Goal: Task Accomplishment & Management: Manage account settings

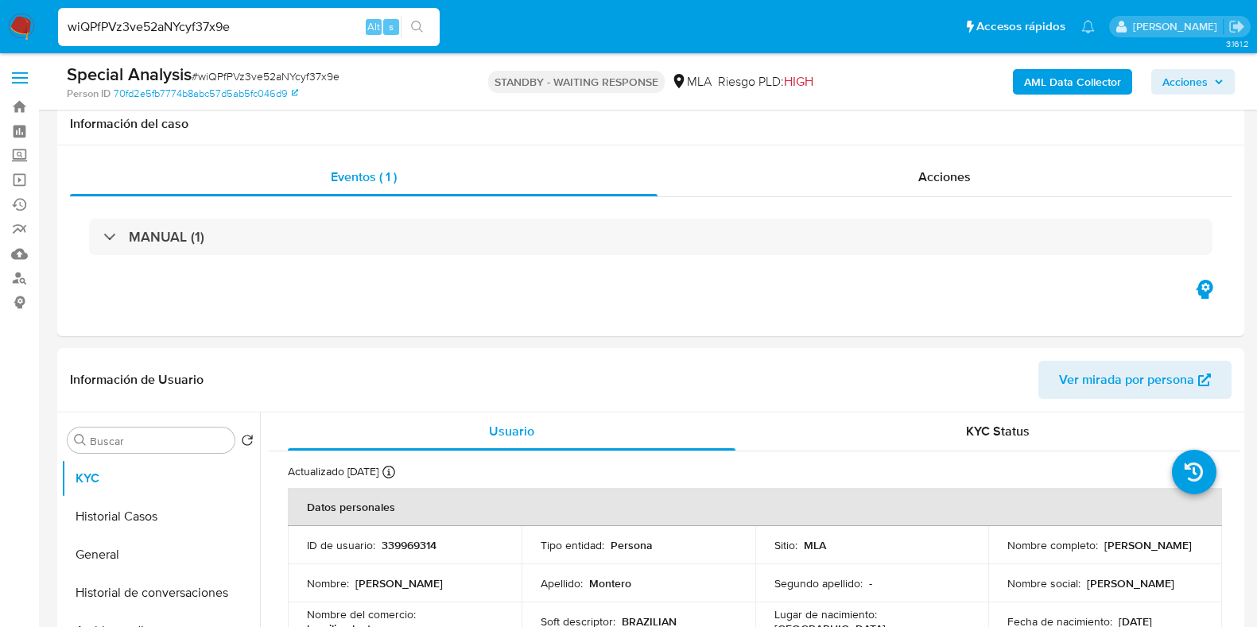
select select "10"
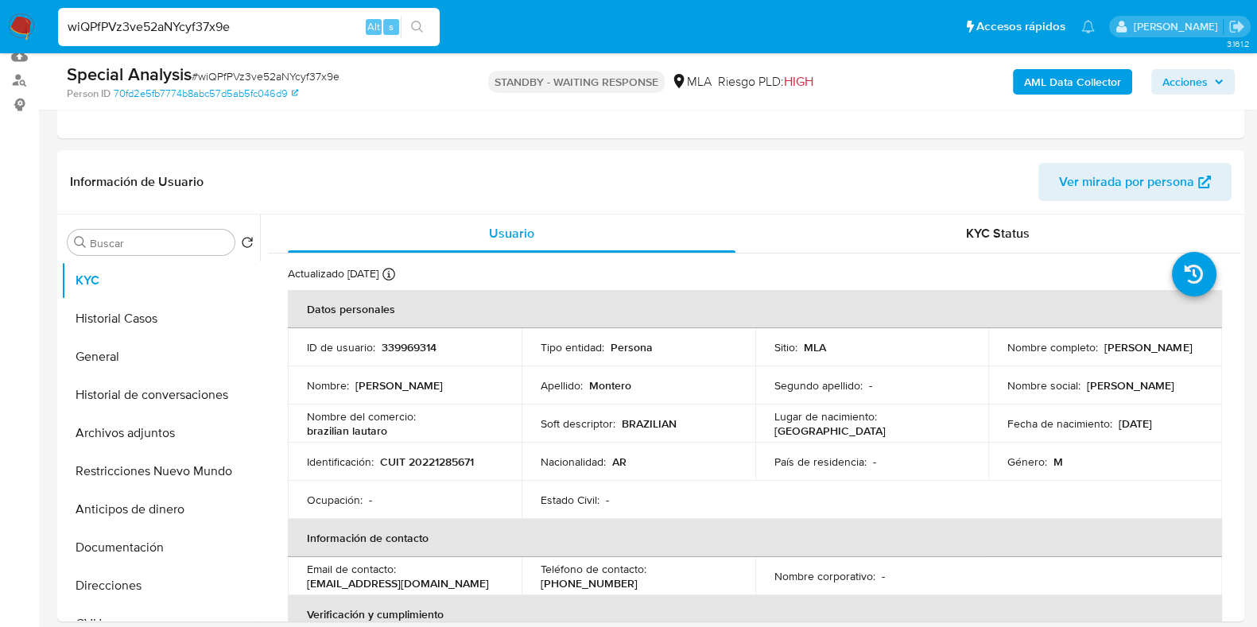
scroll to position [77, 0]
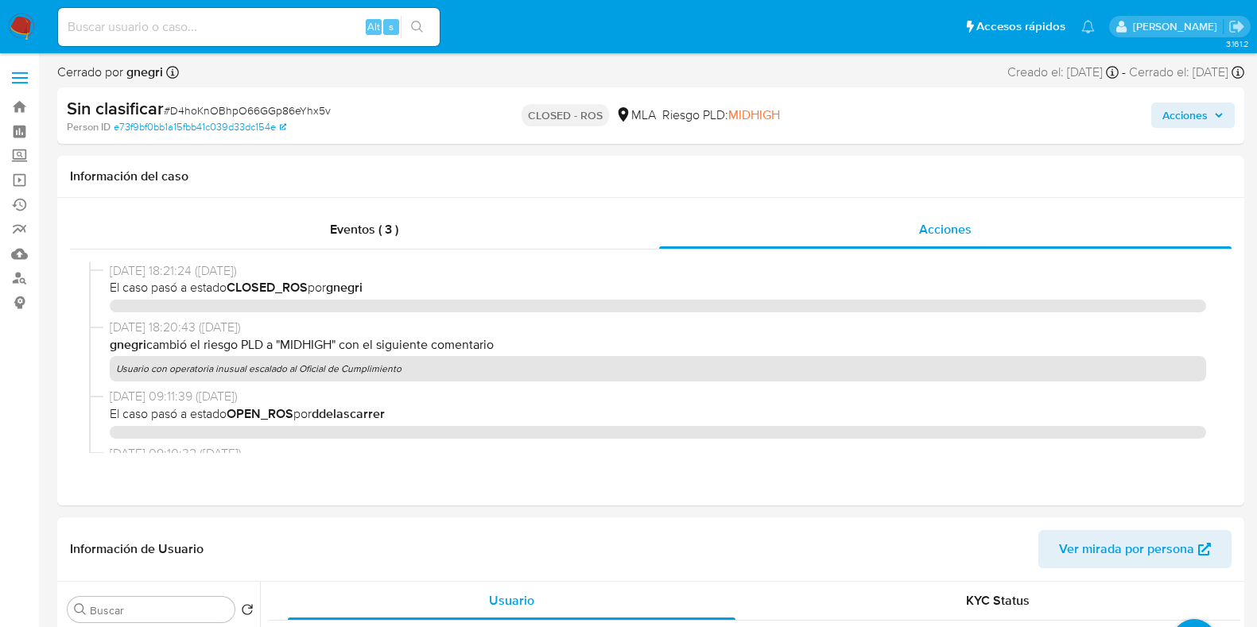
select select "10"
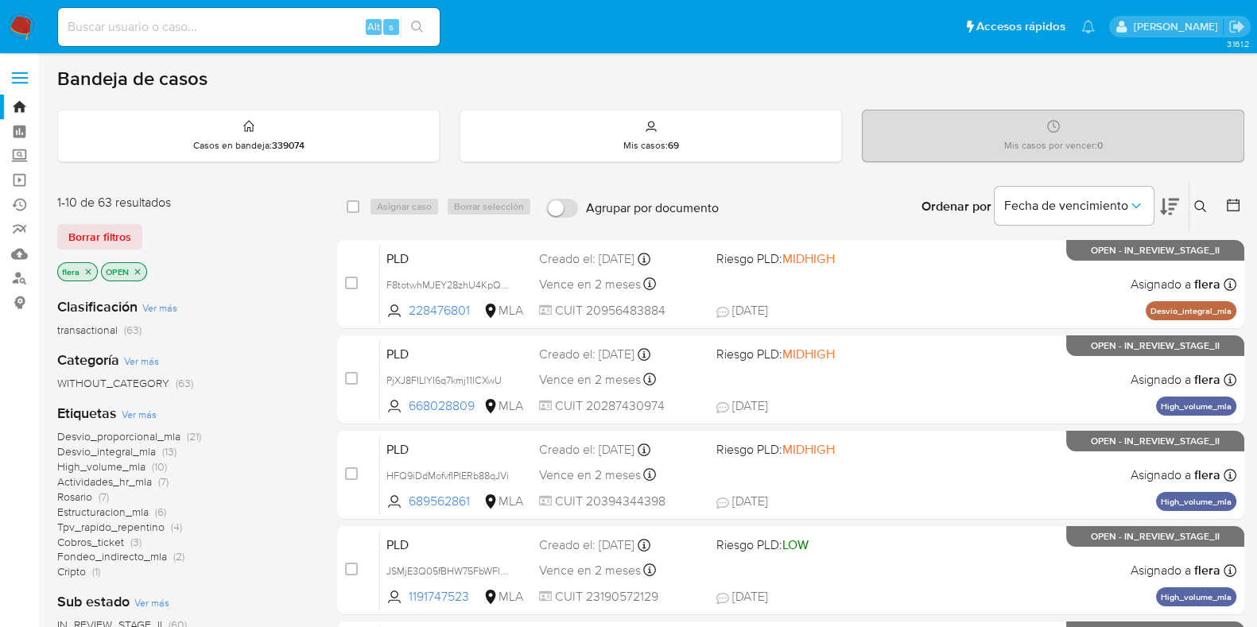
click at [322, 29] on input at bounding box center [249, 27] width 382 height 21
paste input "223014633"
type input "223014633"
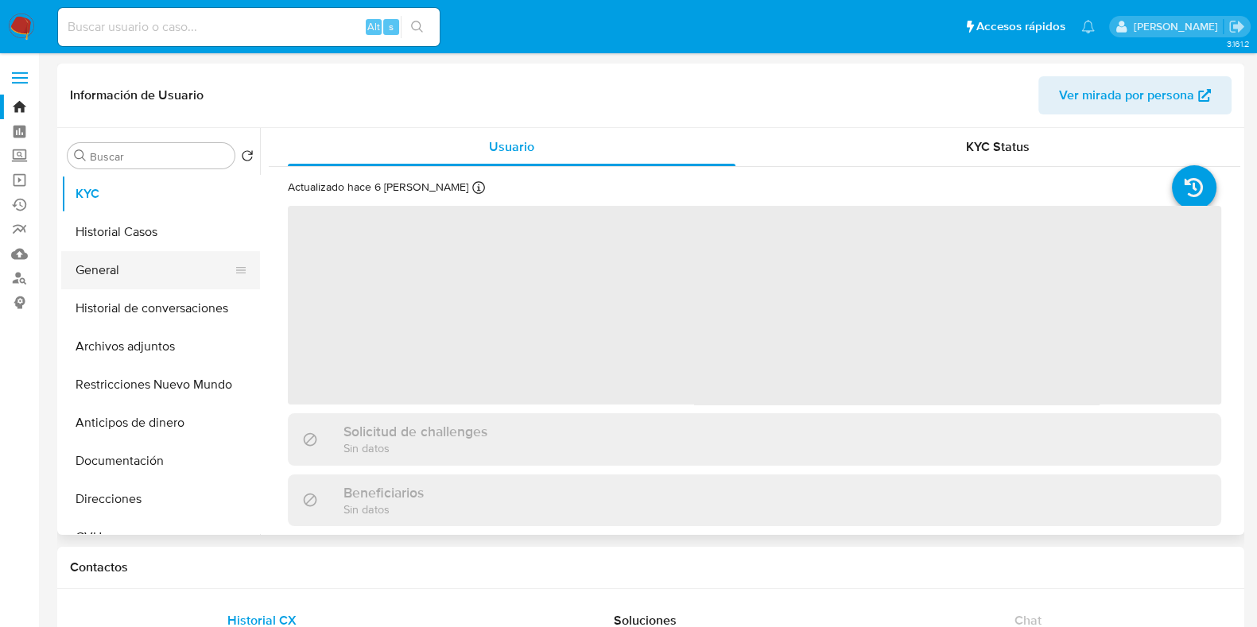
select select "10"
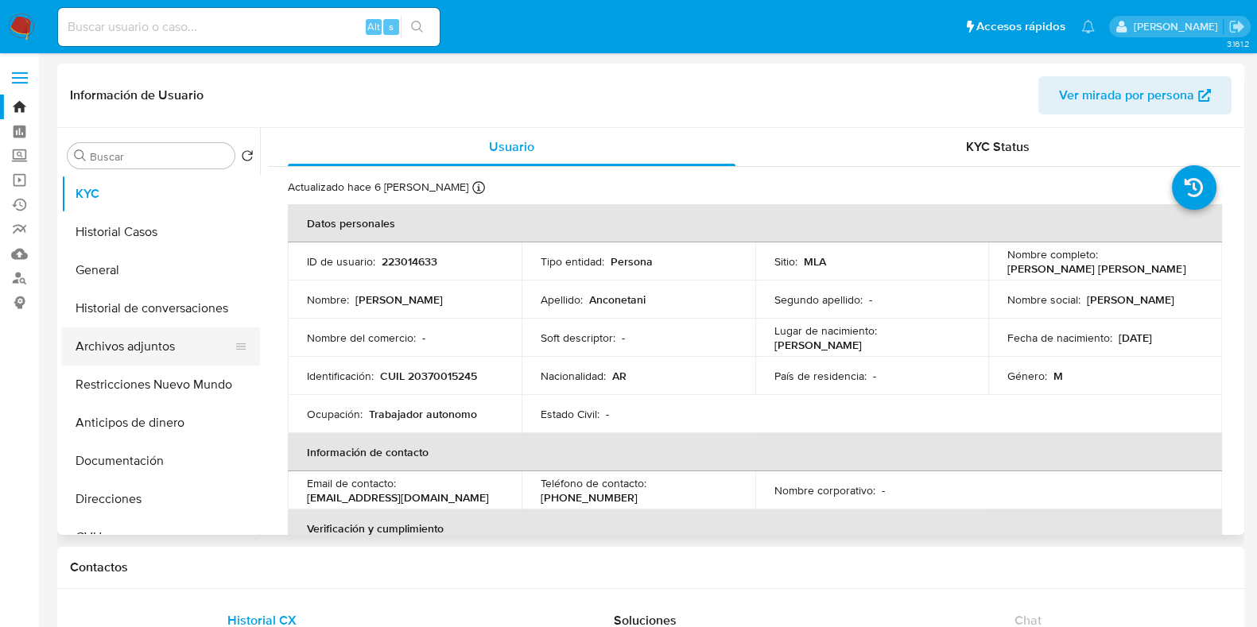
click at [140, 355] on button "Archivos adjuntos" at bounding box center [154, 347] width 186 height 38
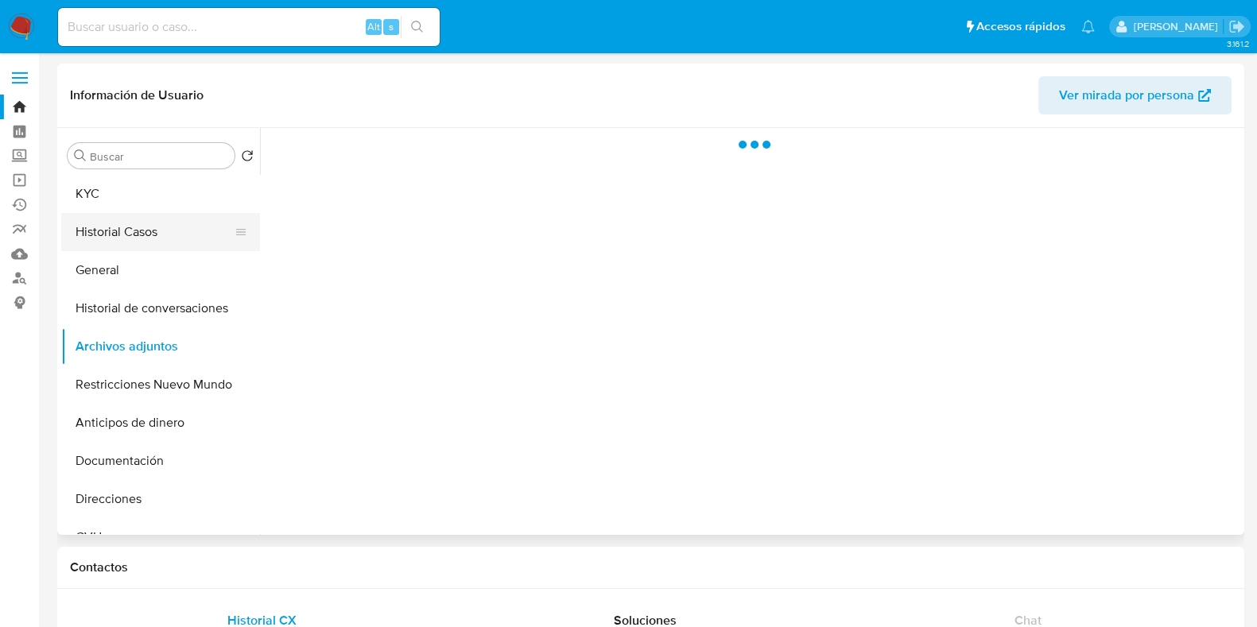
click at [118, 237] on button "Historial Casos" at bounding box center [154, 232] width 186 height 38
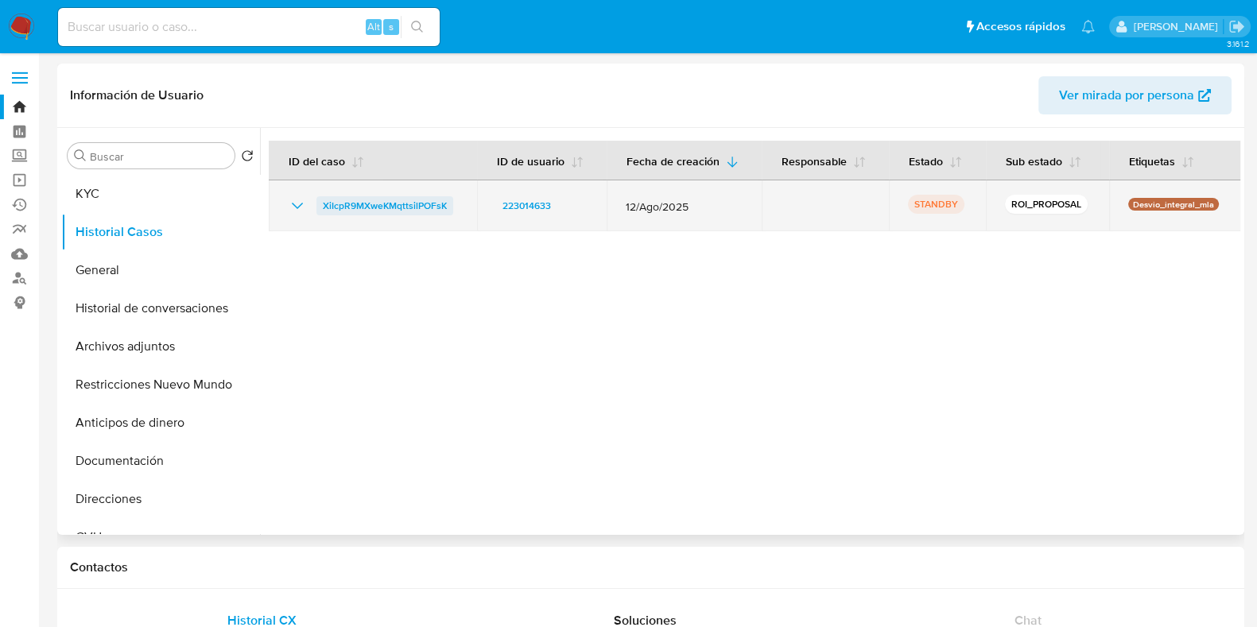
click at [350, 203] on span "XiIcpR9MXweKMqttsilPOFsK" at bounding box center [385, 205] width 124 height 19
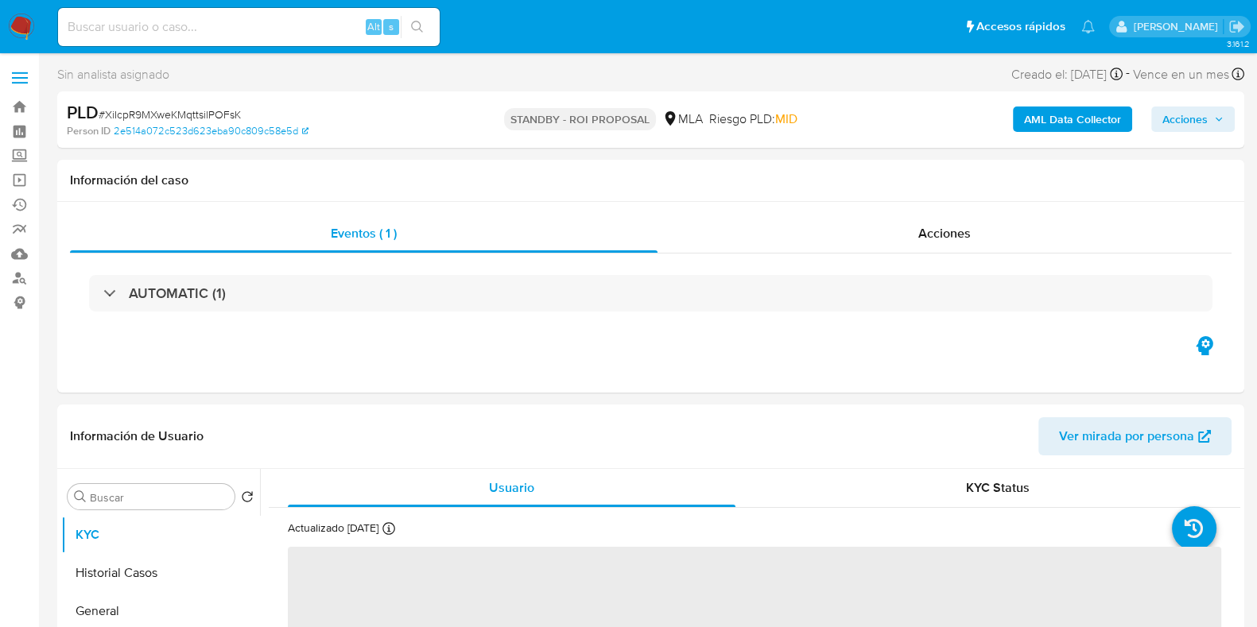
select select "10"
click at [216, 117] on span "# XiIcpR9MXweKMqttsilPOFsK" at bounding box center [170, 115] width 142 height 16
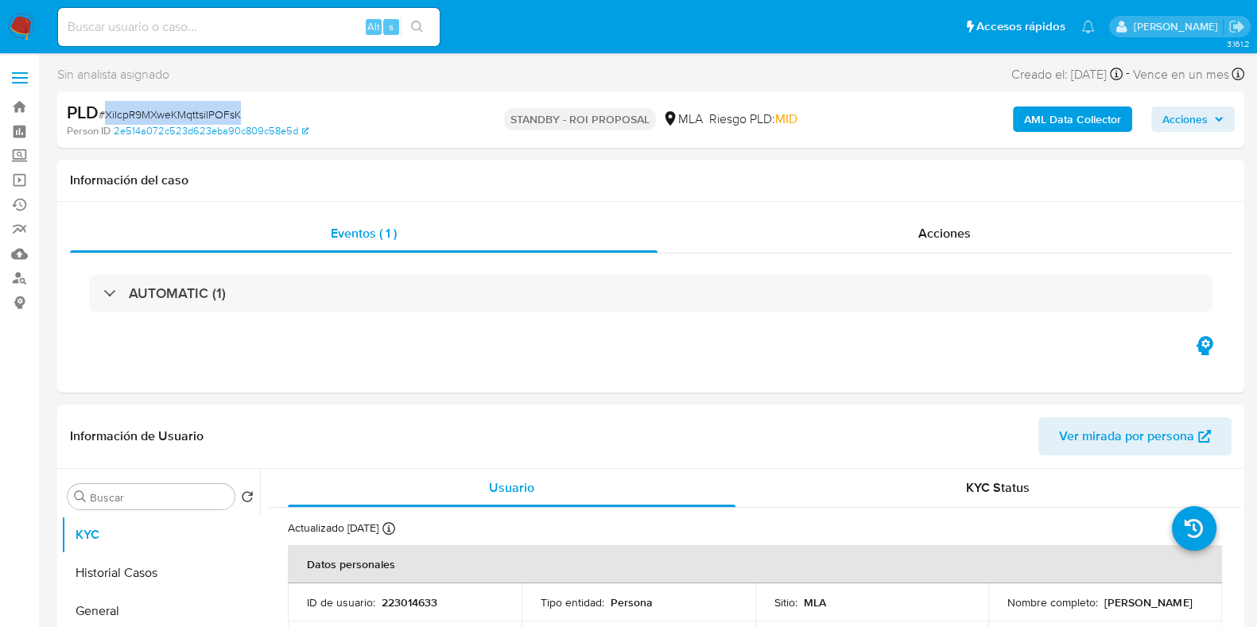
copy span "XiIcpR9MXweKMqttsilPOFsK"
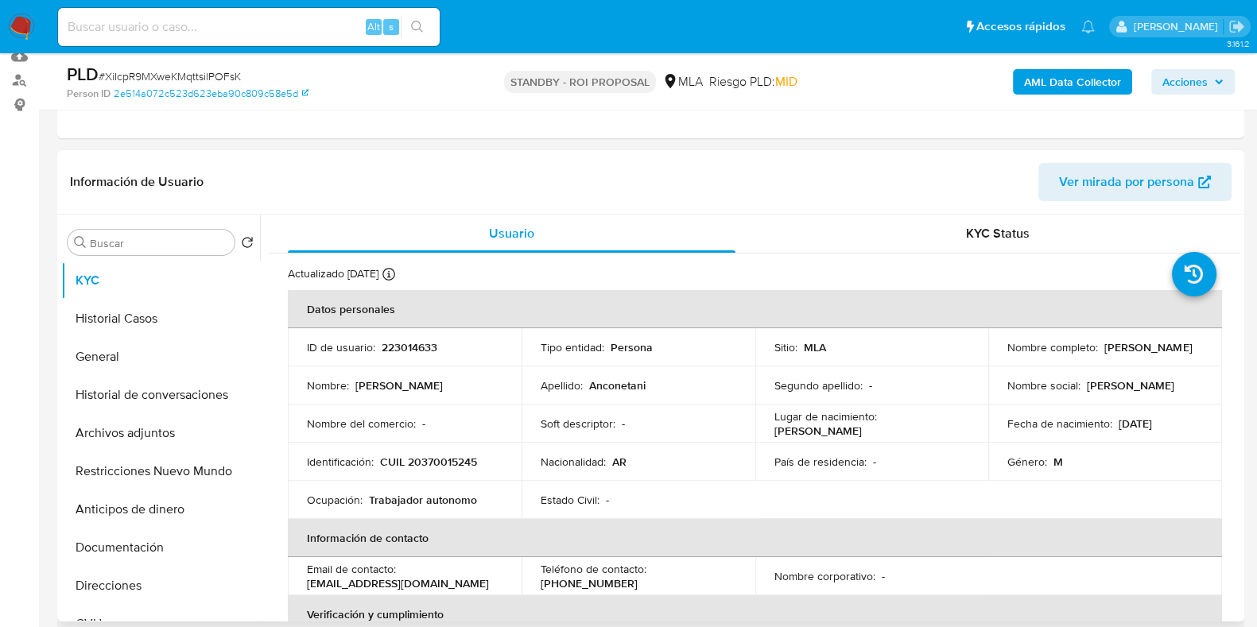
click at [406, 344] on p "223014633" at bounding box center [410, 347] width 56 height 14
copy p "223014633"
drag, startPoint x: 1152, startPoint y: 355, endPoint x: 1002, endPoint y: 355, distance: 149.5
click at [1008, 355] on div "Nombre completo : Franco Nicolas Anconetani" at bounding box center [1106, 347] width 196 height 14
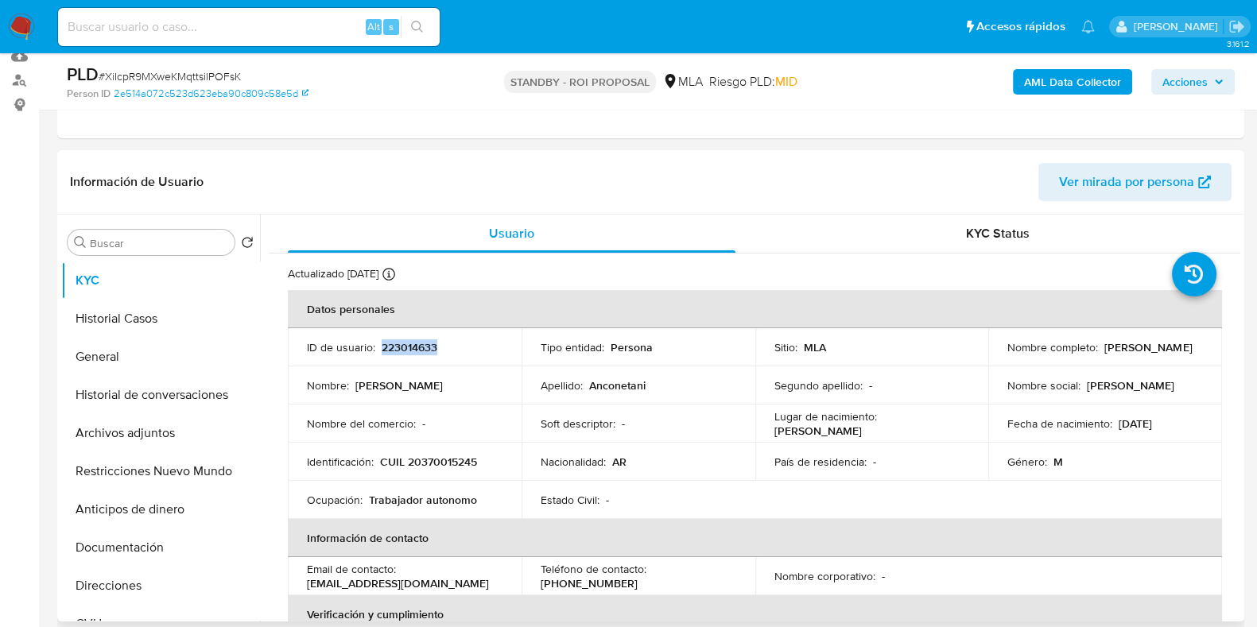
copy p "Franco Nicolas Anconetani"
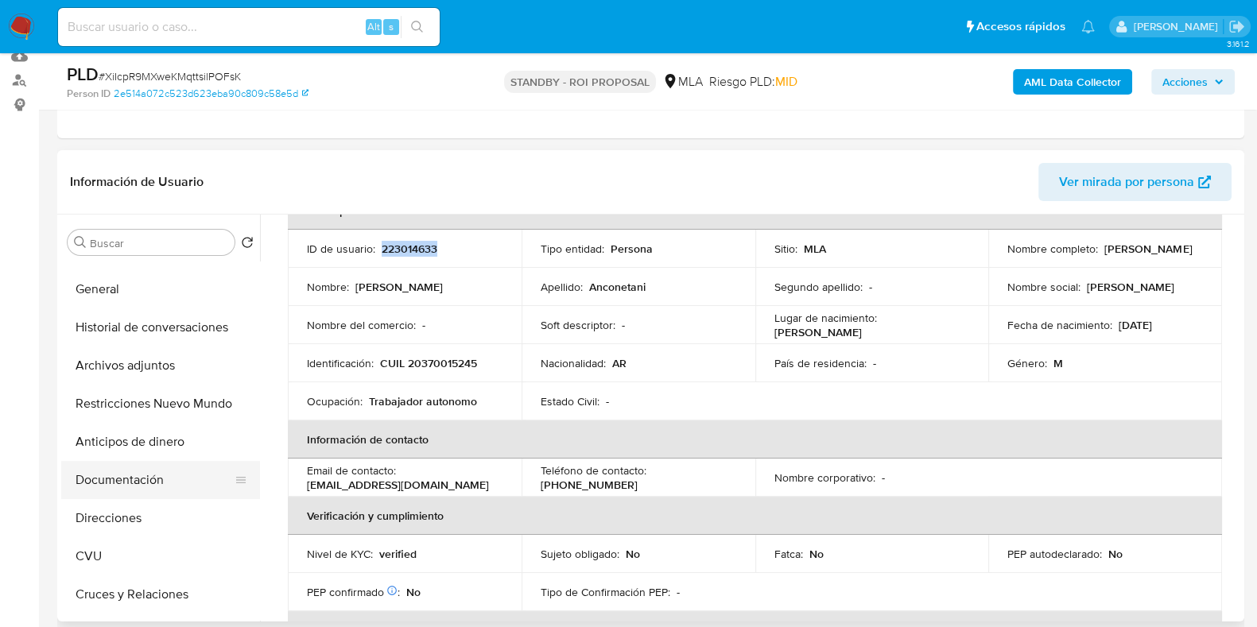
scroll to position [99, 0]
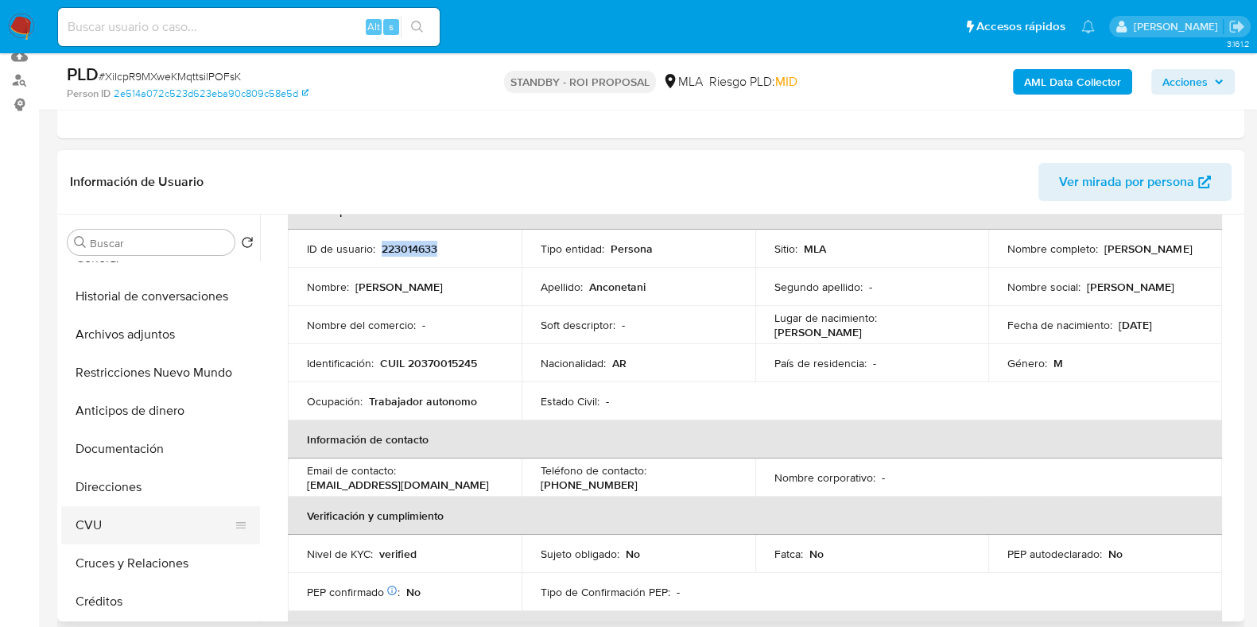
click at [133, 533] on button "CVU" at bounding box center [154, 526] width 186 height 38
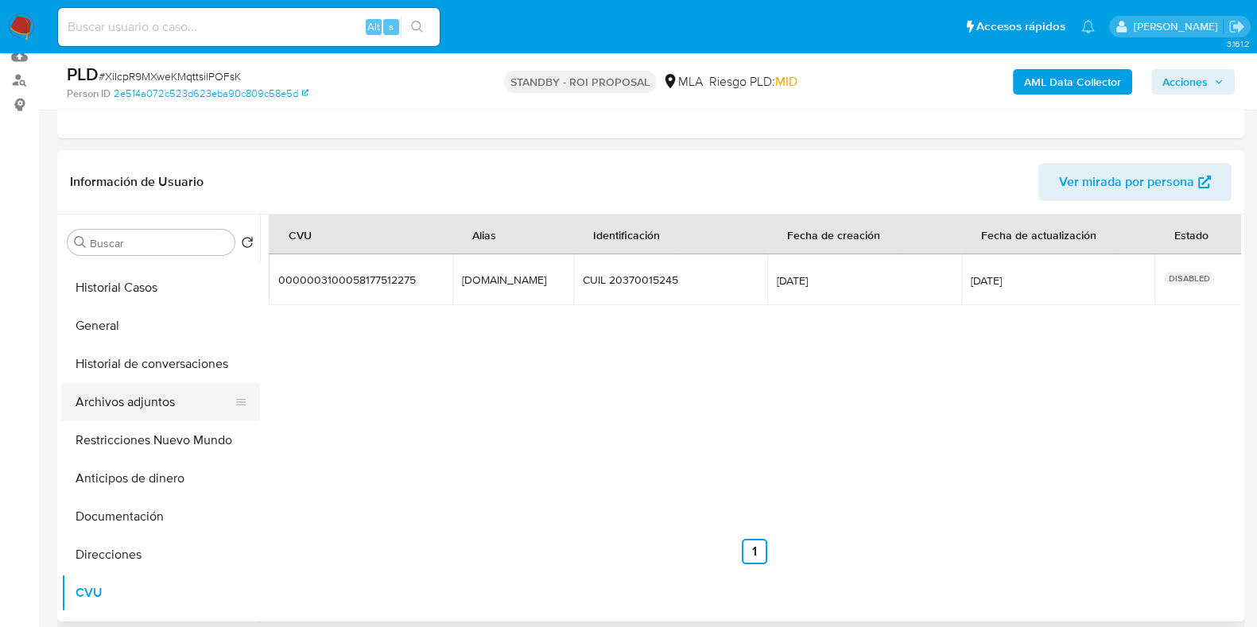
scroll to position [0, 0]
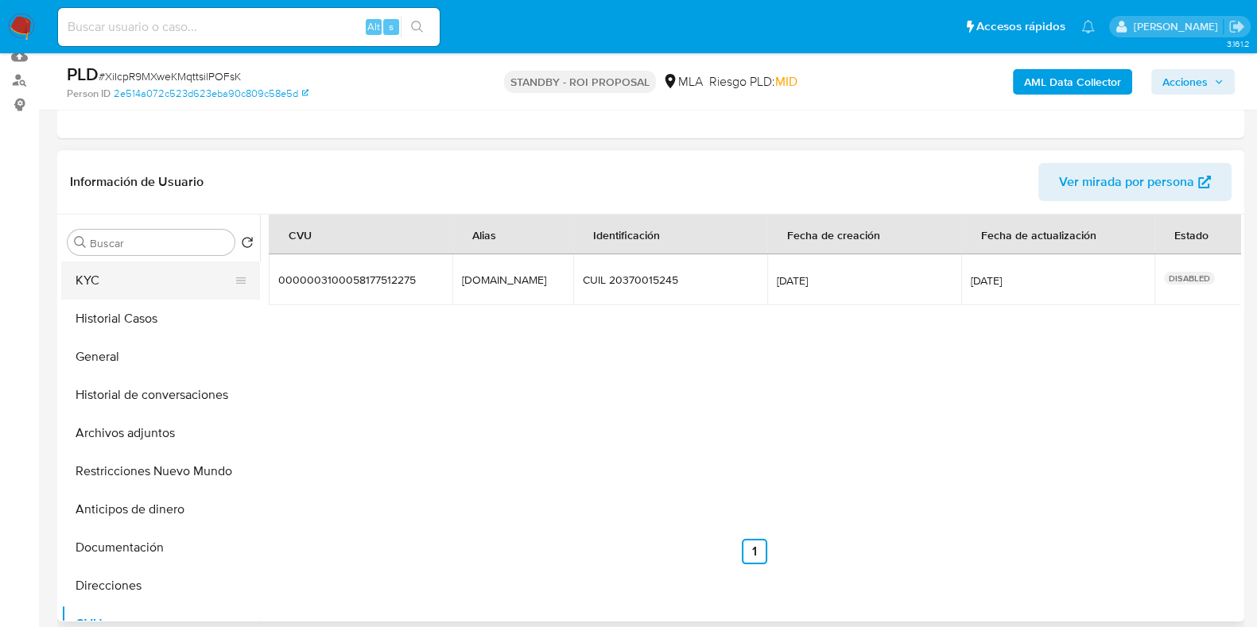
click at [125, 271] on button "KYC" at bounding box center [154, 281] width 186 height 38
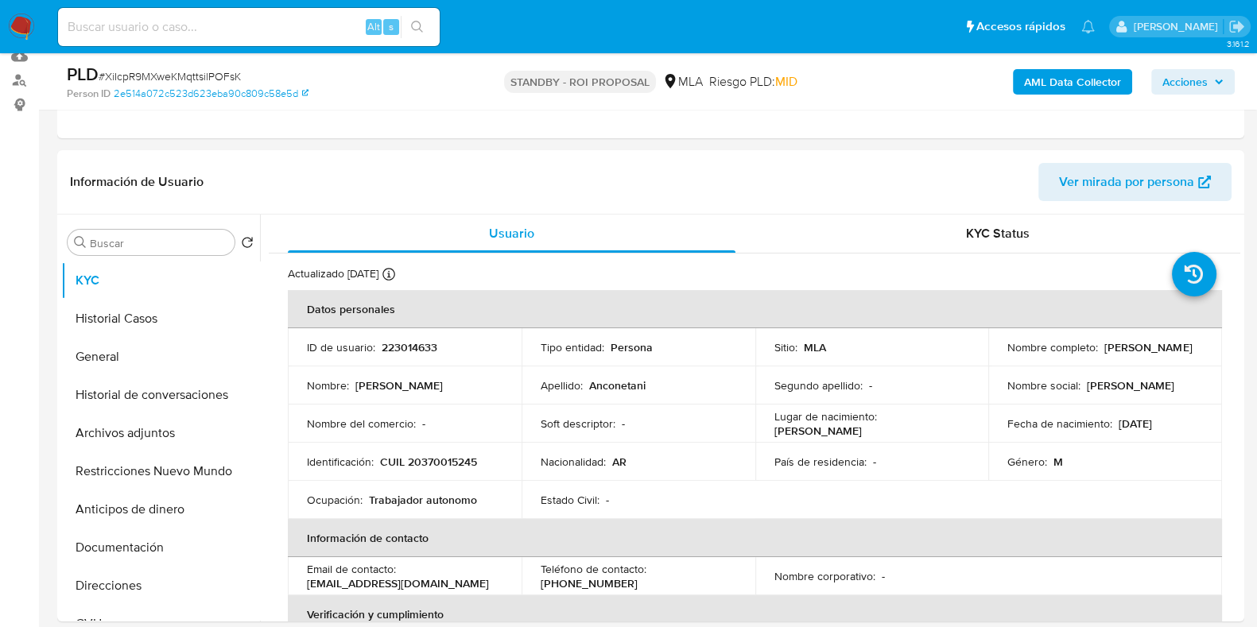
click at [171, 25] on input at bounding box center [249, 27] width 382 height 21
paste input "GuQn3vif5lsQL2hLWzxxlyNM"
type input "GuQn3vif5lsQL2hLWzxxlyNM"
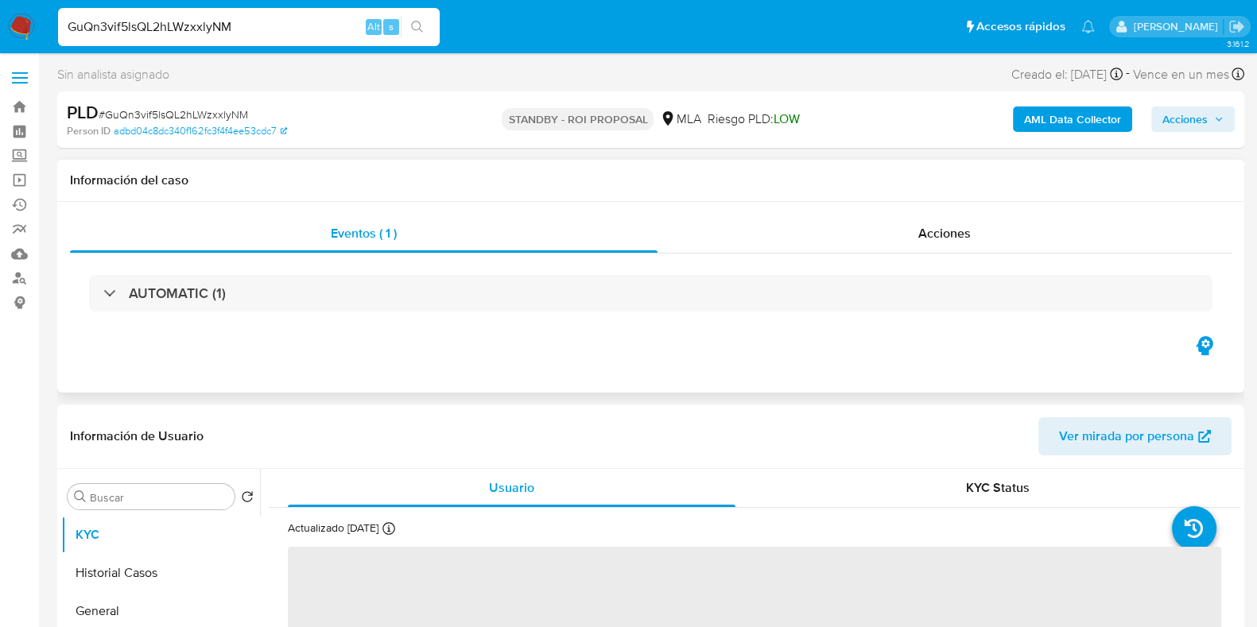
select select "10"
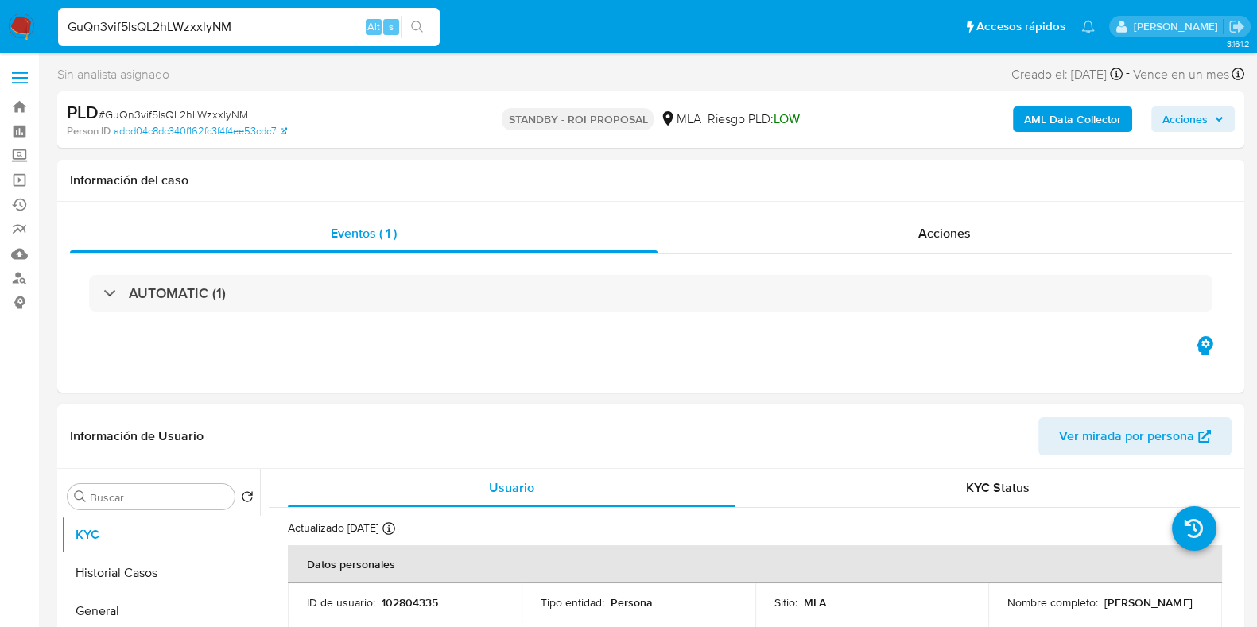
click at [403, 598] on p "102804335" at bounding box center [410, 603] width 56 height 14
copy p "102804335"
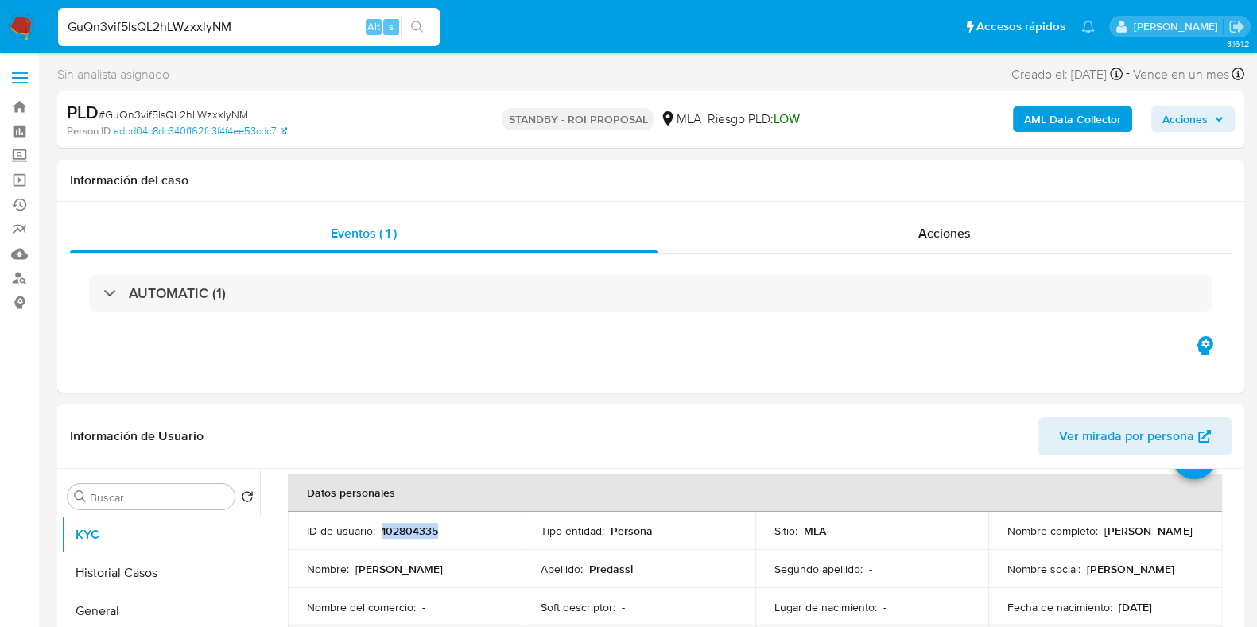
scroll to position [99, 0]
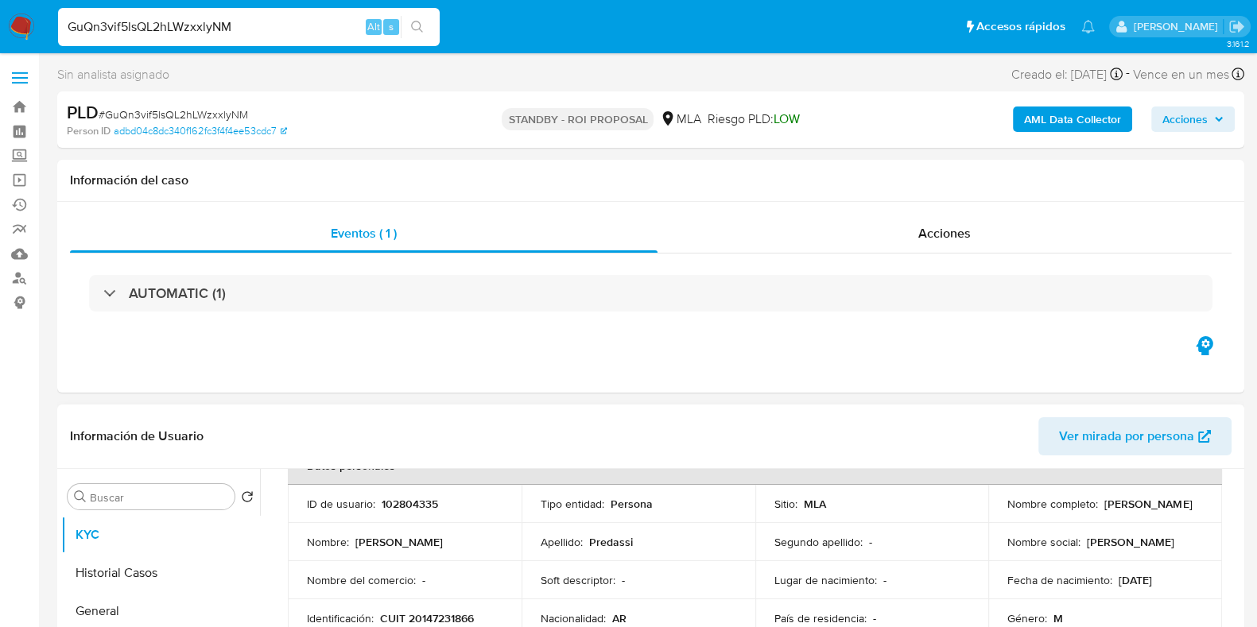
click at [1112, 511] on p "[PERSON_NAME]" at bounding box center [1148, 504] width 87 height 14
copy p "Predassi"
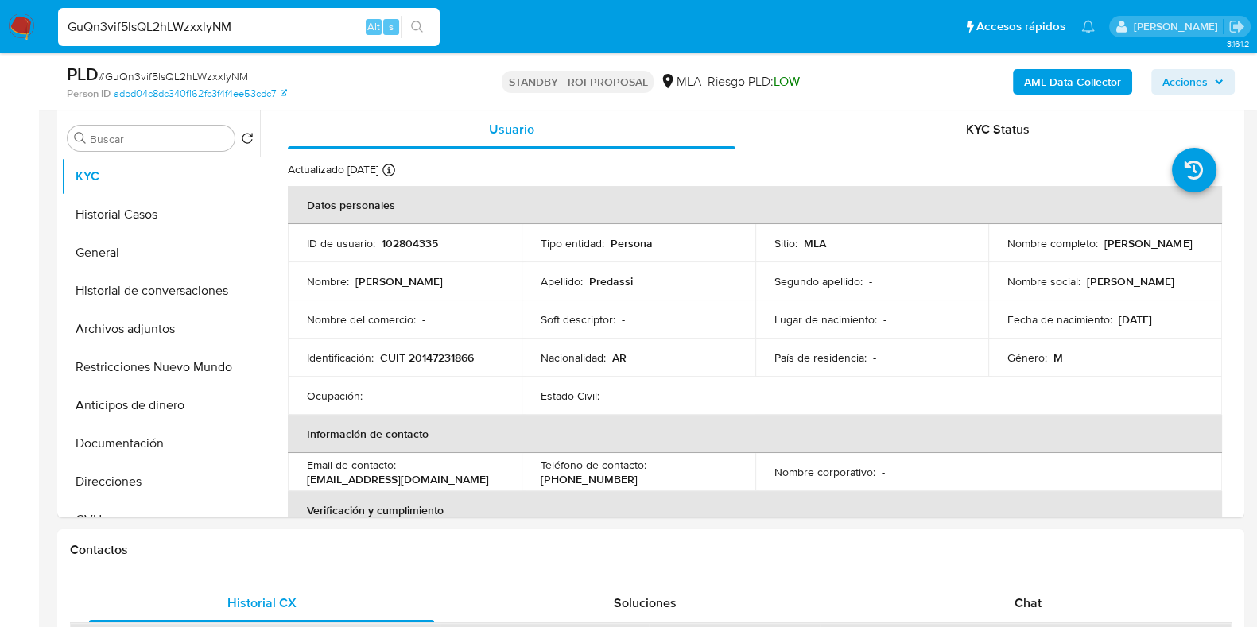
scroll to position [203, 0]
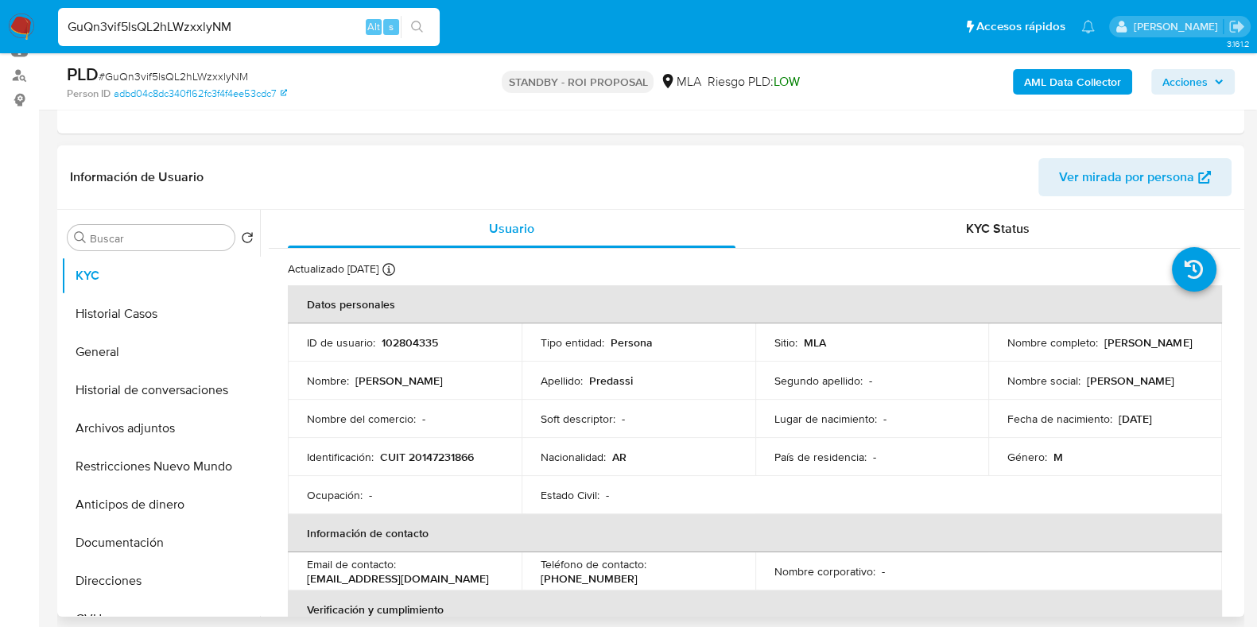
click at [370, 169] on header "Información de Usuario Ver mirada por persona" at bounding box center [651, 177] width 1162 height 38
click at [163, 74] on span "# GuQn3vif5lsQL2hLWzxxlyNM" at bounding box center [174, 76] width 150 height 16
copy span "GuQn3vif5lsQL2hLWzxxlyNM"
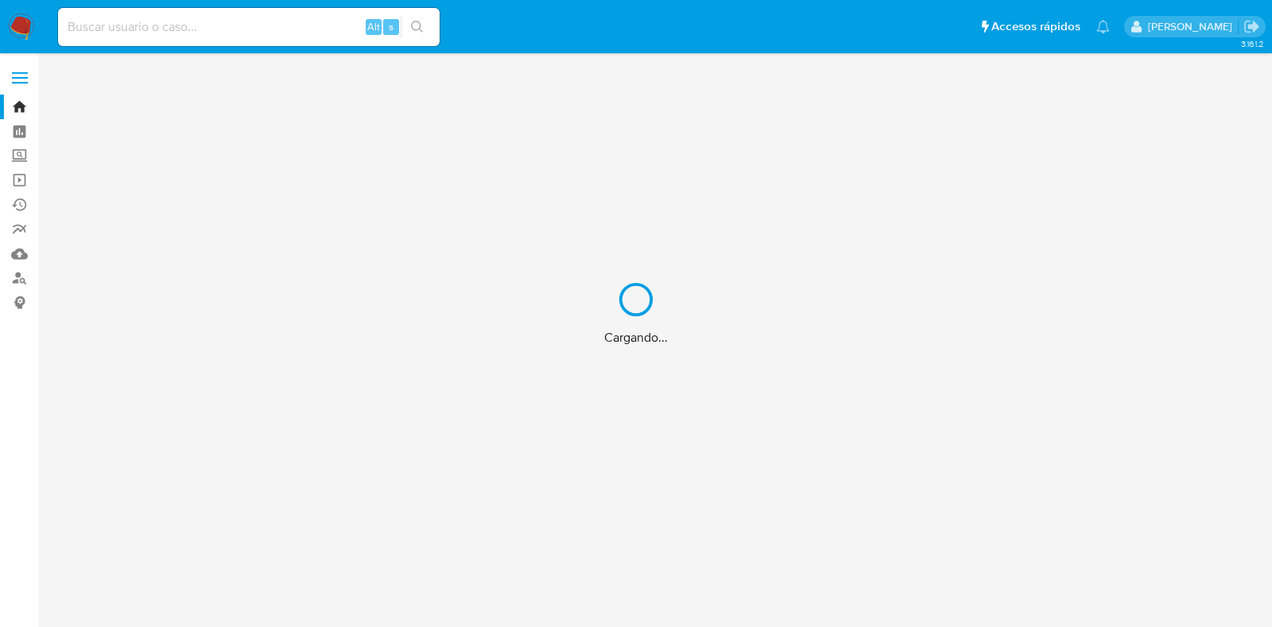
click at [14, 277] on div "Cargando..." at bounding box center [636, 313] width 1272 height 627
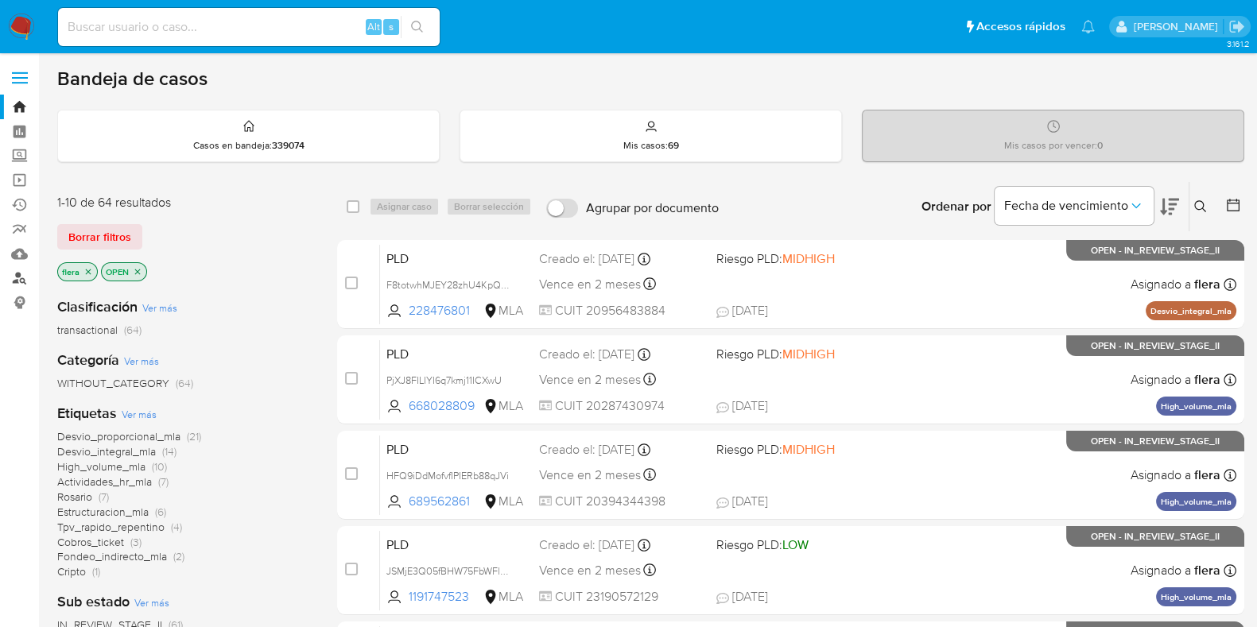
click at [24, 274] on link "Buscador de personas" at bounding box center [94, 278] width 189 height 25
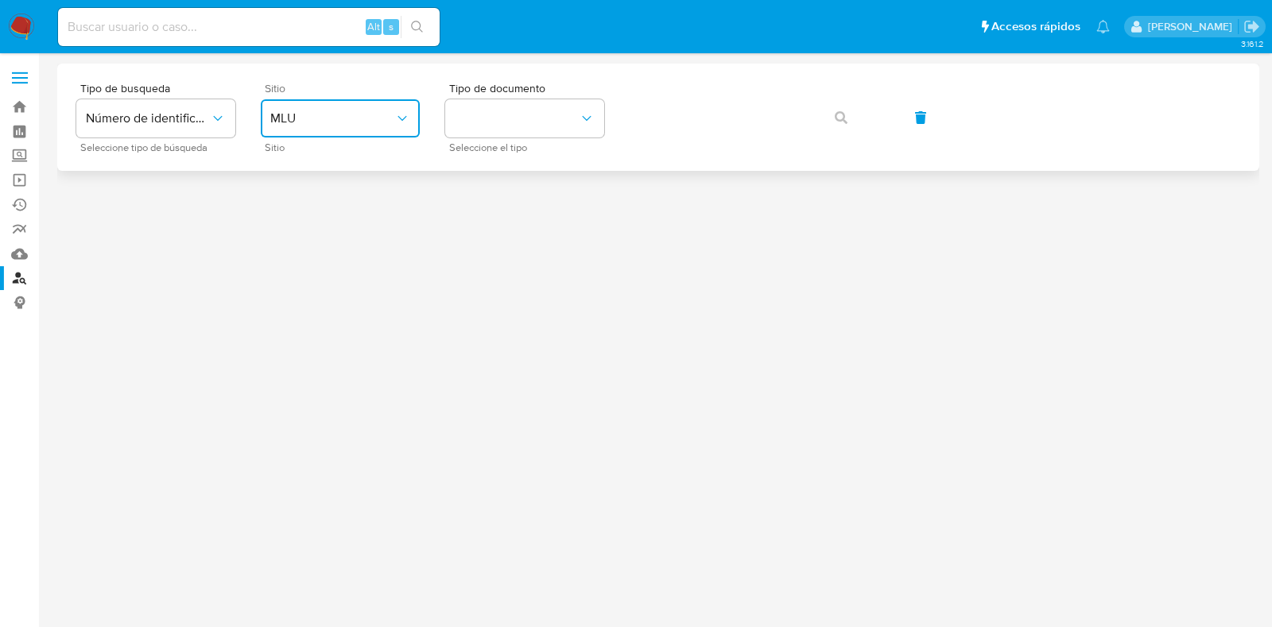
click at [319, 122] on span "MLU" at bounding box center [332, 119] width 124 height 16
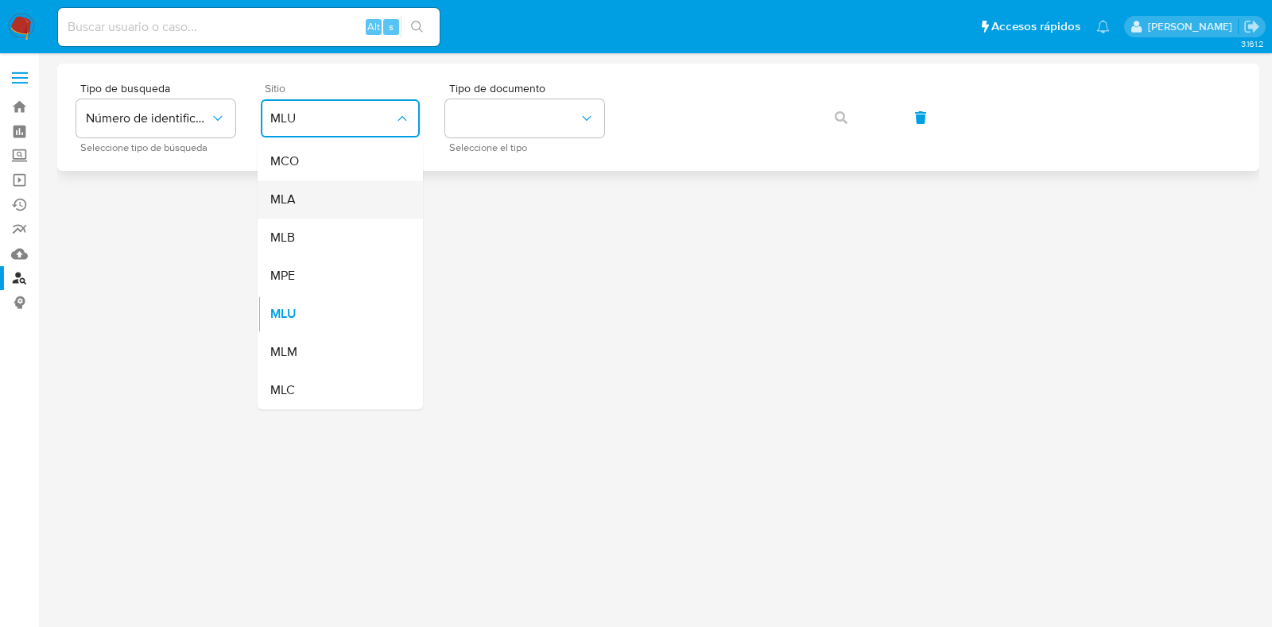
click at [298, 204] on div "MLA" at bounding box center [335, 200] width 130 height 38
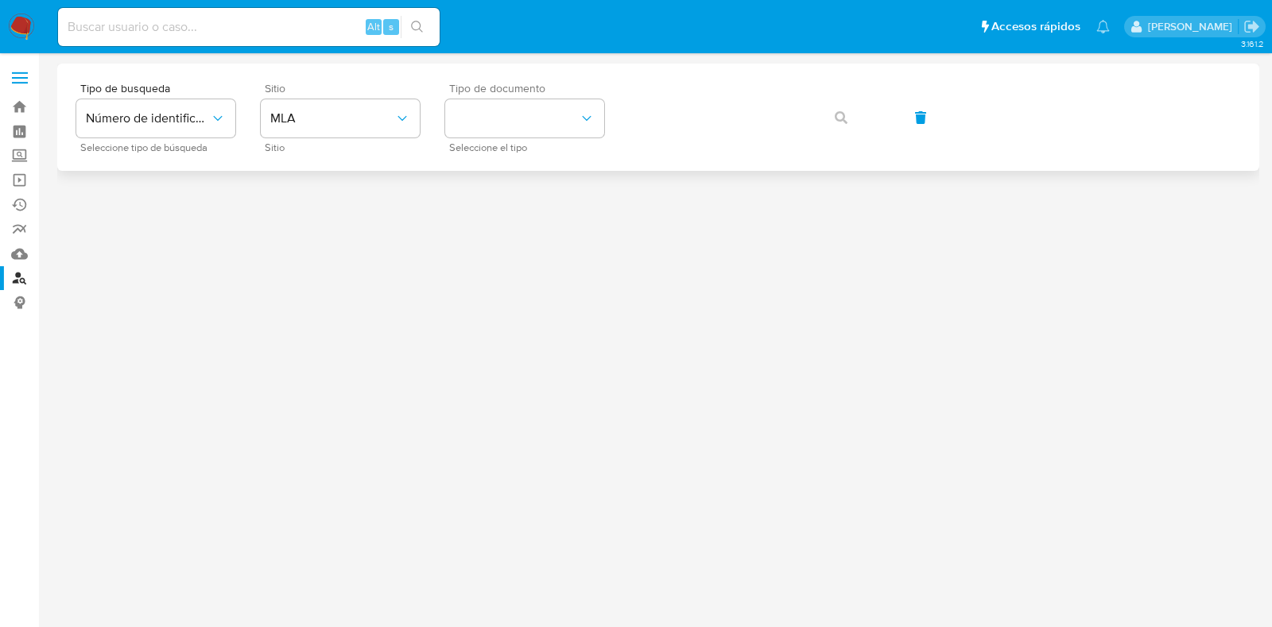
click at [479, 98] on div "Tipo de documento Seleccione el tipo" at bounding box center [524, 117] width 159 height 69
click at [485, 125] on button "identificationType" at bounding box center [524, 118] width 159 height 38
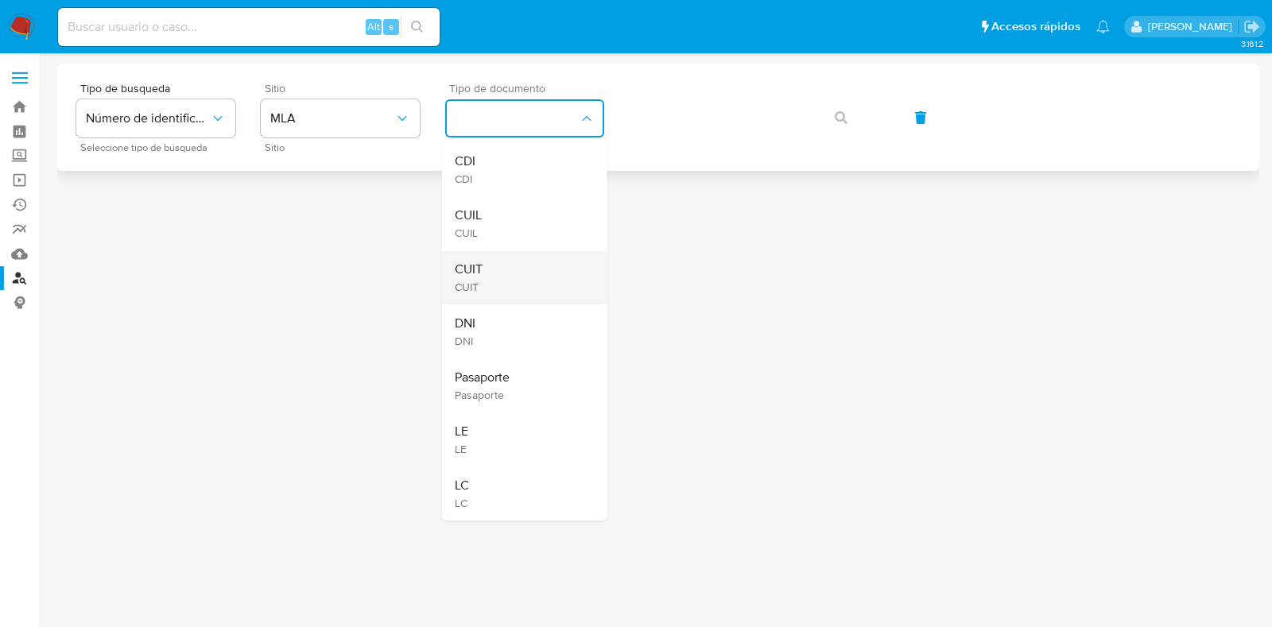
click at [491, 264] on div "CUIT CUIT" at bounding box center [520, 277] width 130 height 54
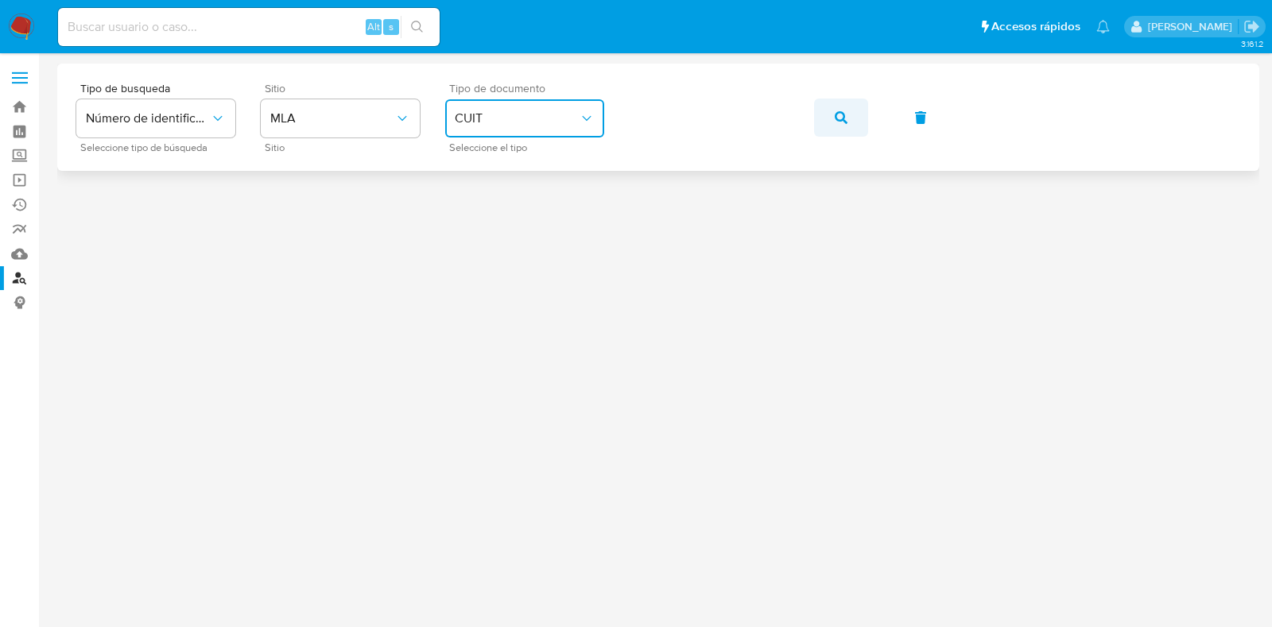
click at [848, 103] on button "button" at bounding box center [841, 118] width 54 height 38
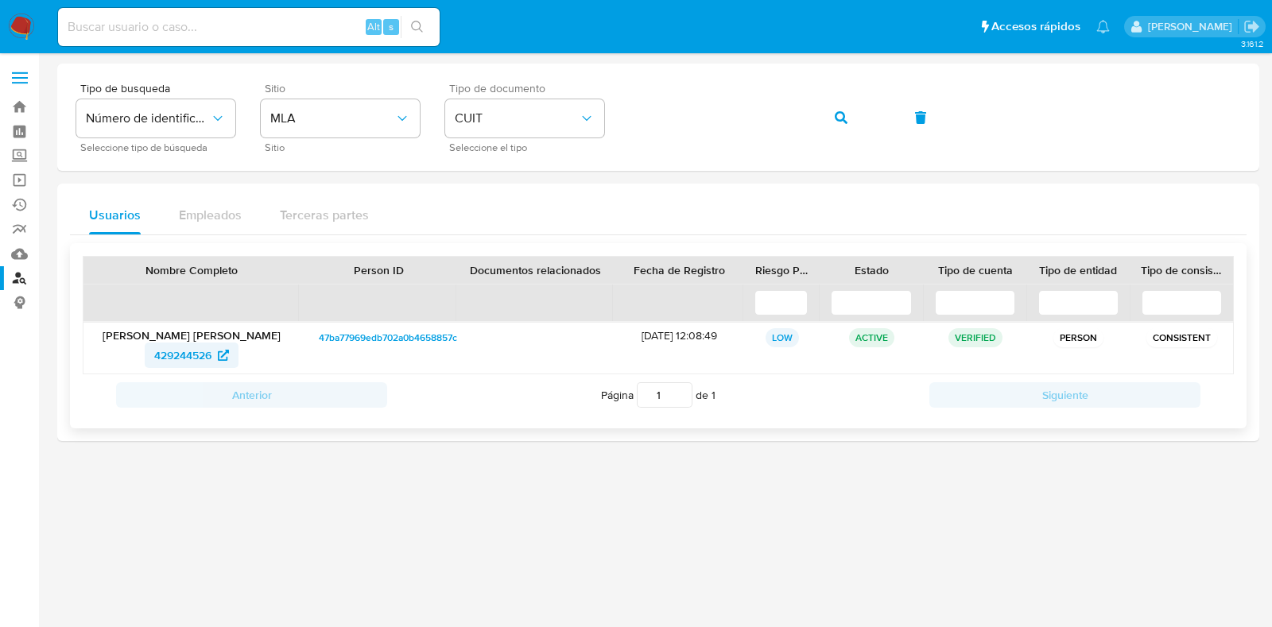
click at [195, 353] on span "429244526" at bounding box center [182, 355] width 57 height 25
click at [839, 111] on icon "button" at bounding box center [841, 117] width 13 height 13
click at [160, 346] on span "325318042" at bounding box center [183, 355] width 56 height 25
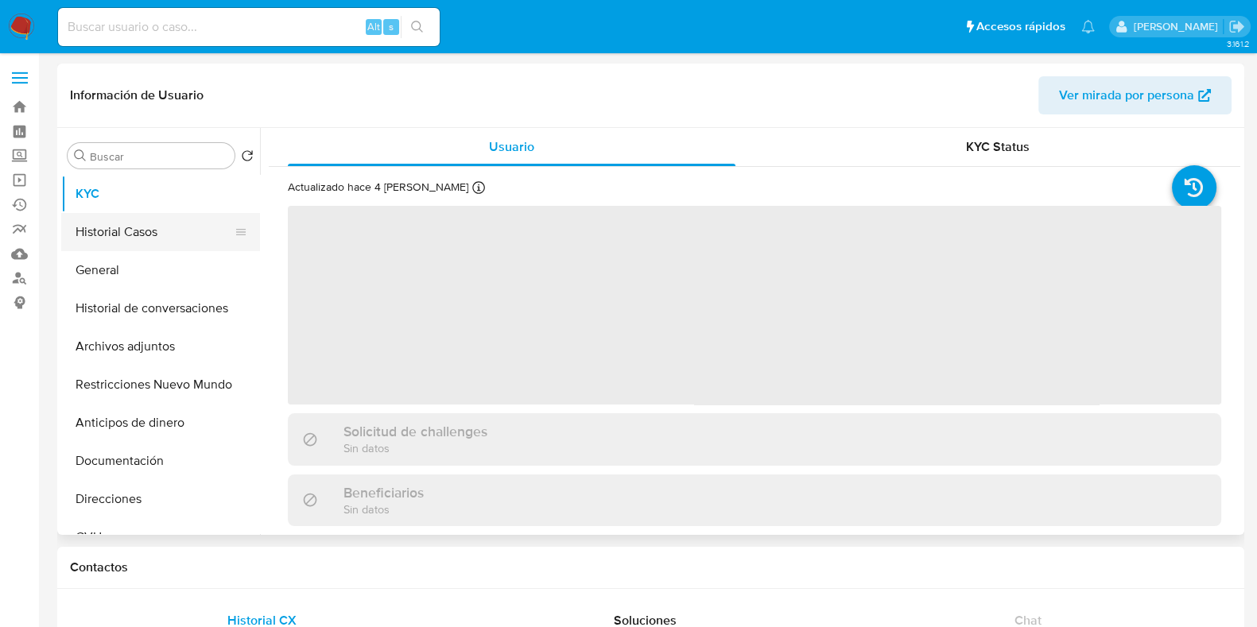
select select "10"
click at [129, 240] on button "Historial Casos" at bounding box center [154, 232] width 186 height 38
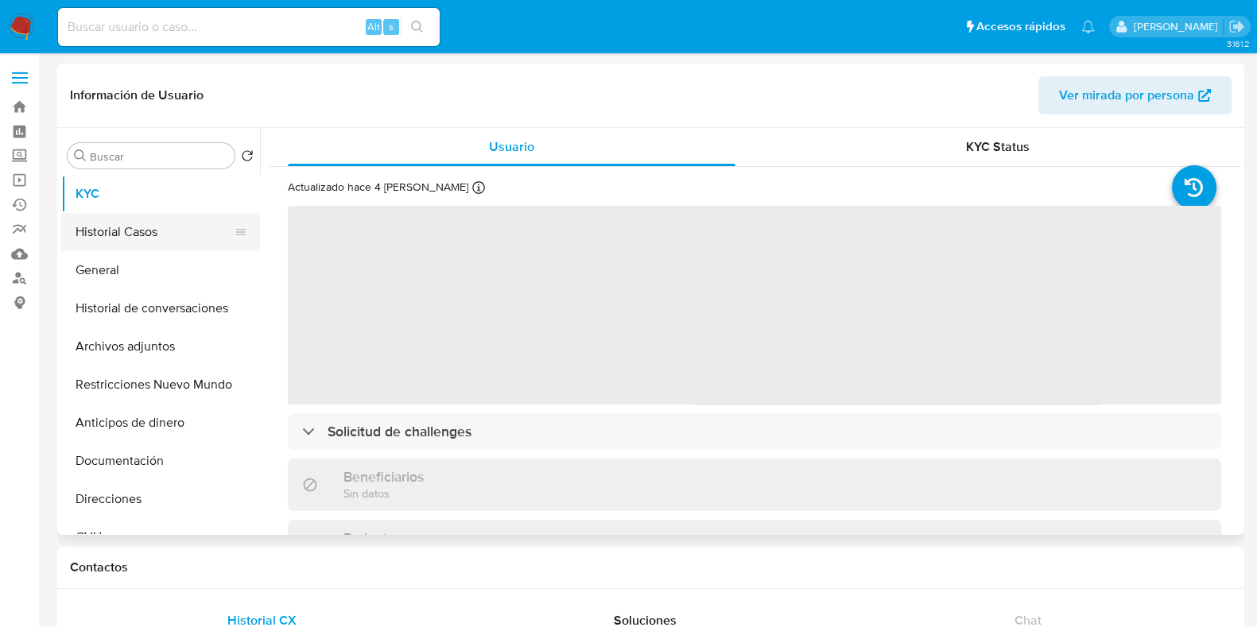
select select "10"
click at [135, 231] on button "Historial Casos" at bounding box center [154, 232] width 186 height 38
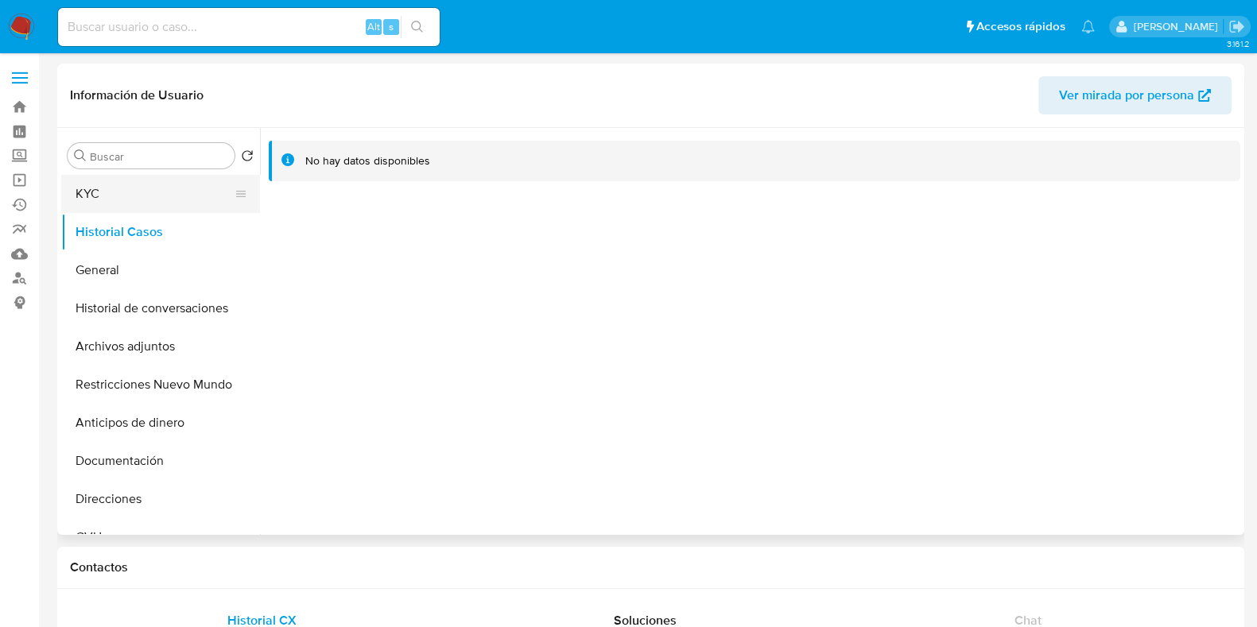
click at [154, 192] on button "KYC" at bounding box center [154, 194] width 186 height 38
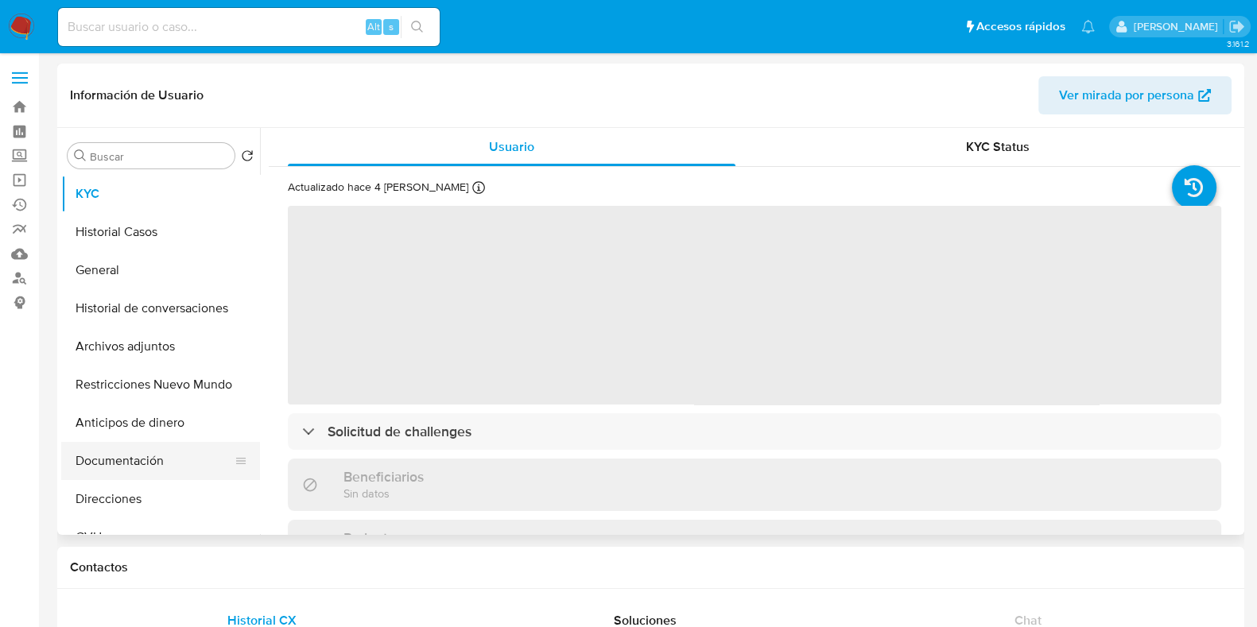
click at [155, 462] on button "Documentación" at bounding box center [154, 461] width 186 height 38
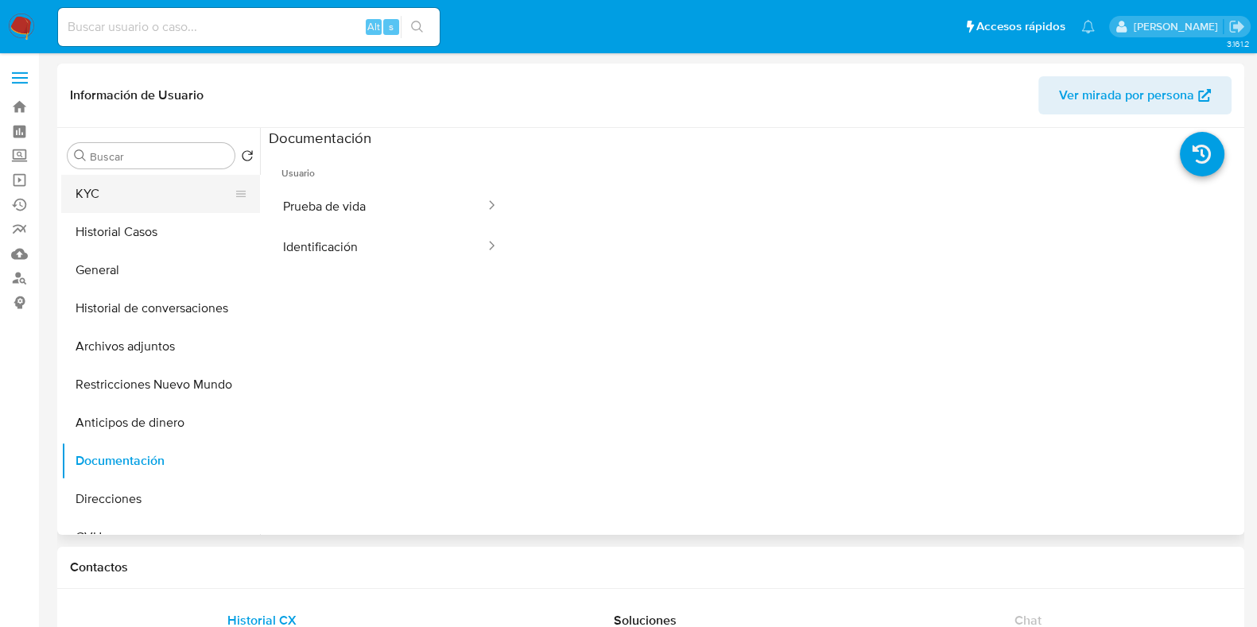
click at [135, 192] on button "KYC" at bounding box center [154, 194] width 186 height 38
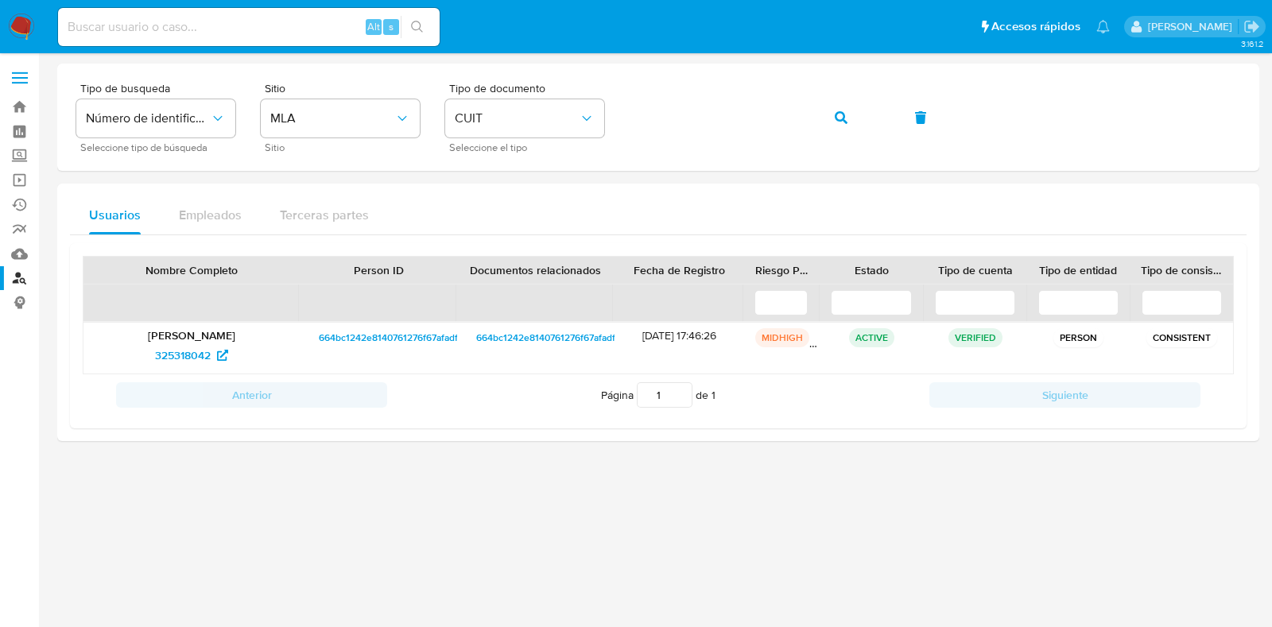
click at [24, 17] on img at bounding box center [21, 27] width 27 height 27
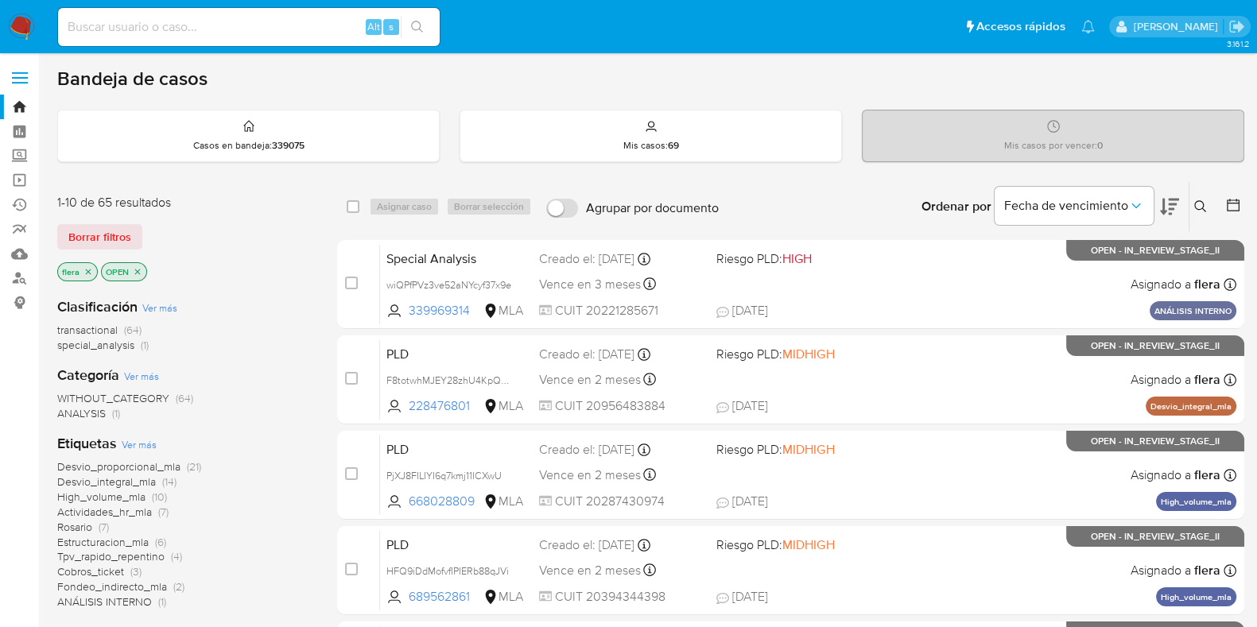
click at [1202, 197] on button at bounding box center [1203, 206] width 26 height 19
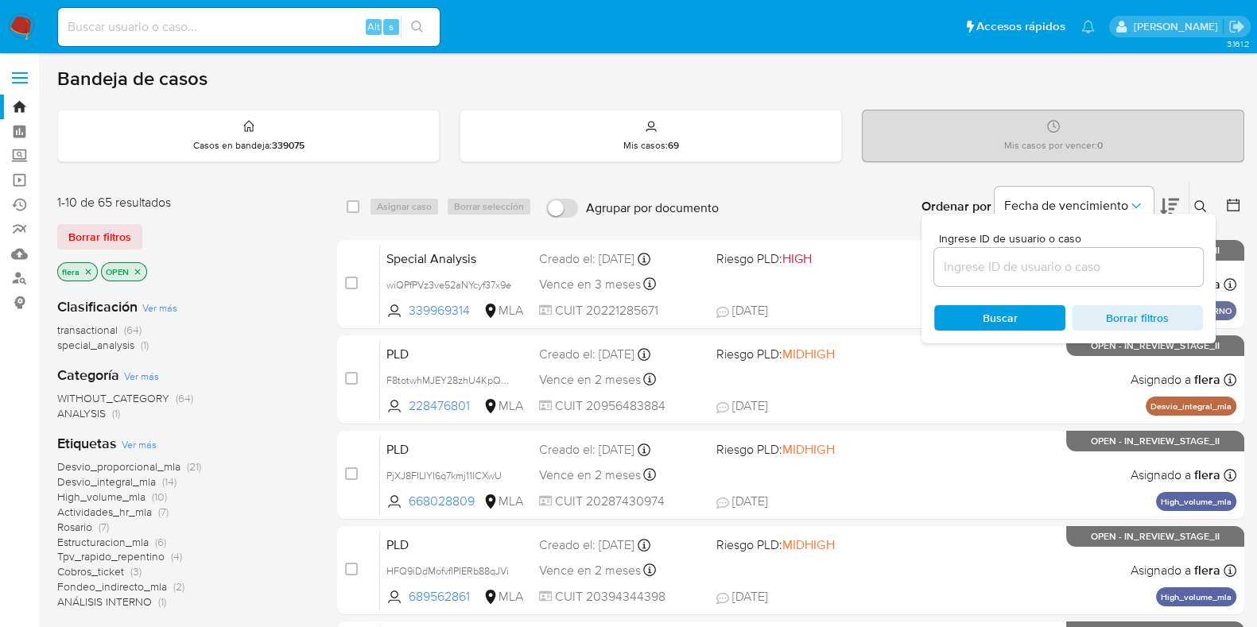
click at [1100, 269] on input at bounding box center [1068, 267] width 269 height 21
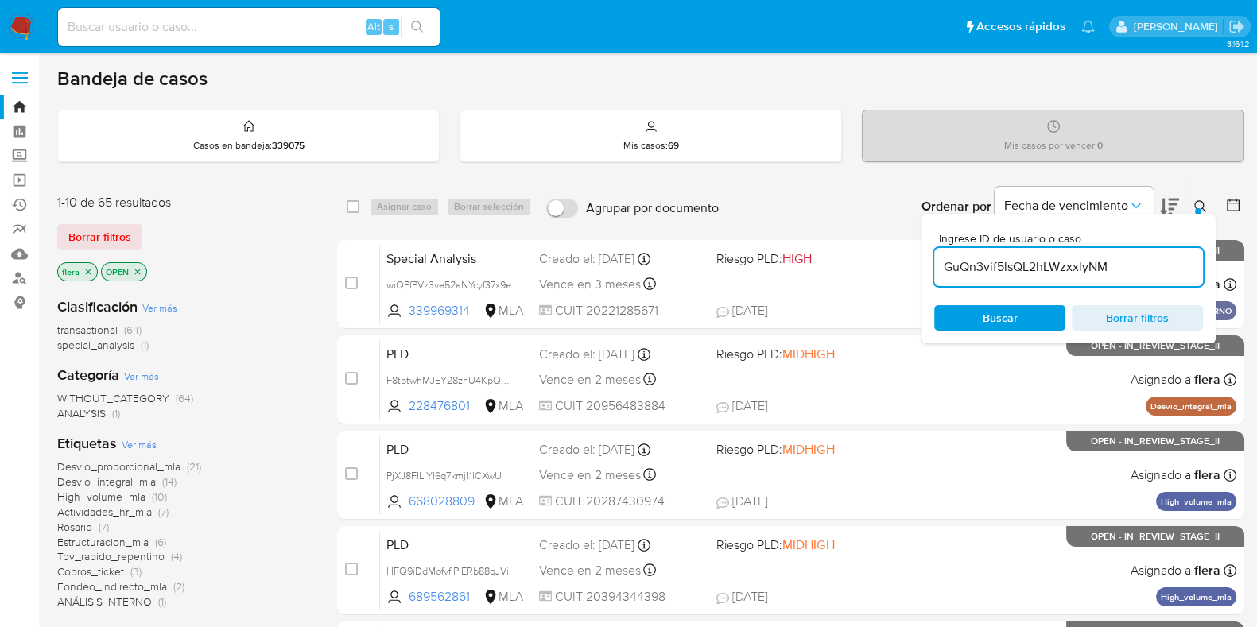
type input "GuQn3vif5lsQL2hLWzxxlyNM"
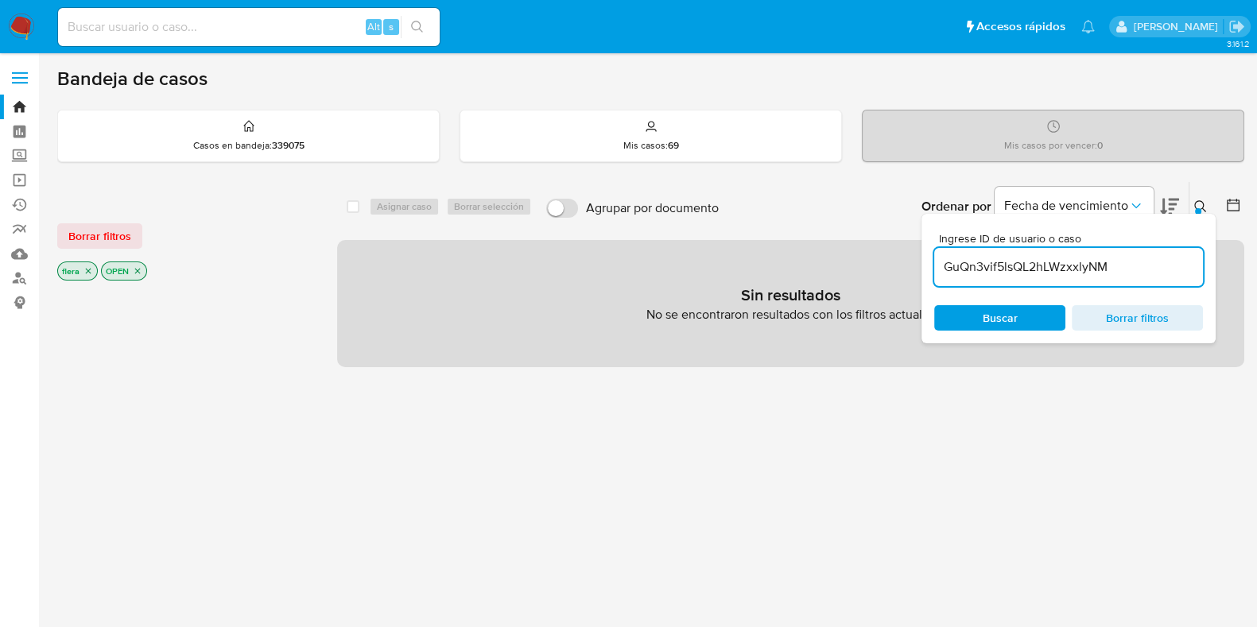
click at [143, 272] on p "OPEN" at bounding box center [124, 270] width 45 height 17
click at [139, 272] on icon "close-filter" at bounding box center [138, 272] width 6 height 6
click at [91, 272] on icon "close-filter" at bounding box center [88, 271] width 10 height 10
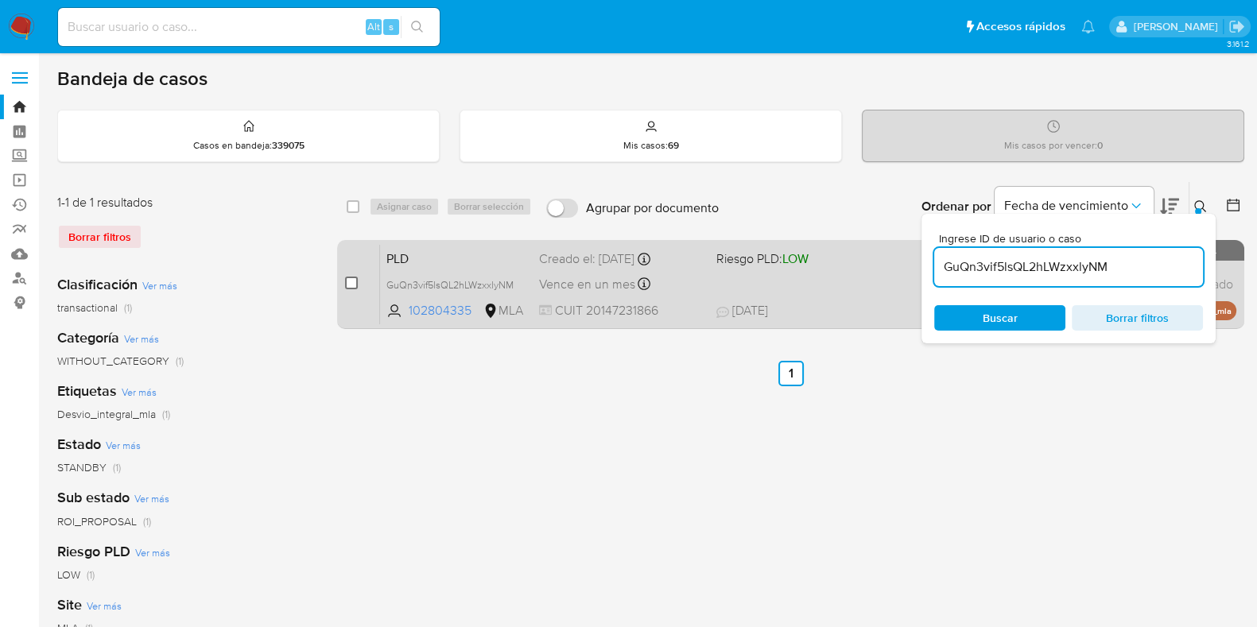
click at [350, 282] on input "checkbox" at bounding box center [351, 283] width 13 height 13
checkbox input "true"
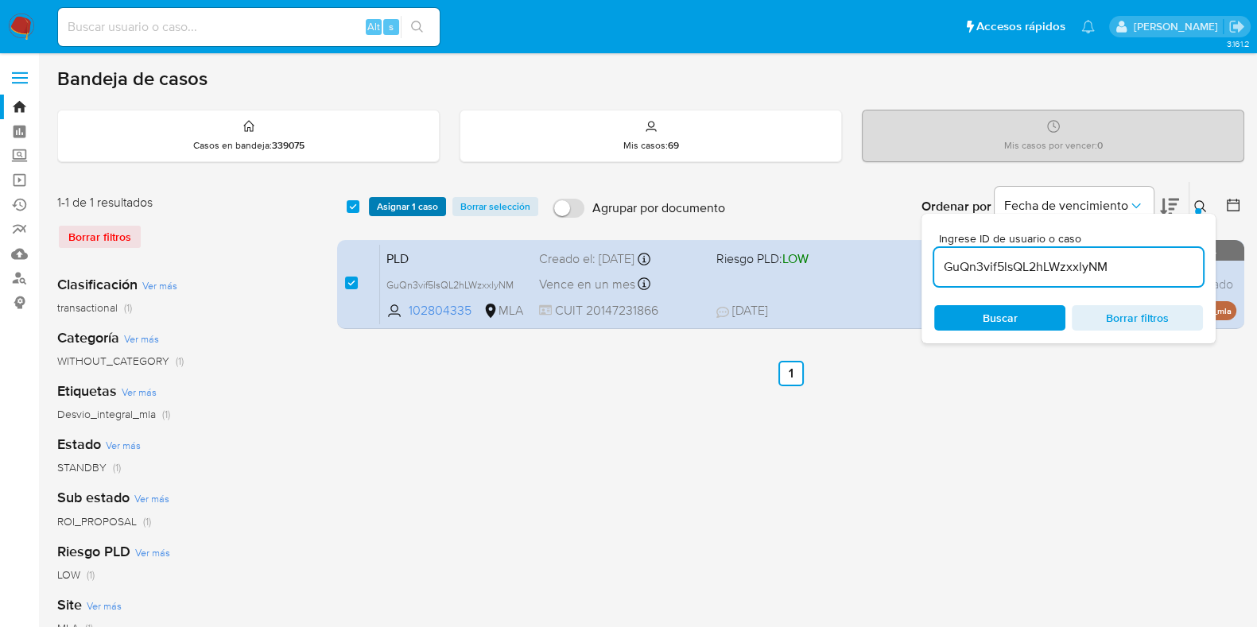
click at [402, 202] on span "Asignar 1 caso" at bounding box center [407, 207] width 61 height 16
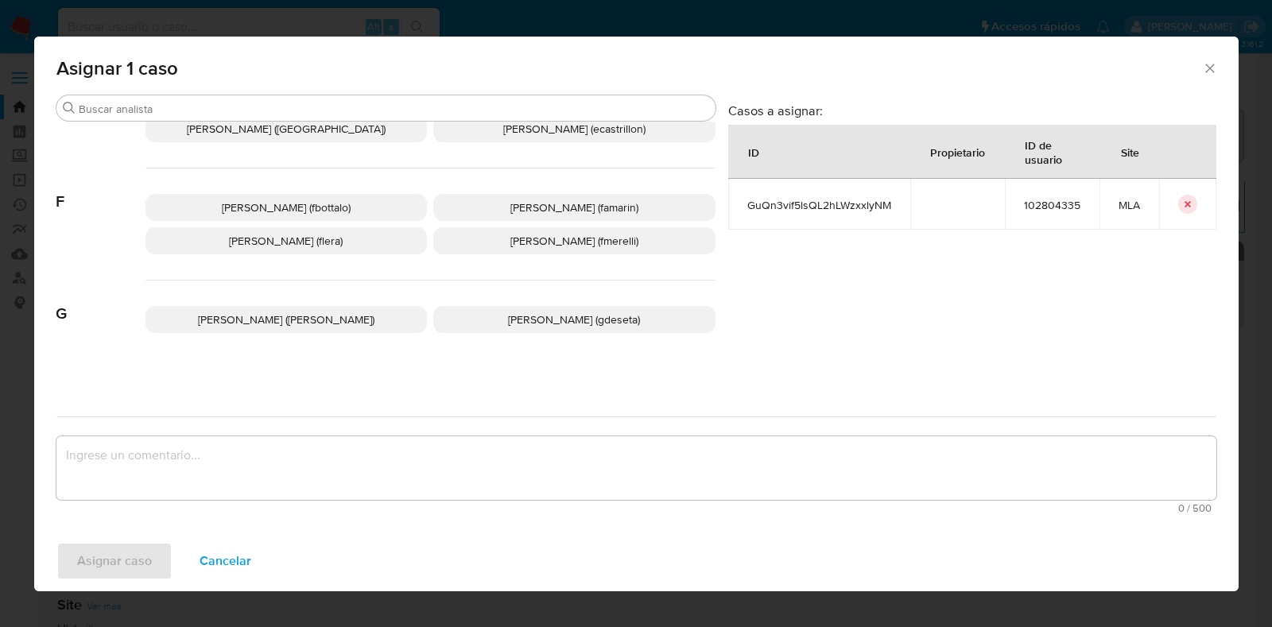
scroll to position [397, 0]
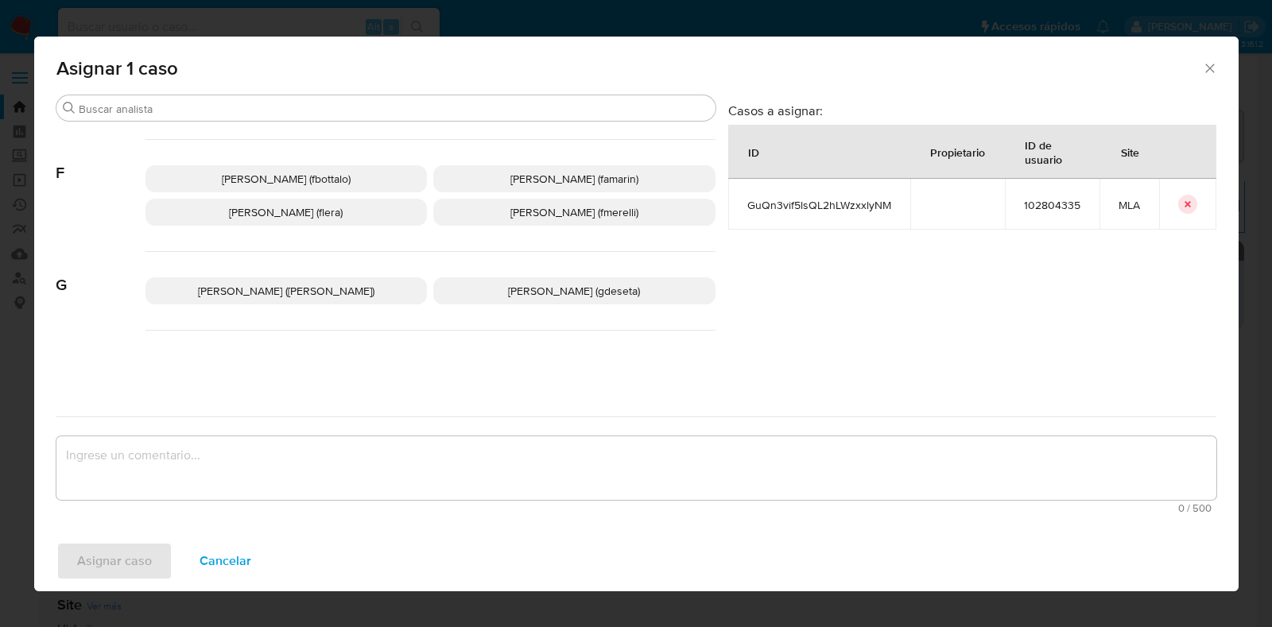
click at [343, 217] on span "Florencia Cecilia Lera (flera)" at bounding box center [286, 212] width 114 height 16
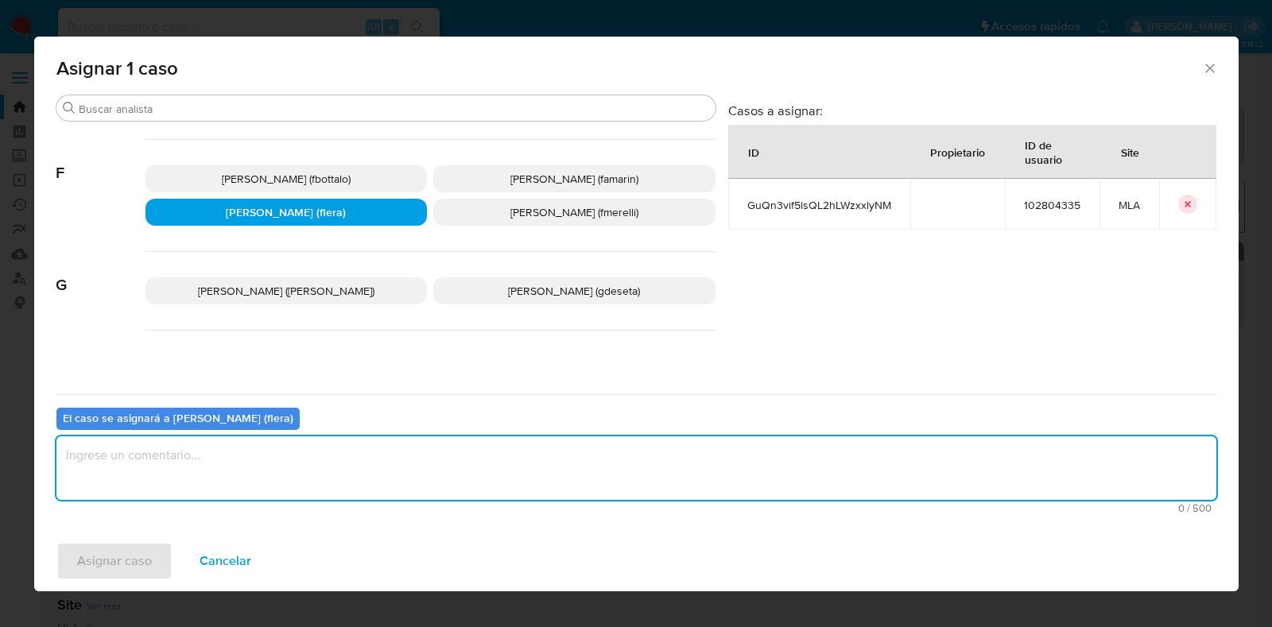
click at [309, 455] on textarea "assign-modal" at bounding box center [636, 469] width 1160 height 64
click at [122, 556] on span "Asignar caso" at bounding box center [114, 561] width 75 height 35
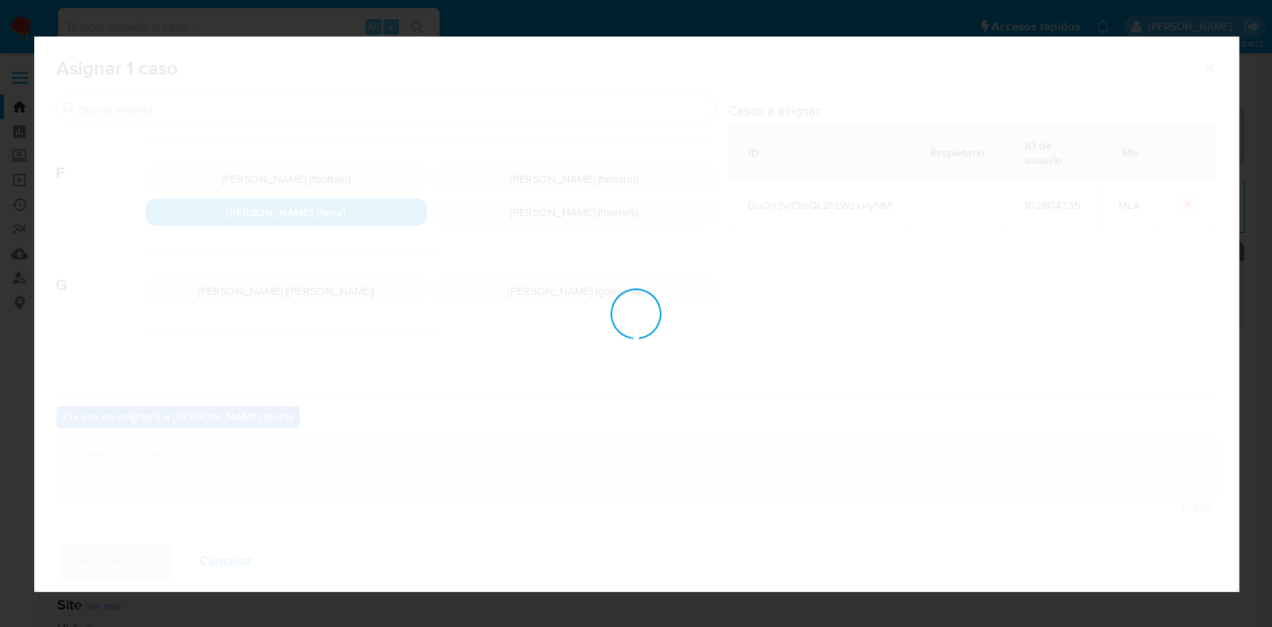
checkbox input "false"
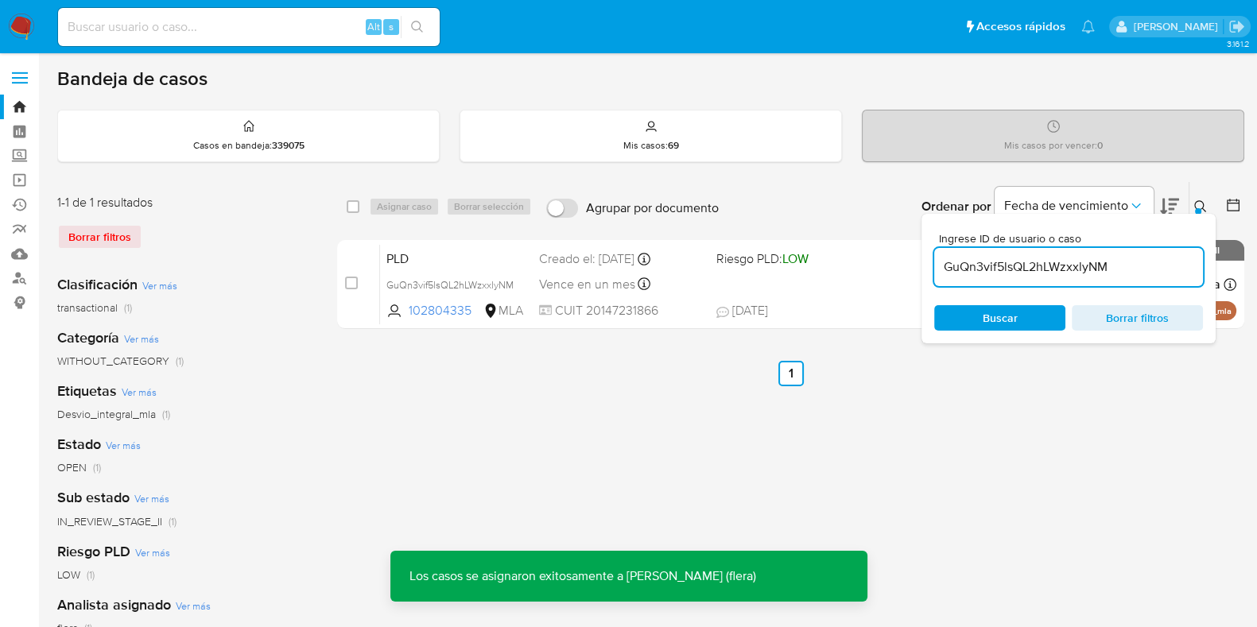
click at [386, 256] on span "PLD" at bounding box center [456, 257] width 140 height 21
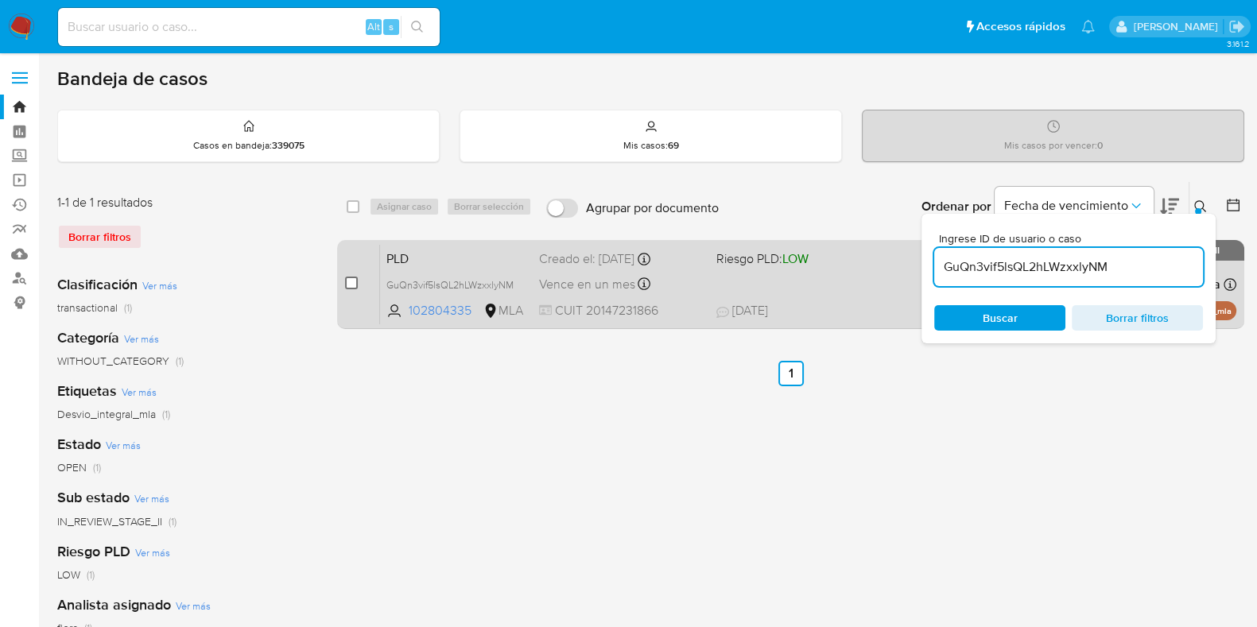
click at [355, 283] on input "checkbox" at bounding box center [351, 283] width 13 height 13
checkbox input "true"
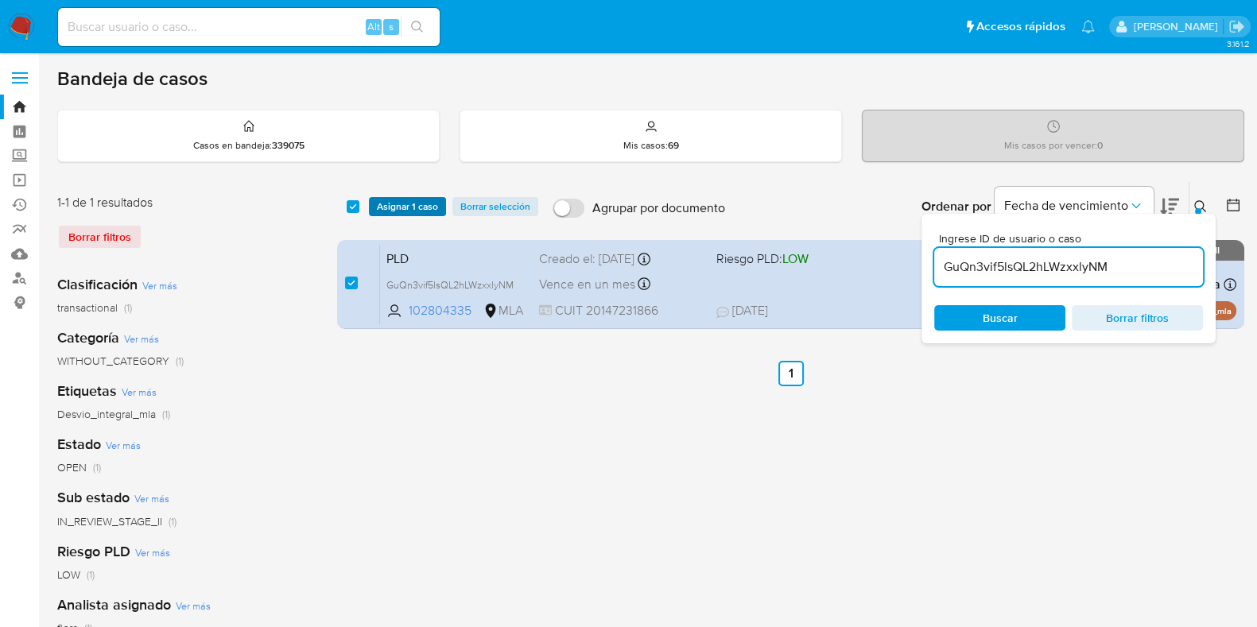
click at [396, 199] on span "Asignar 1 caso" at bounding box center [407, 207] width 61 height 16
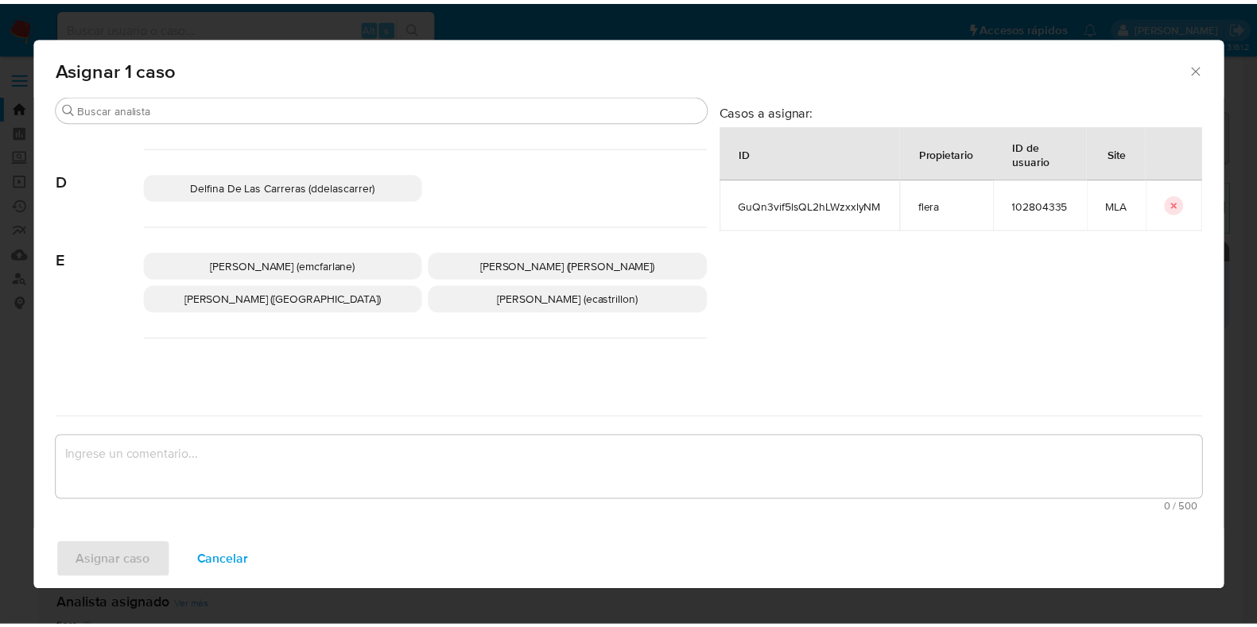
scroll to position [298, 0]
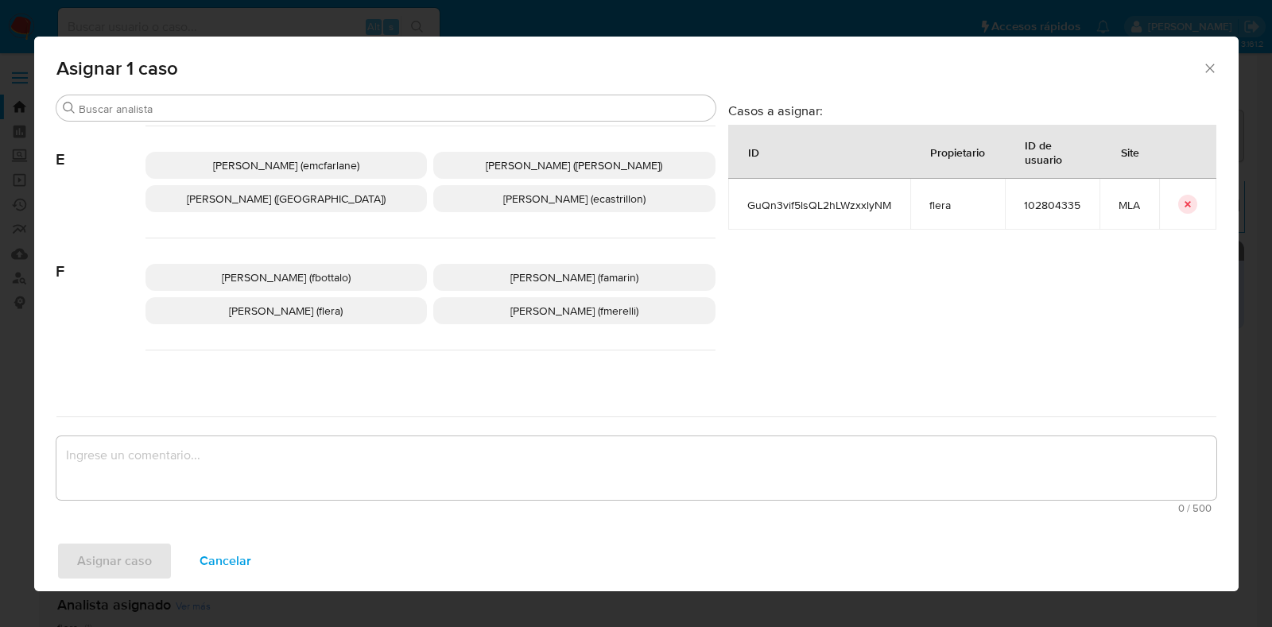
click at [354, 308] on p "Florencia Cecilia Lera (flera)" at bounding box center [287, 310] width 282 height 27
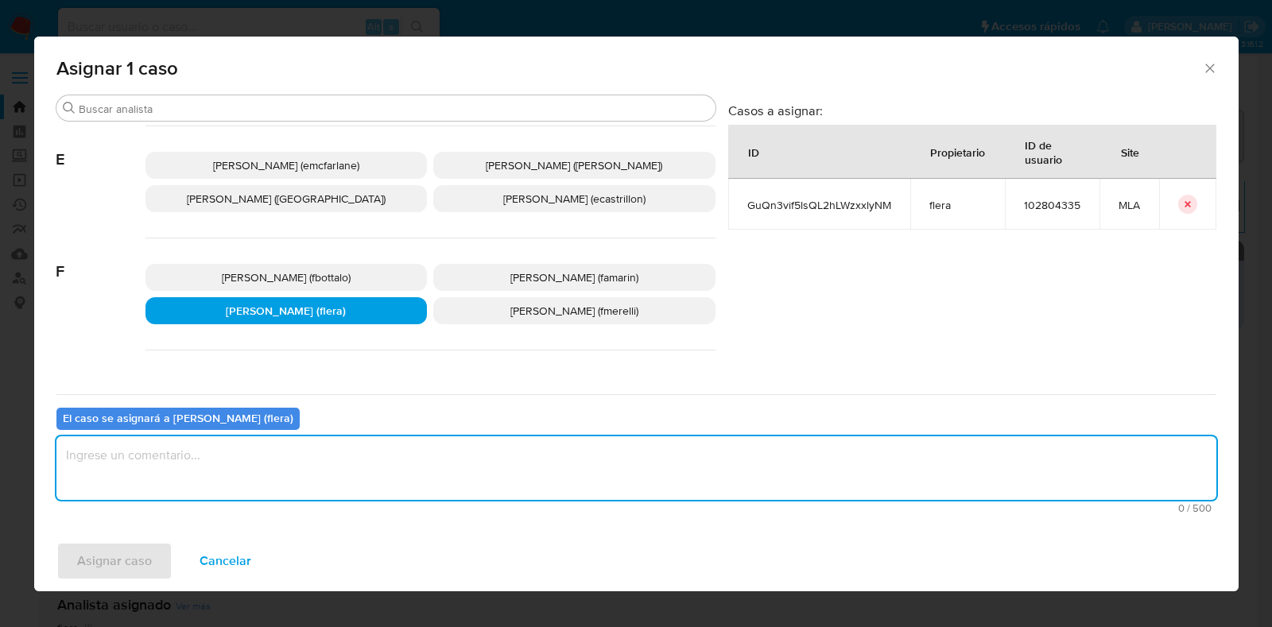
click at [312, 471] on textarea "assign-modal" at bounding box center [636, 469] width 1160 height 64
click at [111, 575] on span "Asignar caso" at bounding box center [114, 561] width 75 height 35
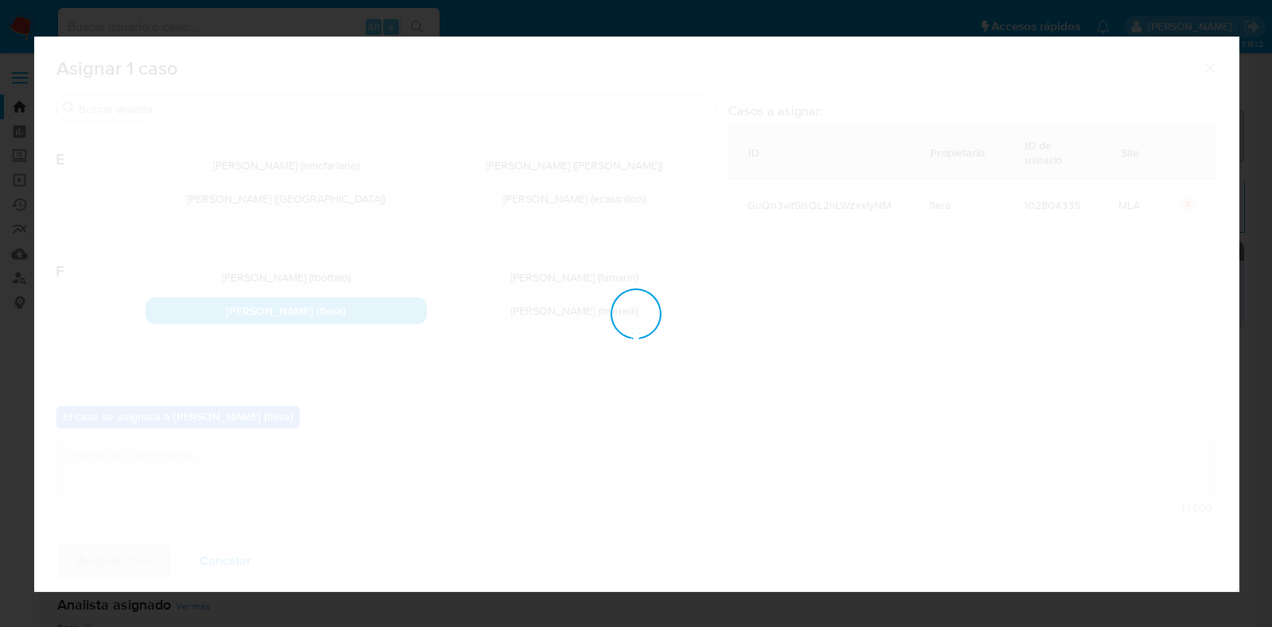
checkbox input "false"
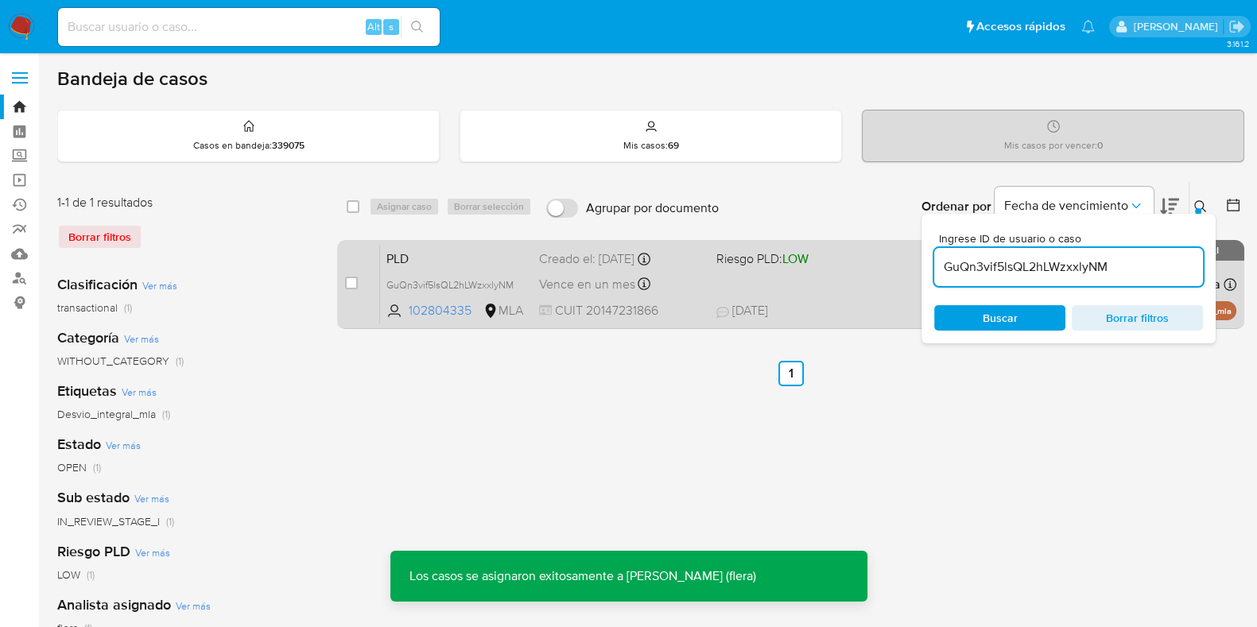
click at [467, 254] on span "PLD" at bounding box center [456, 257] width 140 height 21
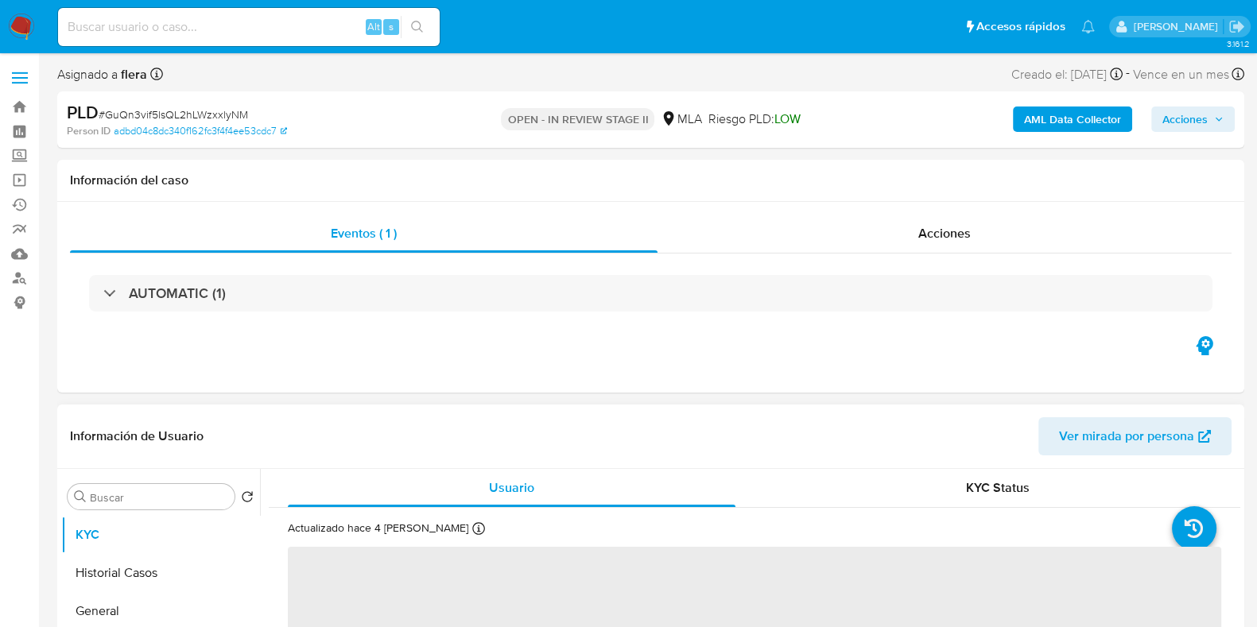
select select "10"
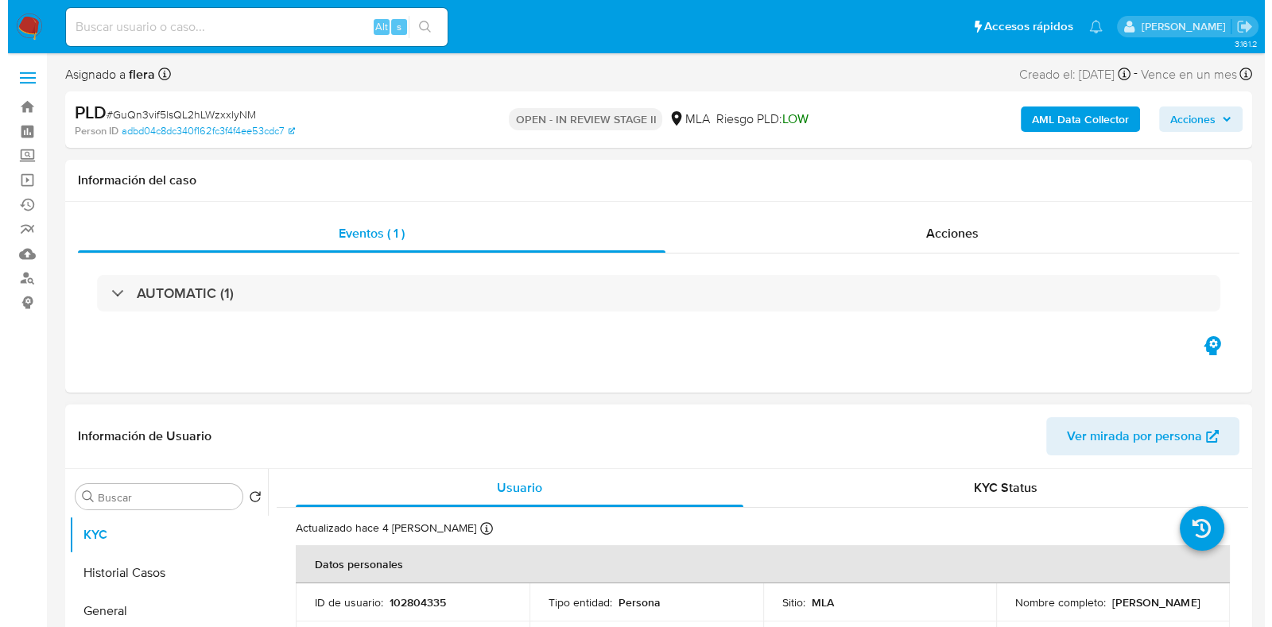
scroll to position [198, 0]
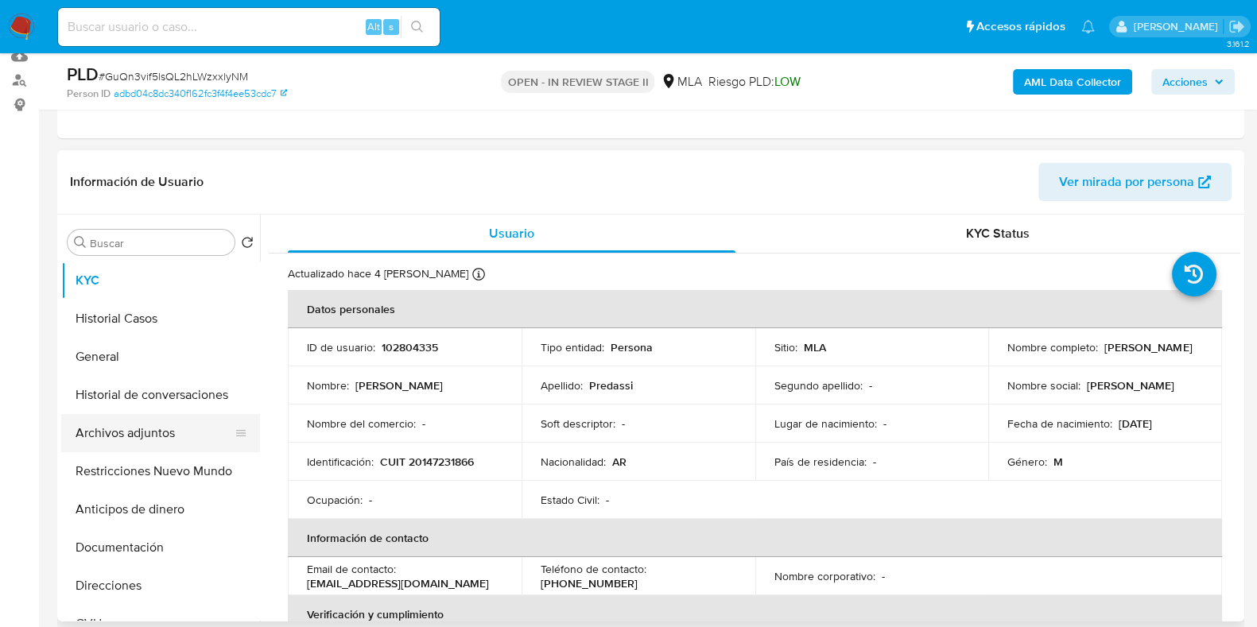
click at [153, 429] on button "Archivos adjuntos" at bounding box center [154, 433] width 186 height 38
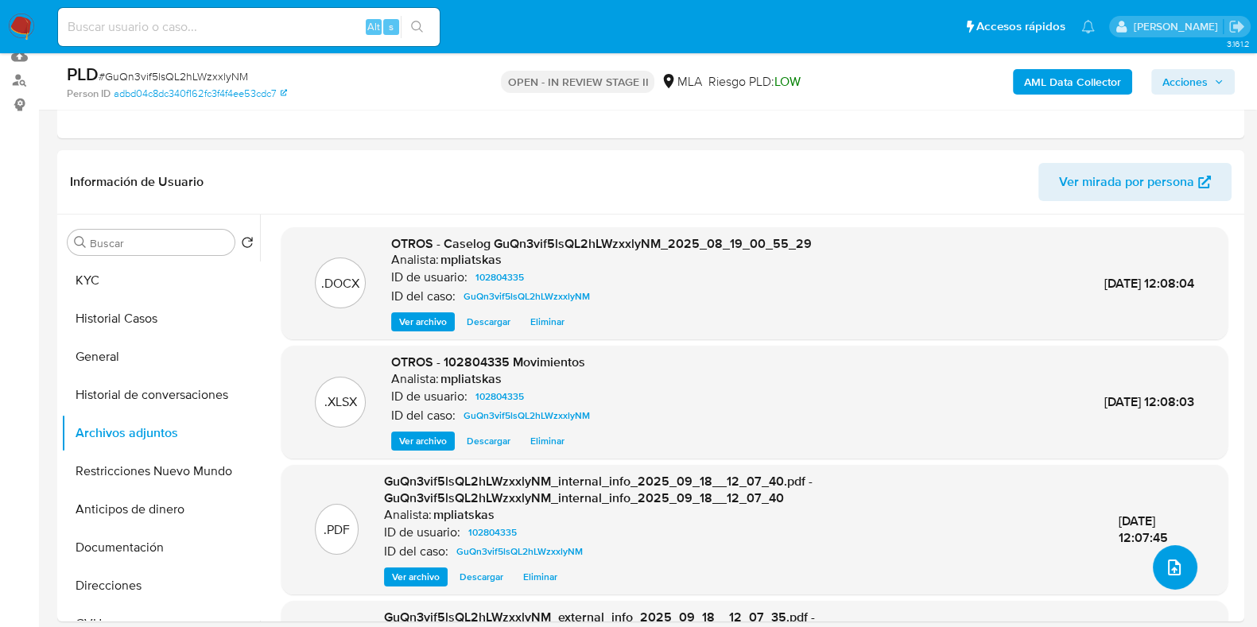
click at [1179, 580] on button "upload-file" at bounding box center [1175, 568] width 45 height 45
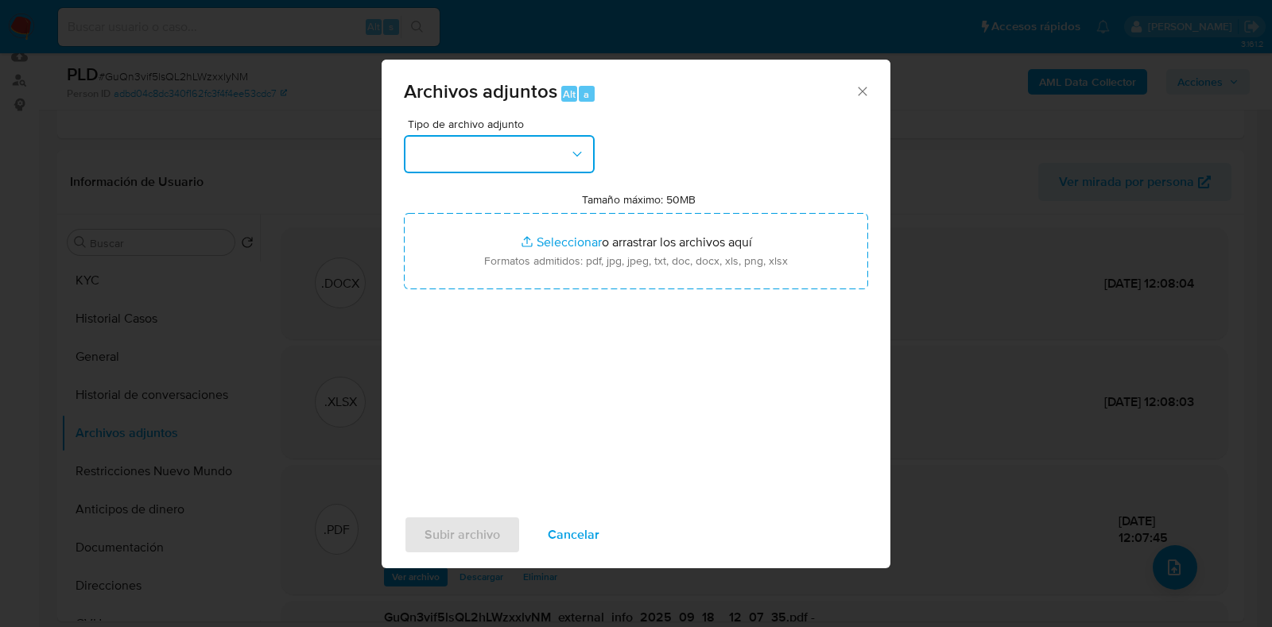
click at [515, 162] on button "button" at bounding box center [499, 154] width 191 height 38
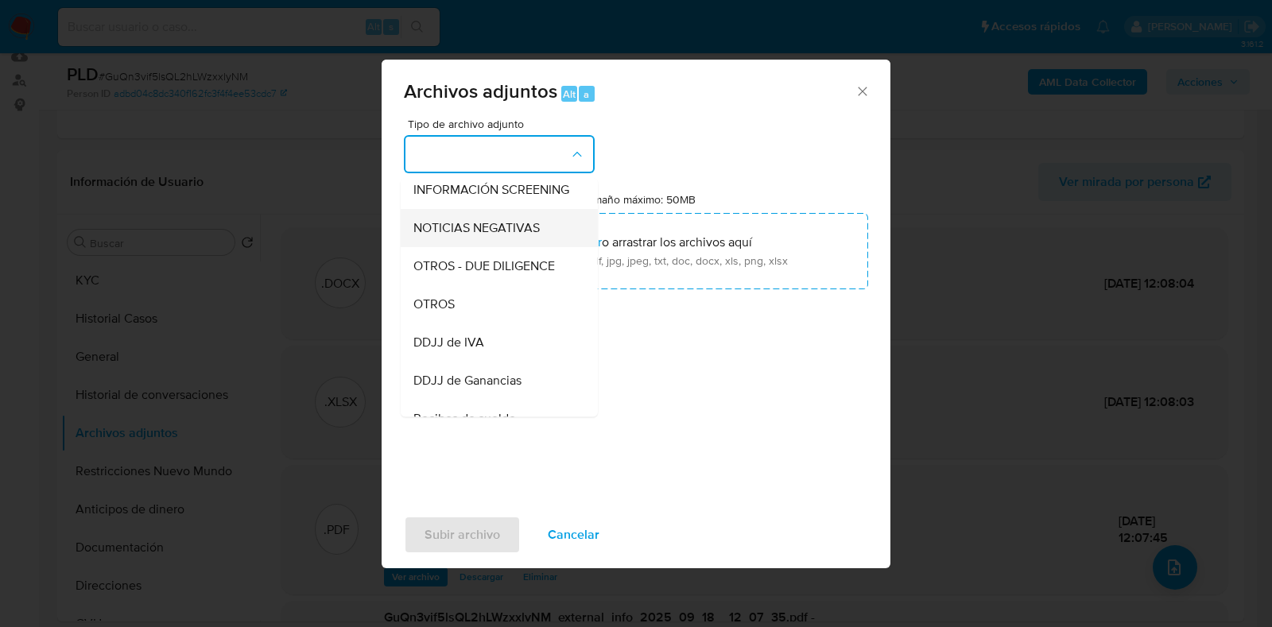
click at [480, 324] on div "OTROS" at bounding box center [495, 304] width 162 height 38
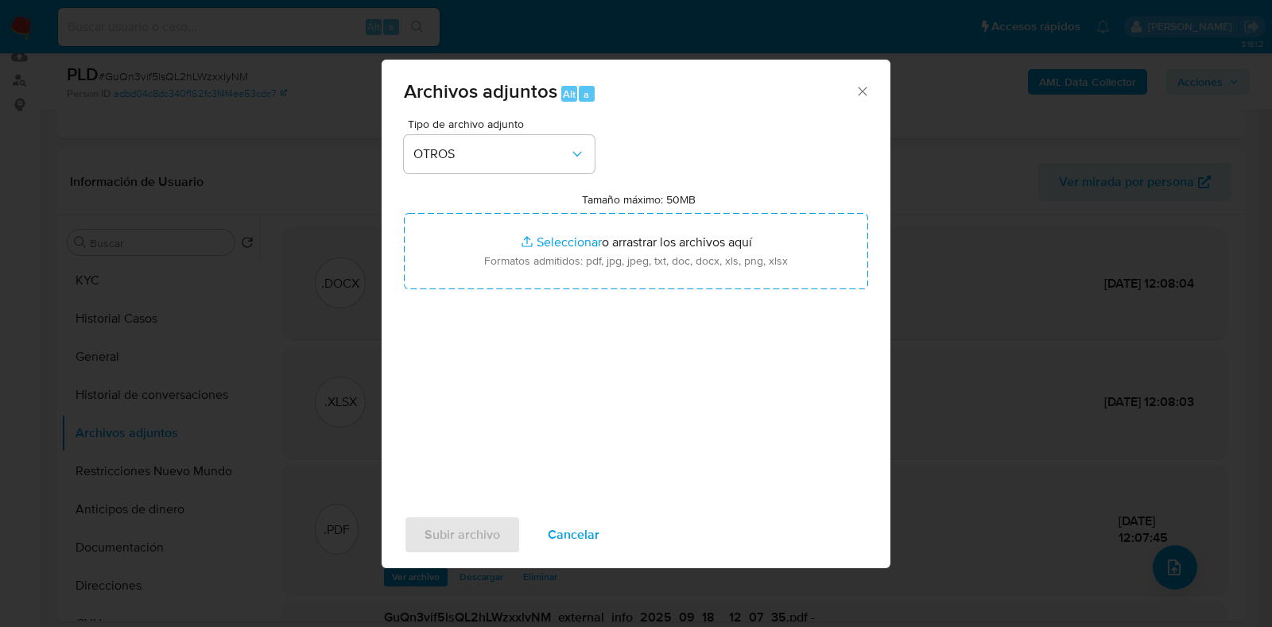
click at [856, 87] on icon "Cerrar" at bounding box center [863, 91] width 16 height 16
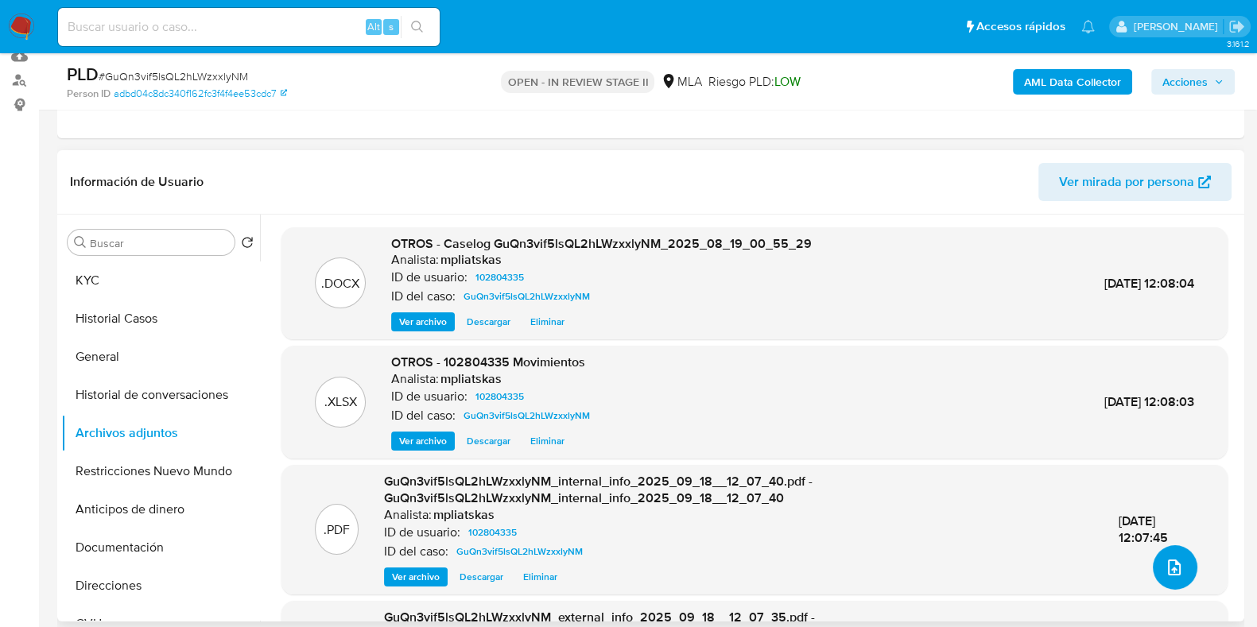
click at [1173, 565] on icon "upload-file" at bounding box center [1174, 568] width 13 height 16
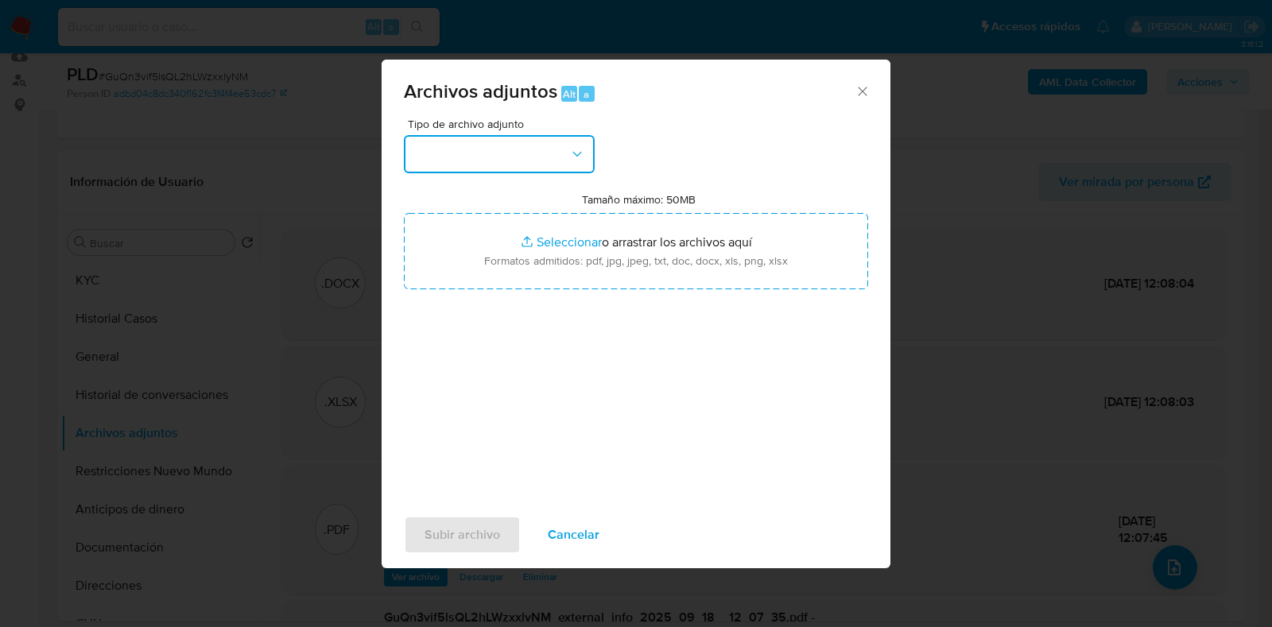
click at [568, 165] on button "button" at bounding box center [499, 154] width 191 height 38
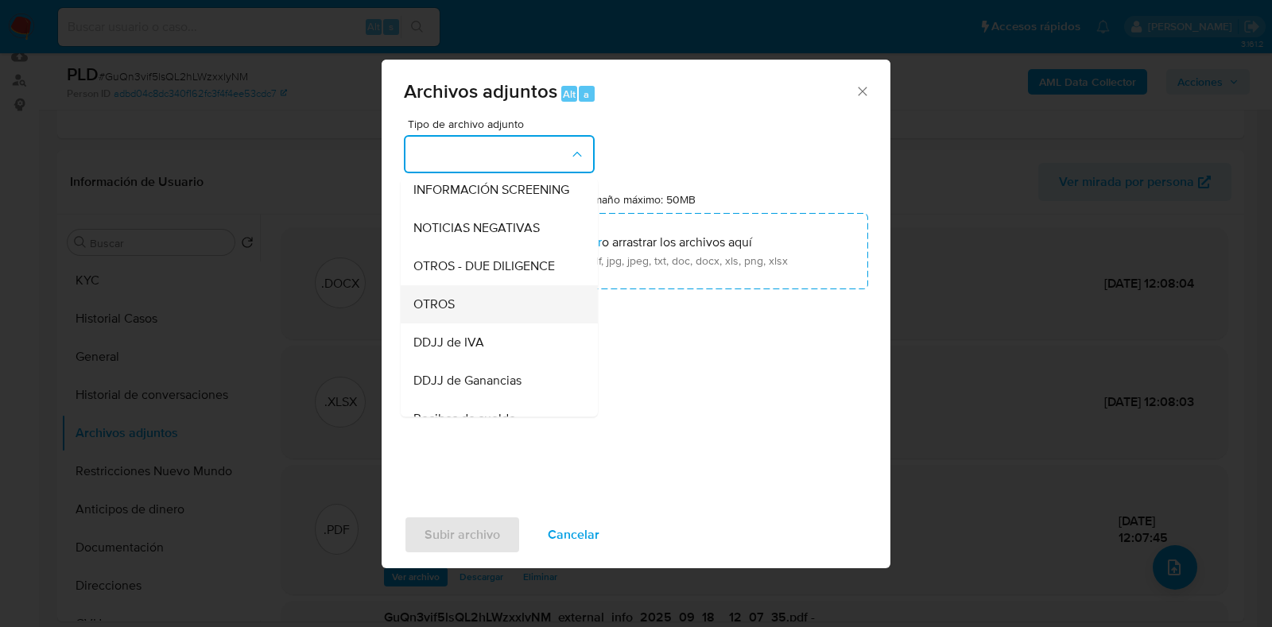
click at [517, 314] on div "OTROS" at bounding box center [495, 304] width 162 height 38
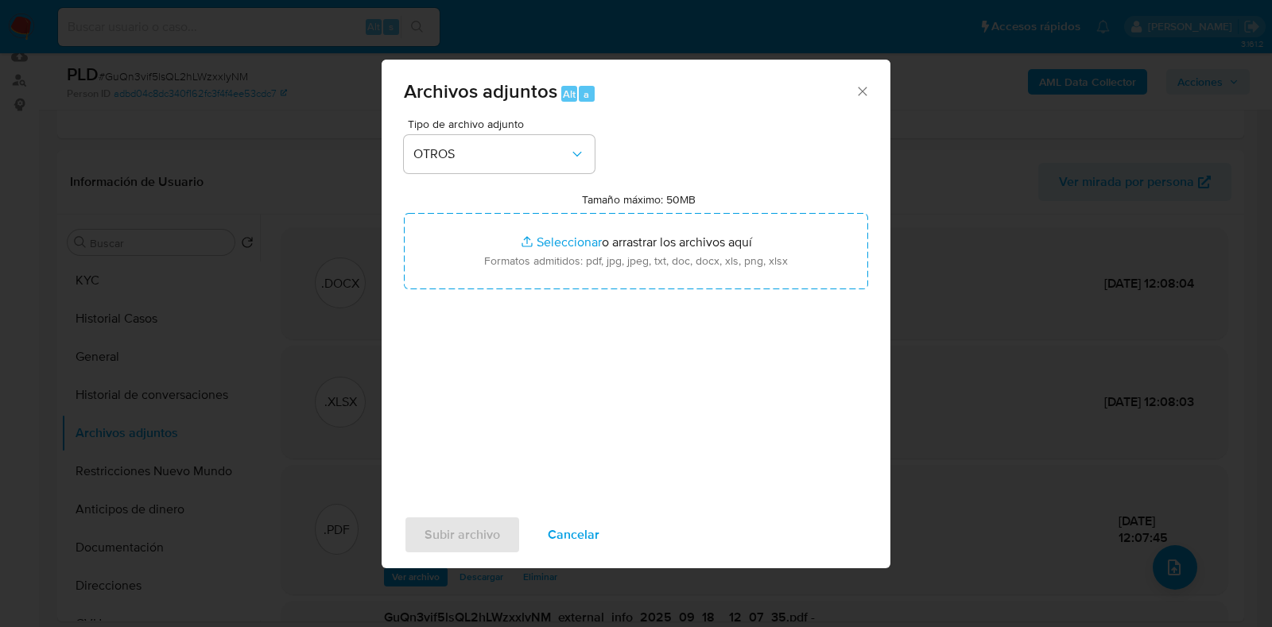
click at [869, 83] on icon "Cerrar" at bounding box center [863, 91] width 16 height 16
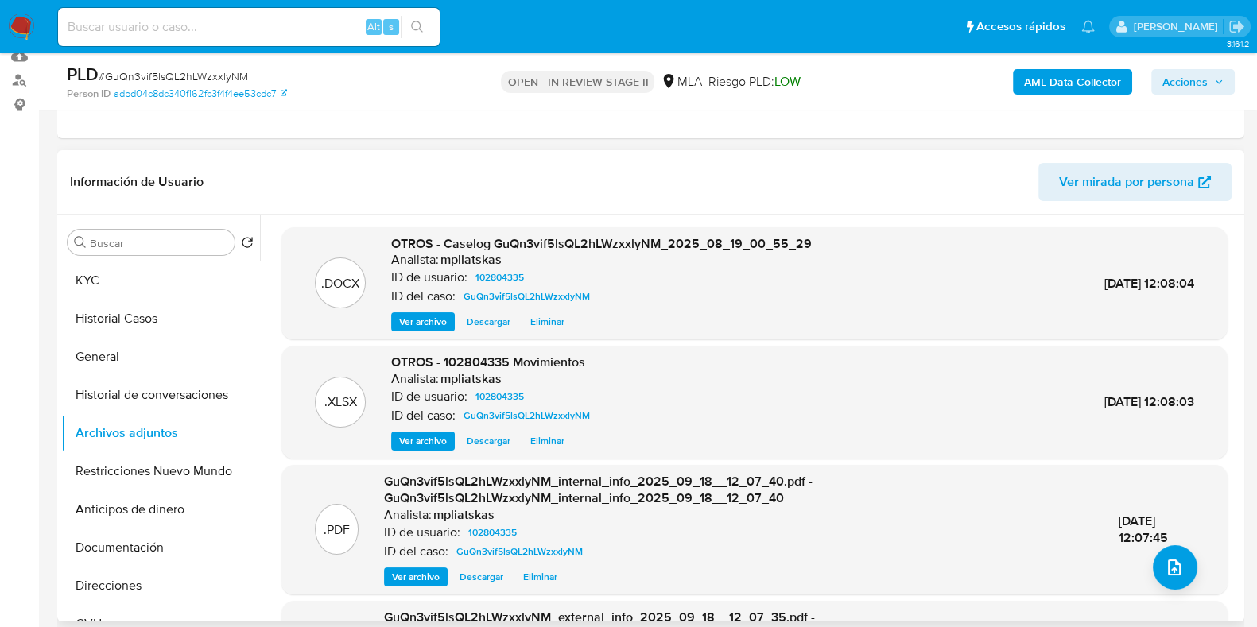
click at [434, 324] on span "Ver archivo" at bounding box center [423, 322] width 48 height 16
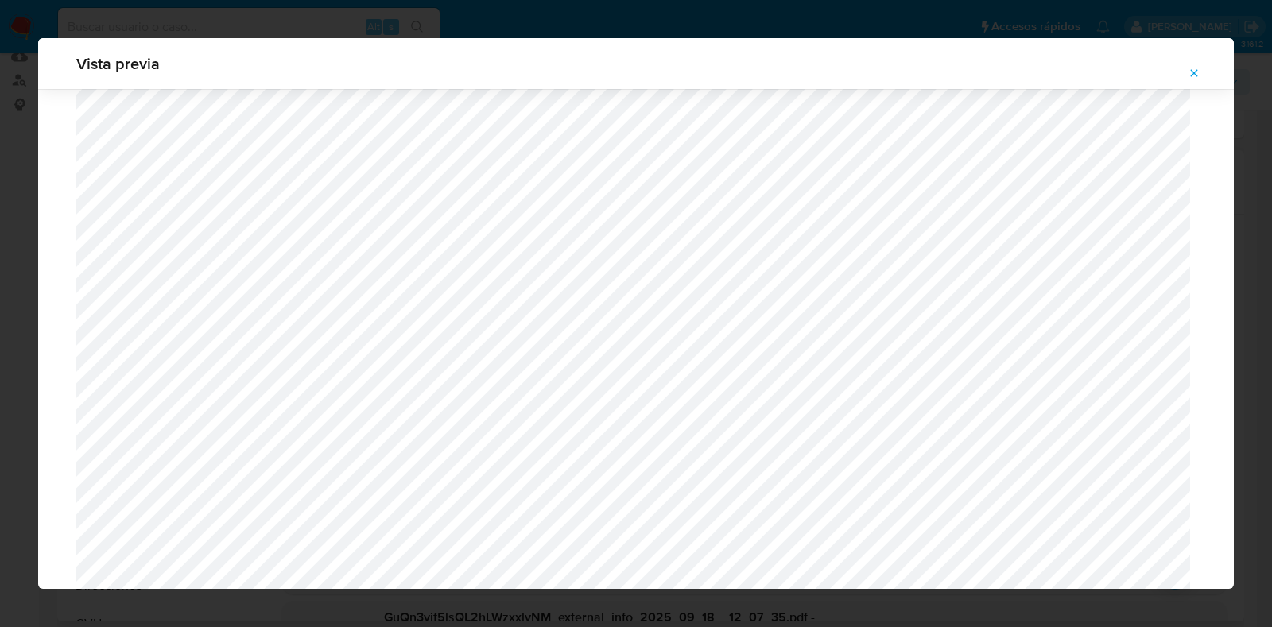
scroll to position [1458, 0]
click at [1189, 73] on icon "Attachment preview" at bounding box center [1194, 73] width 13 height 13
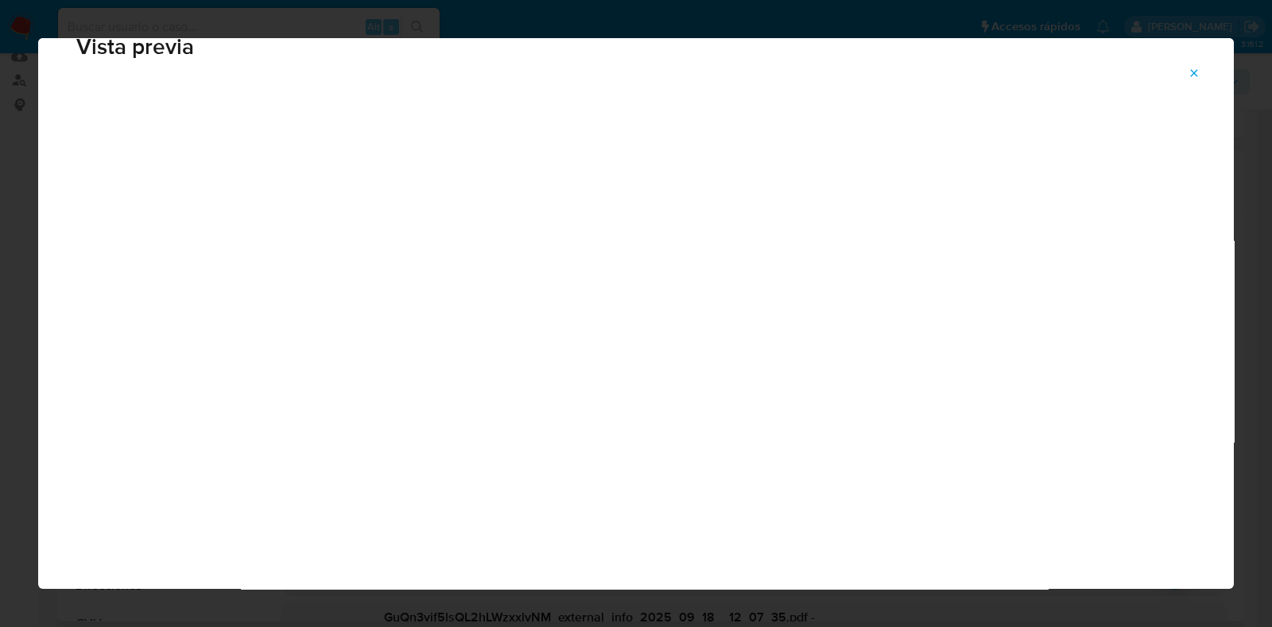
scroll to position [40, 0]
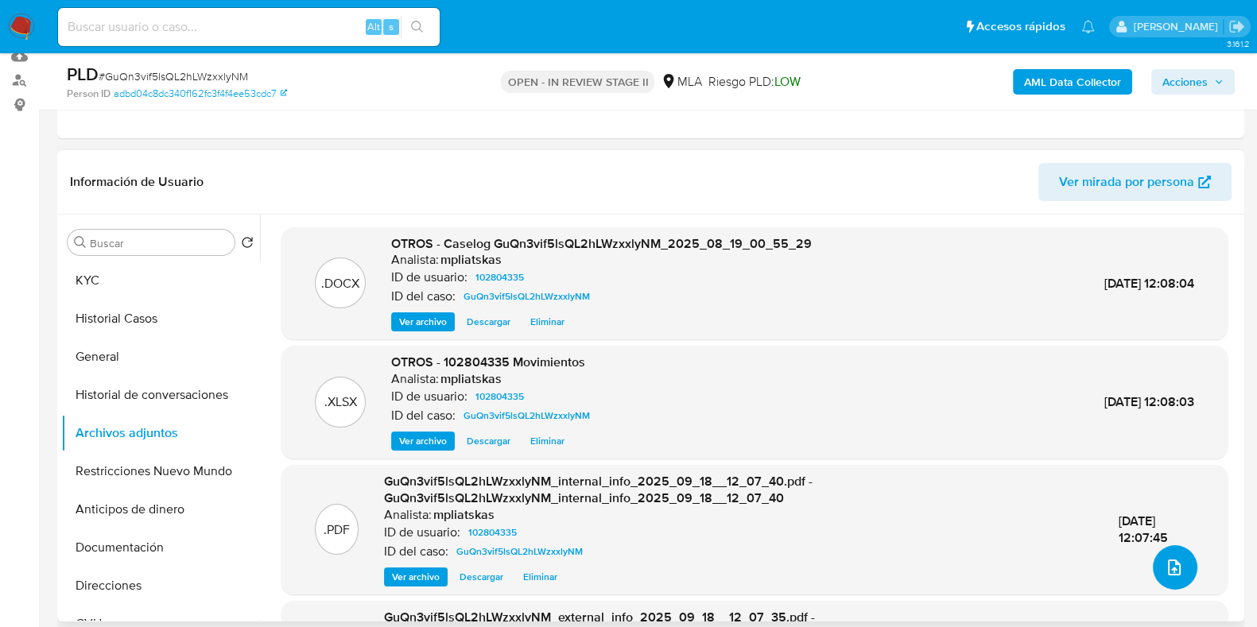
click at [1165, 568] on icon "upload-file" at bounding box center [1174, 567] width 19 height 19
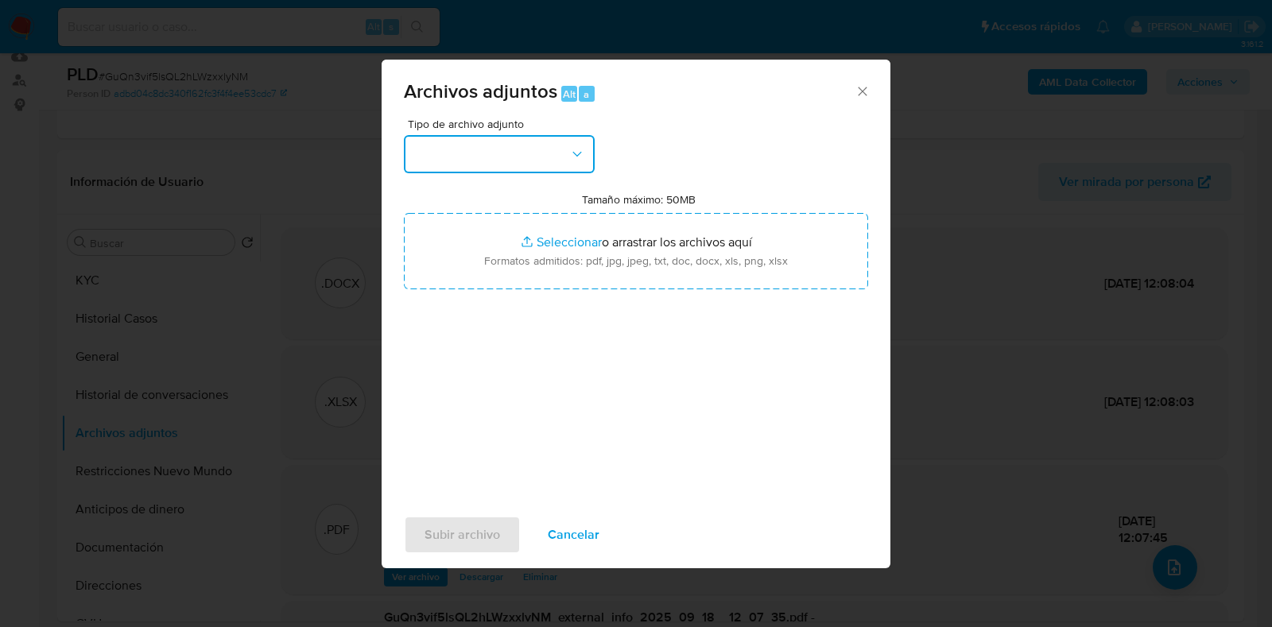
click at [504, 152] on button "button" at bounding box center [499, 154] width 191 height 38
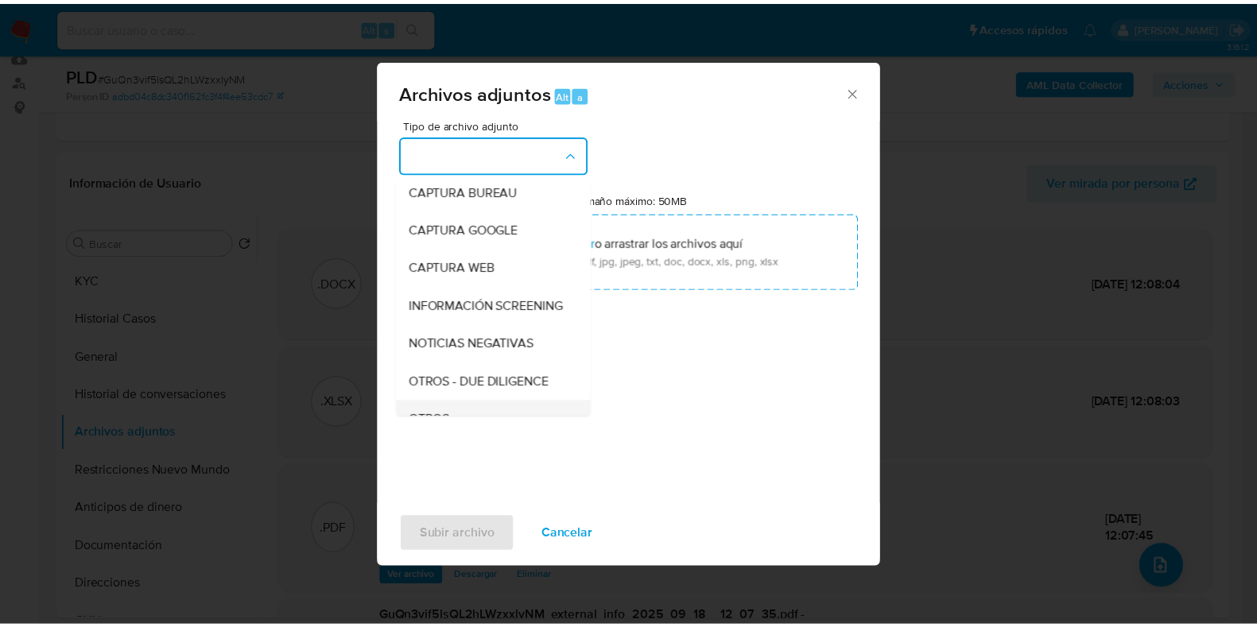
scroll to position [198, 0]
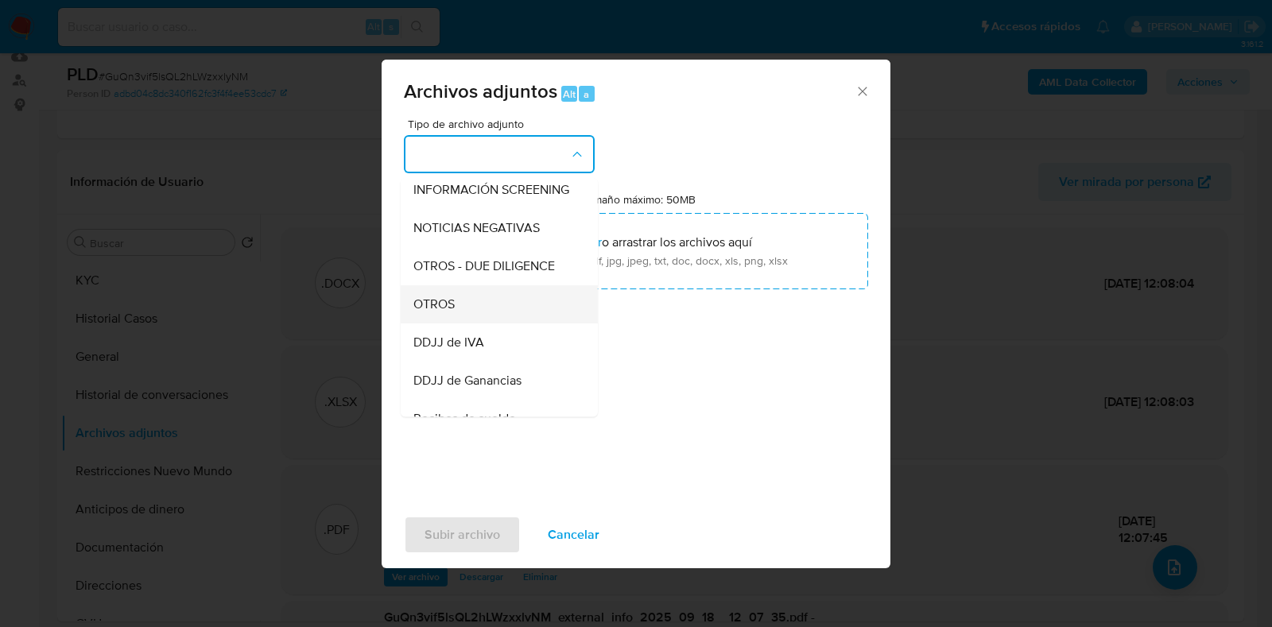
click at [485, 324] on div "OTROS" at bounding box center [495, 304] width 162 height 38
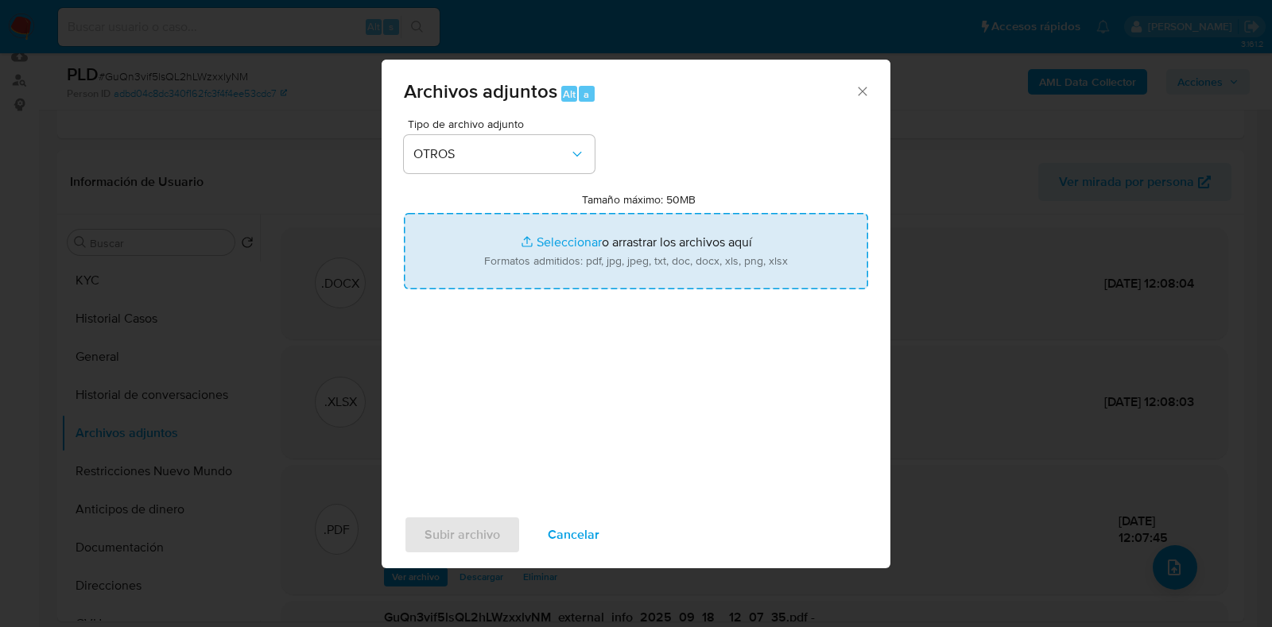
type input "C:\fakepath\v2Caselog GuQn3vif5lsQL2hLWzxxlyNM_2025_08_19_00_55_29.docx"
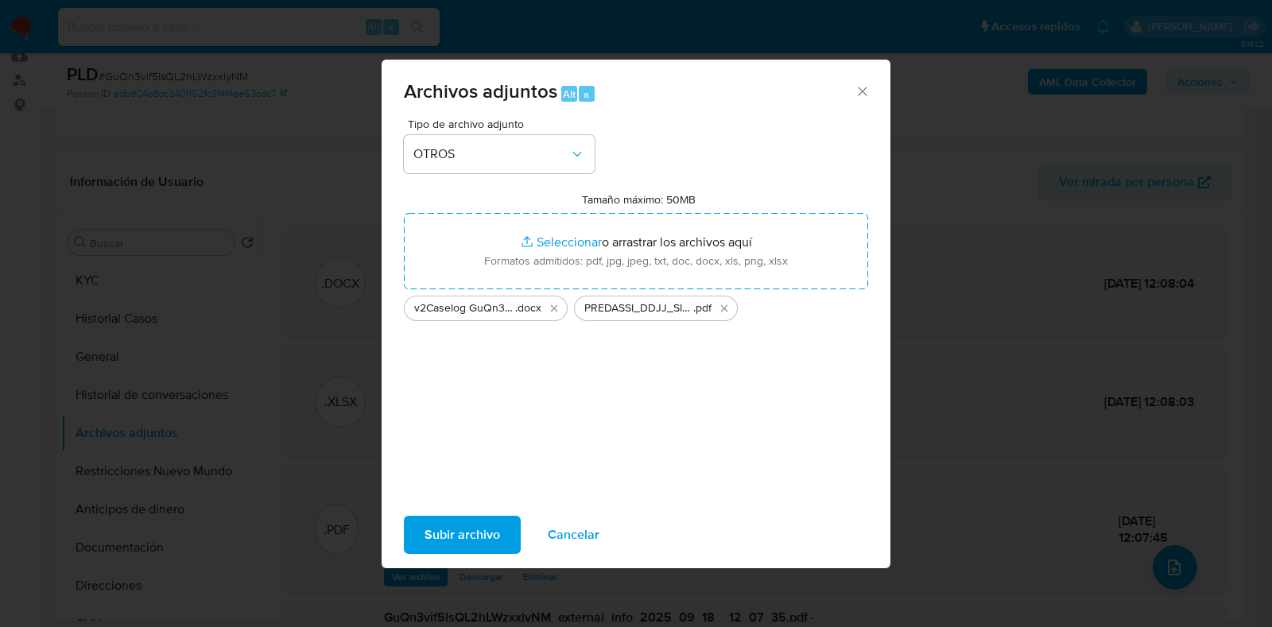
click at [441, 528] on span "Subir archivo" at bounding box center [463, 535] width 76 height 35
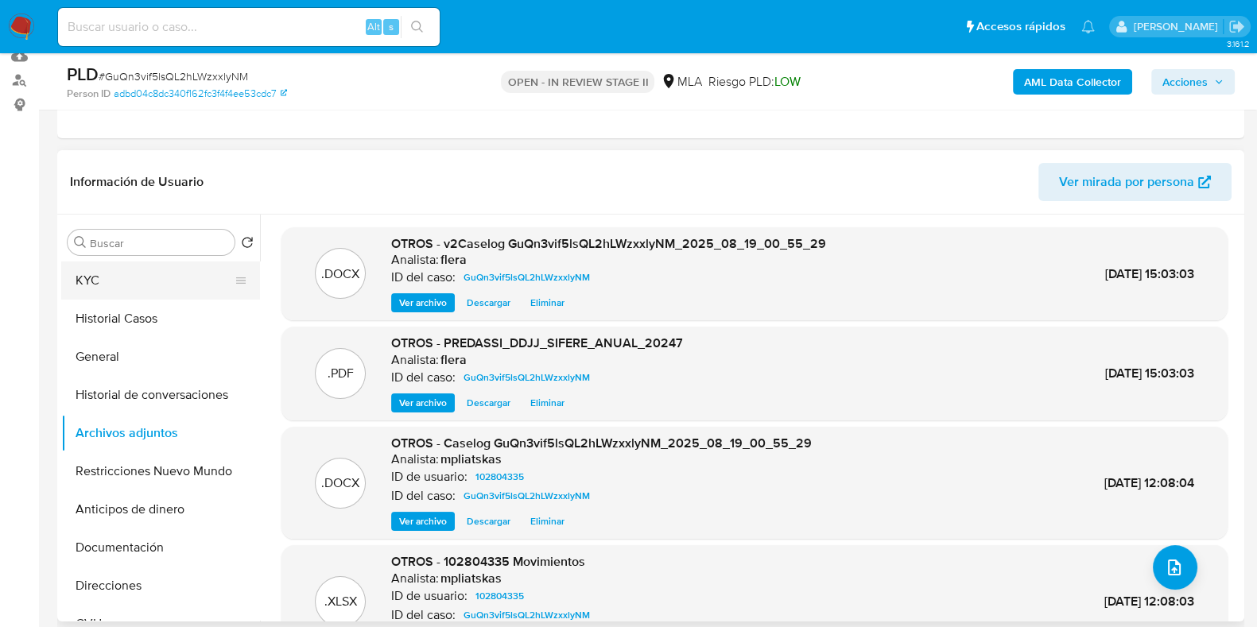
click at [80, 284] on button "KYC" at bounding box center [154, 281] width 186 height 38
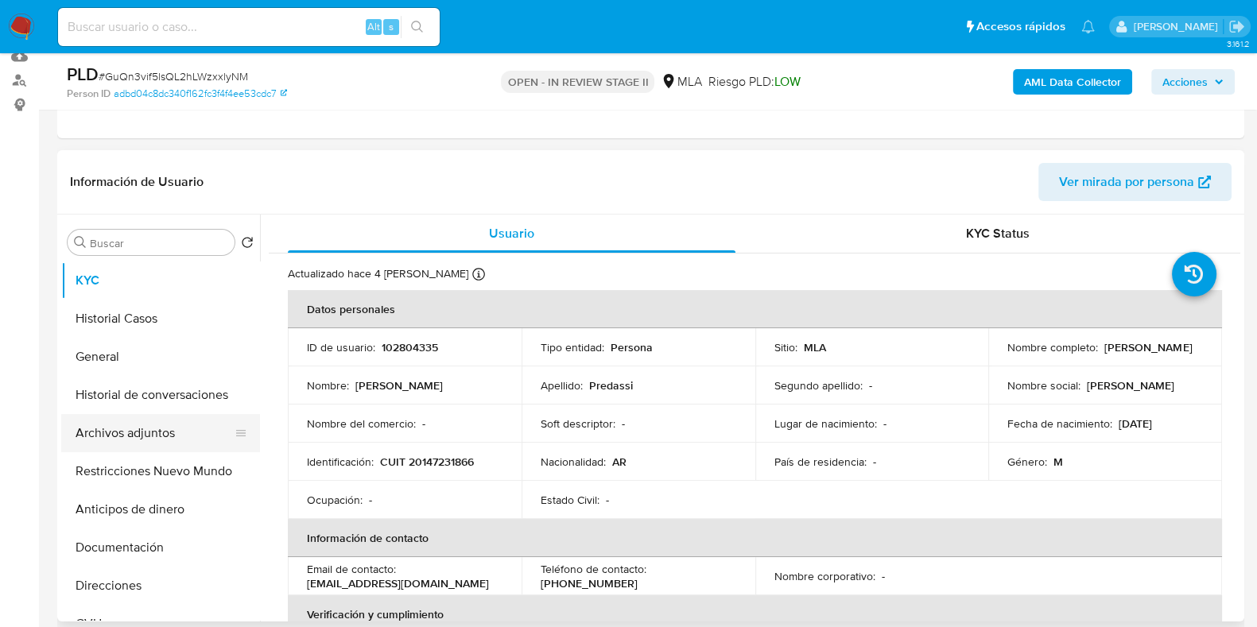
click at [130, 440] on button "Archivos adjuntos" at bounding box center [154, 433] width 186 height 38
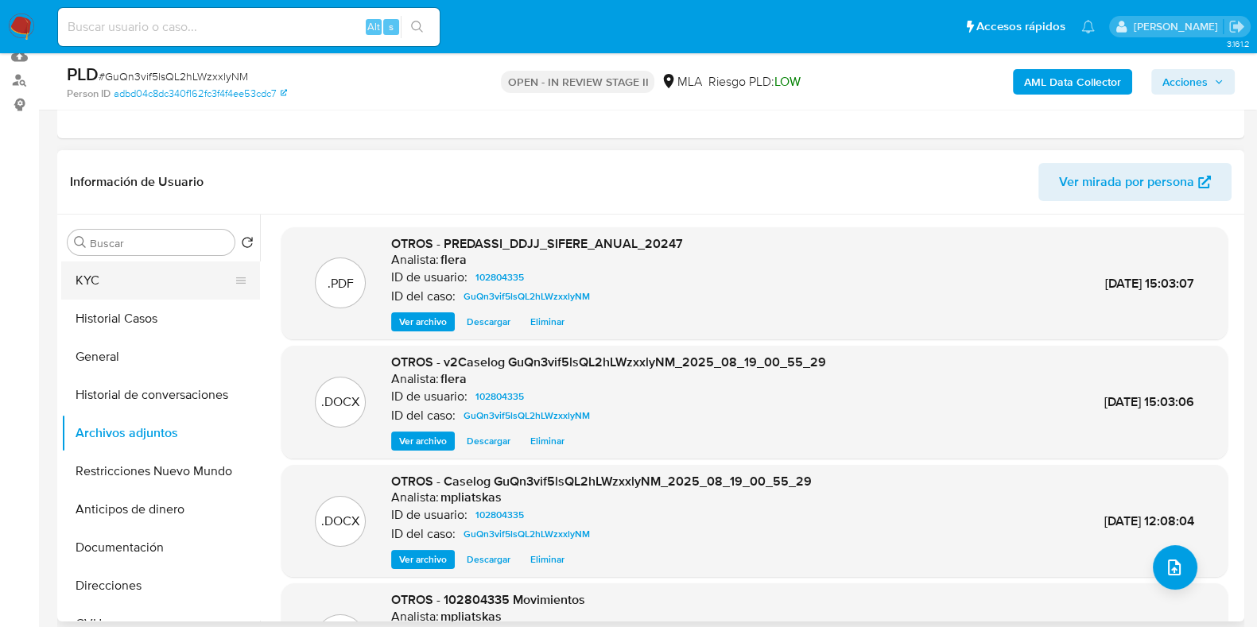
click at [93, 274] on button "KYC" at bounding box center [154, 281] width 186 height 38
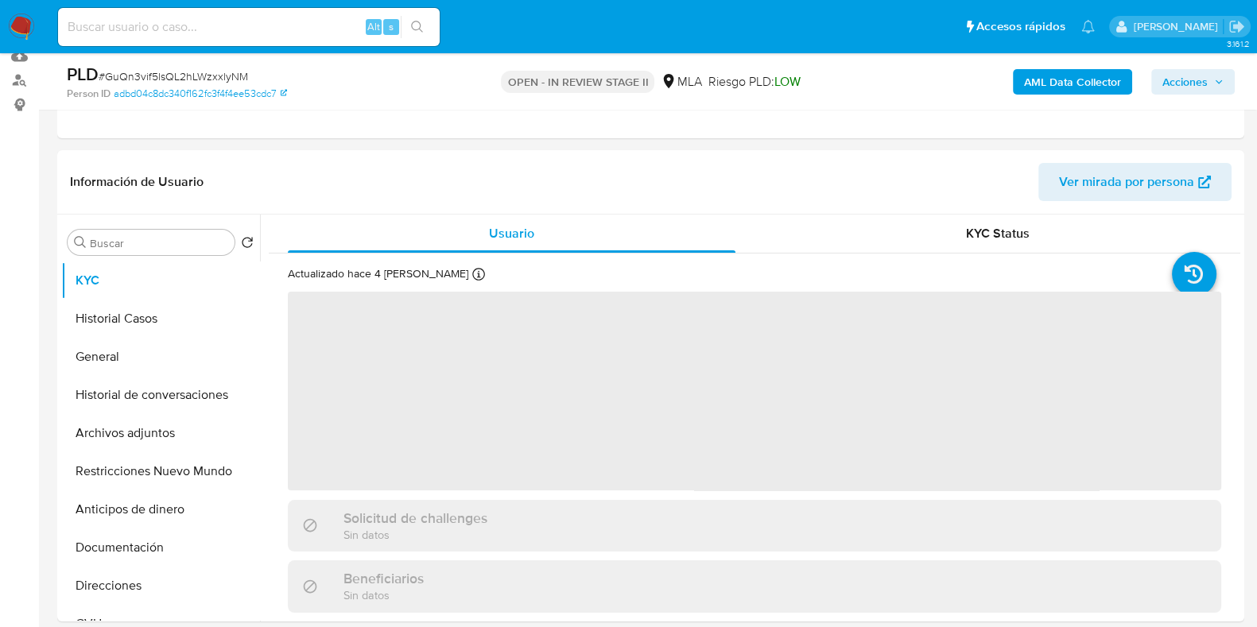
click at [1205, 83] on span "Acciones" at bounding box center [1185, 81] width 45 height 25
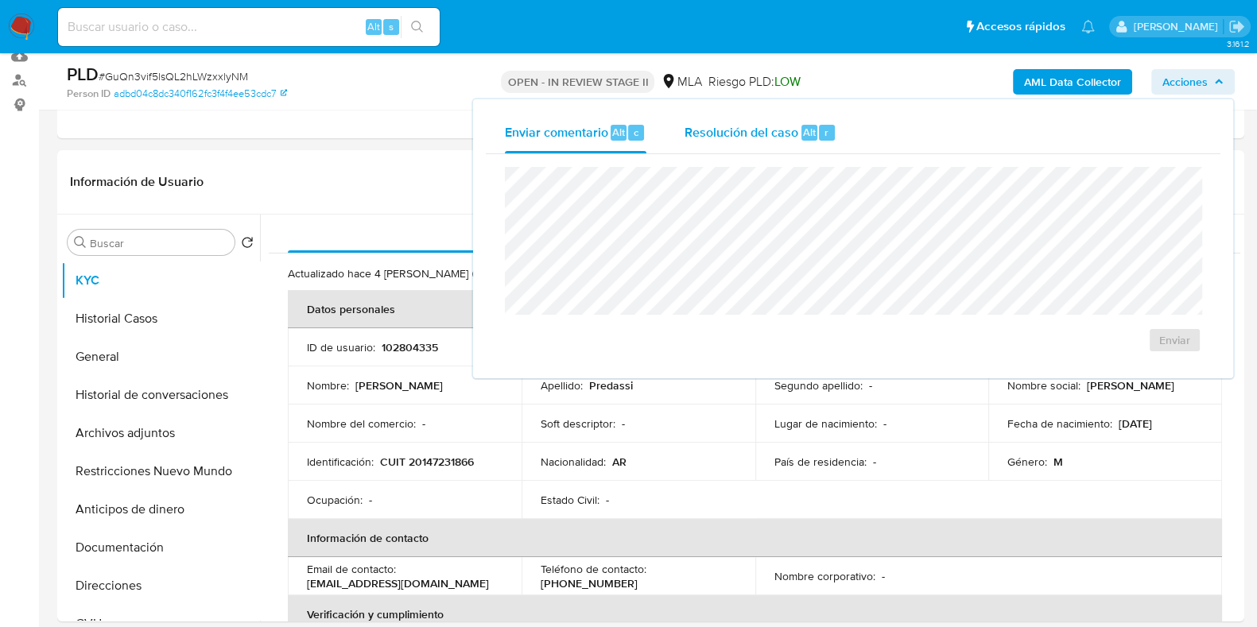
click at [825, 135] on span "r" at bounding box center [827, 132] width 4 height 15
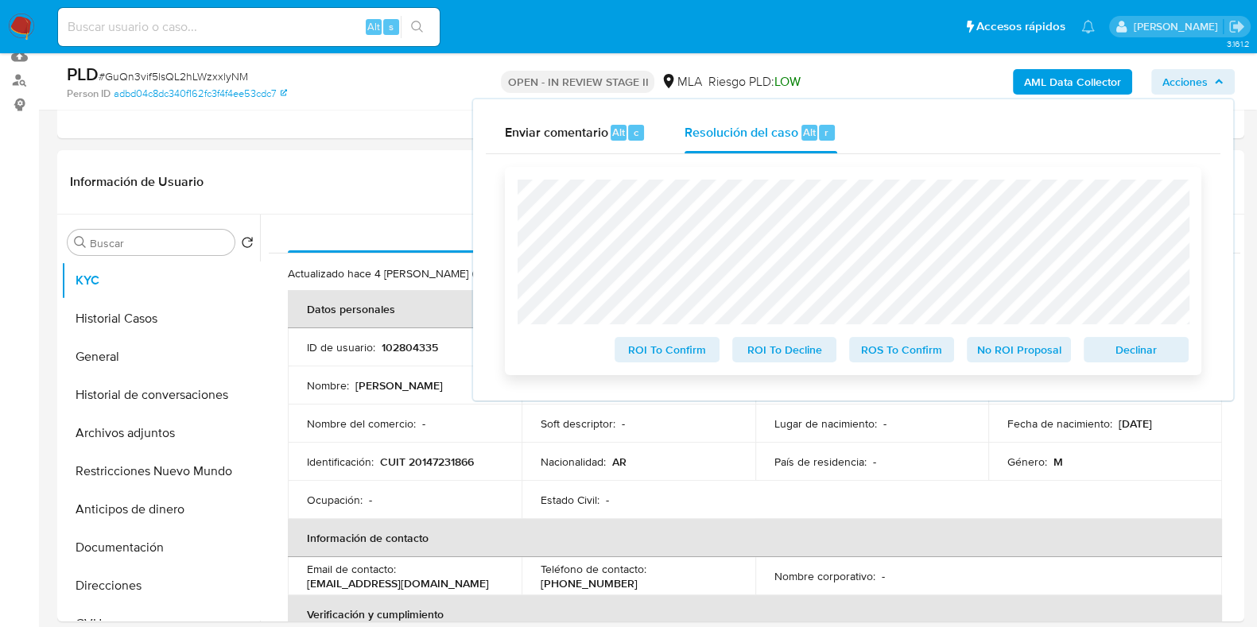
click at [1145, 352] on span "Declinar" at bounding box center [1136, 350] width 83 height 22
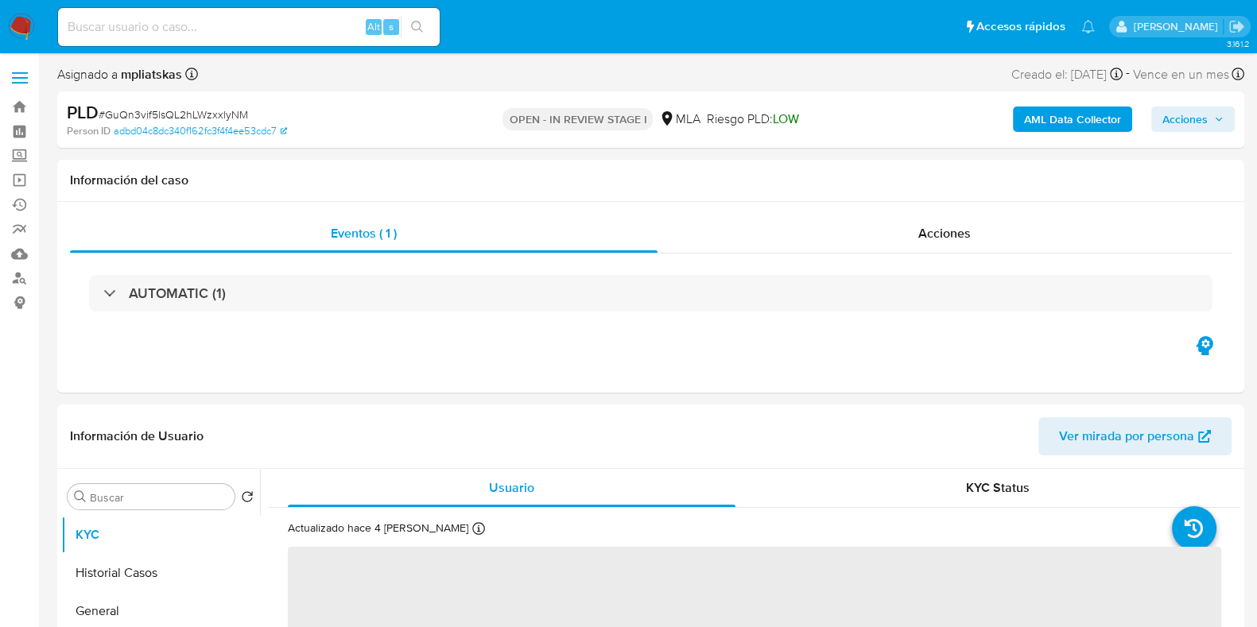
select select "10"
click at [1163, 111] on span "Acciones" at bounding box center [1185, 119] width 45 height 25
select select "10"
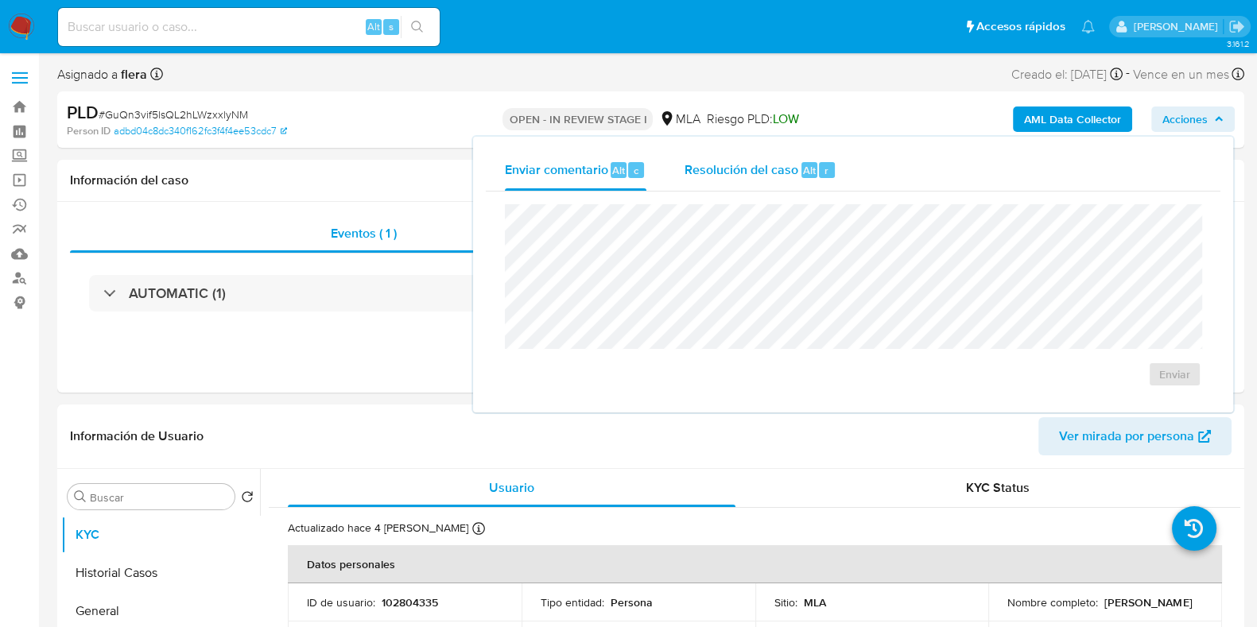
click at [819, 171] on div "r" at bounding box center [827, 170] width 16 height 16
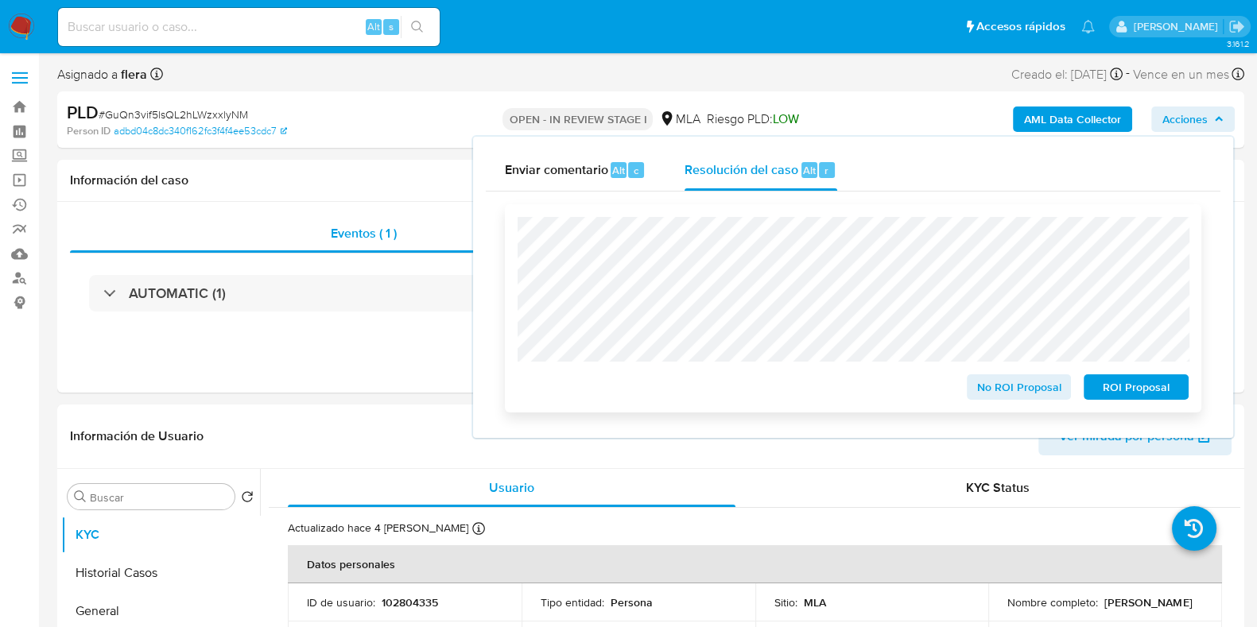
click at [1143, 395] on span "ROI Proposal" at bounding box center [1136, 387] width 83 height 22
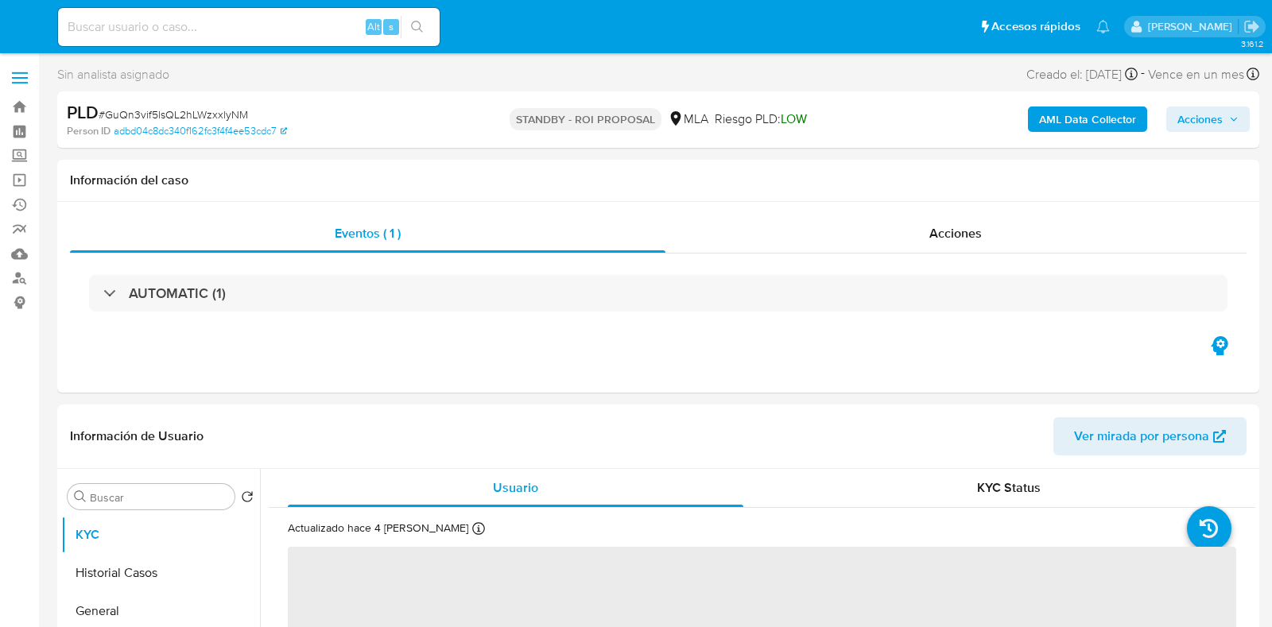
select select "10"
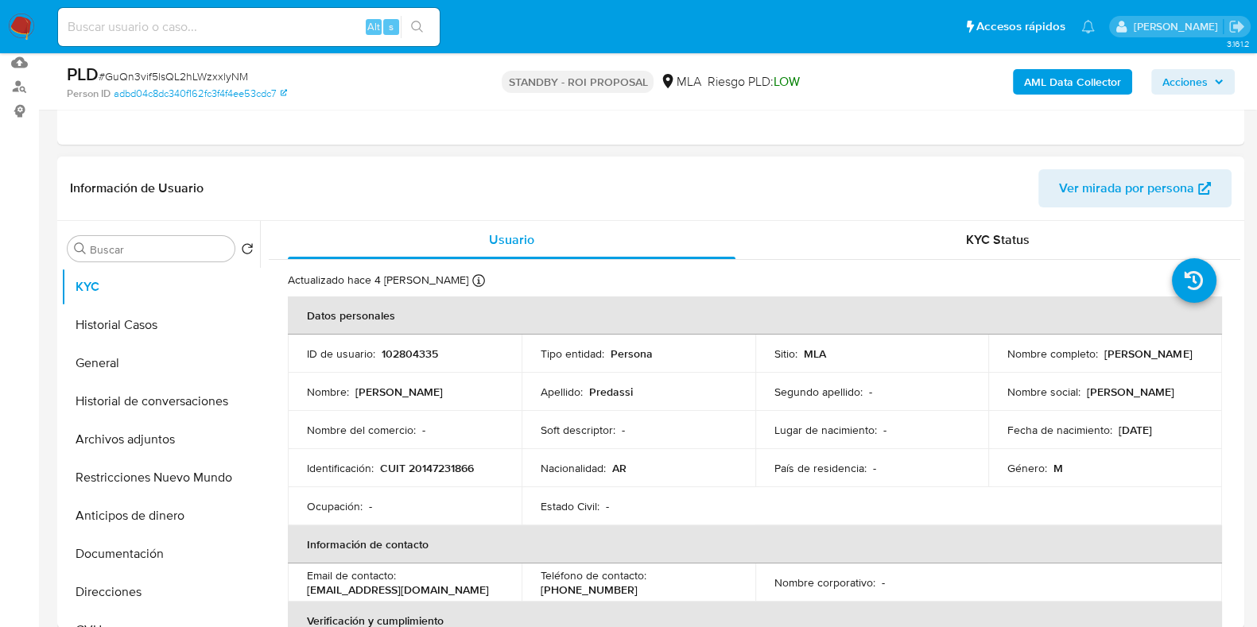
scroll to position [198, 0]
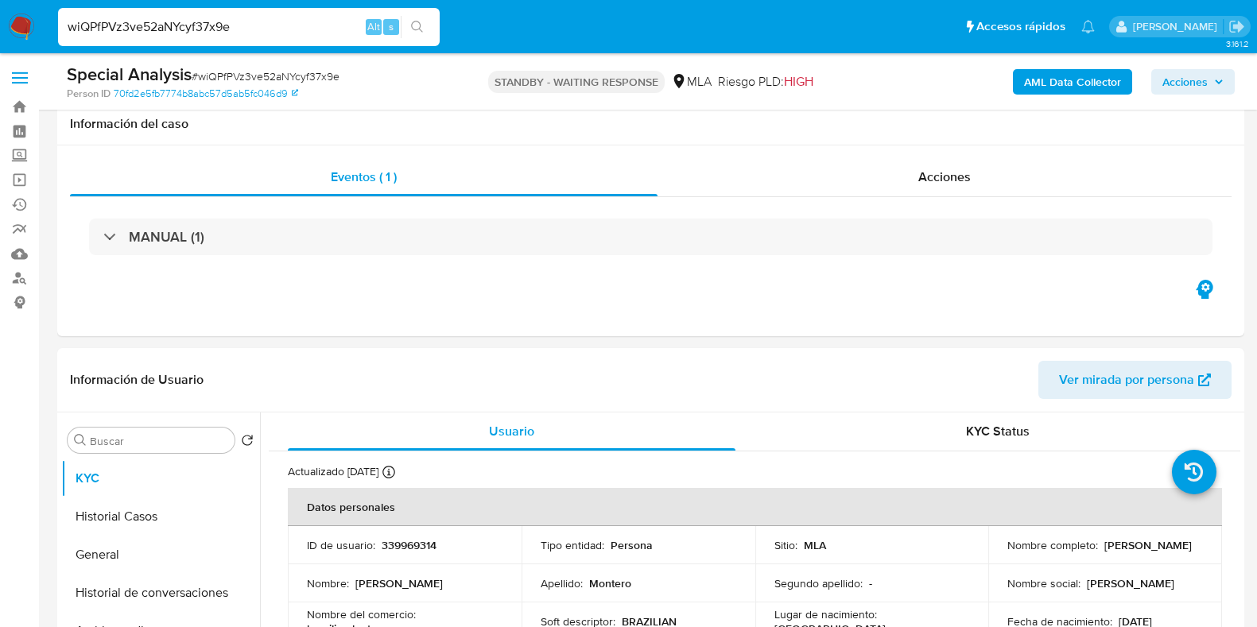
select select "10"
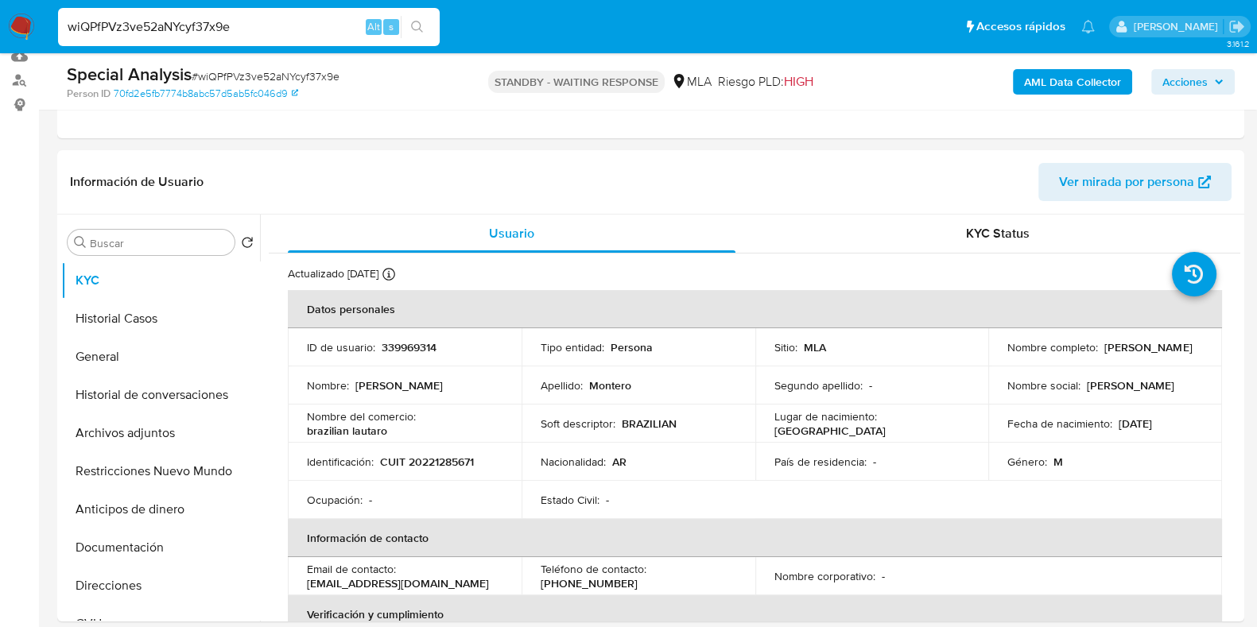
scroll to position [77, 0]
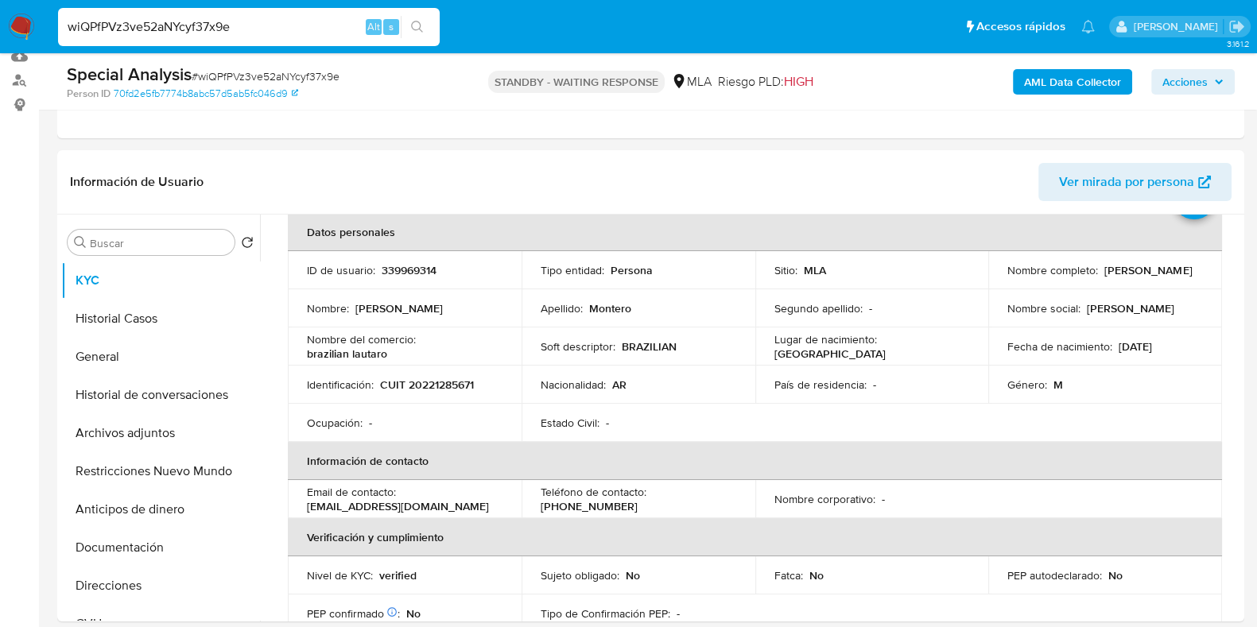
click at [212, 33] on input "wiQPfPVz3ve52aNYcyf37x9e" at bounding box center [249, 27] width 382 height 21
paste input "Aw3zYCHtJopauRHwN7dOTpc"
type input "Aw3zYCHtJopauRHwN7dOTpce"
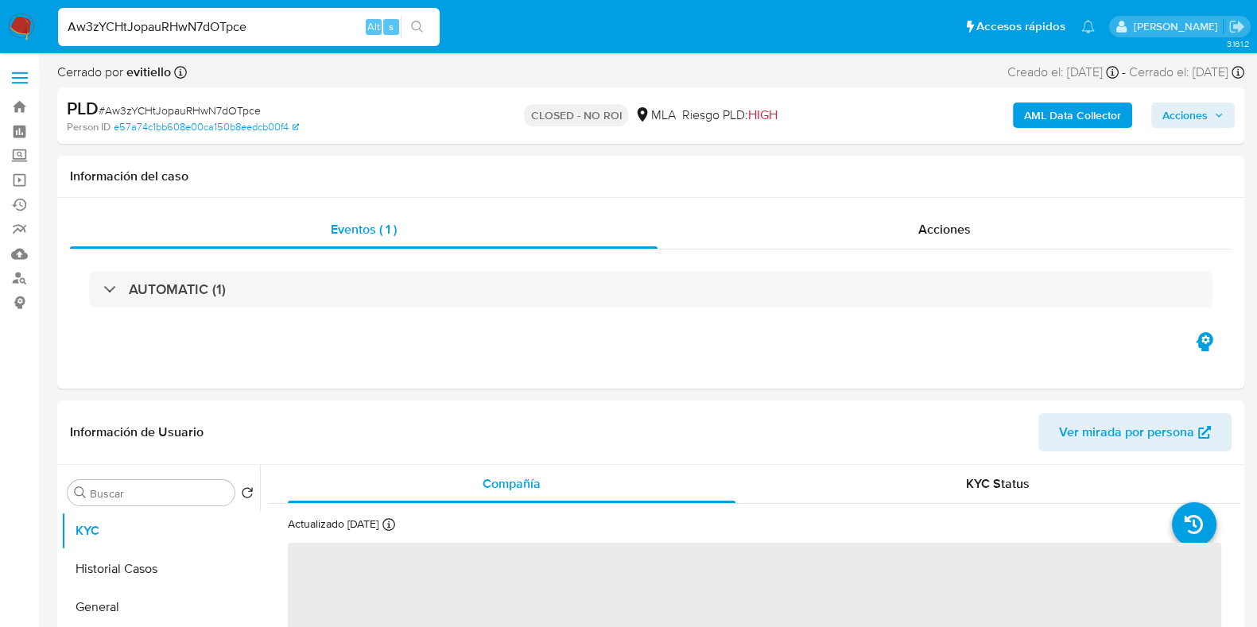
select select "10"
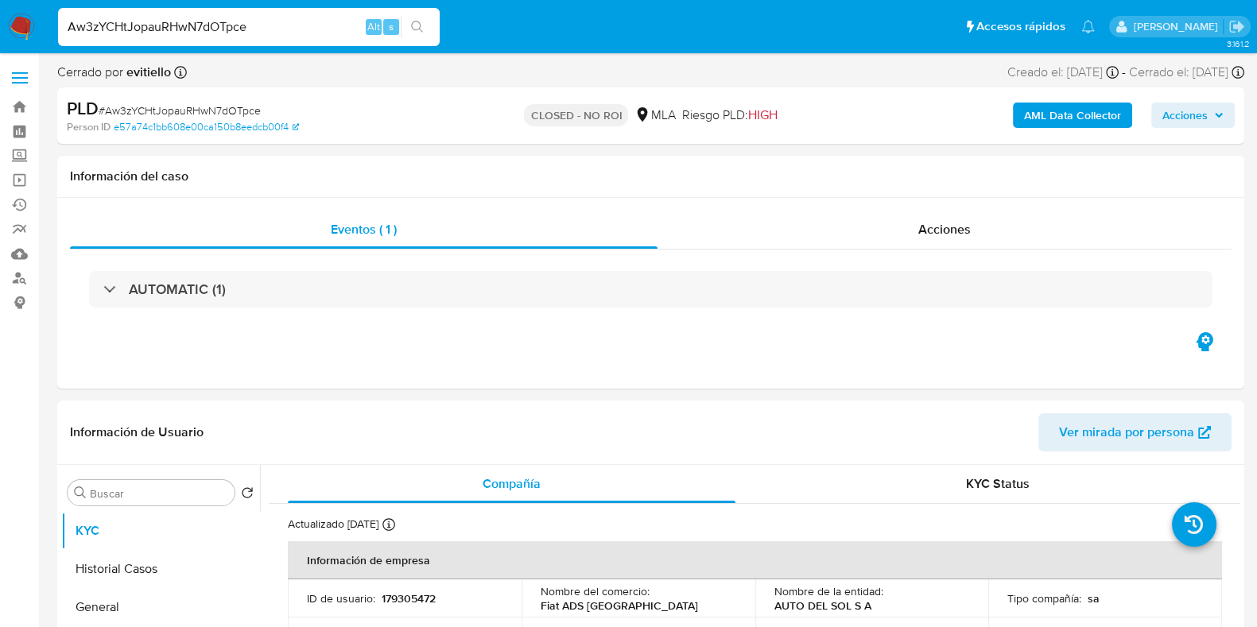
click at [196, 36] on input "Aw3zYCHtJopauRHwN7dOTpce" at bounding box center [249, 27] width 382 height 21
paste input "KWmSp23KoaH5fjNttUQN3s6f"
type input "KWmSp23KoaH5fjNttUQN3s6f"
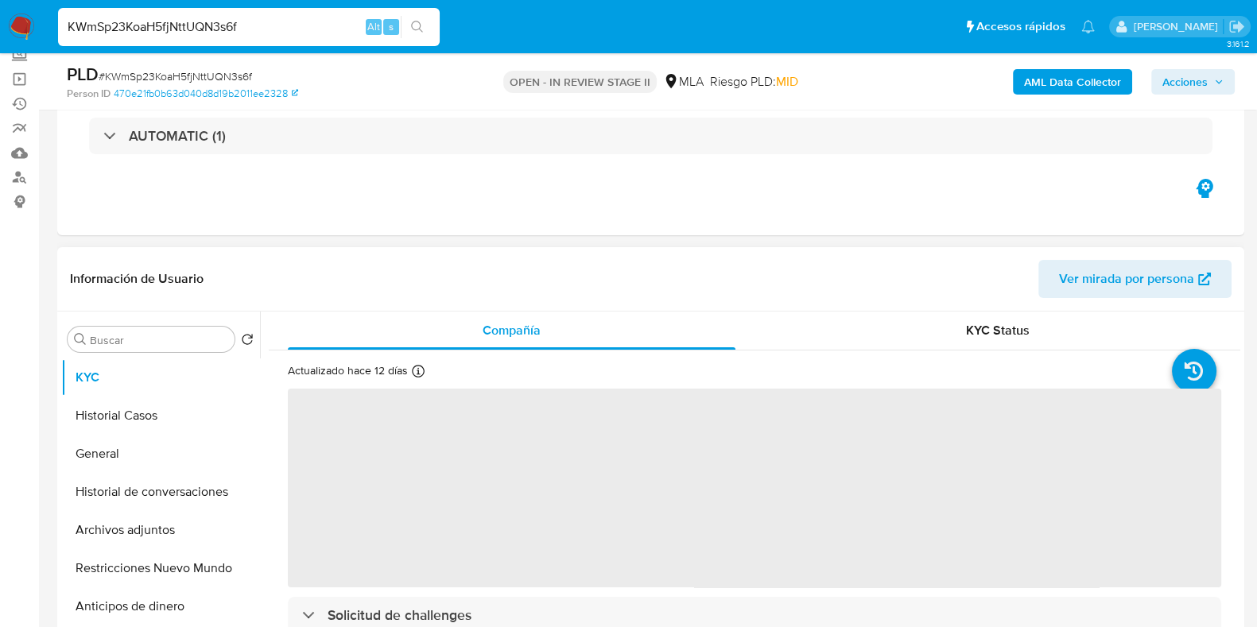
scroll to position [198, 0]
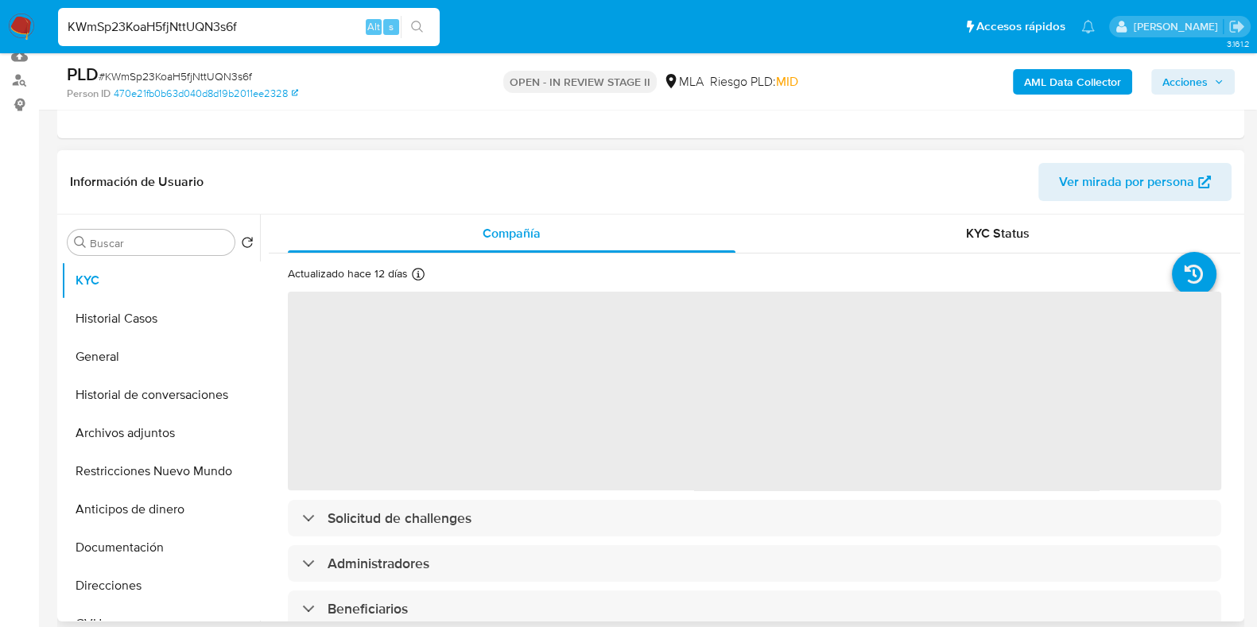
select select "10"
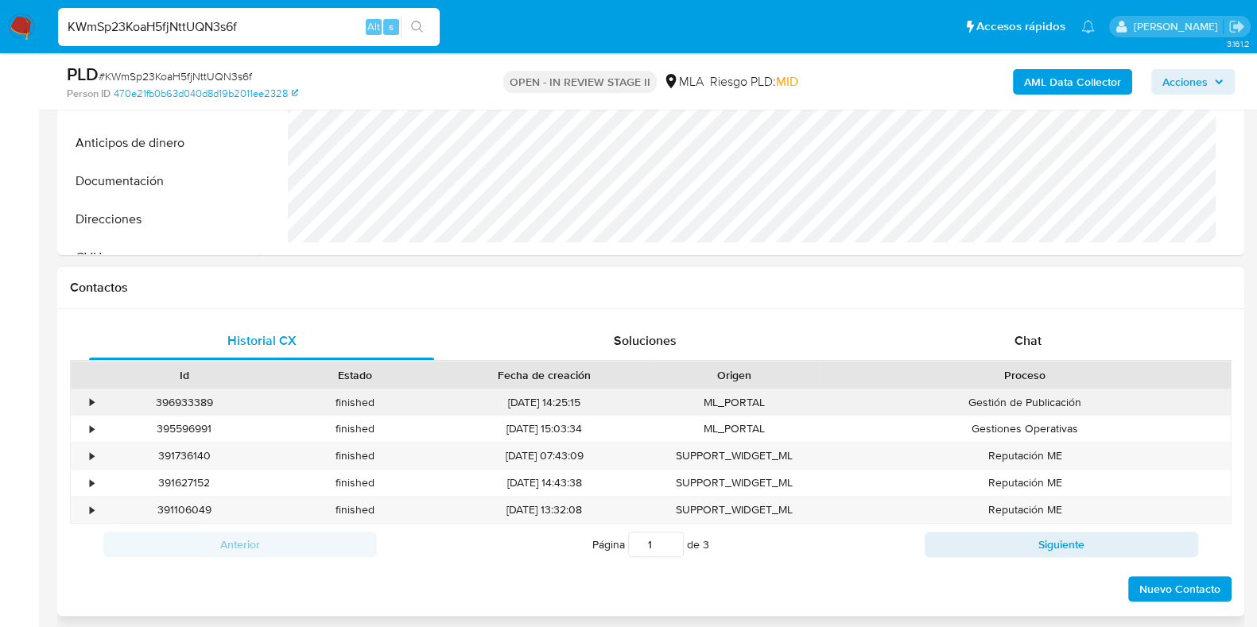
scroll to position [596, 0]
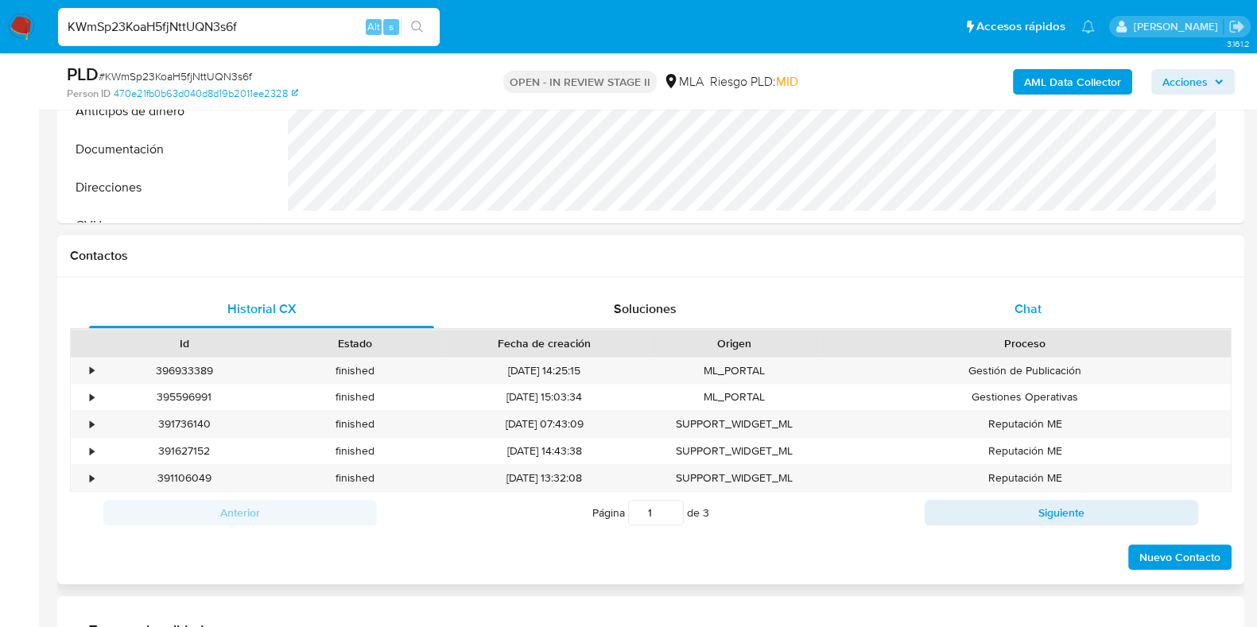
click at [1048, 308] on div "Chat" at bounding box center [1028, 309] width 345 height 38
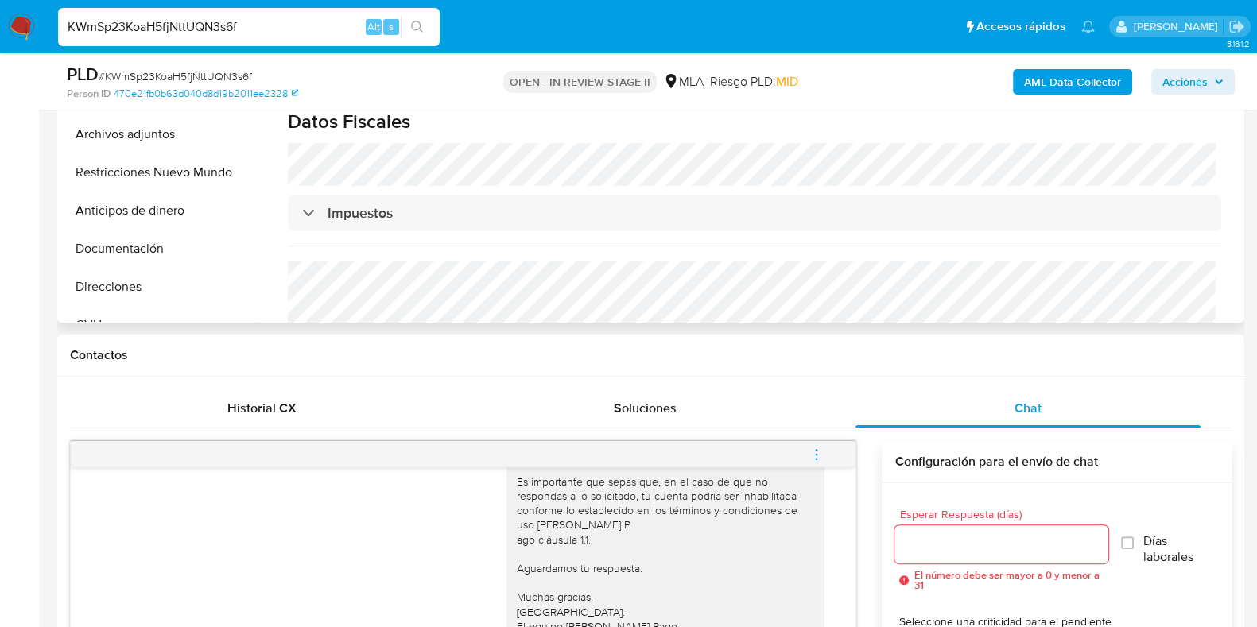
scroll to position [911, 0]
click at [172, 13] on div "KWmSp23KoaH5fjNttUQN3s6f Alt s" at bounding box center [249, 27] width 382 height 38
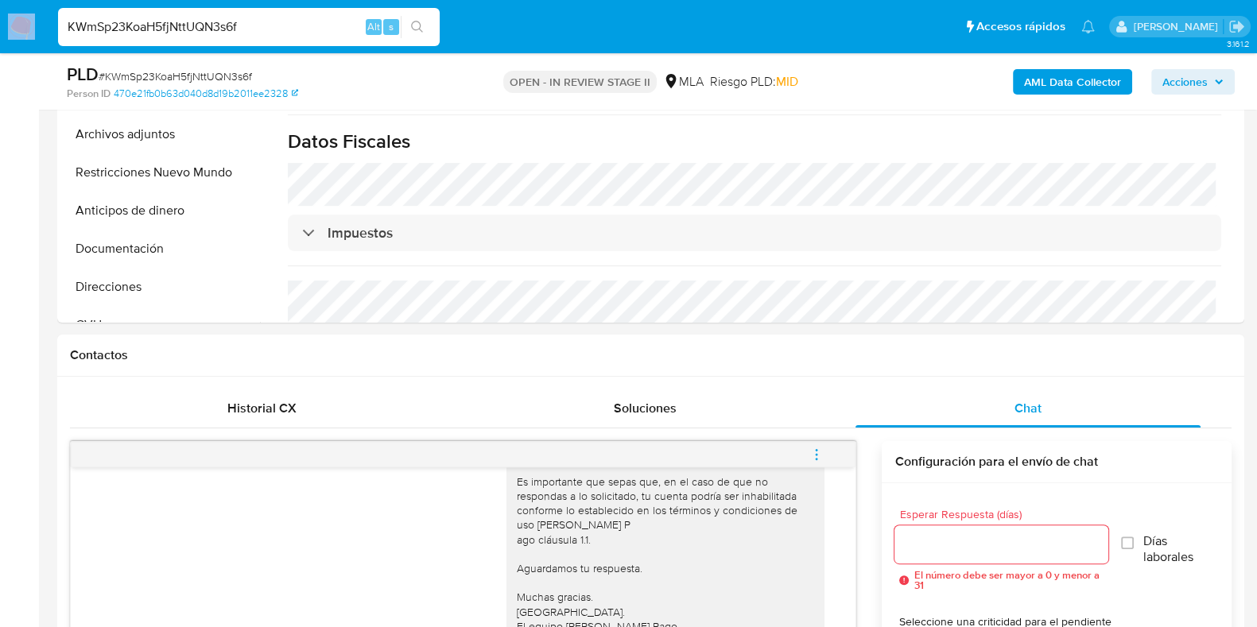
click at [172, 13] on div "KWmSp23KoaH5fjNttUQN3s6f Alt s" at bounding box center [249, 27] width 382 height 38
click at [171, 18] on input "KWmSp23KoaH5fjNttUQN3s6f" at bounding box center [249, 27] width 382 height 21
paste input "c21Y9FyrGDt5lC3l1W10uf3W"
type input "c21Y9FyrGDt5lC3l1W10uf3W"
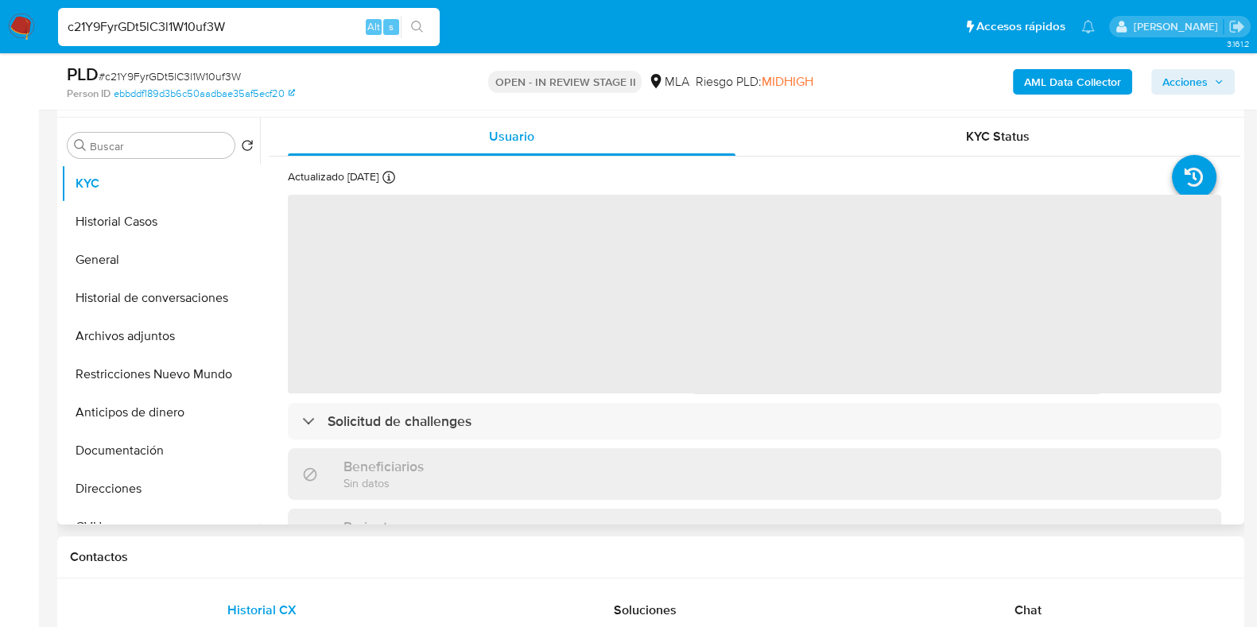
scroll to position [298, 0]
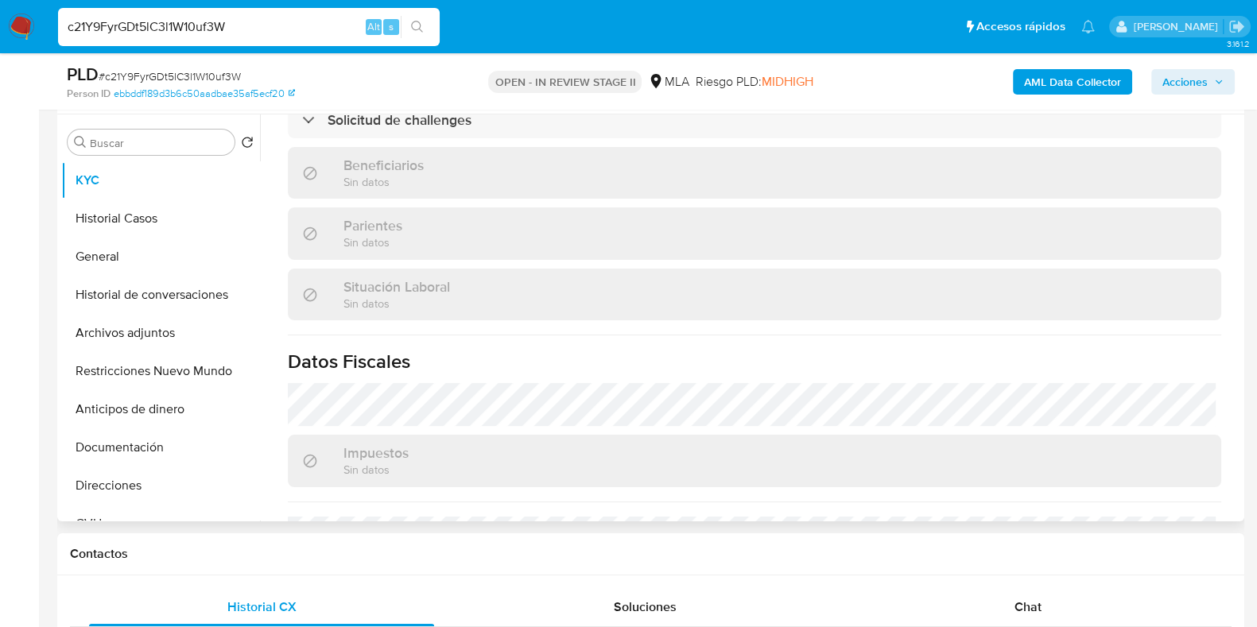
select select "10"
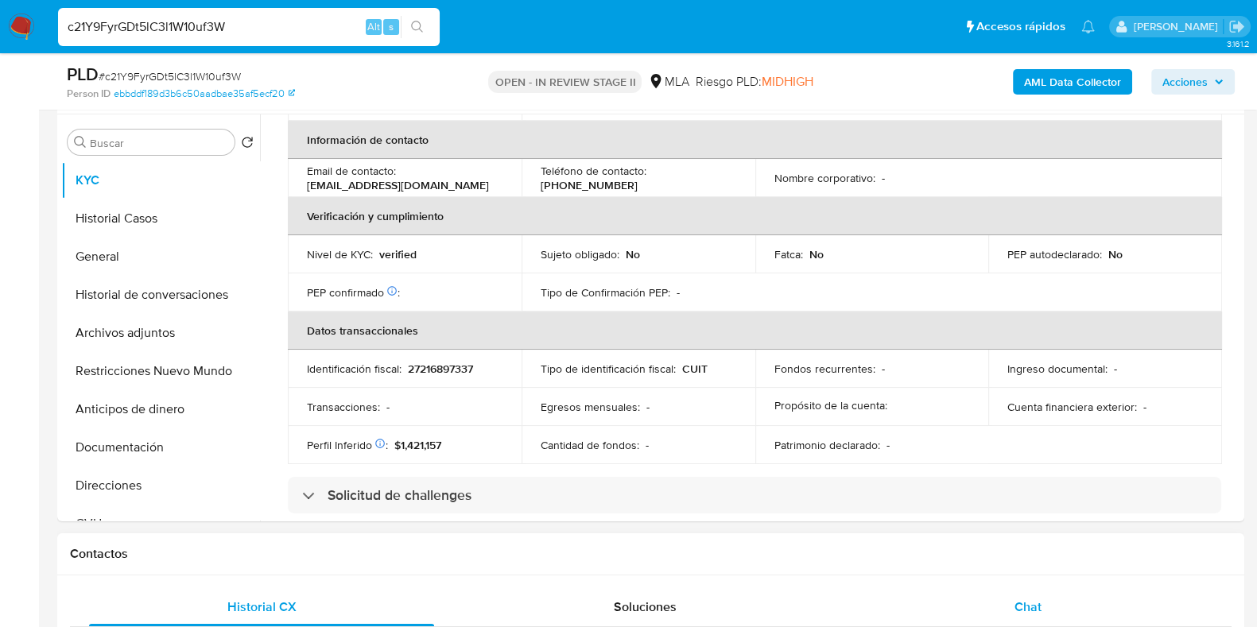
scroll to position [674, 0]
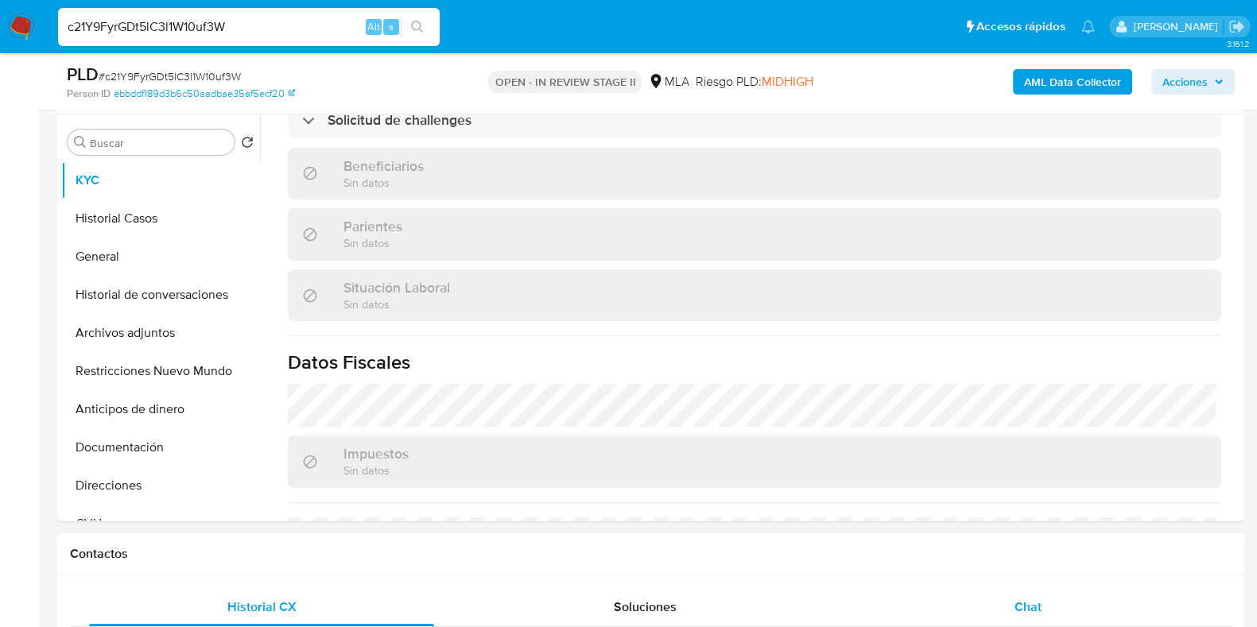
click at [1039, 611] on span "Chat" at bounding box center [1028, 607] width 27 height 18
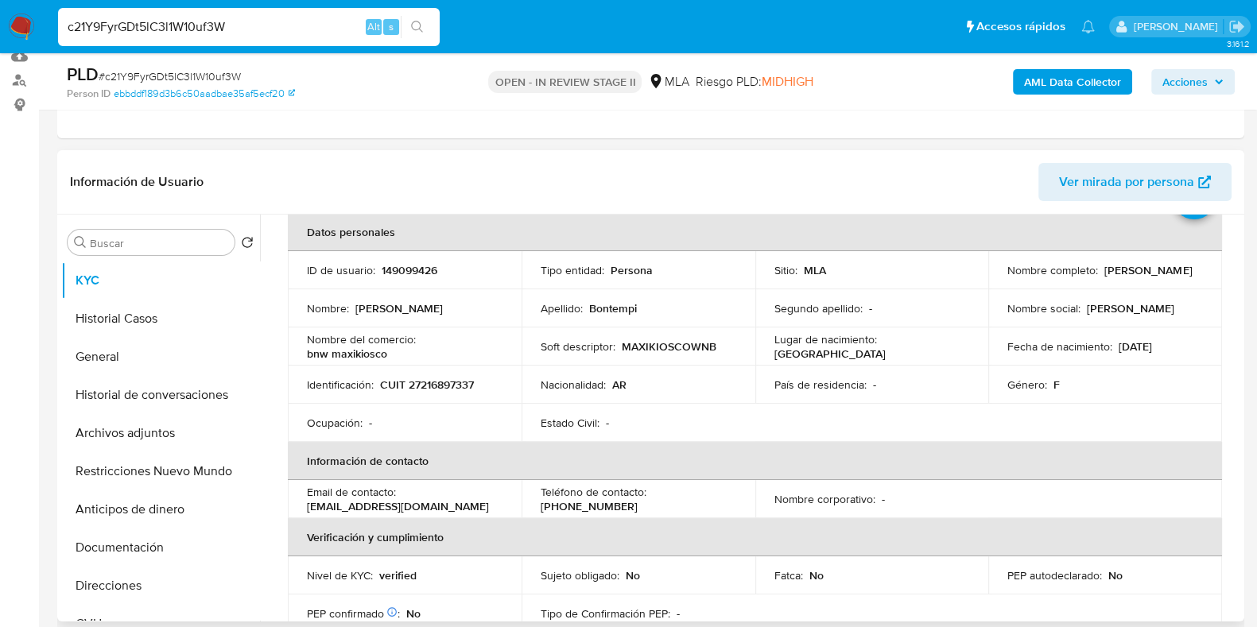
scroll to position [0, 0]
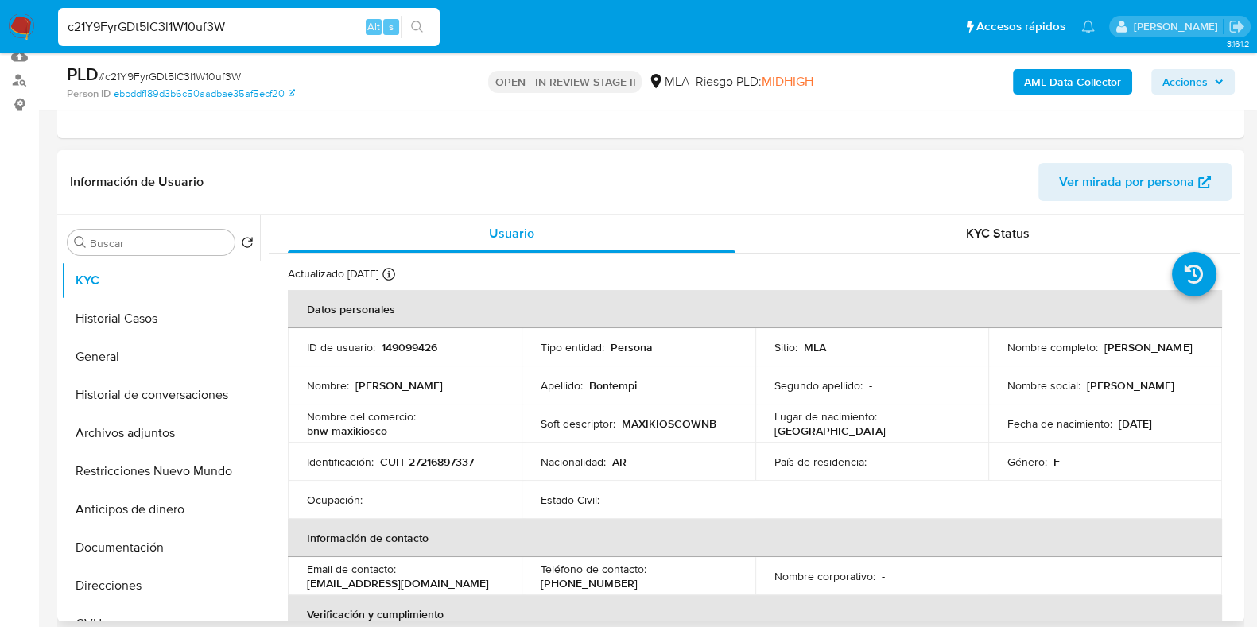
drag, startPoint x: 1140, startPoint y: 355, endPoint x: 1002, endPoint y: 355, distance: 138.4
click at [1008, 355] on div "Nombre completo : Betina Veranica Bontempi" at bounding box center [1106, 347] width 196 height 14
copy p "Betina Veranica Bontempi"
click at [409, 350] on p "149099426" at bounding box center [410, 347] width 56 height 14
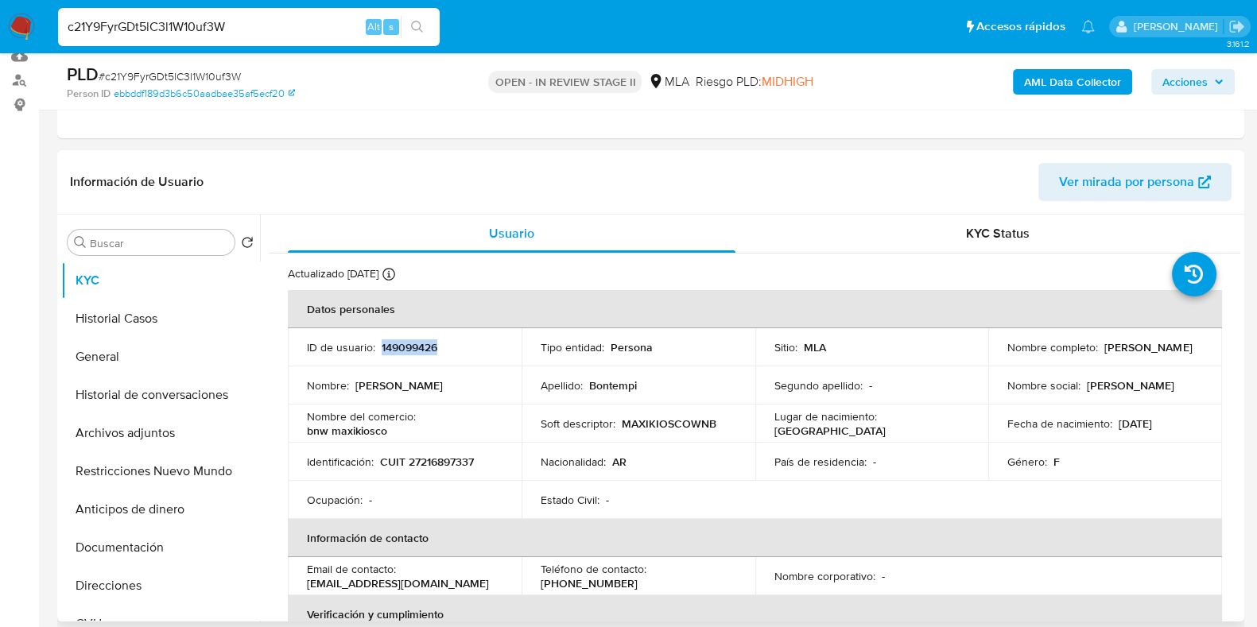
copy p "149099426"
click at [124, 539] on button "Documentación" at bounding box center [154, 548] width 186 height 38
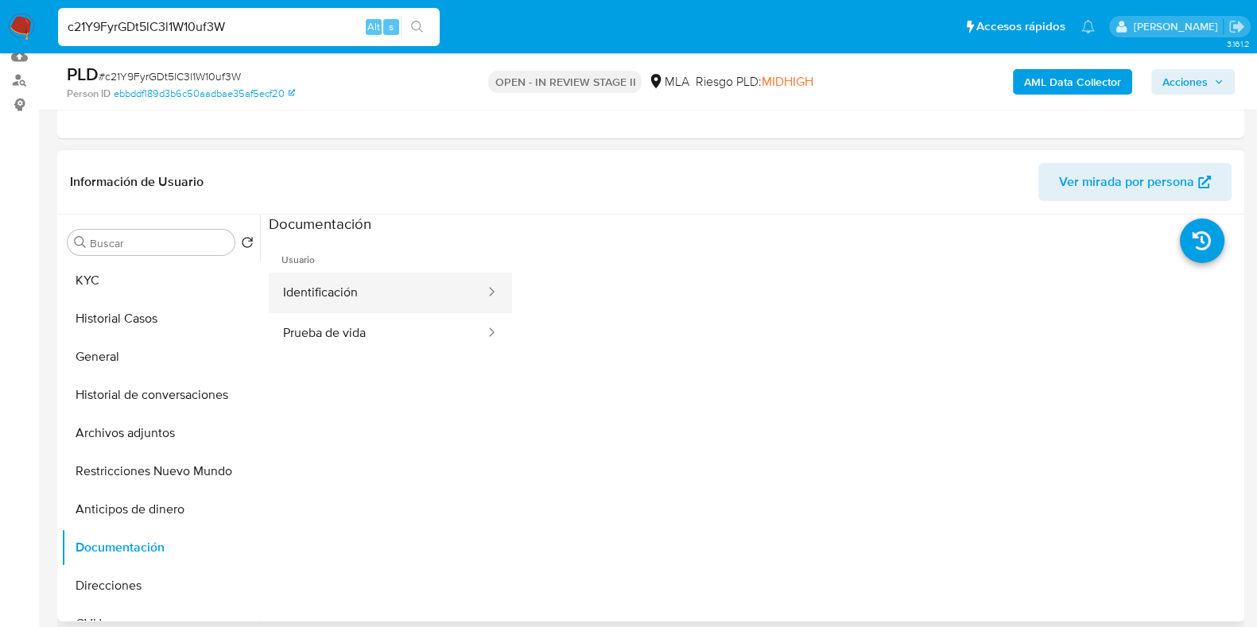
click at [349, 289] on button "Identificación" at bounding box center [378, 293] width 218 height 41
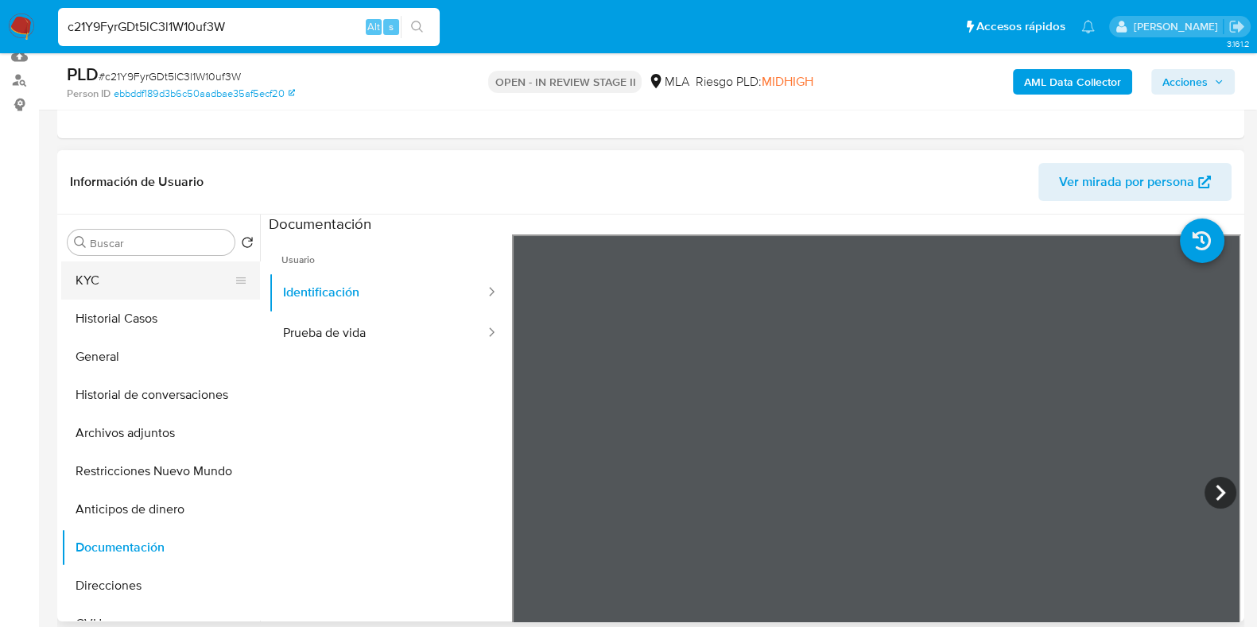
click at [176, 270] on button "KYC" at bounding box center [154, 281] width 186 height 38
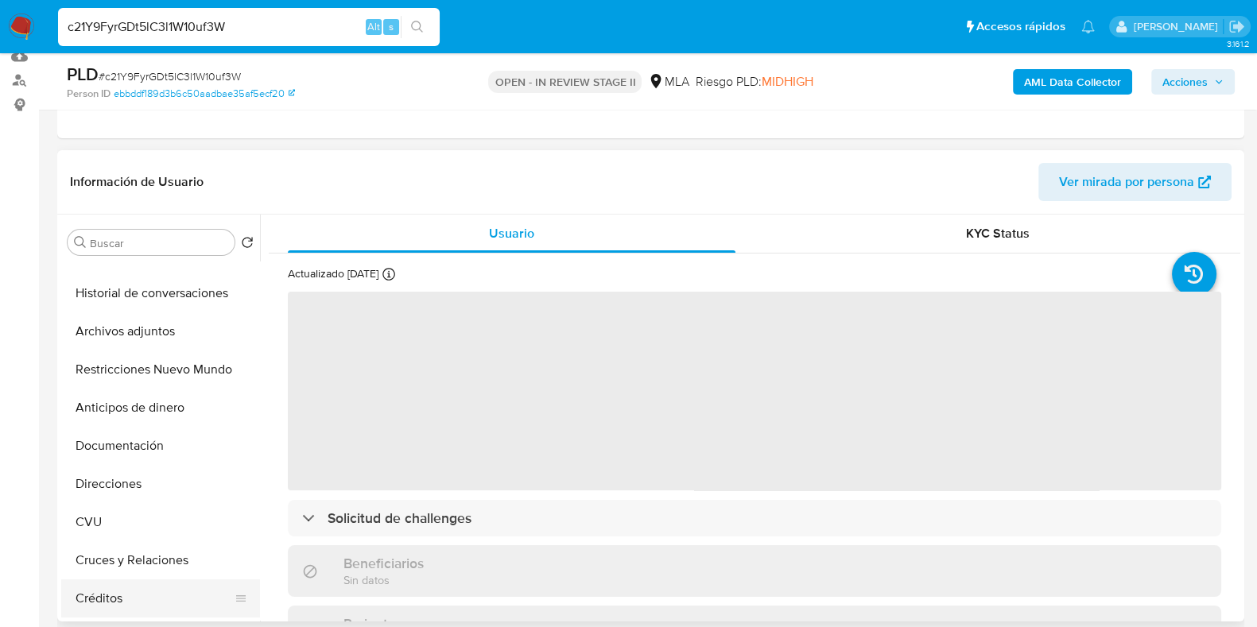
scroll to position [198, 0]
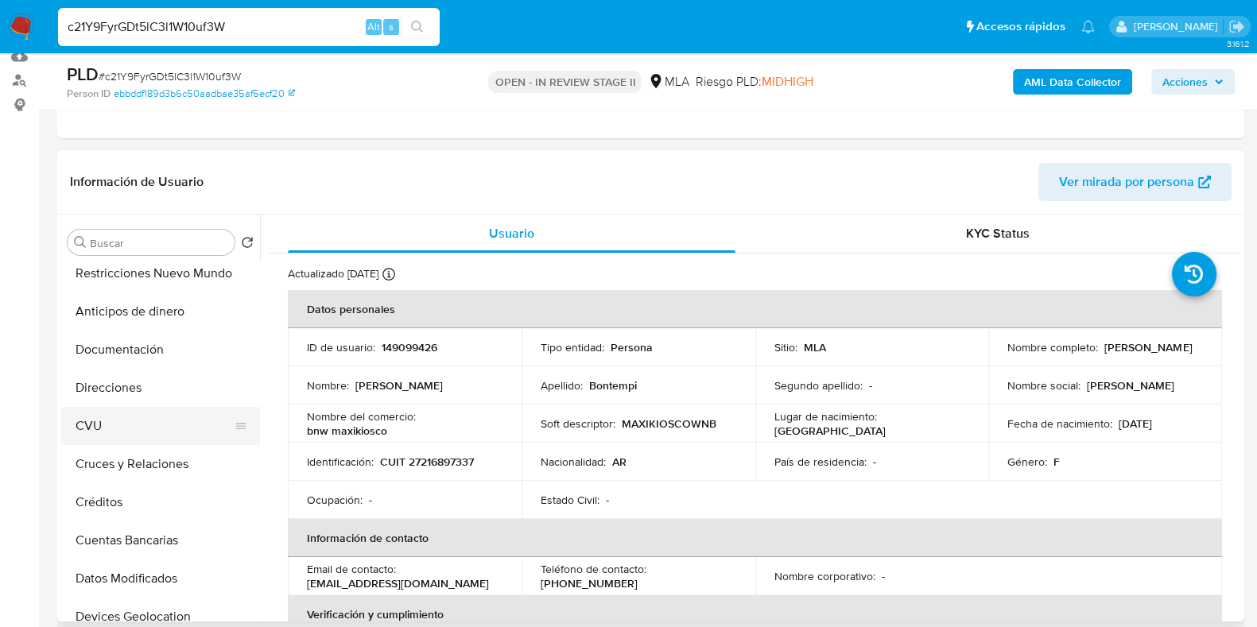
click at [95, 426] on button "CVU" at bounding box center [154, 426] width 186 height 38
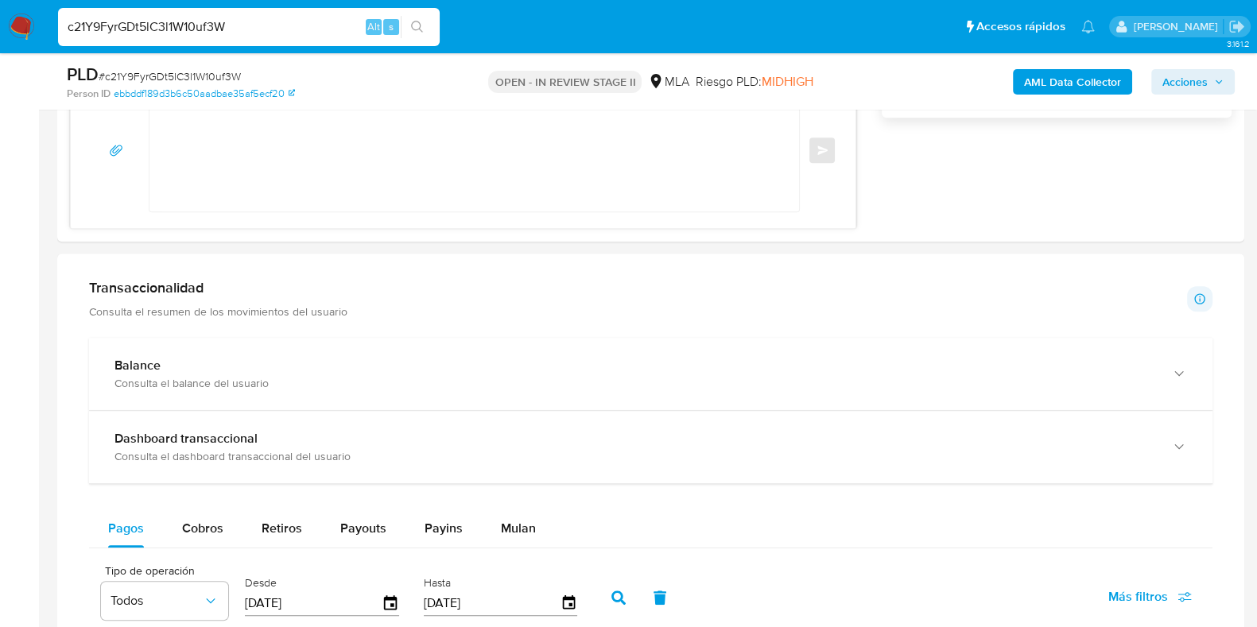
scroll to position [904, 0]
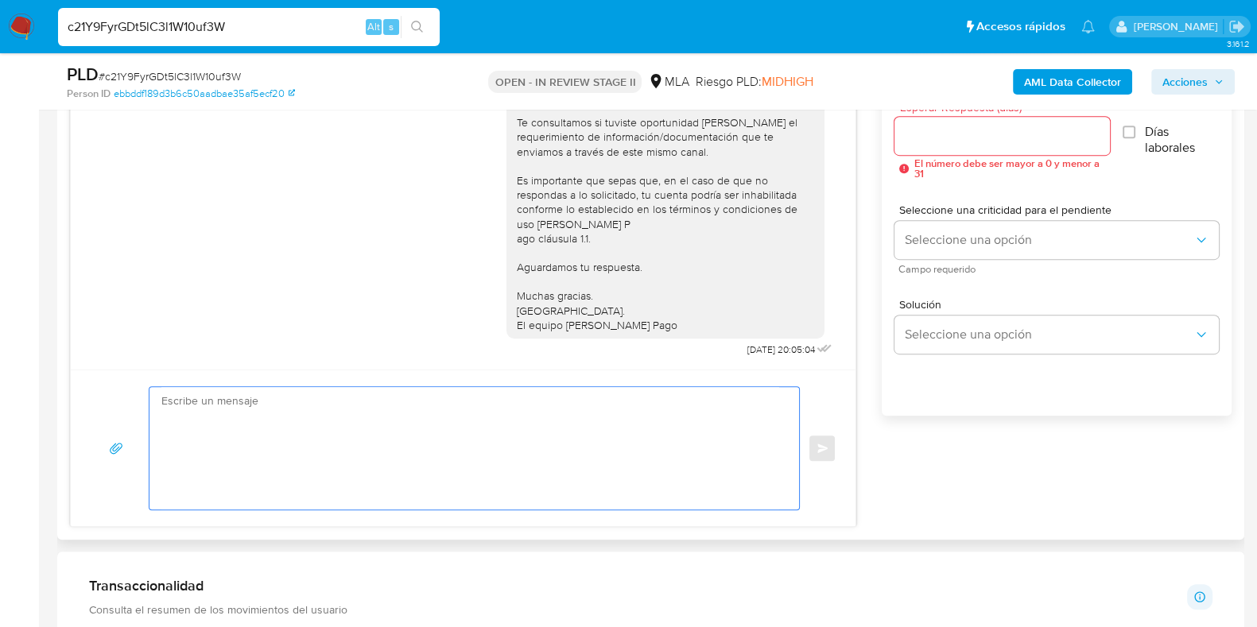
click at [557, 474] on textarea at bounding box center [470, 448] width 618 height 122
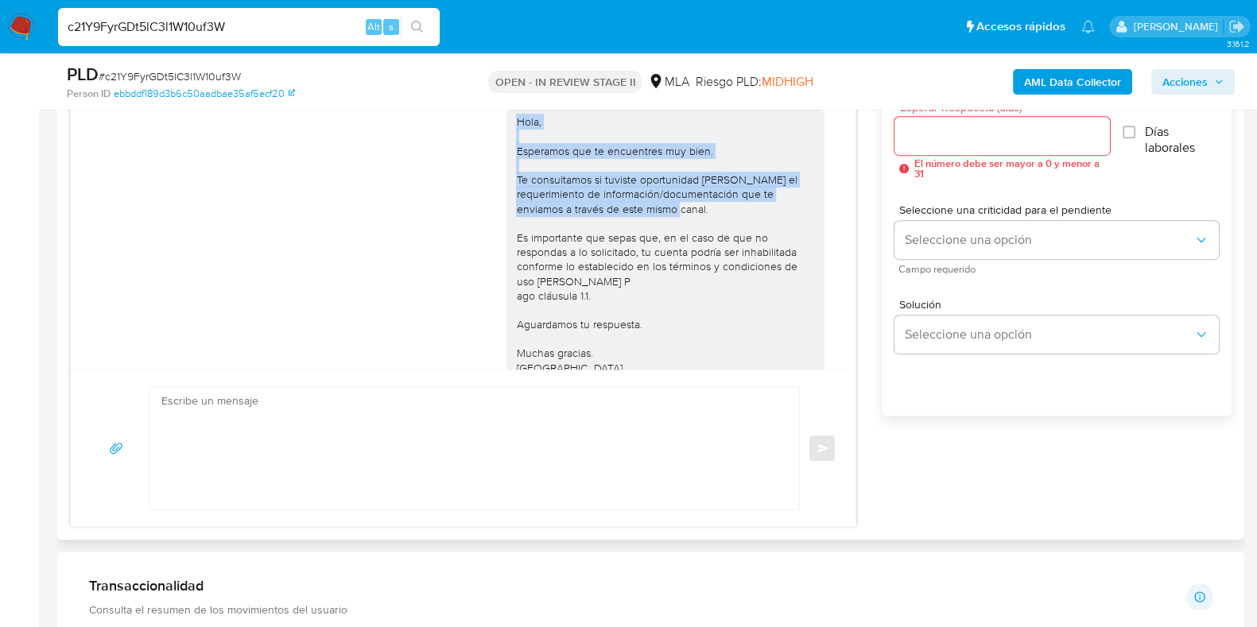
drag, startPoint x: 501, startPoint y: 149, endPoint x: 724, endPoint y: 231, distance: 237.5
click at [724, 231] on div "Hola, Esperamos que te encuentres muy bien. Te consultamos si tuviste oportunid…" at bounding box center [665, 252] width 299 height 275
copy div "Hola, Esperamos que te encuentres muy bien. Te consultamos si tuviste oportunid…"
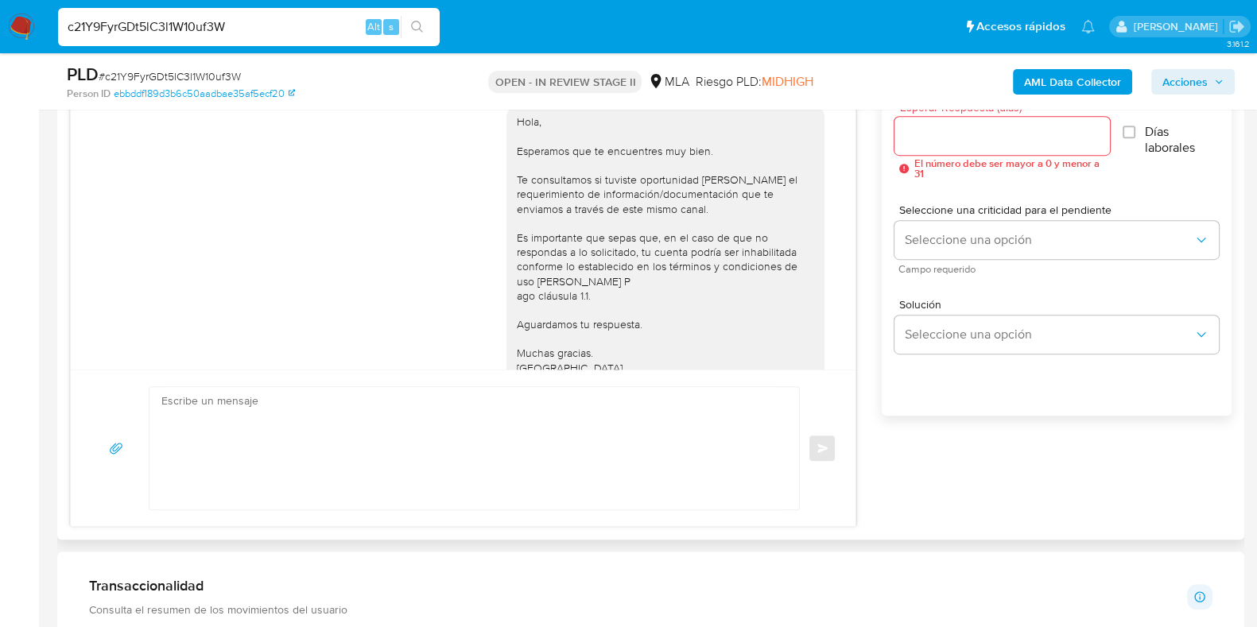
click at [319, 398] on textarea at bounding box center [470, 448] width 618 height 122
paste textarea "Hola, Esperamos que te encuentres muy bien. Te consultamos si tuviste oportunid…"
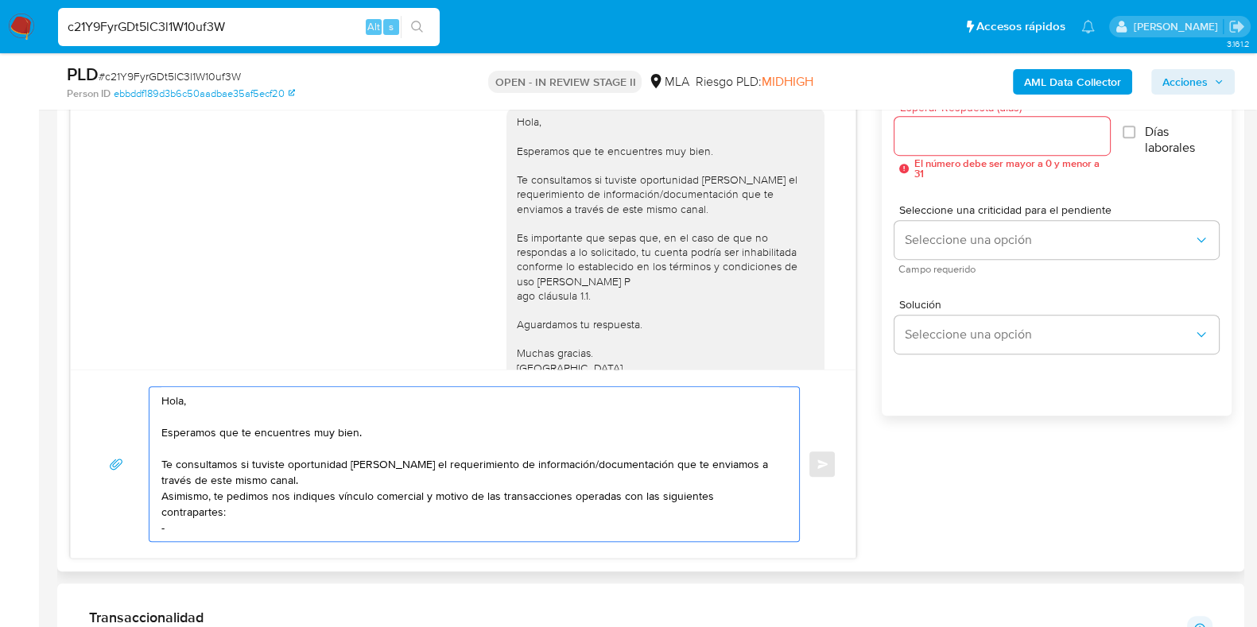
paste textarea "Rodríguez Milena Alejandra - CUIT 27377727652"
paste textarea "Silvio Gutiérrez - CUIL 20185782434"
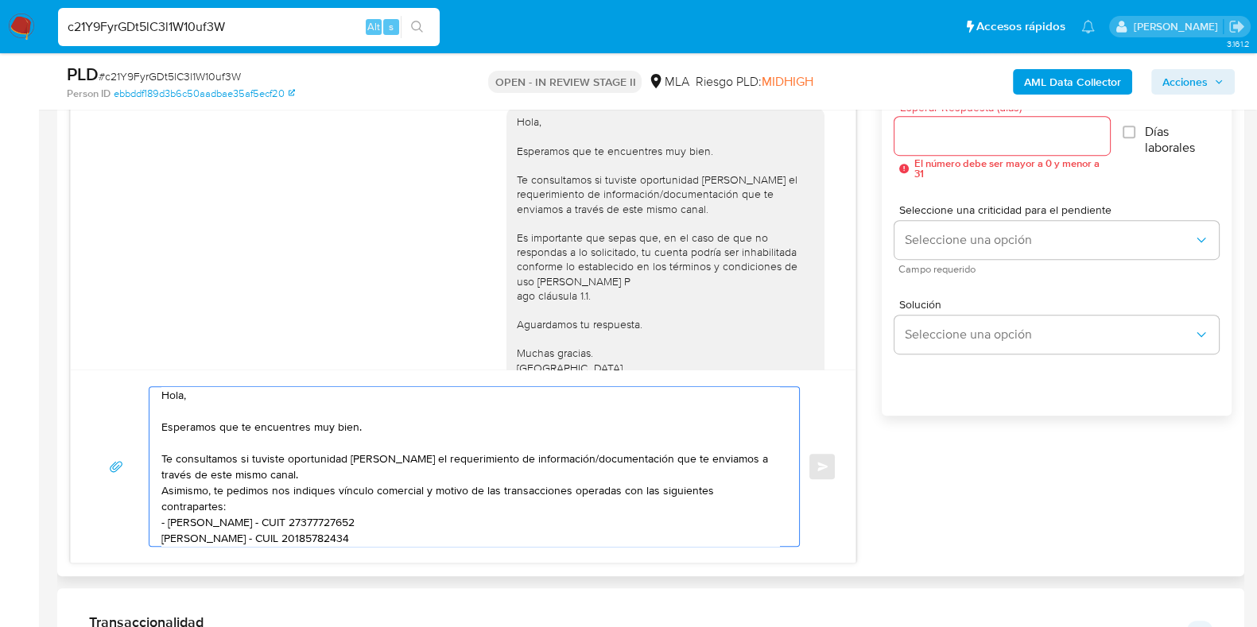
scroll to position [11, 0]
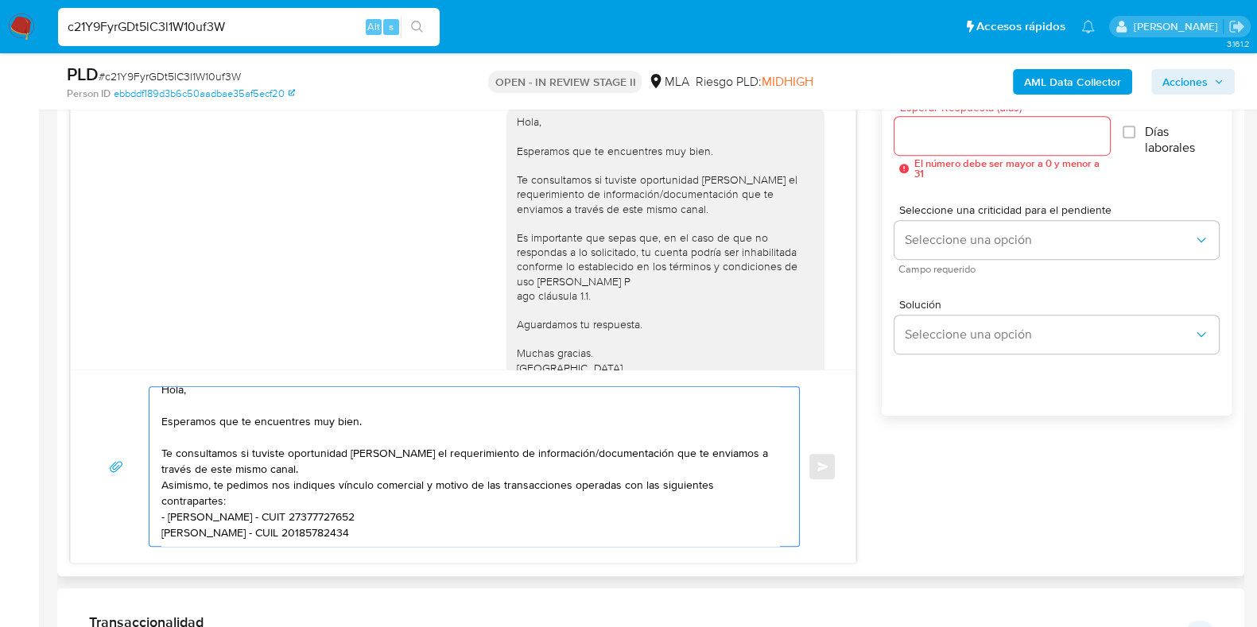
click at [161, 530] on textarea "Hola, Esperamos que te encuentres muy bien. Te consultamos si tuviste oportunid…" at bounding box center [470, 466] width 618 height 159
click at [443, 530] on textarea "Hola, Esperamos que te encuentres muy bien. Te consultamos si tuviste oportunid…" at bounding box center [470, 466] width 618 height 159
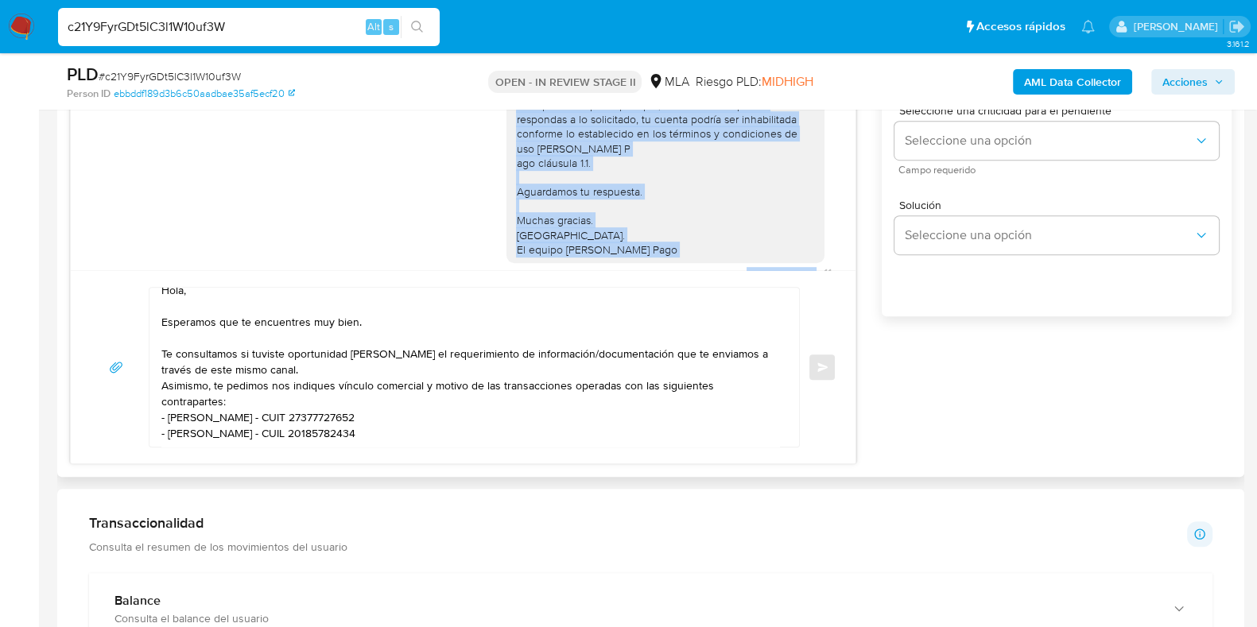
scroll to position [941, 0]
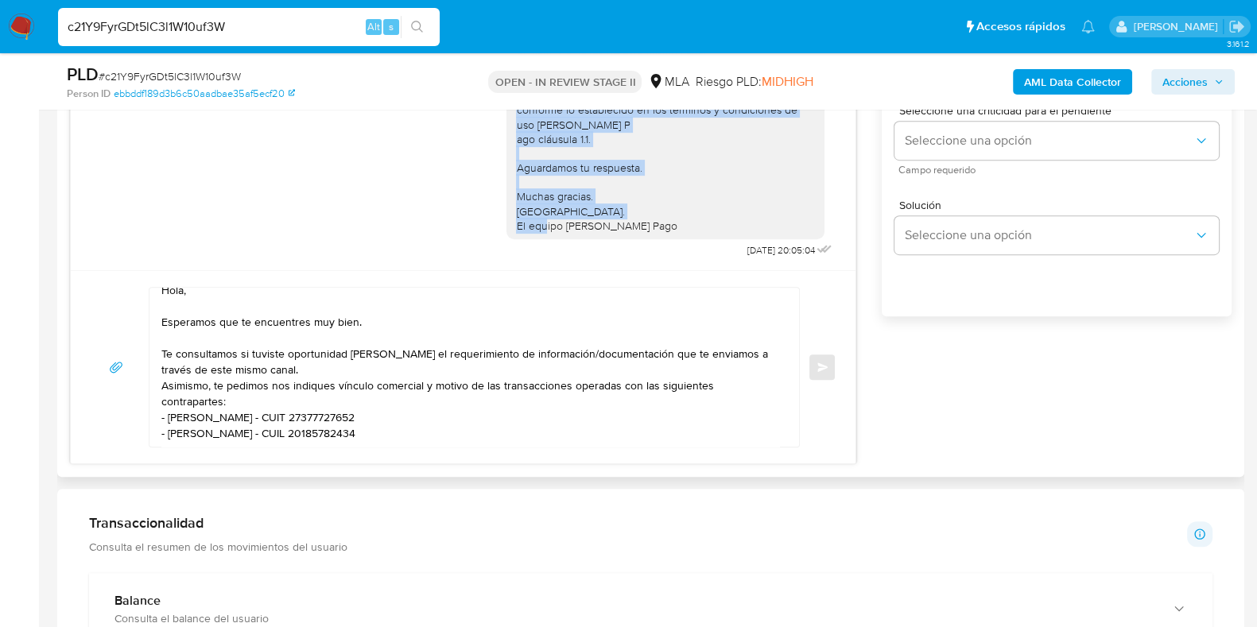
drag, startPoint x: 503, startPoint y: 165, endPoint x: 636, endPoint y: 218, distance: 143.1
click at [636, 218] on div "Hola, Esperamos que te encuentres muy bien. Te consultamos si tuviste oportunid…" at bounding box center [665, 95] width 299 height 275
copy div "Es importante que sepas que, en el caso de que no respondas a lo solicitado, tu…"
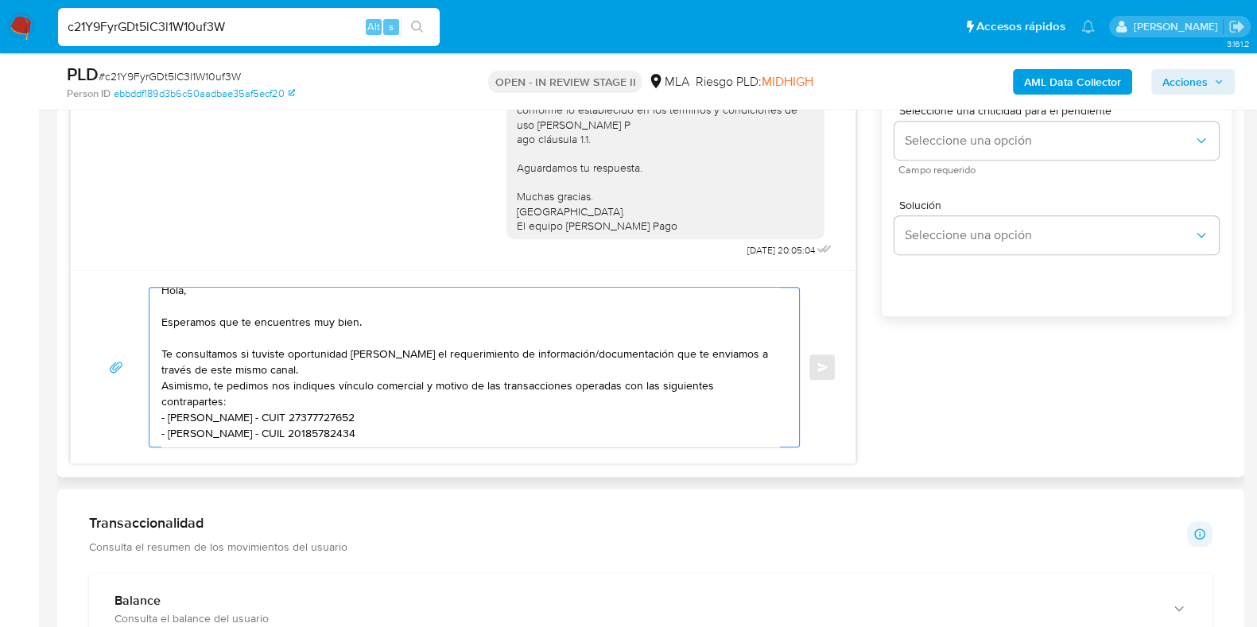
click at [247, 441] on textarea "Hola, Esperamos que te encuentres muy bien. Te consultamos si tuviste oportunid…" at bounding box center [470, 367] width 618 height 159
paste textarea "Es importante que sepas que, en el caso de que no respondas a lo solicitado, tu…"
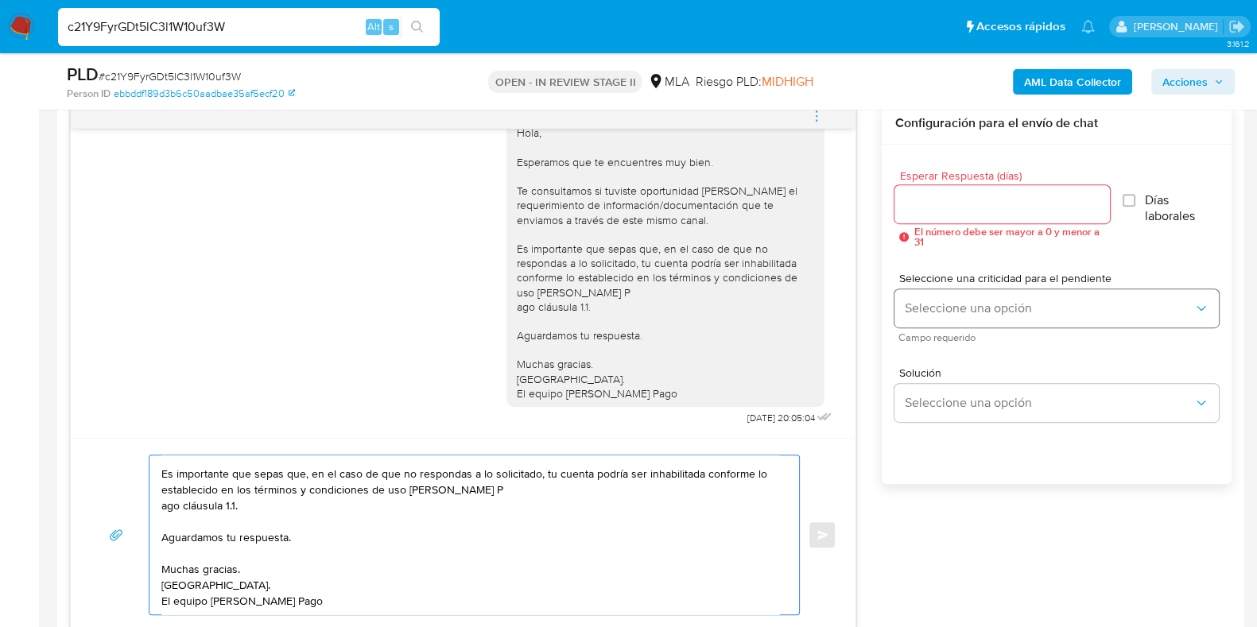
scroll to position [805, 0]
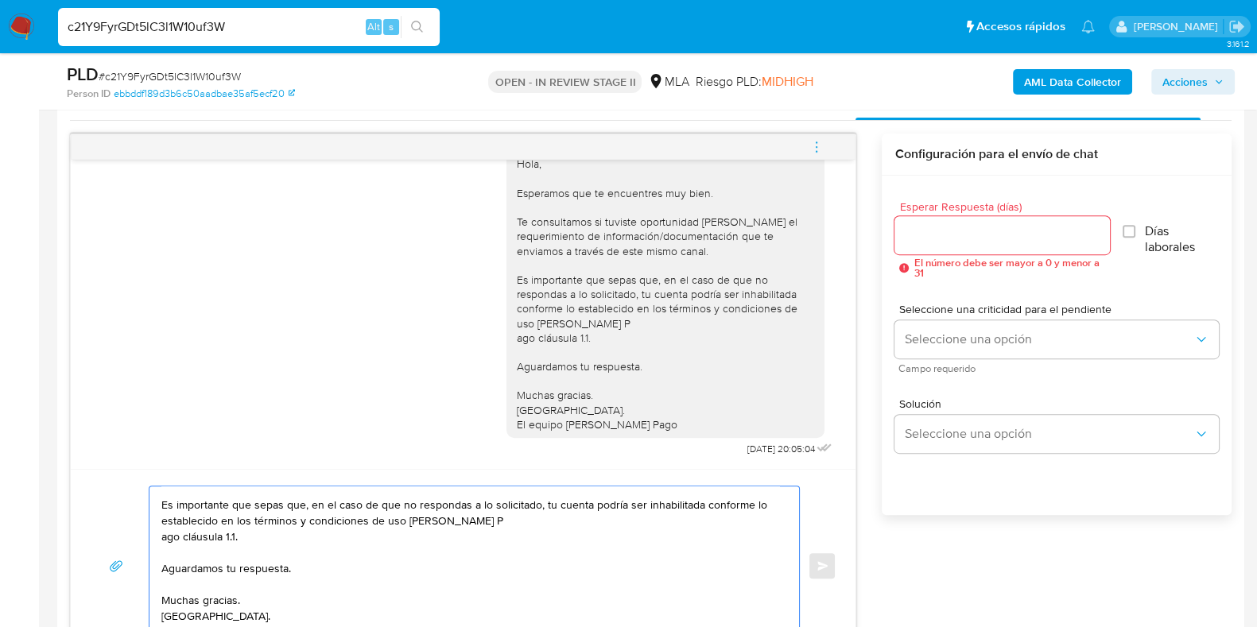
type textarea "Hola, Esperamos que te encuentres muy bien. Te consultamos si tuviste oportunid…"
click at [959, 239] on input "Esperar Respuesta (días)" at bounding box center [1002, 235] width 215 height 21
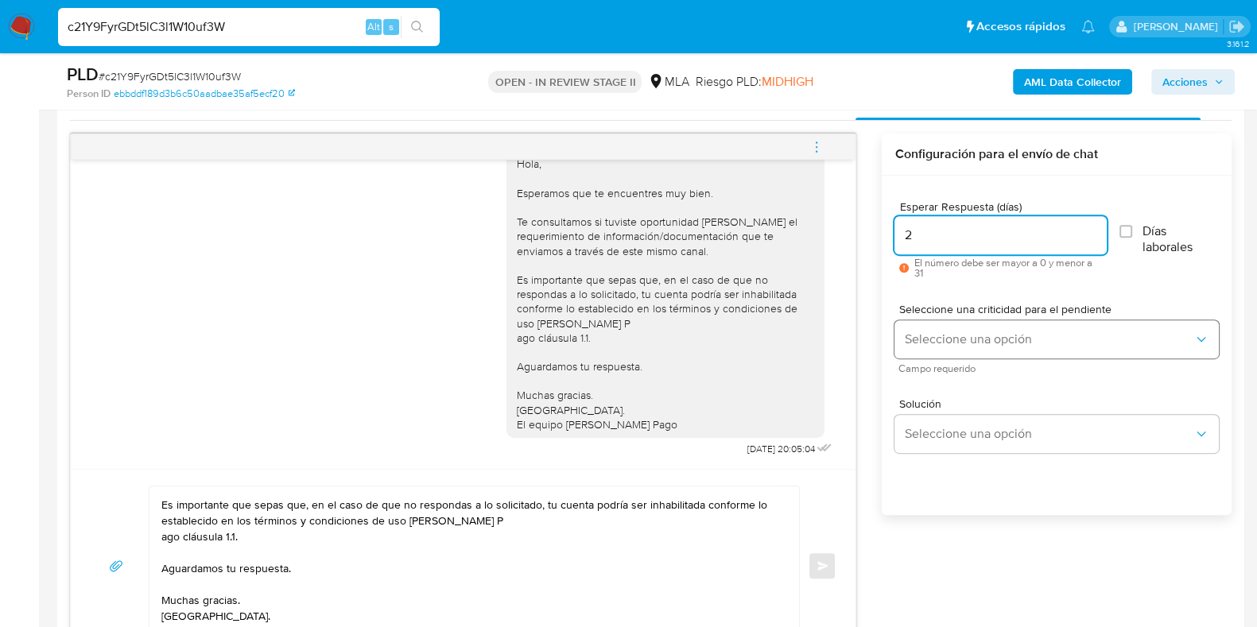
type input "2"
click at [938, 336] on span "Seleccione una opción" at bounding box center [1048, 340] width 289 height 16
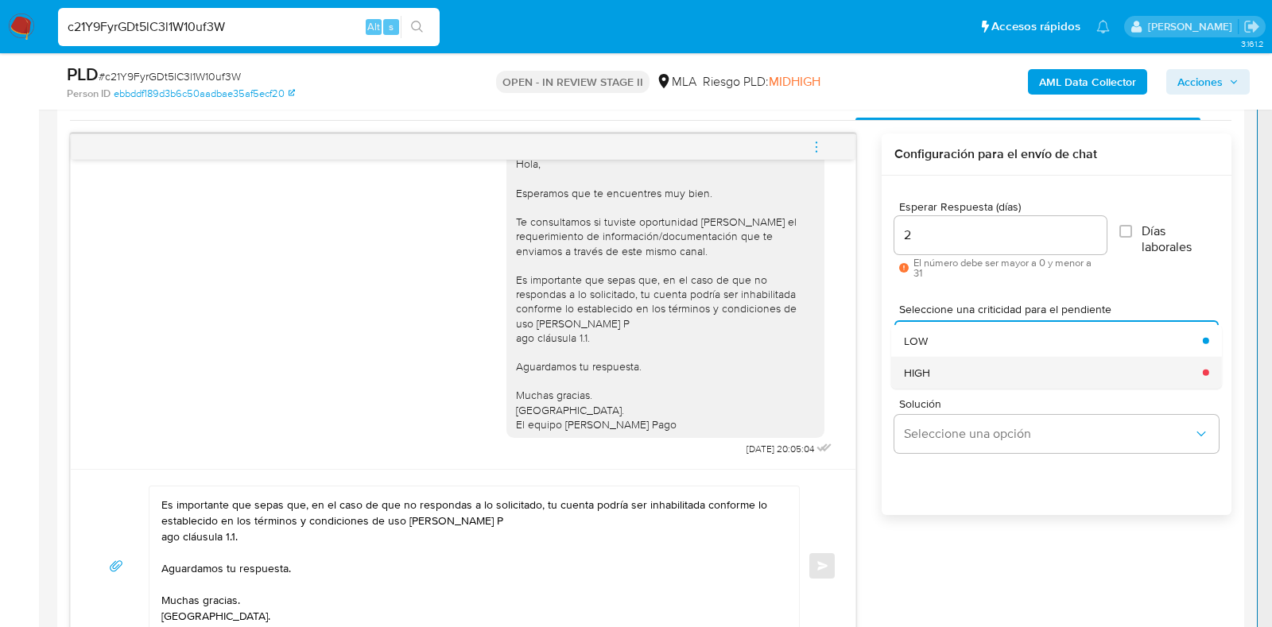
click at [938, 363] on div "HIGH" at bounding box center [1048, 372] width 289 height 32
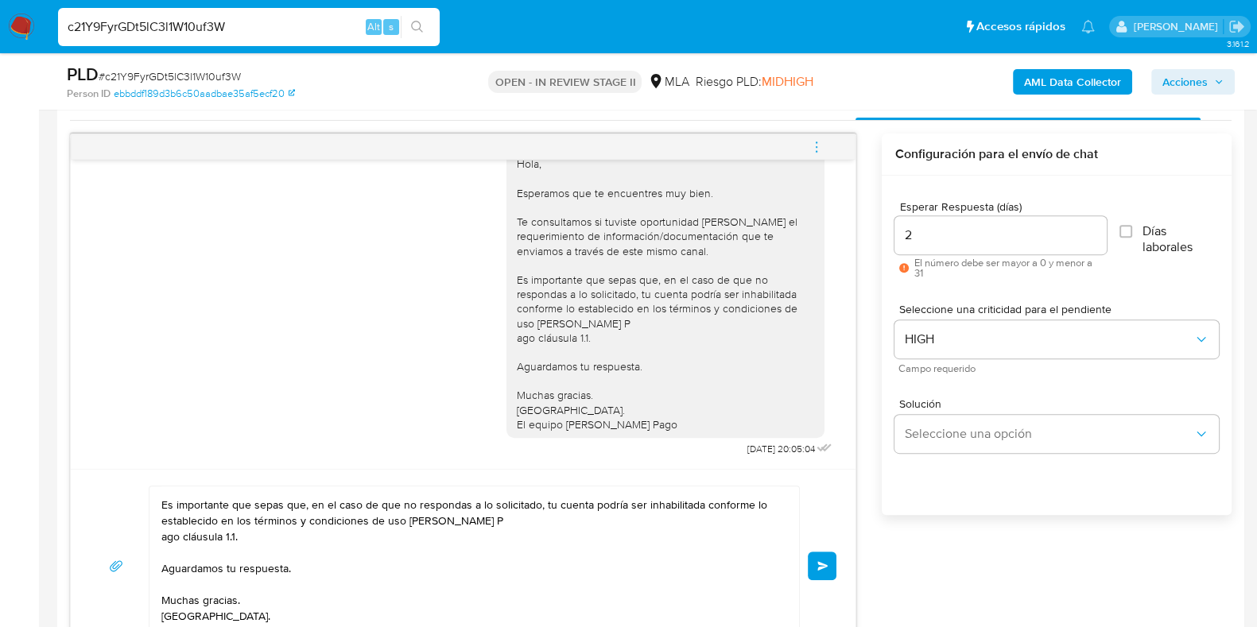
click at [823, 569] on span "Enviar" at bounding box center [823, 566] width 11 height 10
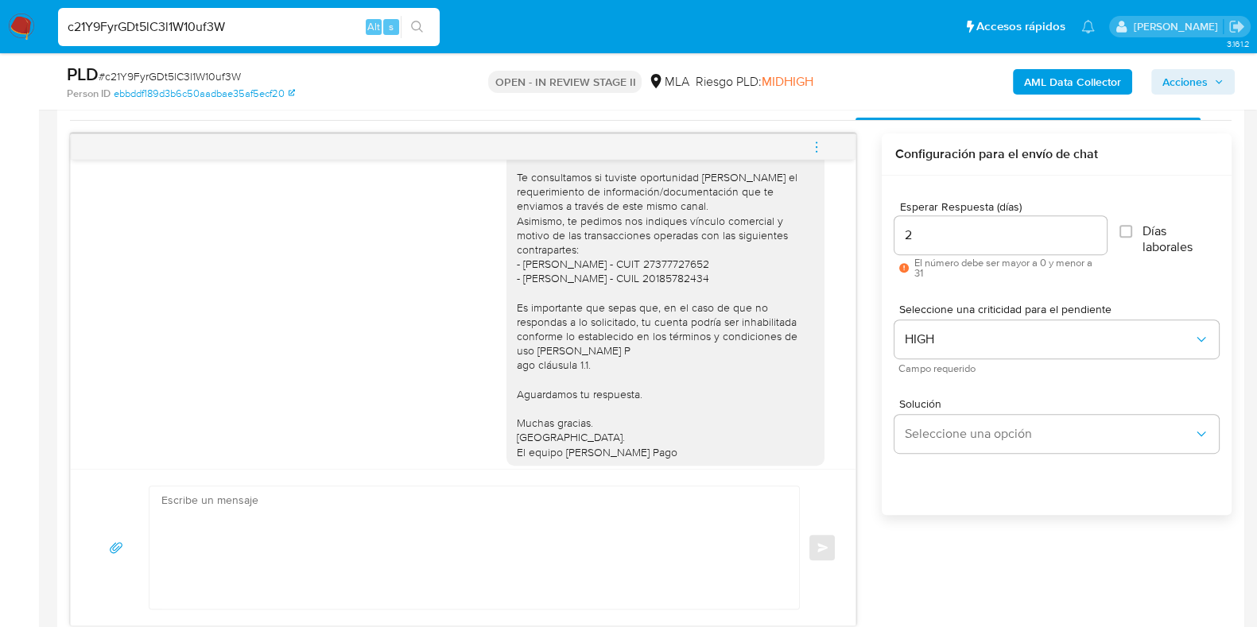
scroll to position [1234, 0]
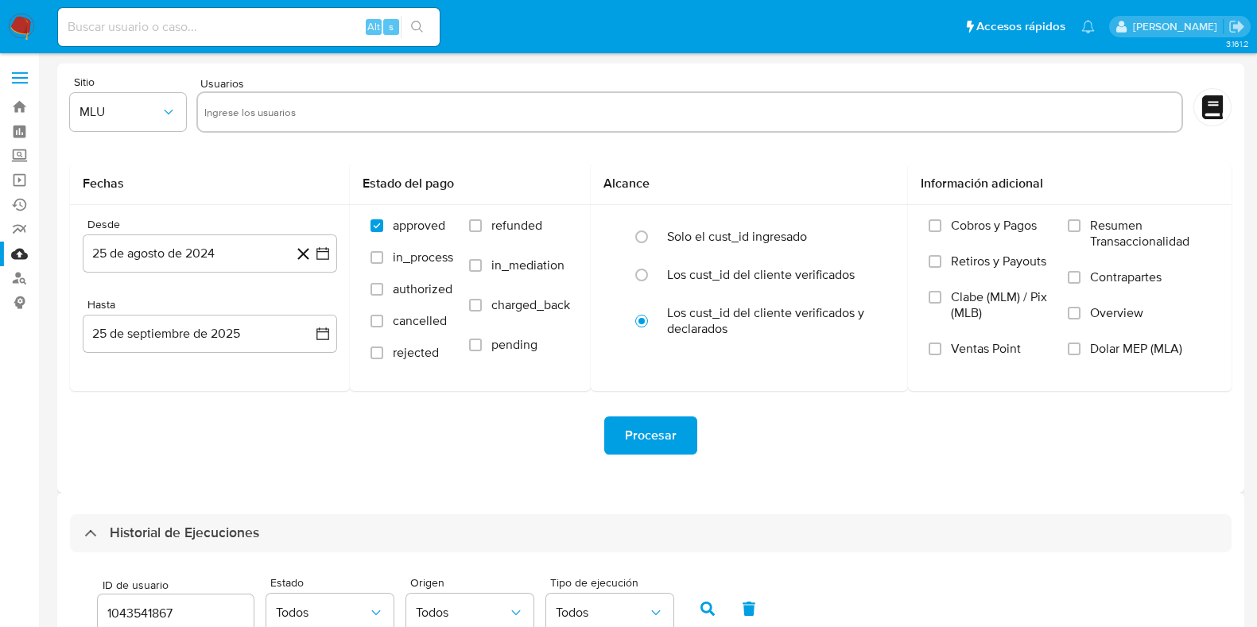
select select "10"
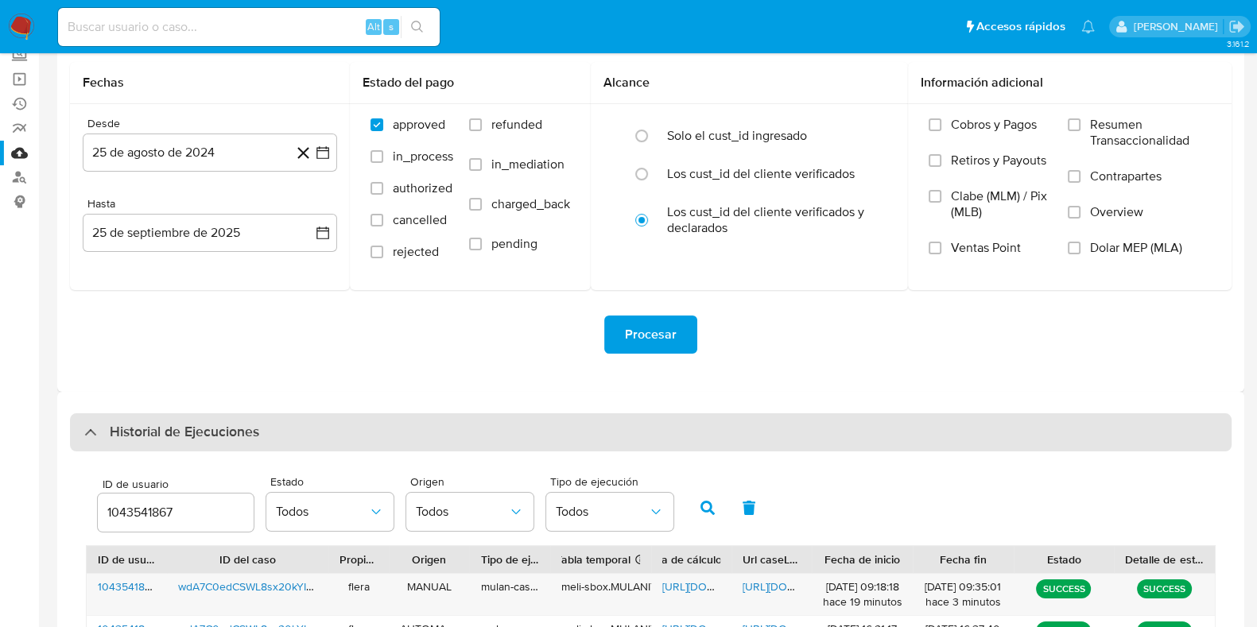
scroll to position [198, 0]
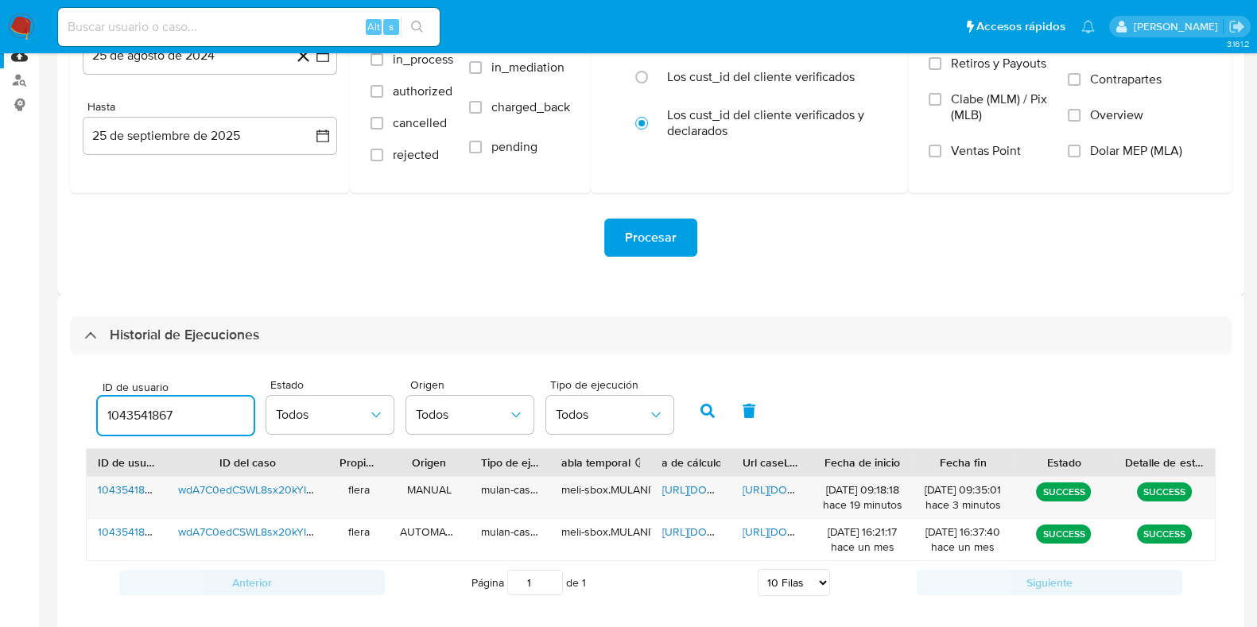
click at [146, 418] on input "1043541867" at bounding box center [176, 416] width 156 height 21
click at [695, 403] on button "button" at bounding box center [707, 411] width 41 height 38
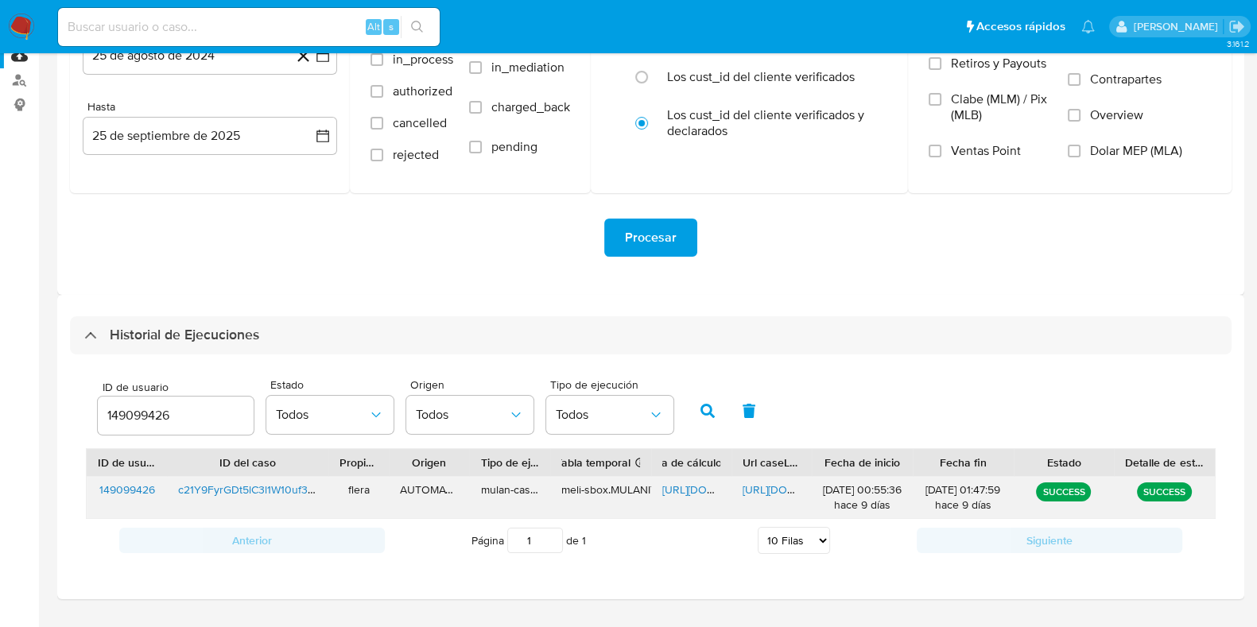
click at [678, 487] on span "[URL][DOMAIN_NAME]" at bounding box center [717, 490] width 110 height 16
click at [763, 485] on span "[URL][DOMAIN_NAME]" at bounding box center [798, 490] width 110 height 16
click at [163, 419] on input "149099426" at bounding box center [176, 416] width 156 height 21
click at [709, 410] on icon "button" at bounding box center [708, 411] width 14 height 14
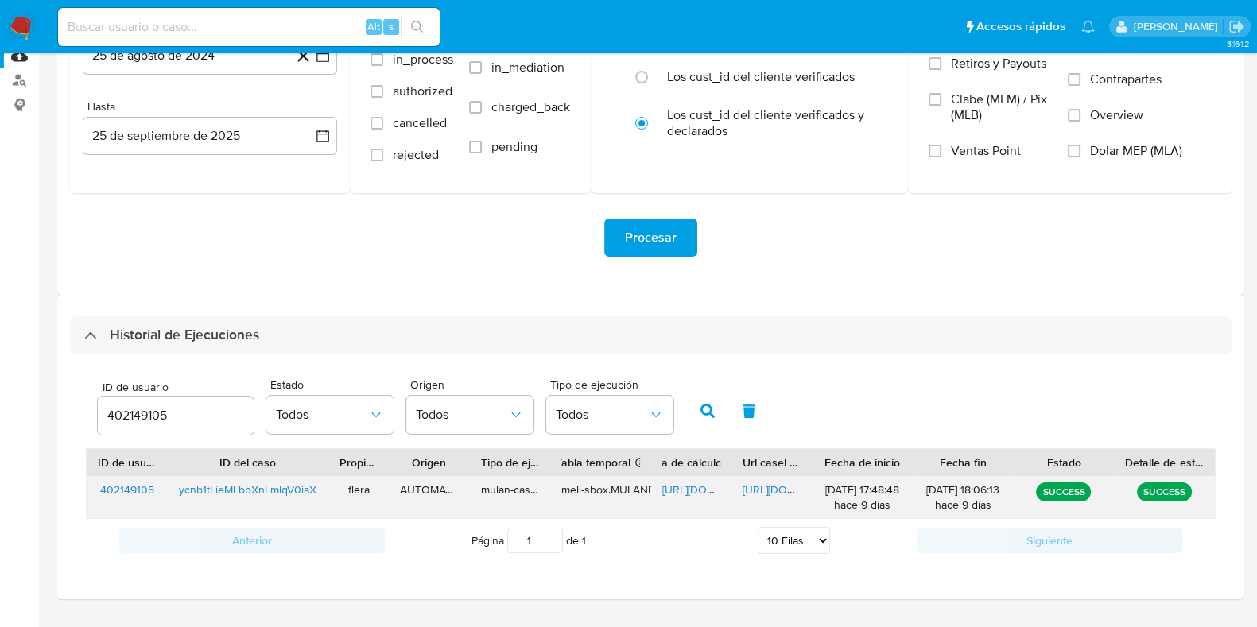
click at [703, 492] on span "https://docs.google.com/spreadsheets/d/1JCUheNf8t_kQqS_jlbF5O1zcNBbVdGDMhYtoYcI…" at bounding box center [717, 490] width 110 height 16
click at [755, 491] on span "https://docs.google.com/document/d/1l_llCWrHKaD3RtWKK8mk2xVDUZUT0dJjKe7SJKMs7zs…" at bounding box center [798, 490] width 110 height 16
click at [148, 424] on input "402149105" at bounding box center [176, 416] width 156 height 21
type input "1110796250"
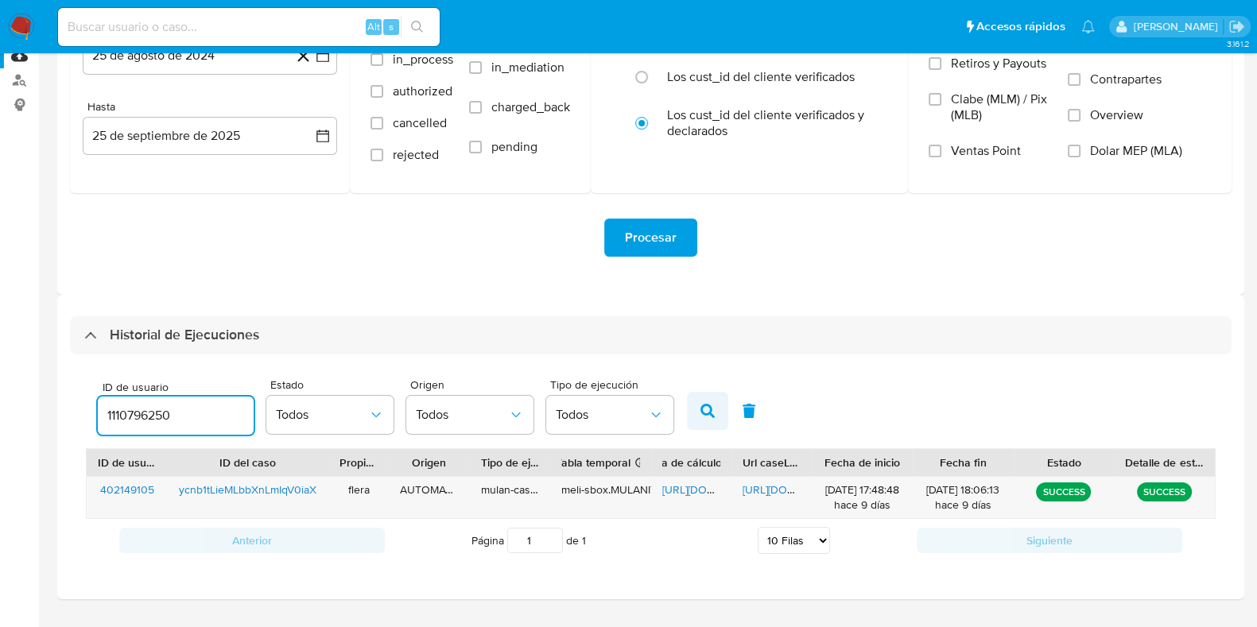
click at [705, 412] on icon "button" at bounding box center [708, 411] width 14 height 14
click at [685, 494] on span "https://docs.google.com/spreadsheets/d/1y1qyBEOQ7Ef4dEBS_D3Go33Gj4BuQ0EJ2klyx4w…" at bounding box center [717, 490] width 110 height 16
click at [758, 487] on span "https://docs.google.com/document/d/1D6mbQlJVwBwCLJxyj9J2LMtAII2GpLdF0np7tc7KJms…" at bounding box center [798, 490] width 110 height 16
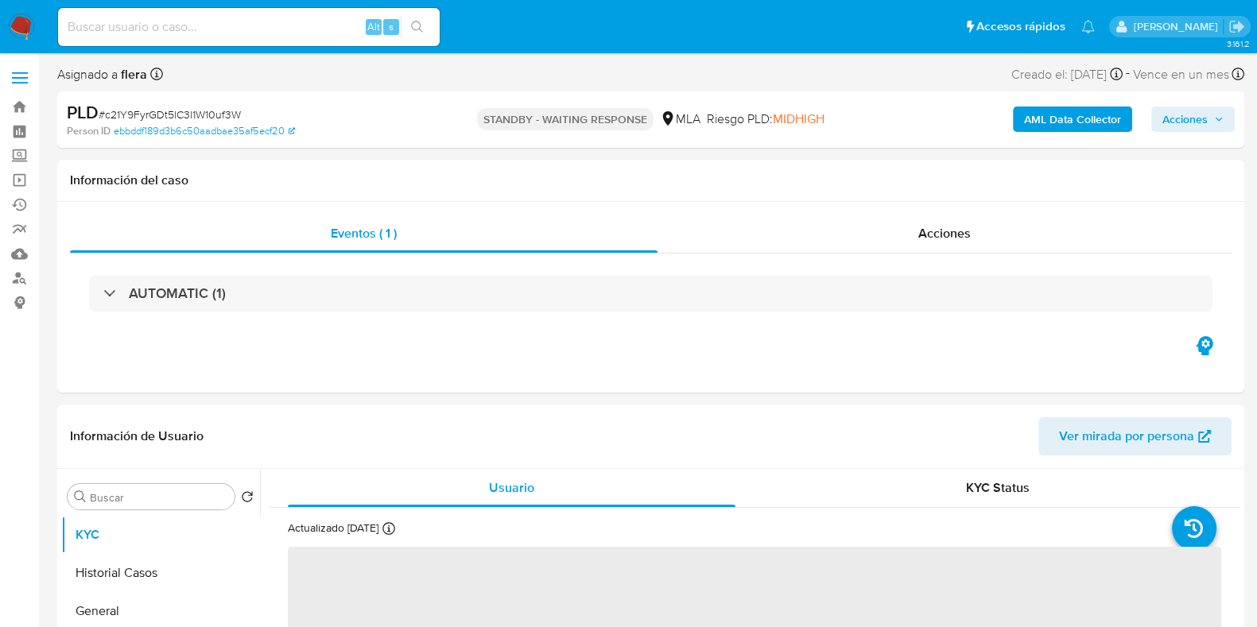
select select "10"
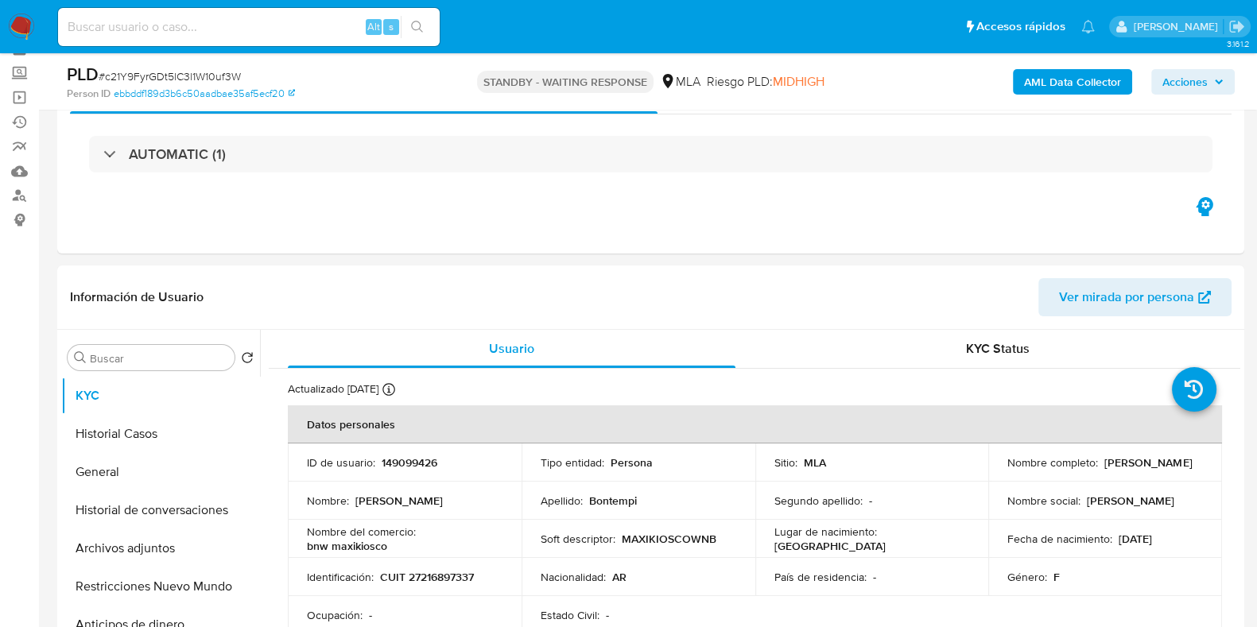
scroll to position [198, 0]
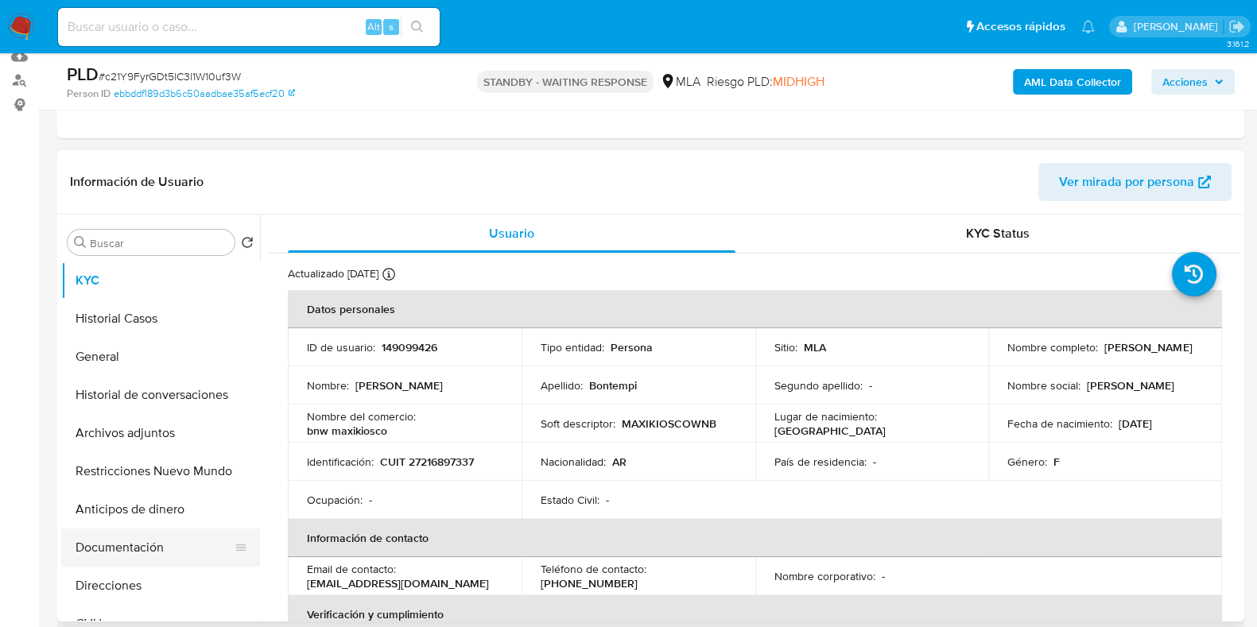
click at [138, 539] on button "Documentación" at bounding box center [154, 548] width 186 height 38
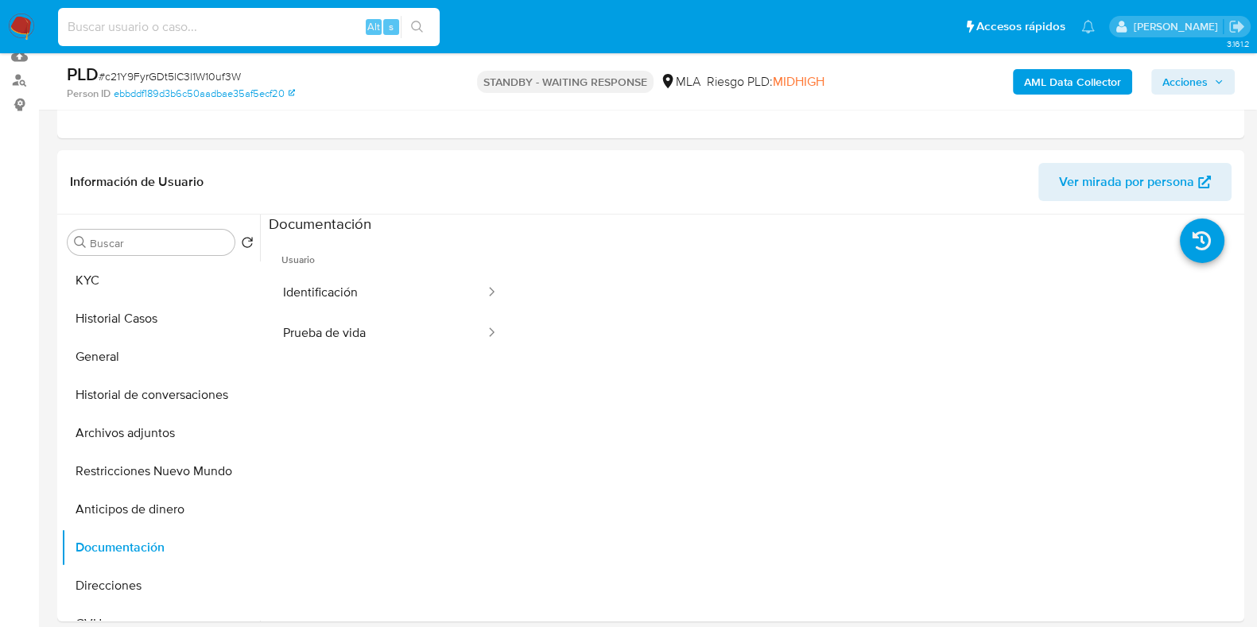
click at [261, 21] on input at bounding box center [249, 27] width 382 height 21
paste input "ycnb1tLieMLbbXnLmIqV0iaX"
type input "ycnb1tLieMLbbXnLmIqV0iaX"
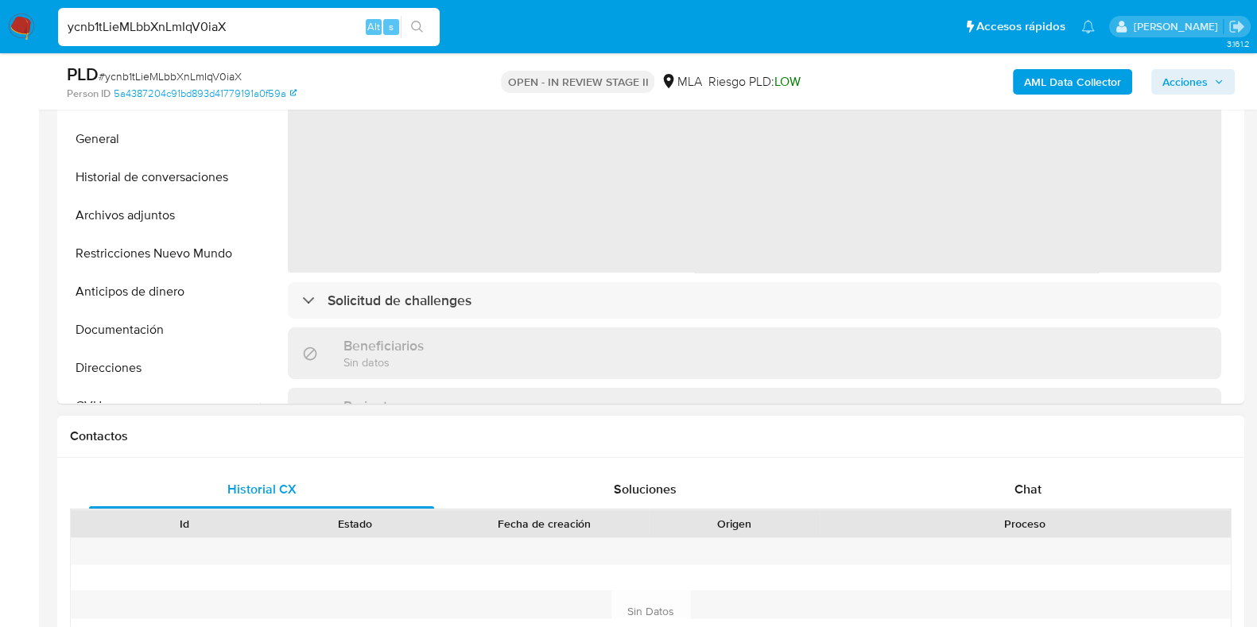
select select "10"
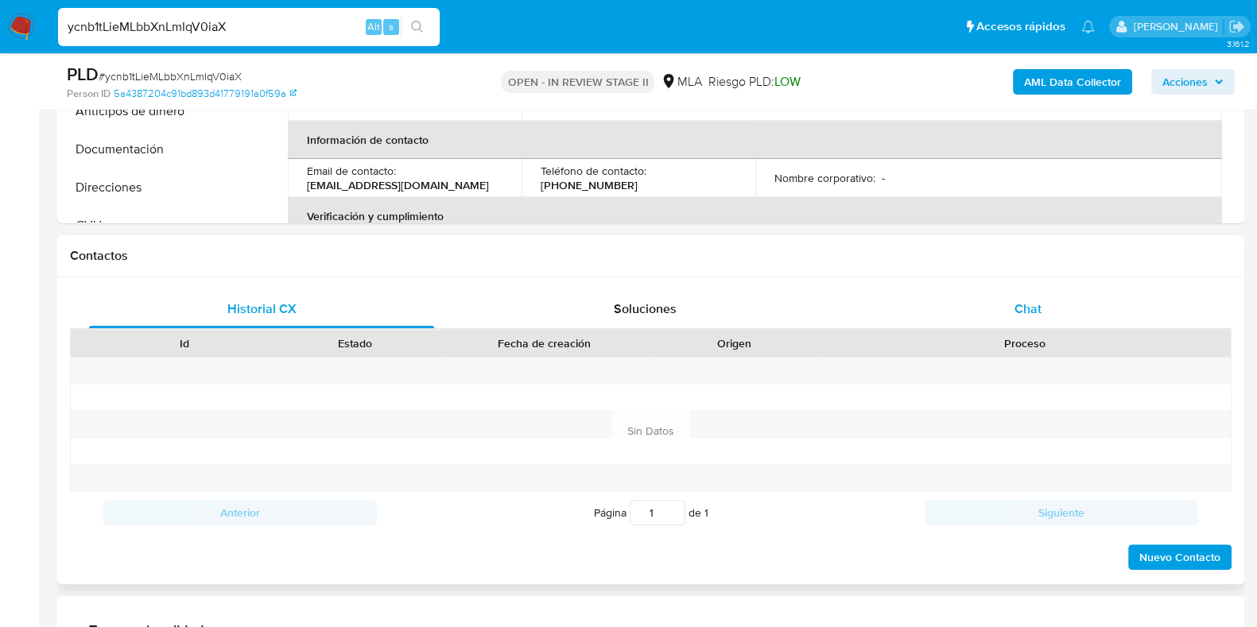
click at [1035, 300] on span "Chat" at bounding box center [1028, 309] width 27 height 18
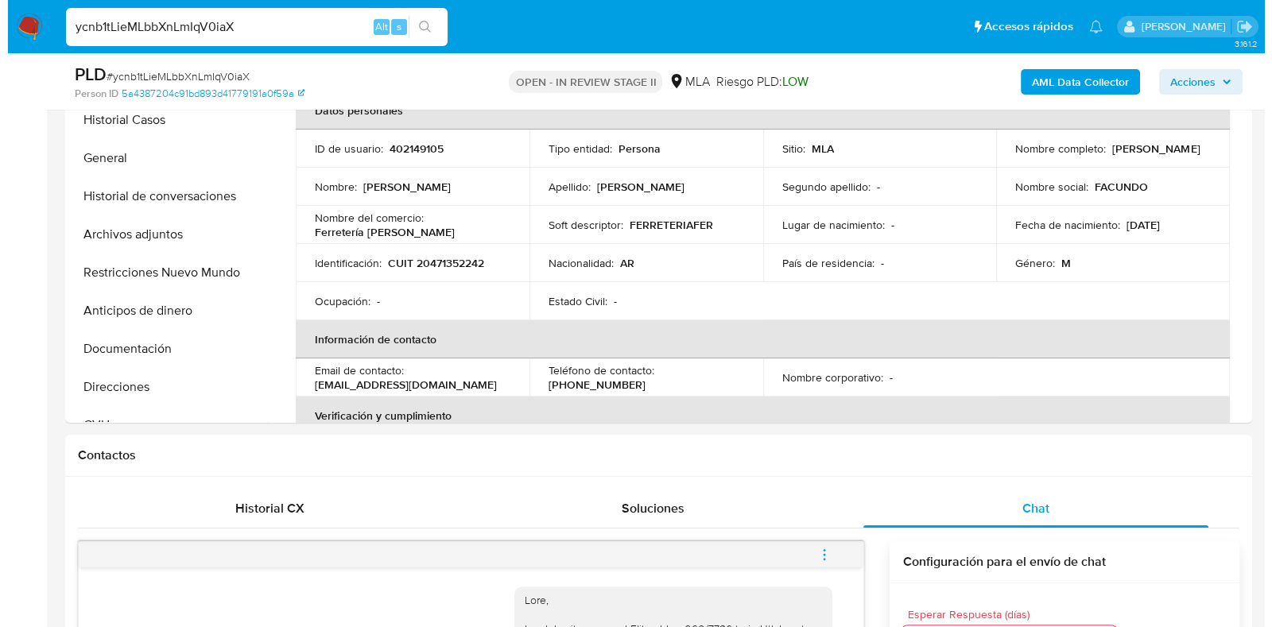
scroll to position [298, 0]
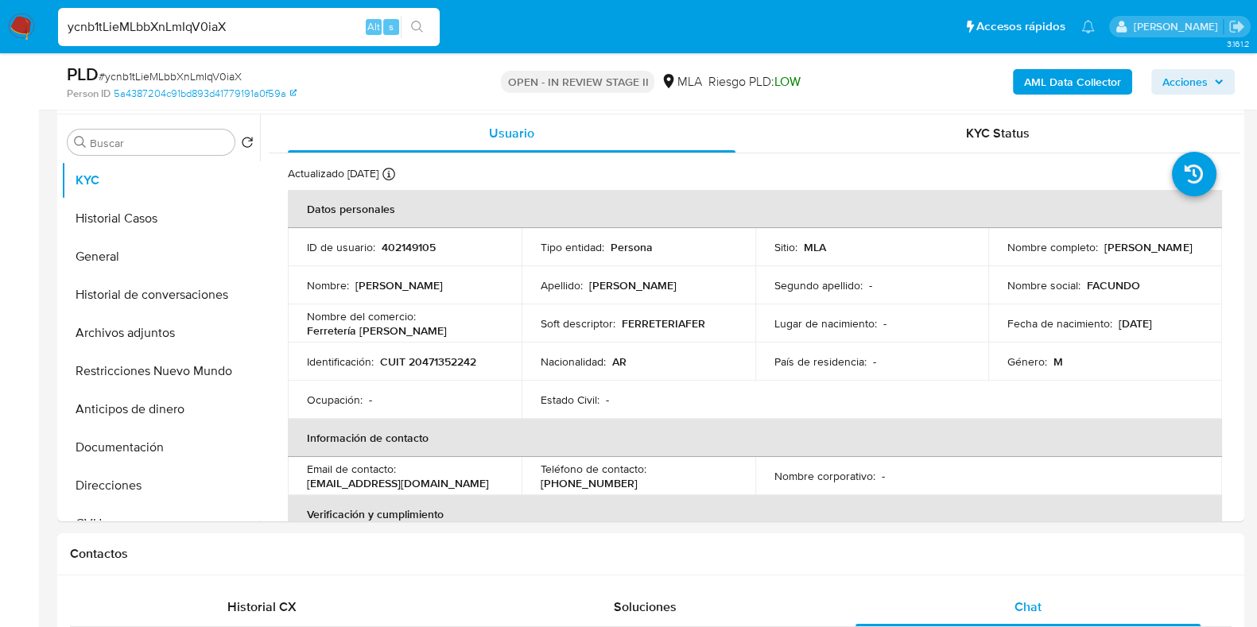
click at [1101, 87] on b "AML Data Collector" at bounding box center [1072, 81] width 97 height 25
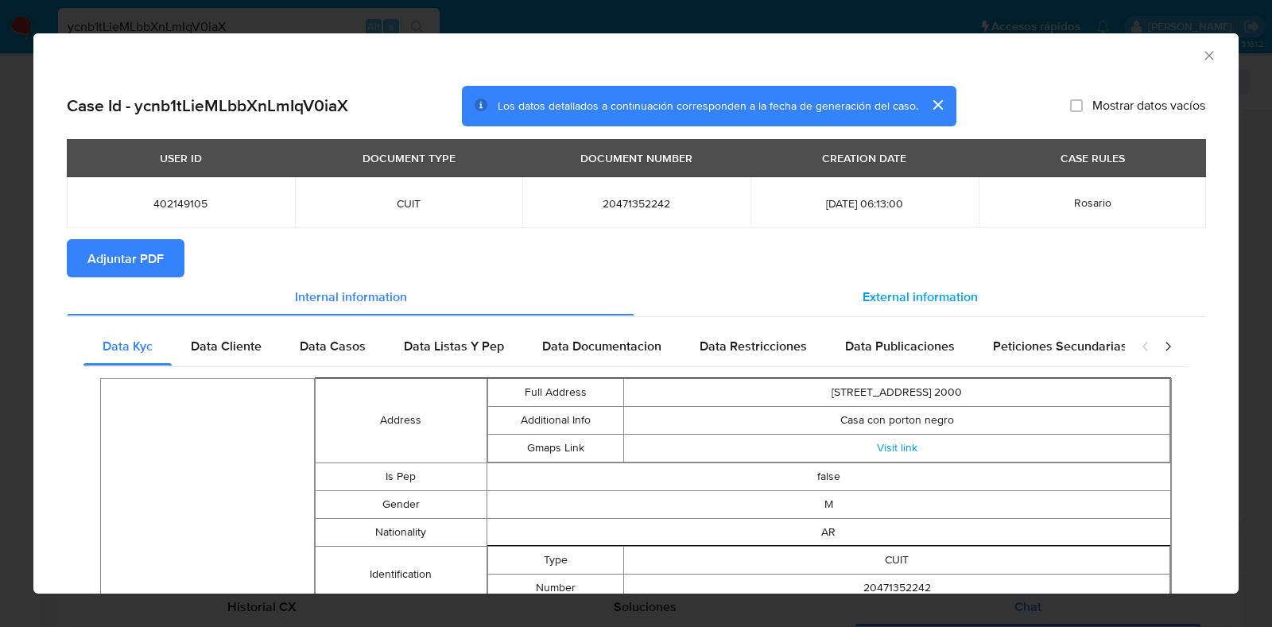
click at [918, 285] on div "External information" at bounding box center [920, 297] width 571 height 38
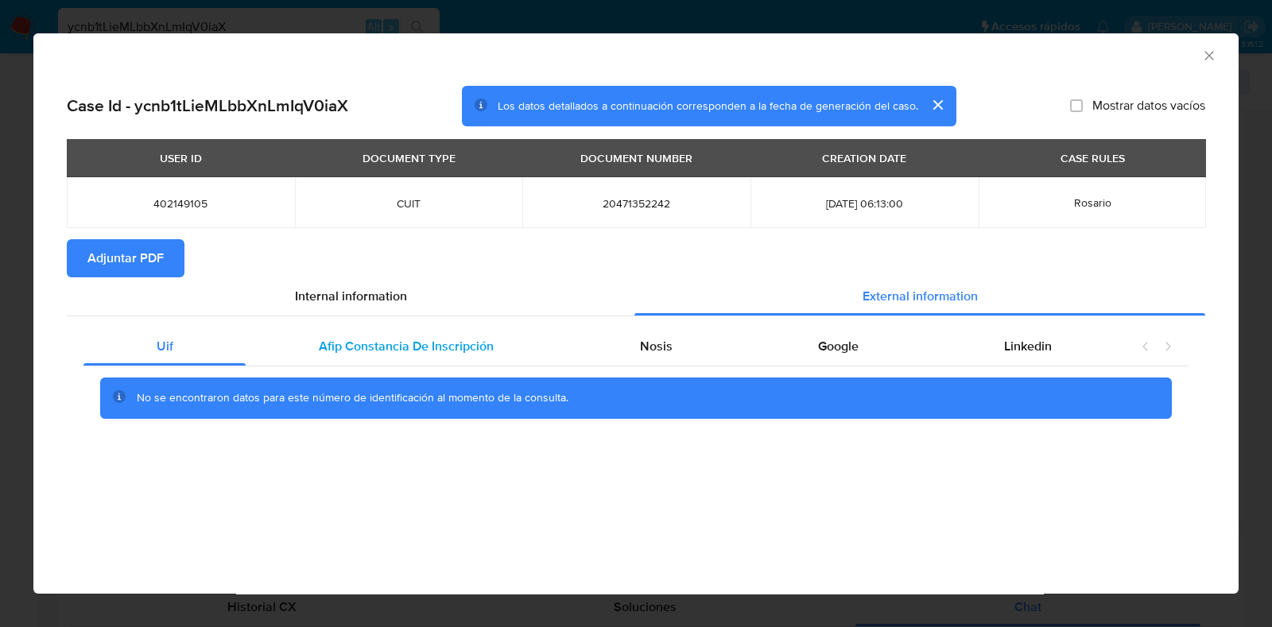
click at [365, 337] on span "Afip Constancia De Inscripción" at bounding box center [406, 346] width 175 height 18
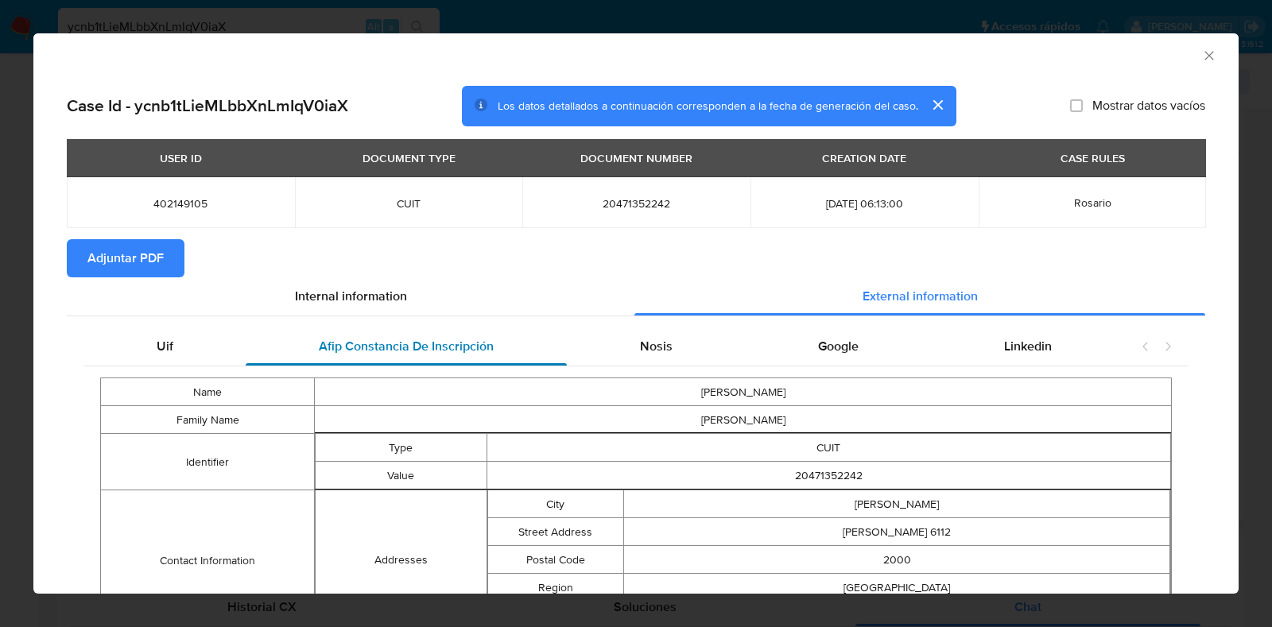
scroll to position [195, 0]
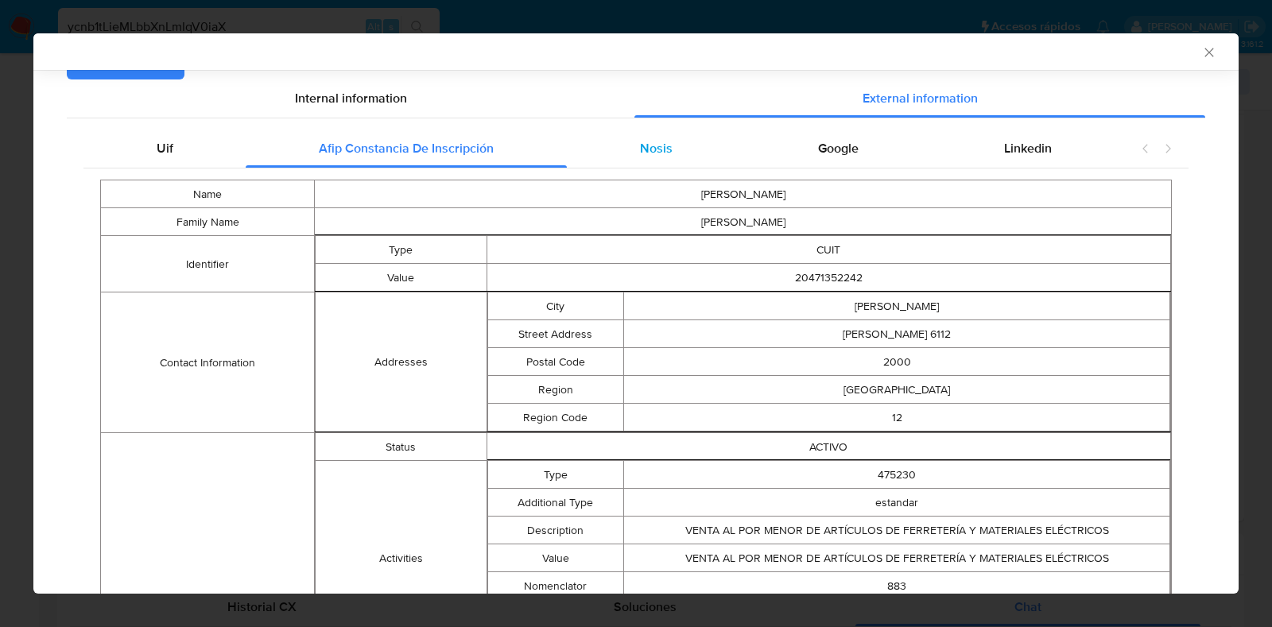
click at [667, 153] on div "Nosis" at bounding box center [656, 149] width 178 height 38
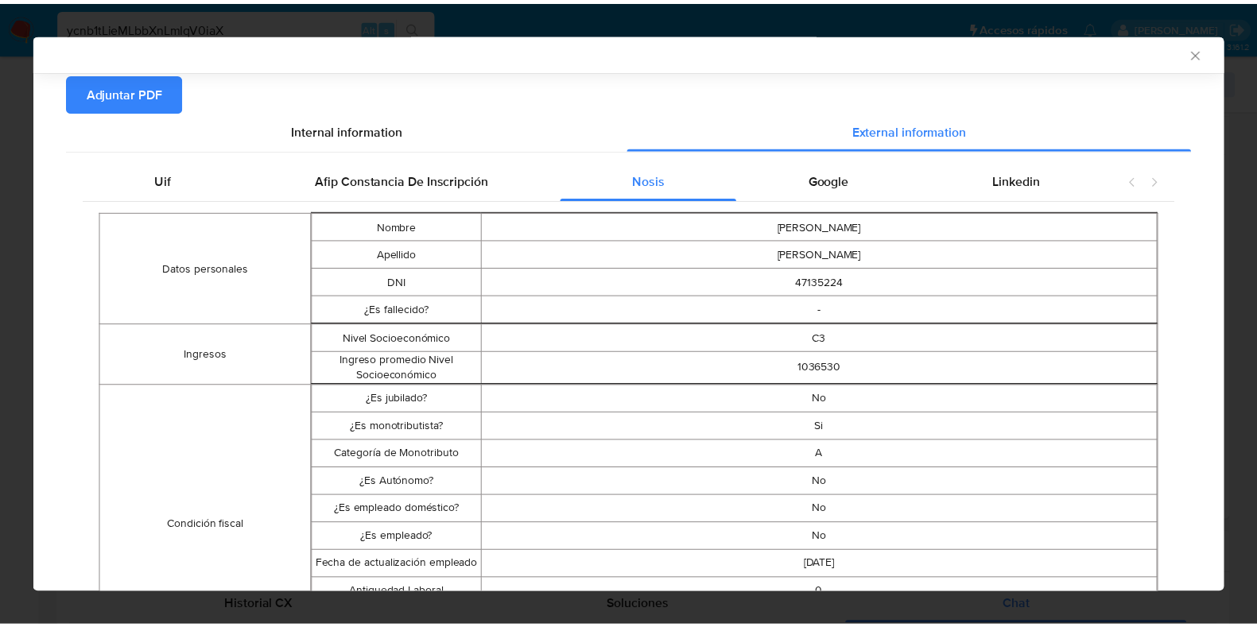
scroll to position [95, 0]
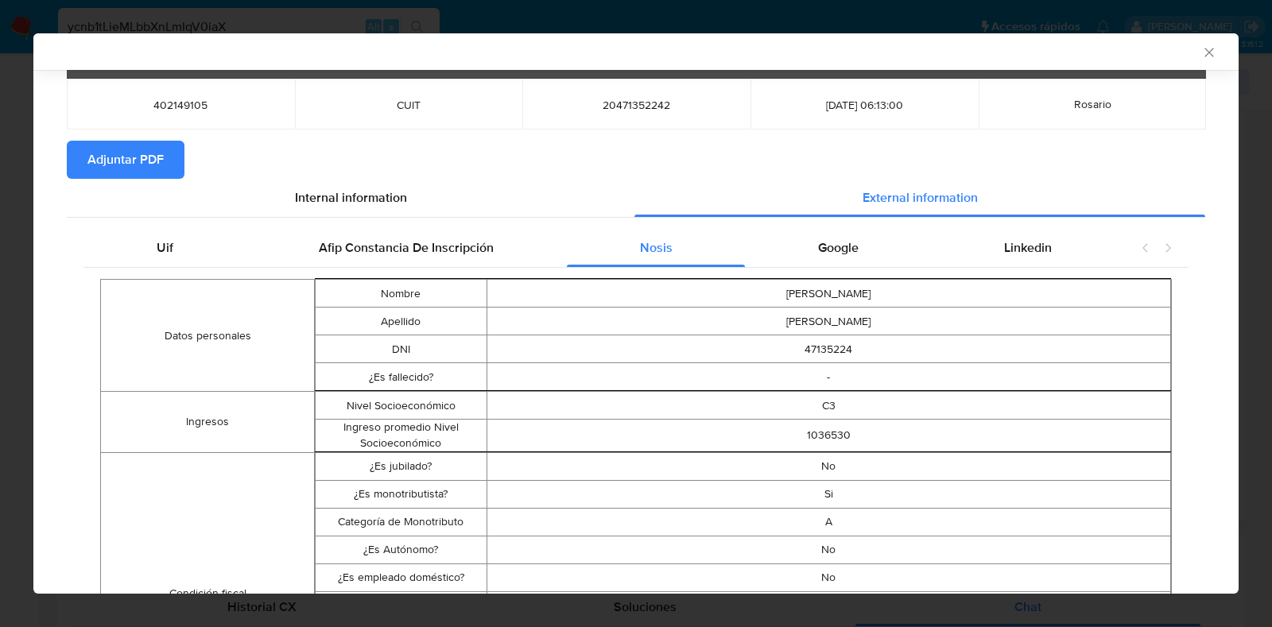
click at [126, 158] on span "Adjuntar PDF" at bounding box center [125, 159] width 76 height 35
click at [1202, 51] on icon "Cerrar ventana" at bounding box center [1210, 53] width 16 height 16
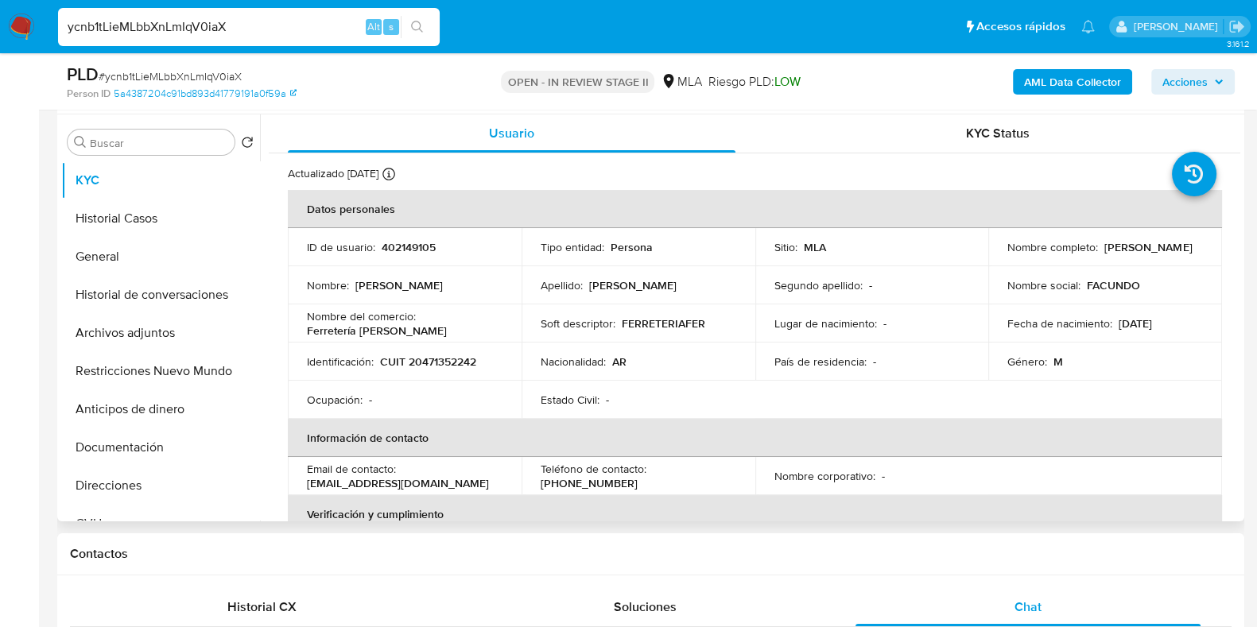
drag, startPoint x: 1155, startPoint y: 258, endPoint x: 995, endPoint y: 258, distance: 160.6
click at [995, 258] on td "Nombre completo : Facundo Emanuel Fernandez" at bounding box center [1105, 247] width 234 height 38
copy p "Facundo Emanuel Fernandez"
click at [418, 254] on p "402149105" at bounding box center [409, 247] width 54 height 14
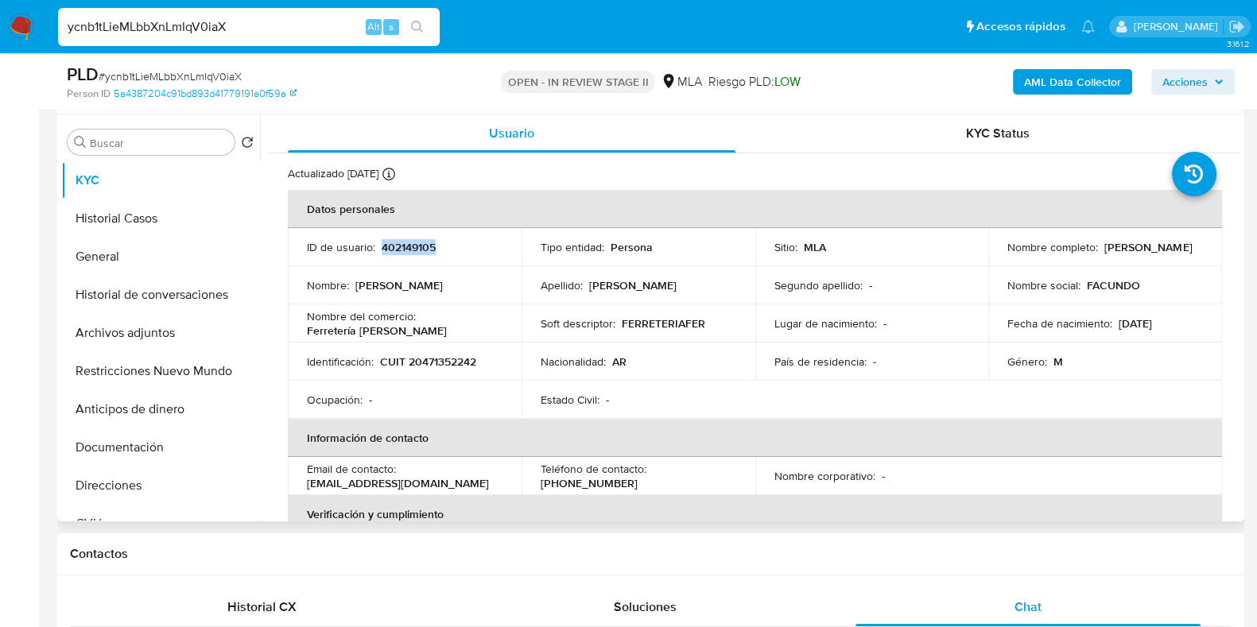
copy p "402149105"
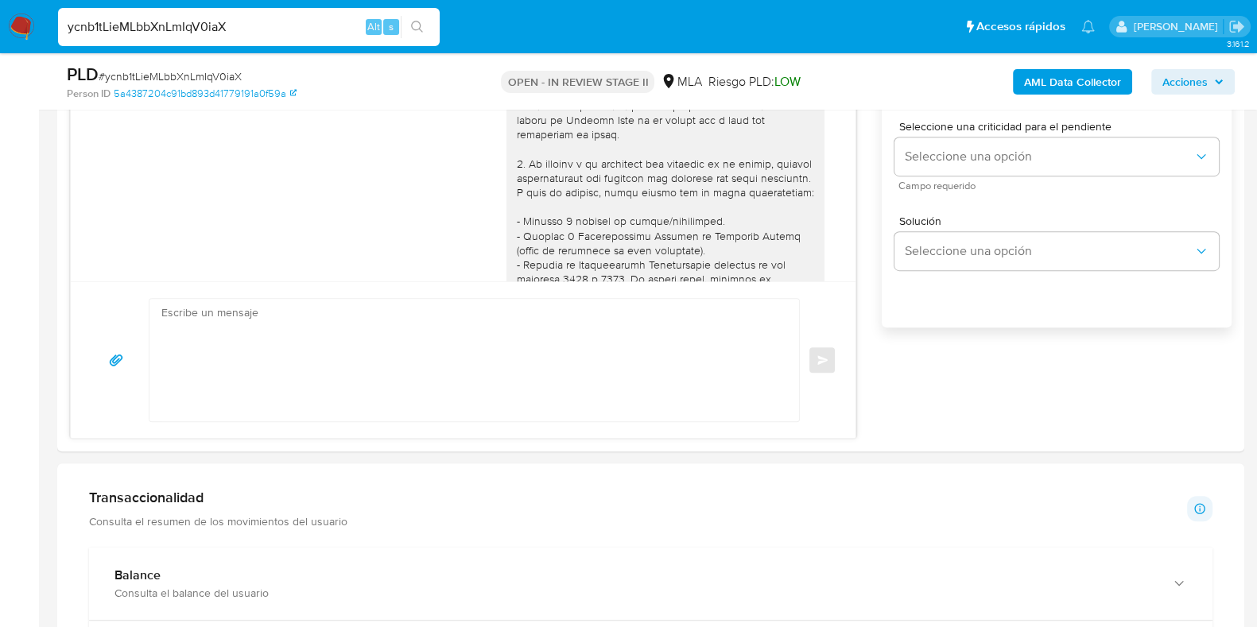
scroll to position [967, 0]
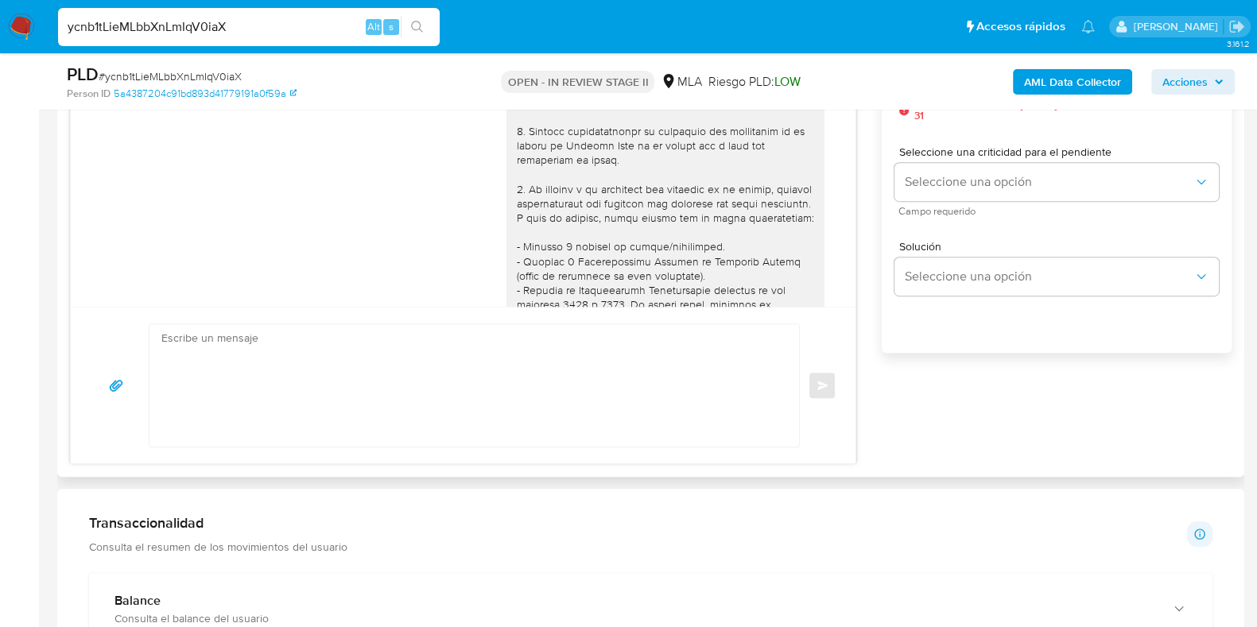
click at [545, 391] on textarea at bounding box center [470, 385] width 618 height 122
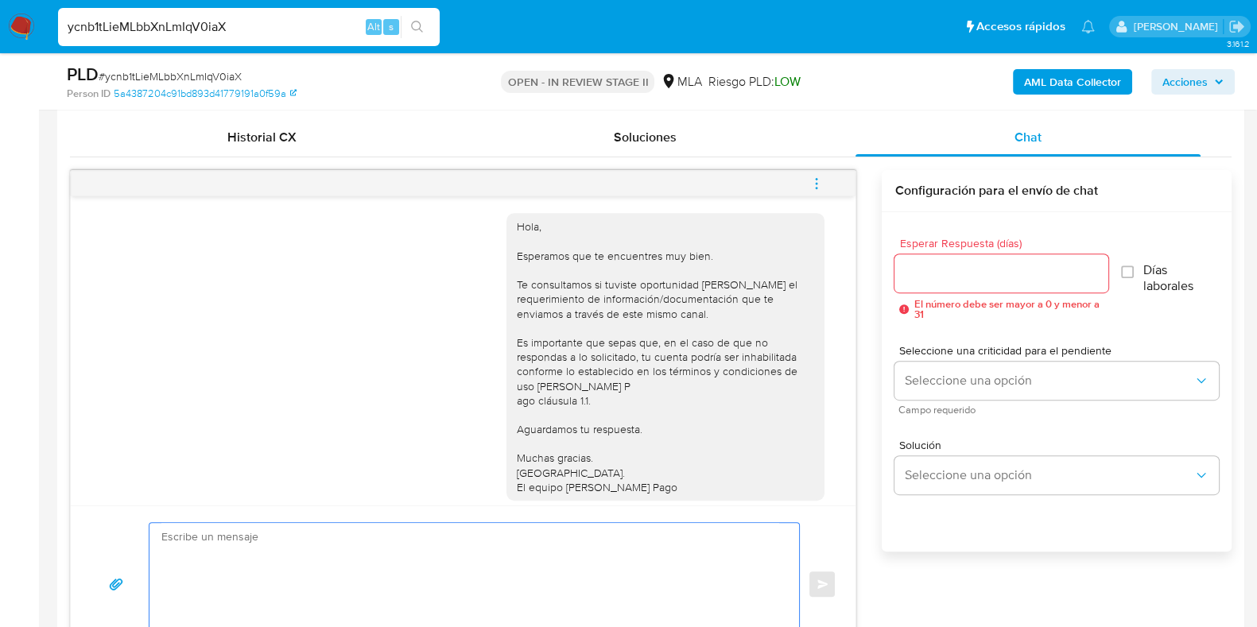
scroll to position [841, 0]
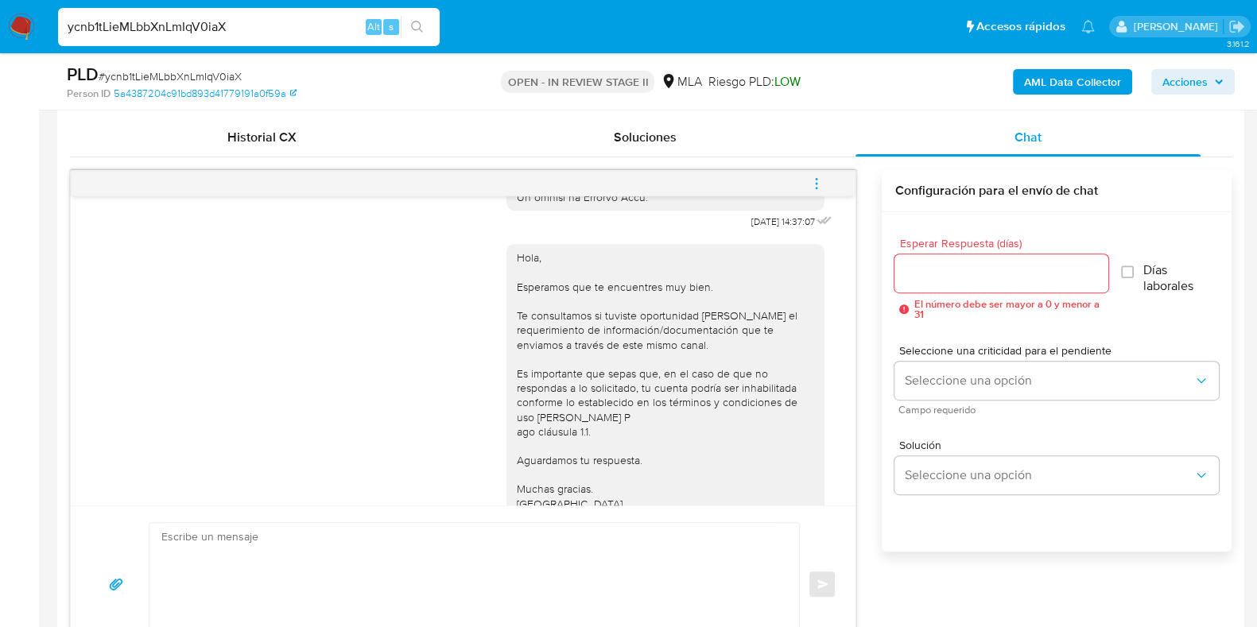
click at [516, 285] on div "Hola, Esperamos que te encuentres muy bien. Te consultamos si tuviste oportunid…" at bounding box center [665, 387] width 299 height 275
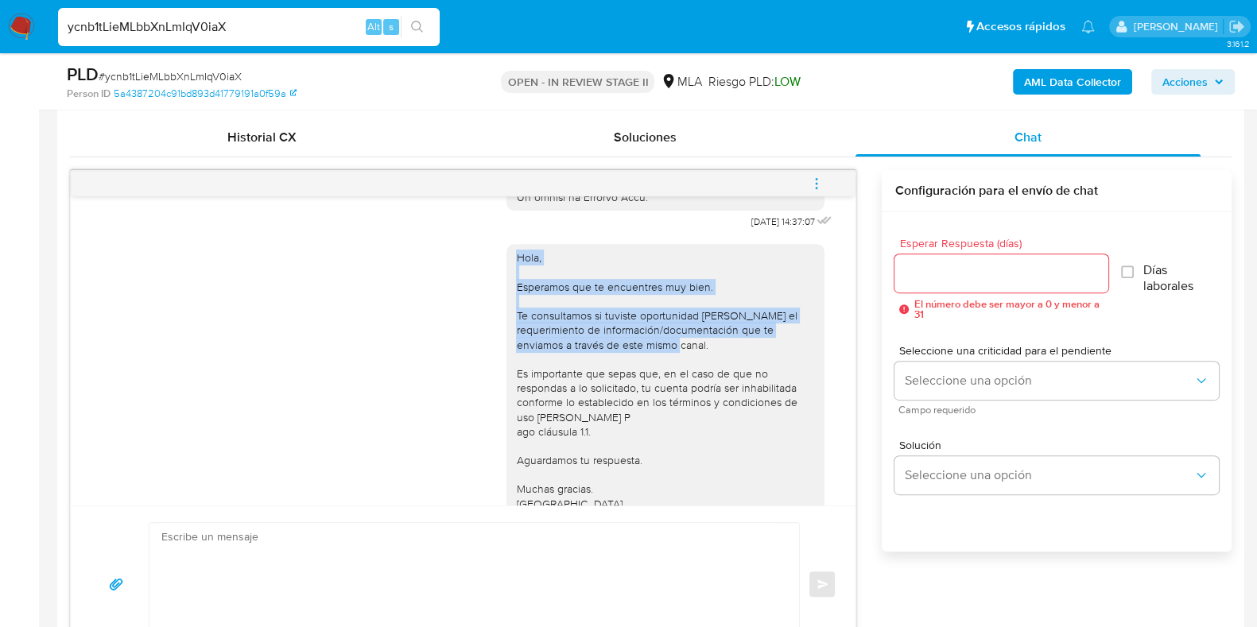
drag, startPoint x: 496, startPoint y: 287, endPoint x: 701, endPoint y: 373, distance: 221.7
click at [701, 373] on div "Hola, Esperamos que te encuentres muy bien. Te consultamos si tuviste oportunid…" at bounding box center [666, 388] width 318 height 288
copy div "Hola, Esperamos que te encuentres muy bien. Te consultamos si tuviste oportunid…"
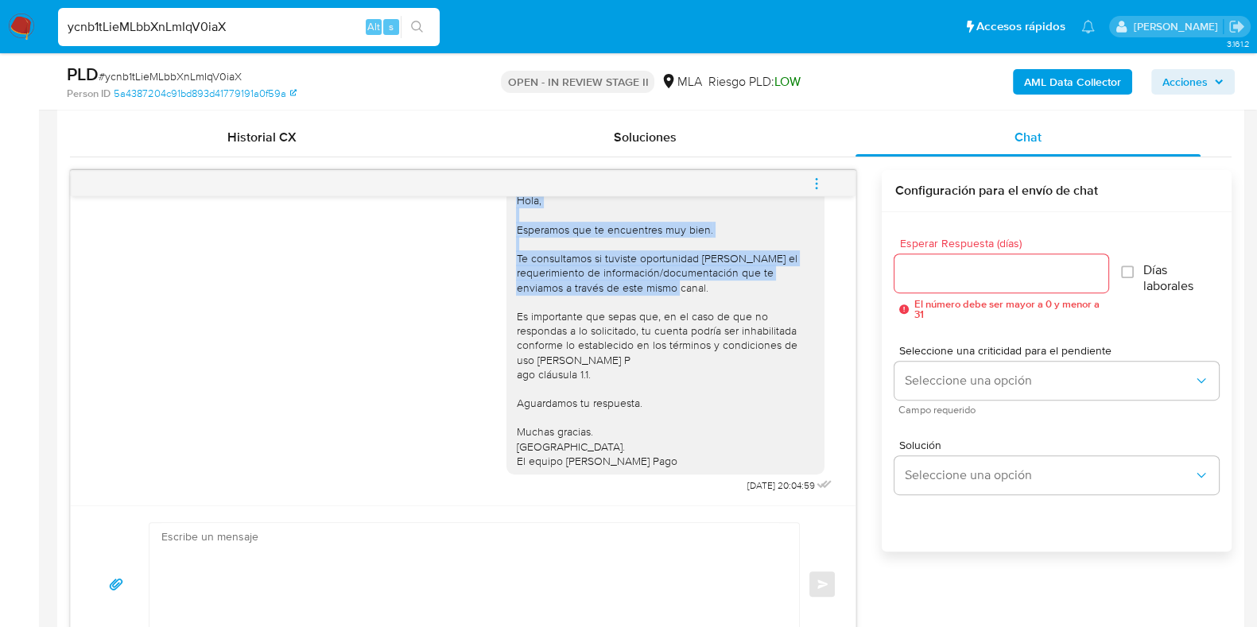
scroll to position [941, 0]
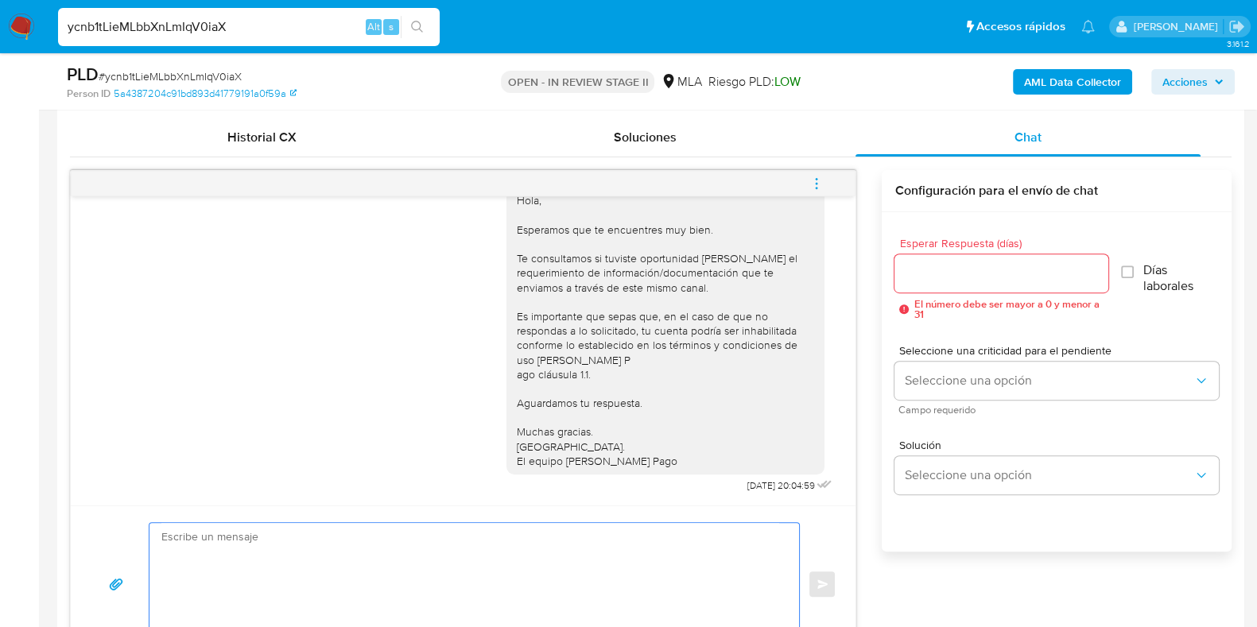
click at [247, 527] on textarea at bounding box center [470, 584] width 618 height 122
paste textarea "Hola, Esperamos que te encuentres muy bien. Te consultamos si tuviste oportunid…"
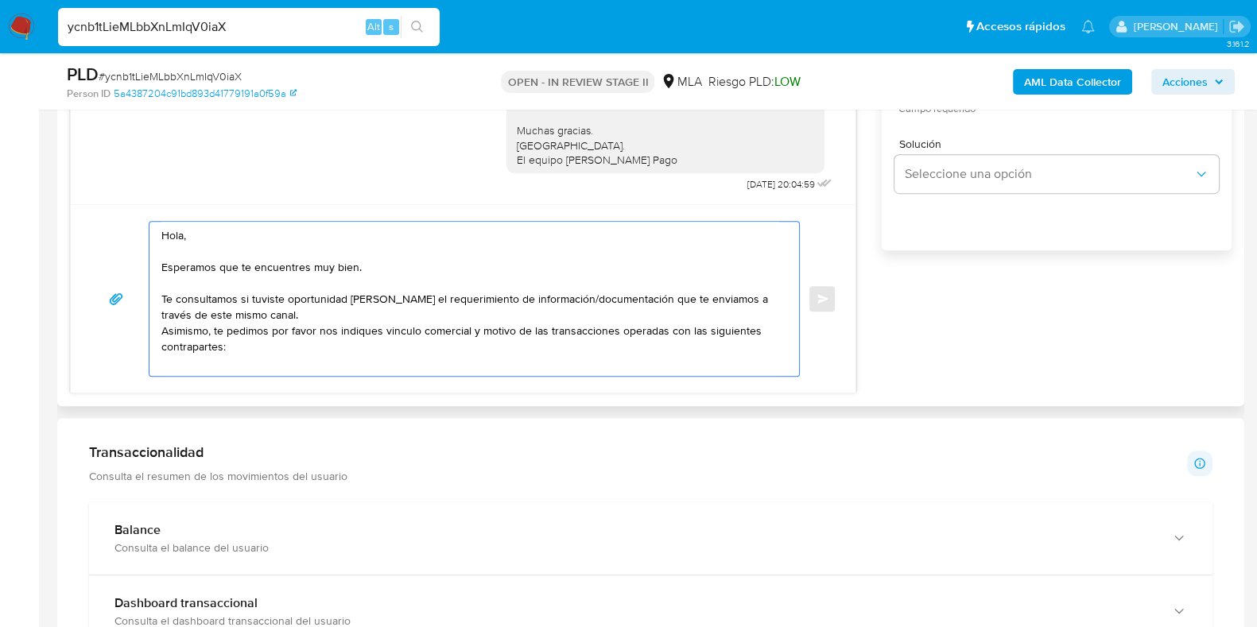
scroll to position [1078, 0]
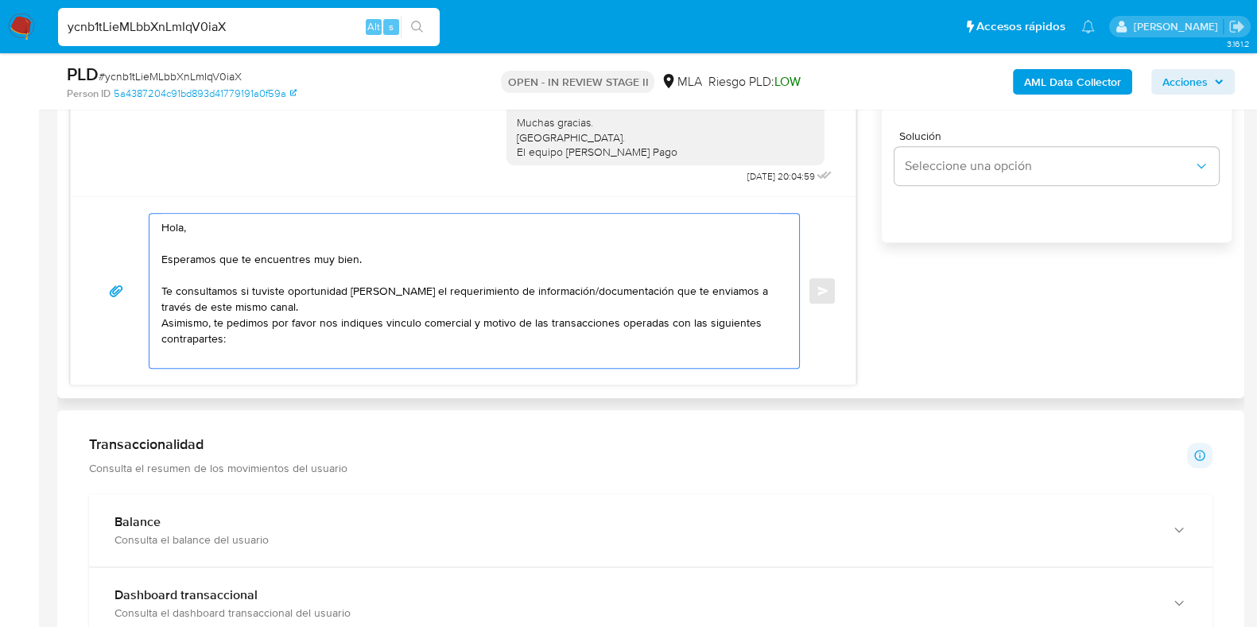
paste textarea "Pablo Ezequiel Fernández - CUIT 20303797654"
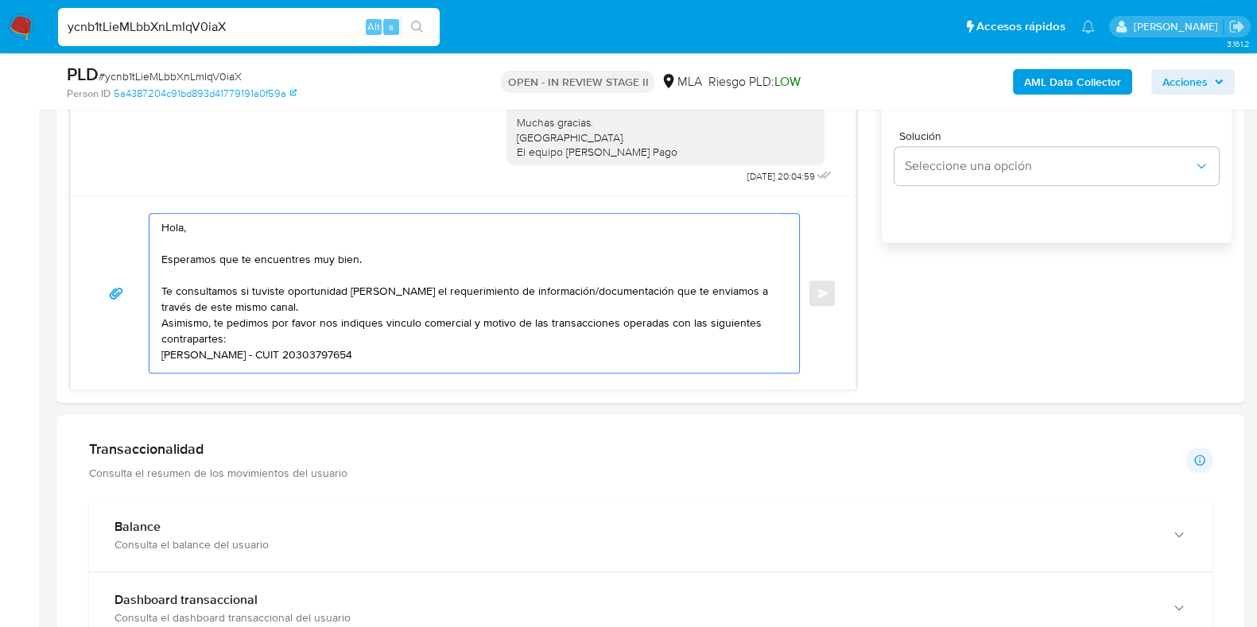
paste textarea "Brisa Josefina Quiroga - CUIT 27190607998"
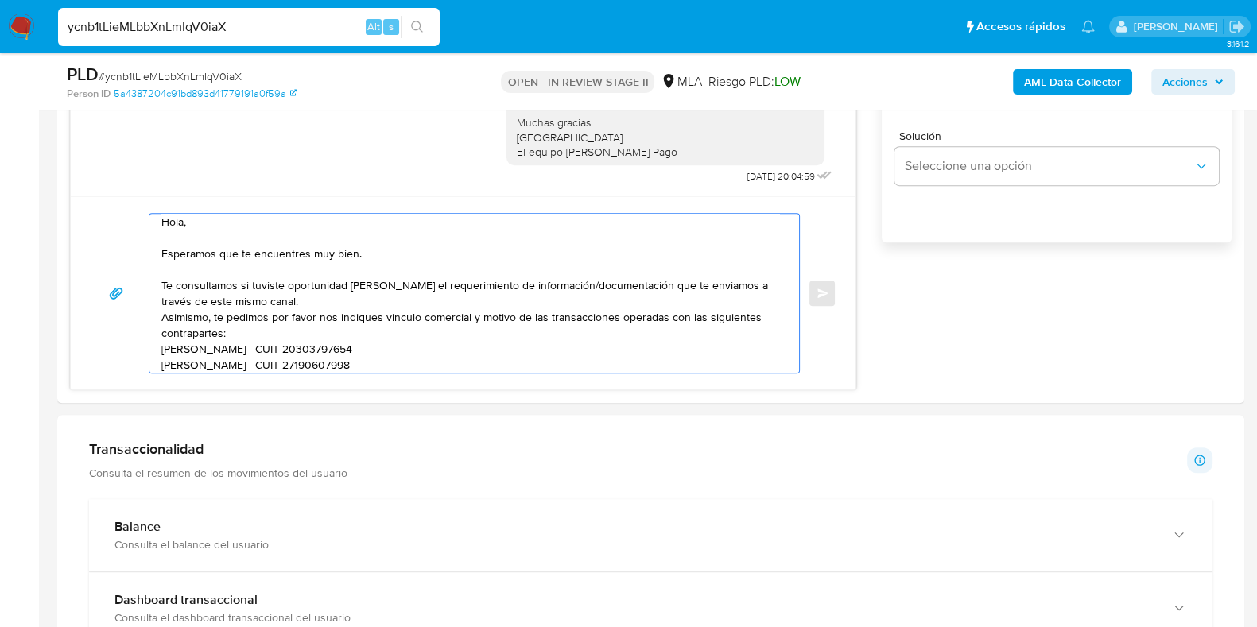
scroll to position [21, 0]
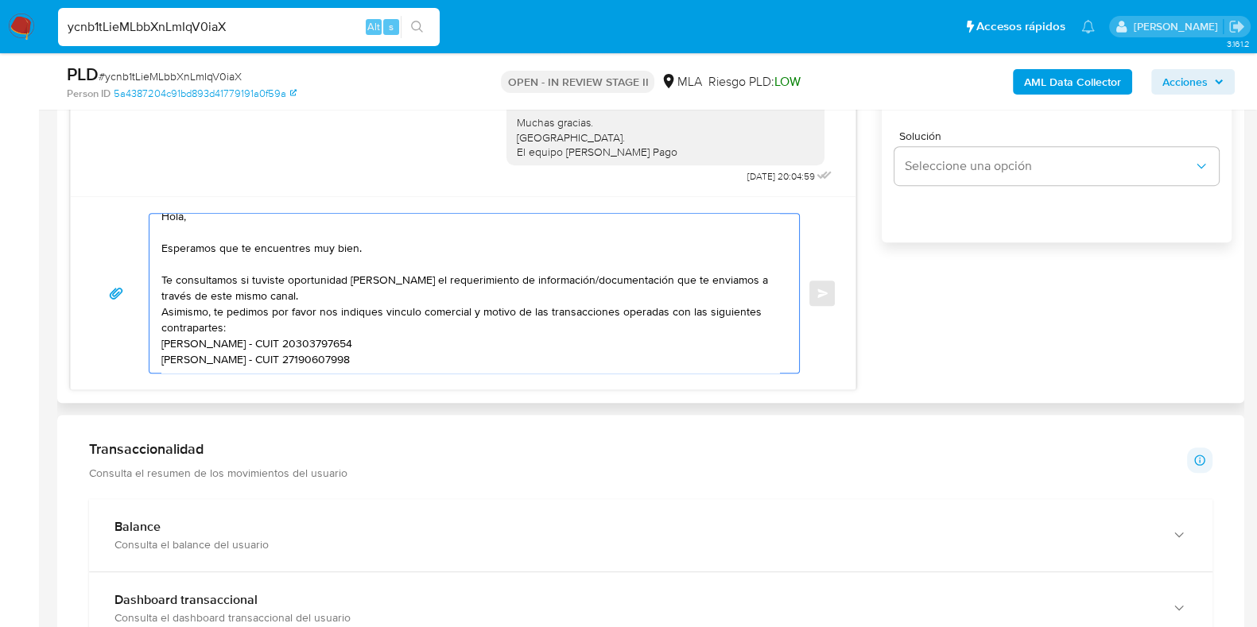
paste textarea "Matías Ezequiel Fernández - CUIT 20431281199"
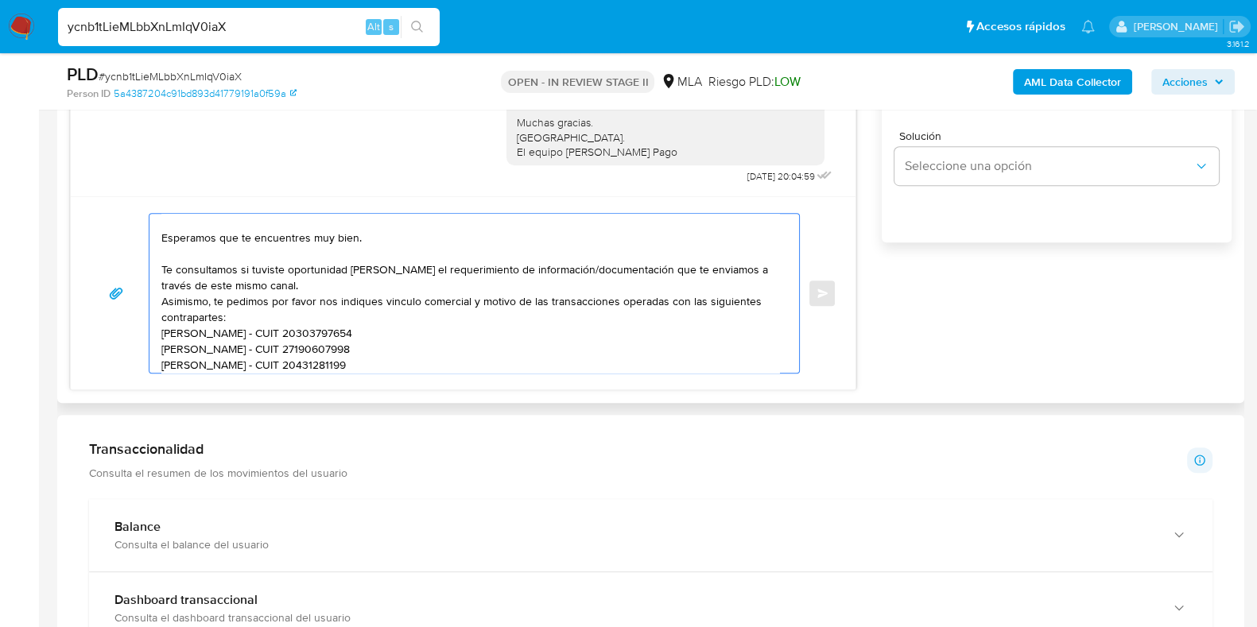
click at [165, 329] on textarea "Hola, Esperamos que te encuentres muy bien. Te consultamos si tuviste oportunid…" at bounding box center [470, 293] width 618 height 159
click at [162, 332] on div "Hola, Esperamos que te encuentres muy bien. Te consultamos si tuviste oportunid…" at bounding box center [471, 293] width 642 height 159
click at [162, 332] on textarea "Hola, Esperamos que te encuentres muy bien. Te consultamos si tuviste oportunid…" at bounding box center [470, 293] width 618 height 159
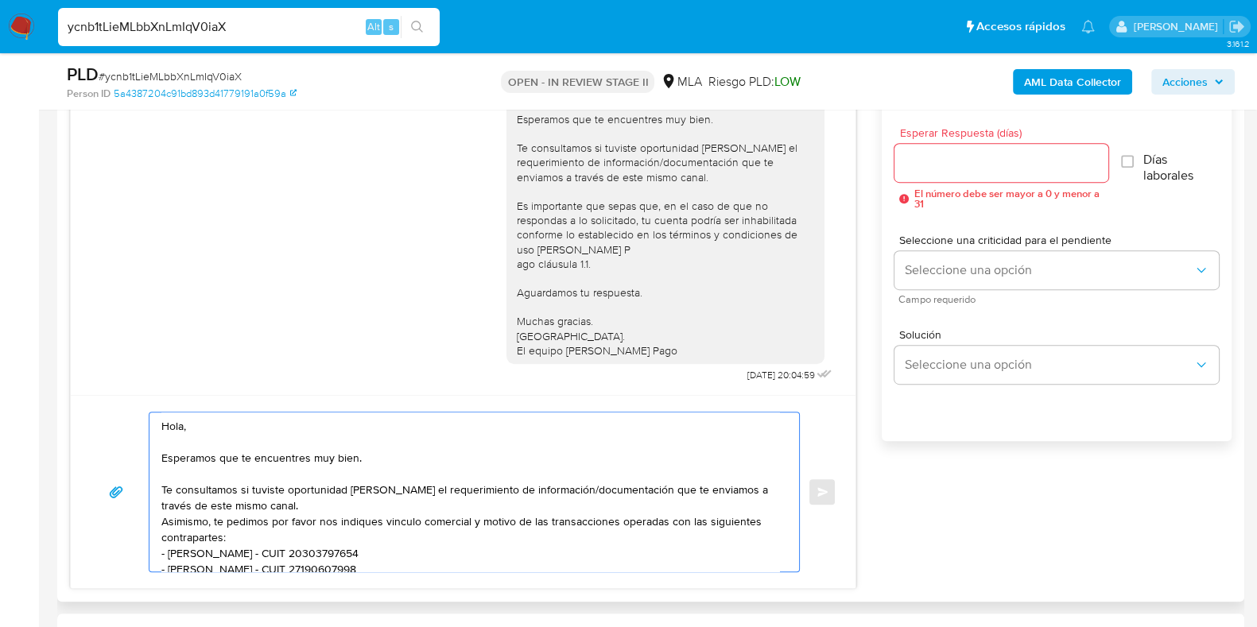
scroll to position [941, 0]
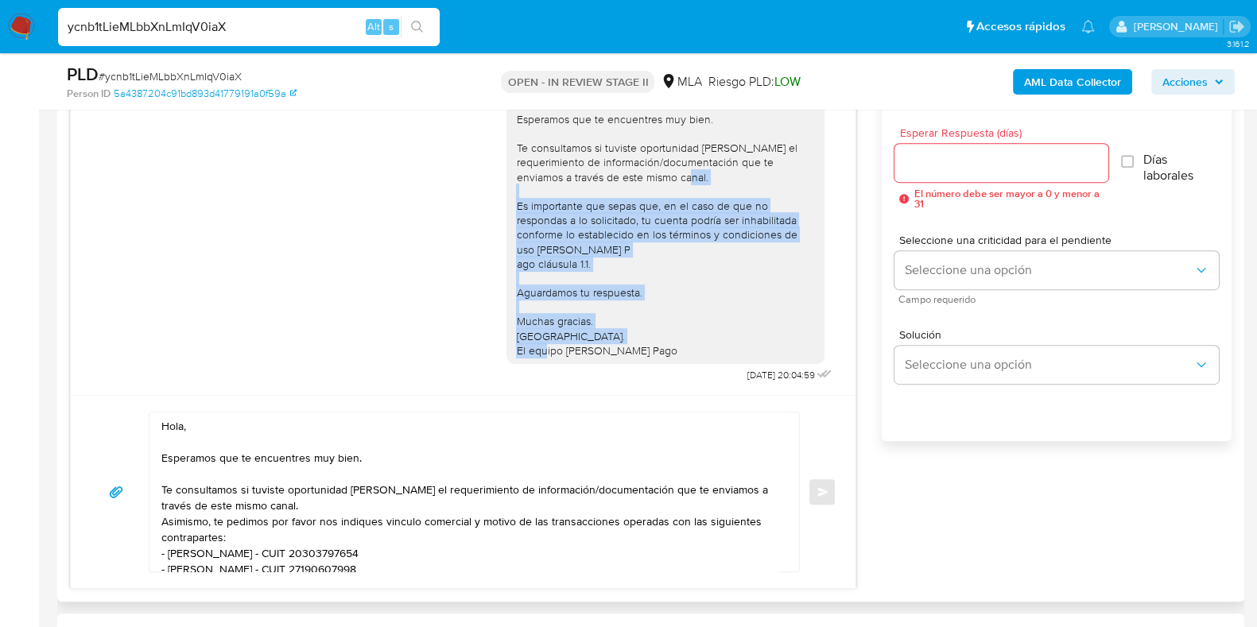
drag, startPoint x: 504, startPoint y: 190, endPoint x: 656, endPoint y: 336, distance: 210.4
click at [656, 336] on div "Hola, Esperamos que te encuentres muy bien. Te consultamos si tuviste oportunid…" at bounding box center [665, 220] width 299 height 275
copy div "Es importante que sepas que, en el caso de que no respondas a lo solicitado, tu…"
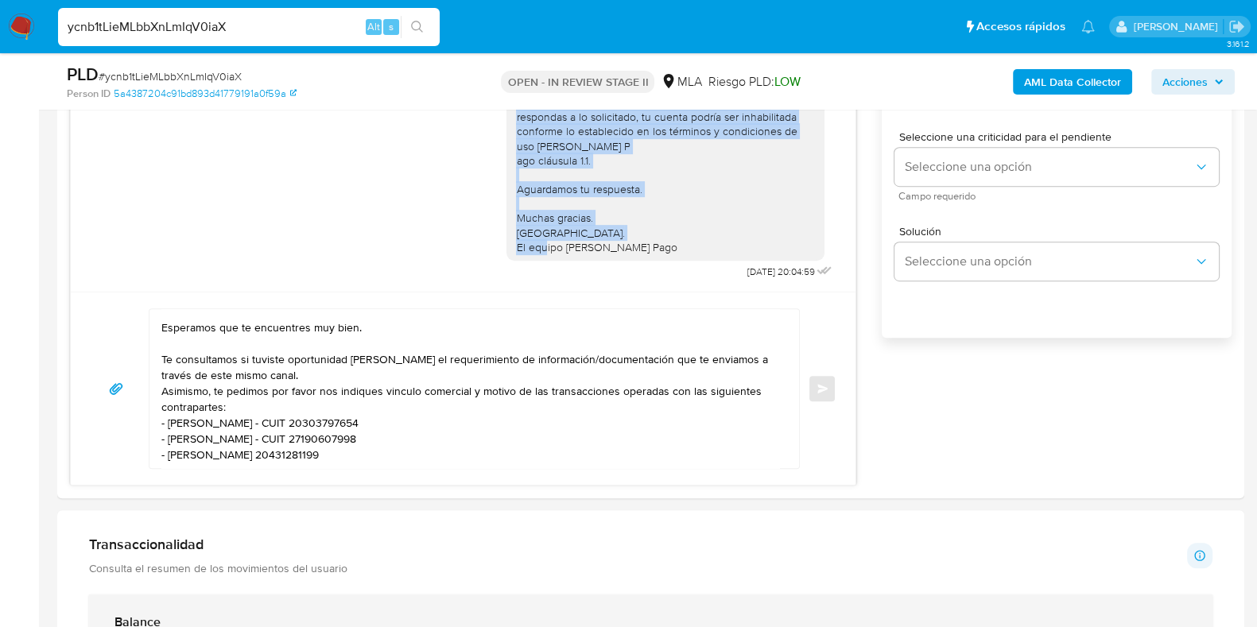
scroll to position [1078, 0]
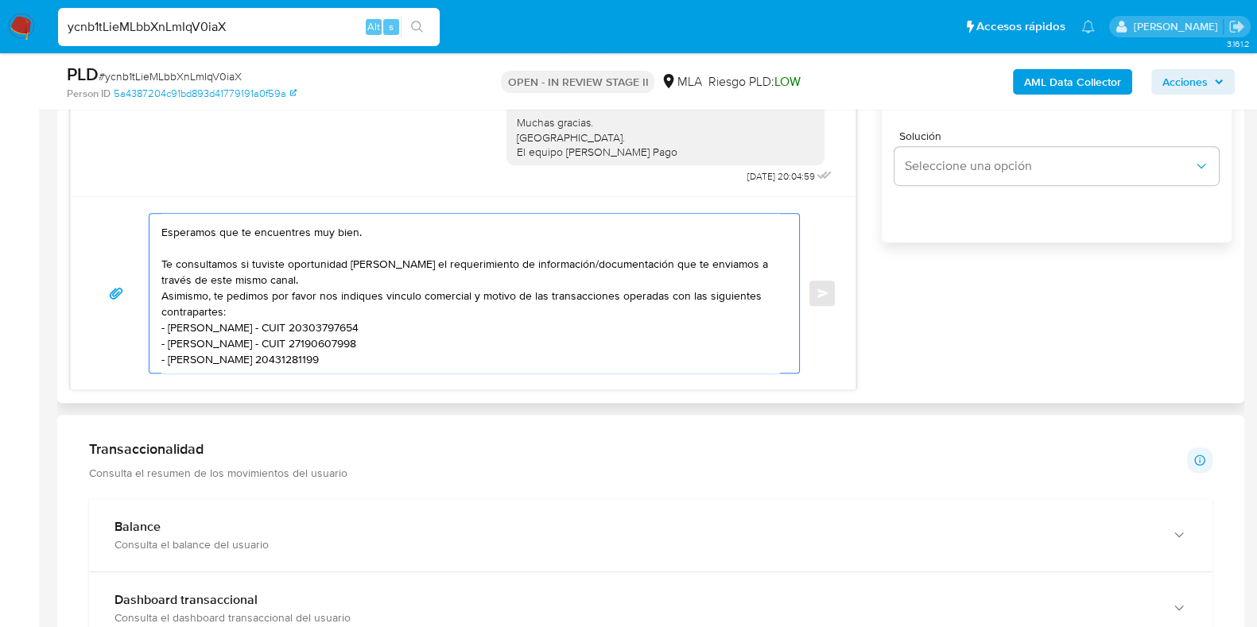
click at [417, 358] on textarea "Hola, Esperamos que te encuentres muy bien. Te consultamos si tuviste oportunid…" at bounding box center [470, 293] width 618 height 159
paste textarea "Es importante que sepas que, en el caso de que no respondas a lo solicitado, tu…"
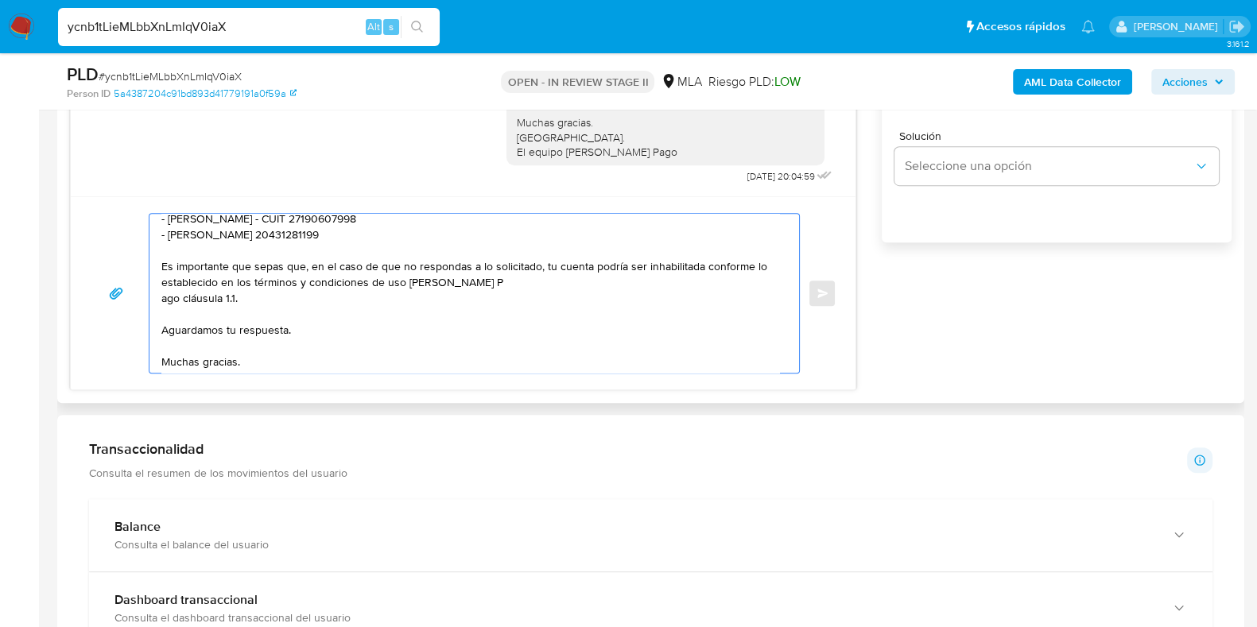
scroll to position [181, 0]
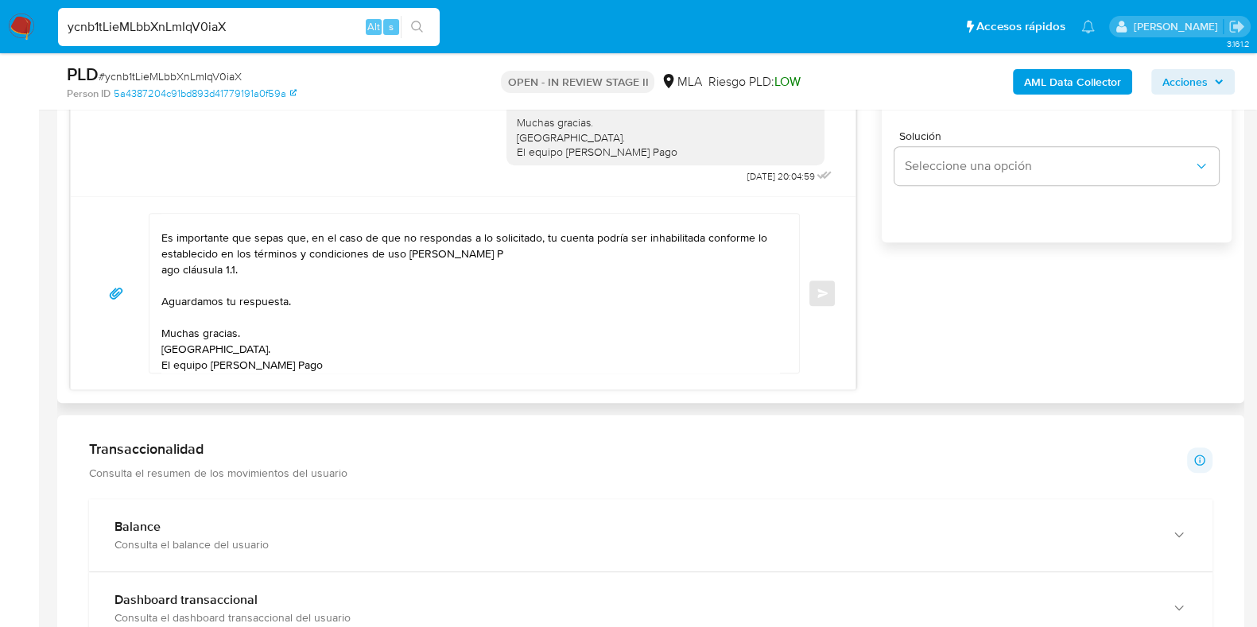
click at [160, 268] on div "Hola, Esperamos que te encuentres muy bien. Te consultamos si tuviste oportunid…" at bounding box center [471, 293] width 642 height 159
click at [164, 266] on textarea "Hola, Esperamos que te encuentres muy bien. Te consultamos si tuviste oportunid…" at bounding box center [470, 293] width 618 height 159
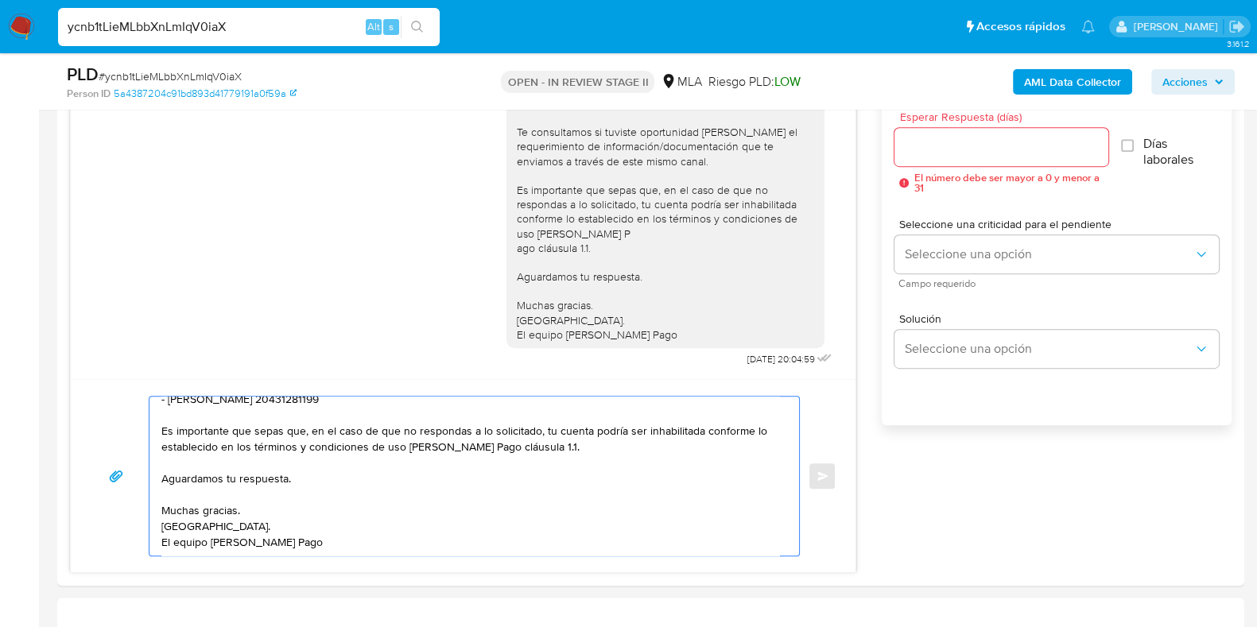
scroll to position [879, 0]
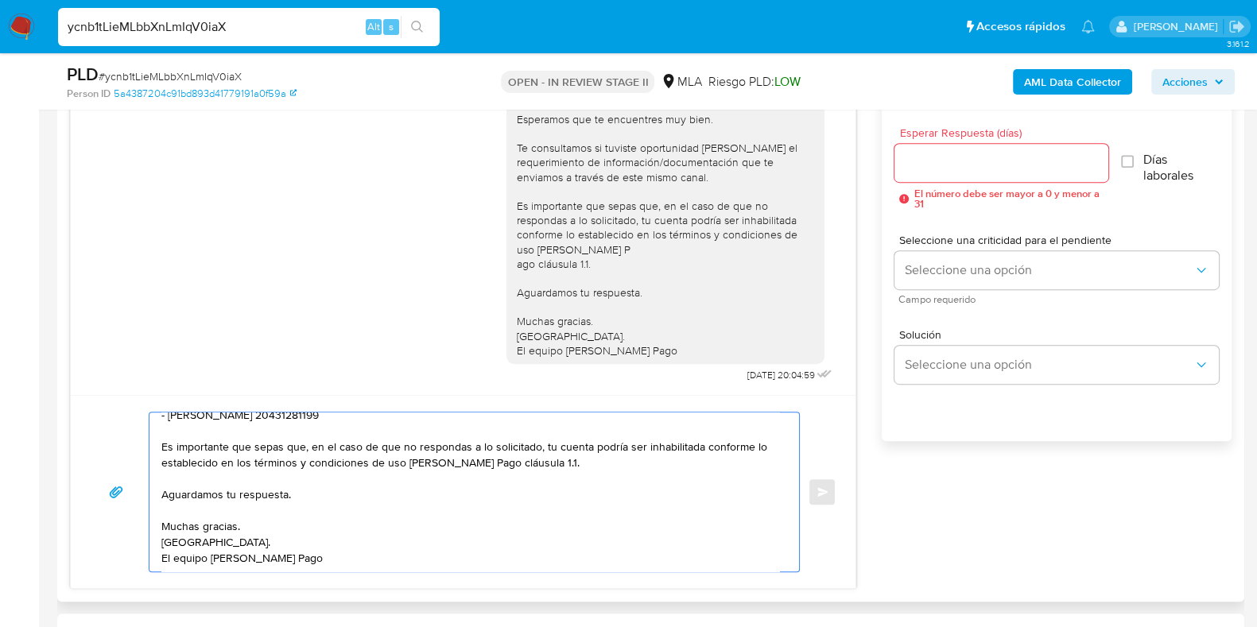
type textarea "Hola, Esperamos que te encuentres muy bien. Te consultamos si tuviste oportunid…"
click at [951, 168] on input "Esperar Respuesta (días)" at bounding box center [1001, 163] width 213 height 21
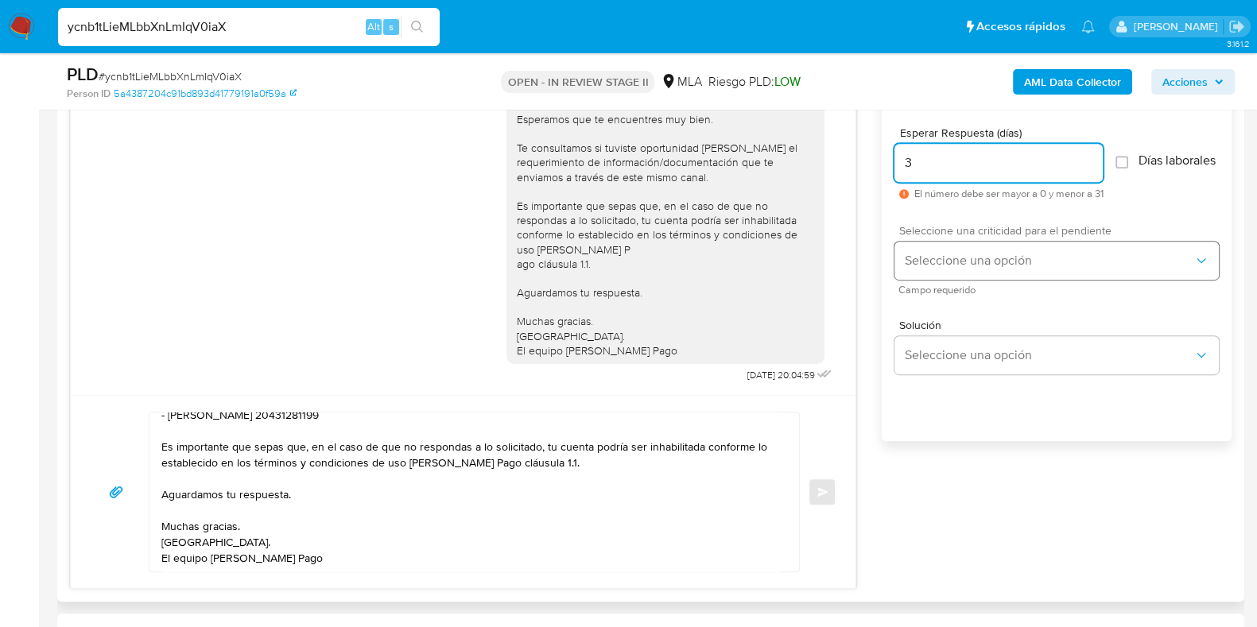
type input "3"
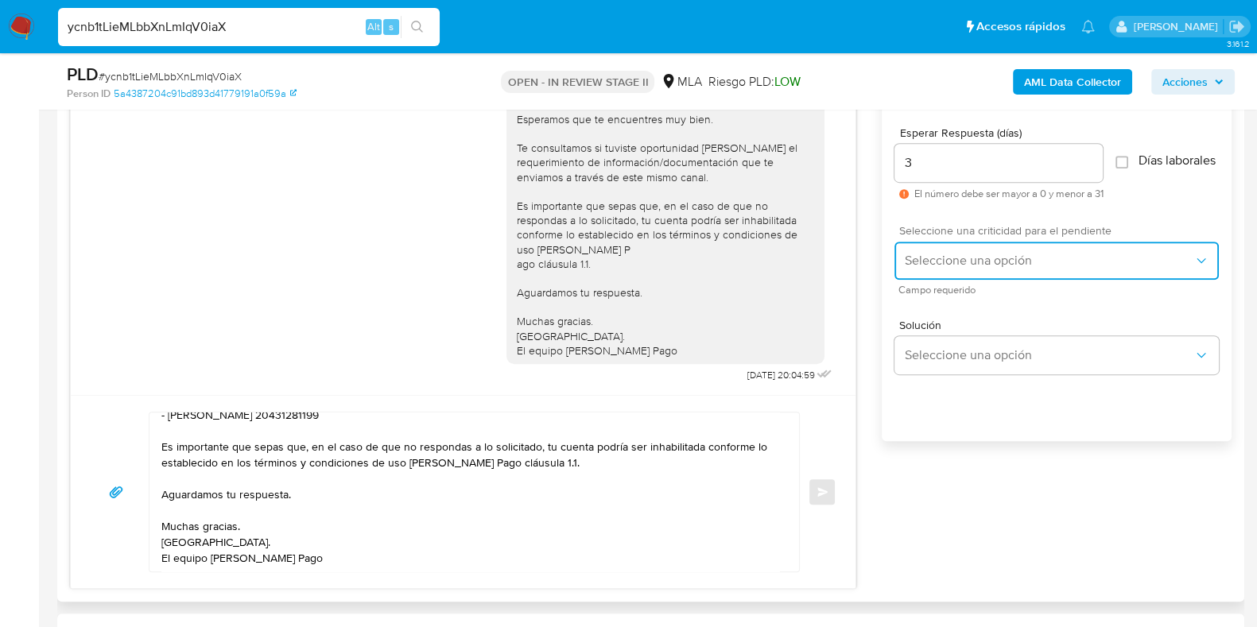
click at [933, 267] on span "Seleccione una opción" at bounding box center [1048, 261] width 289 height 16
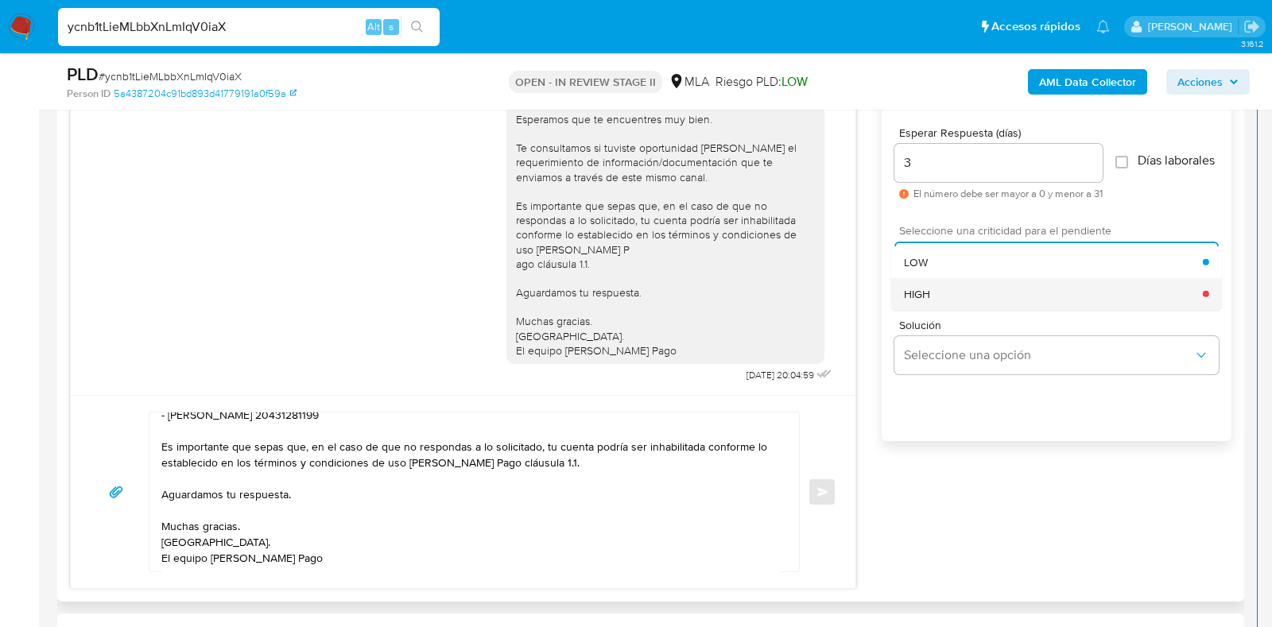
click at [922, 301] on span "HIGH" at bounding box center [917, 293] width 26 height 14
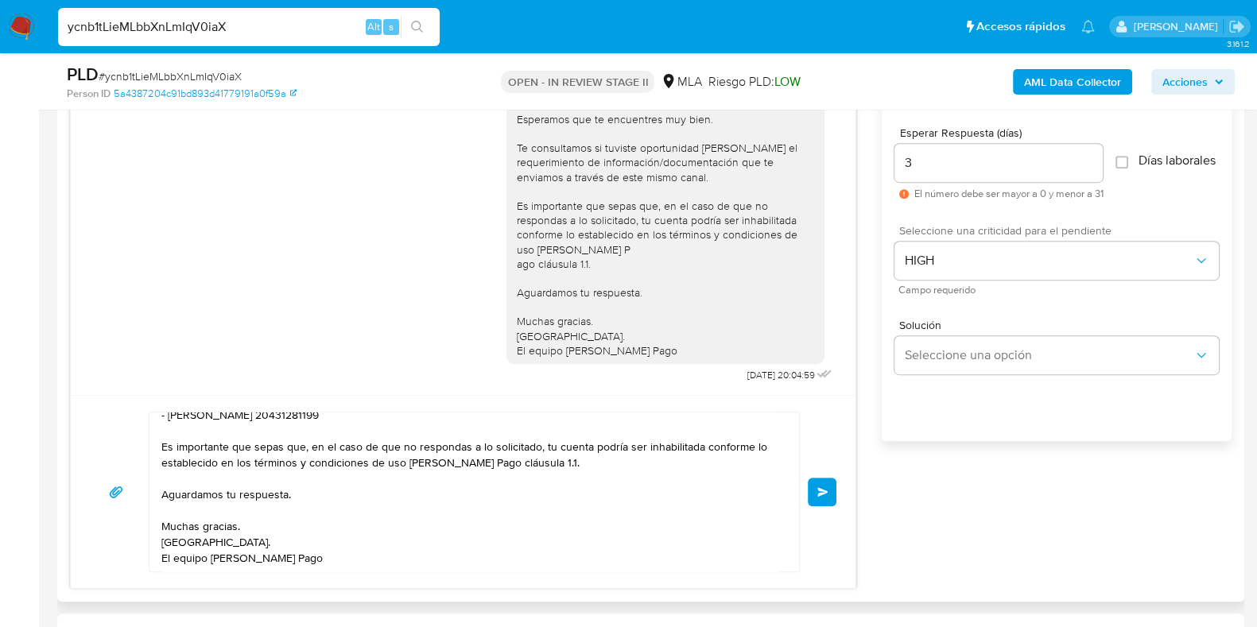
click at [821, 495] on span "Enviar" at bounding box center [823, 492] width 11 height 10
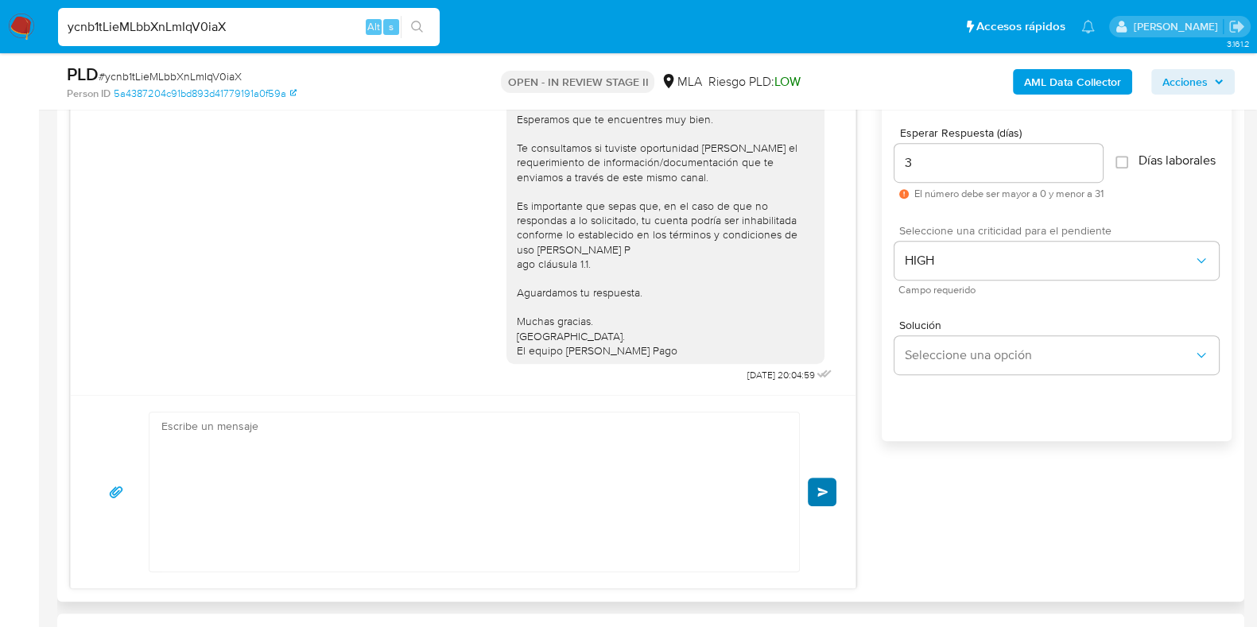
scroll to position [1334, 0]
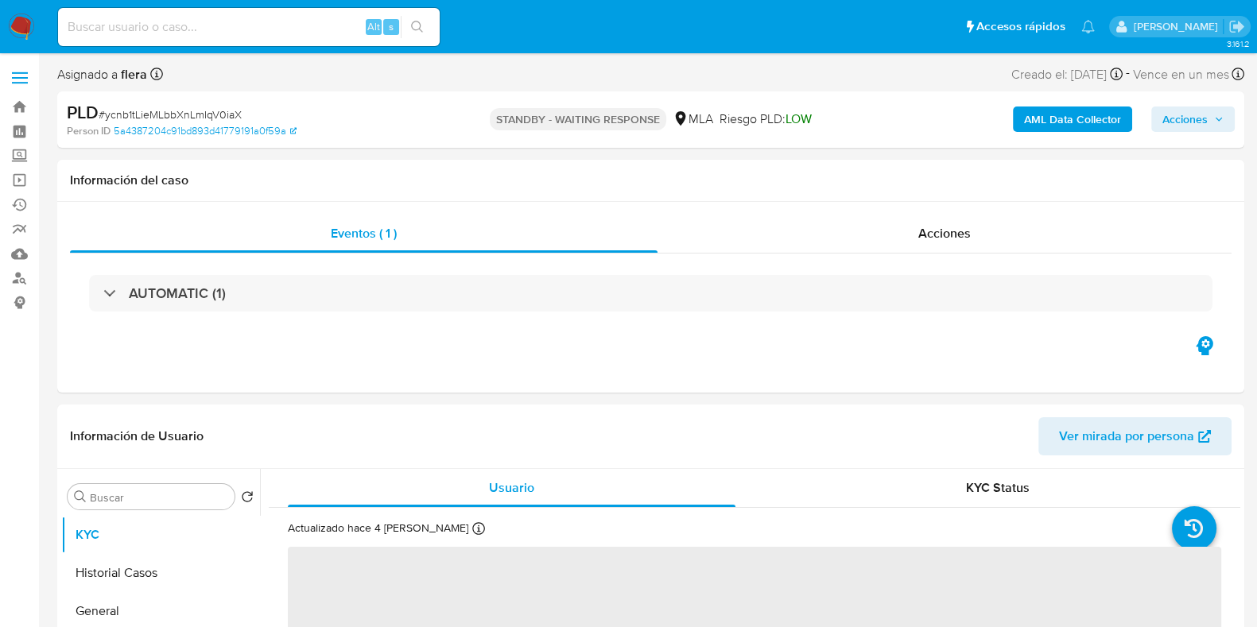
select select "10"
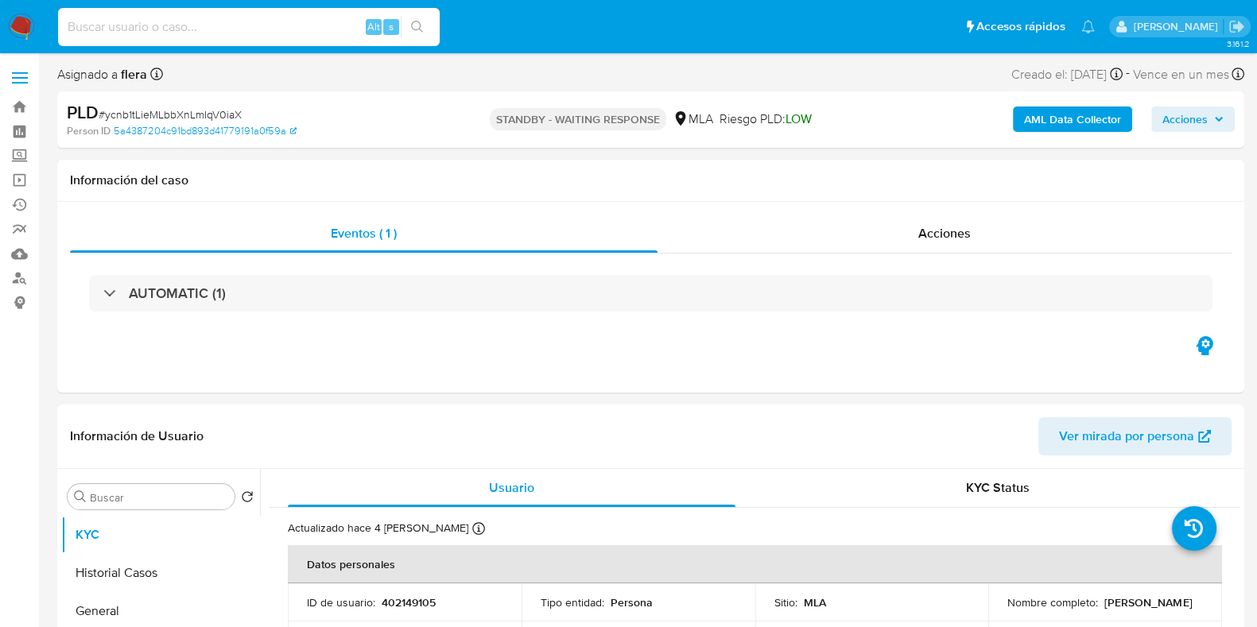
click at [207, 17] on input at bounding box center [249, 27] width 382 height 21
paste input "rHD8QqDJo8fyL6WqpGfT2XFm"
type input "rHD8QqDJo8fyL6WqpGfT2XFm"
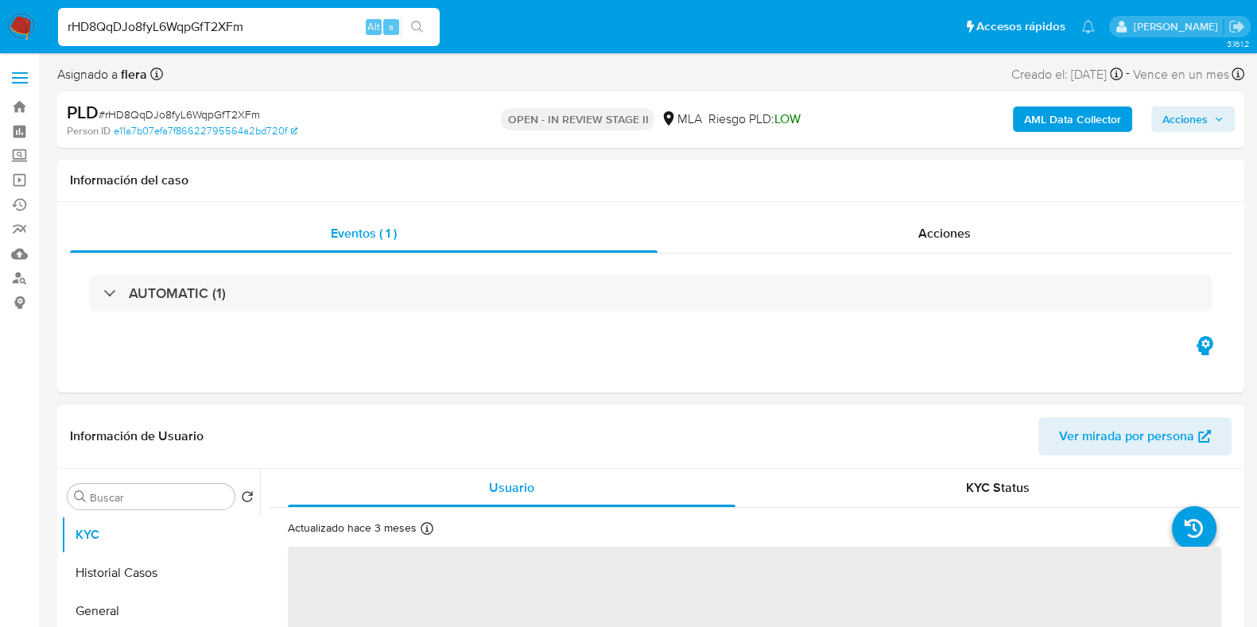
select select "10"
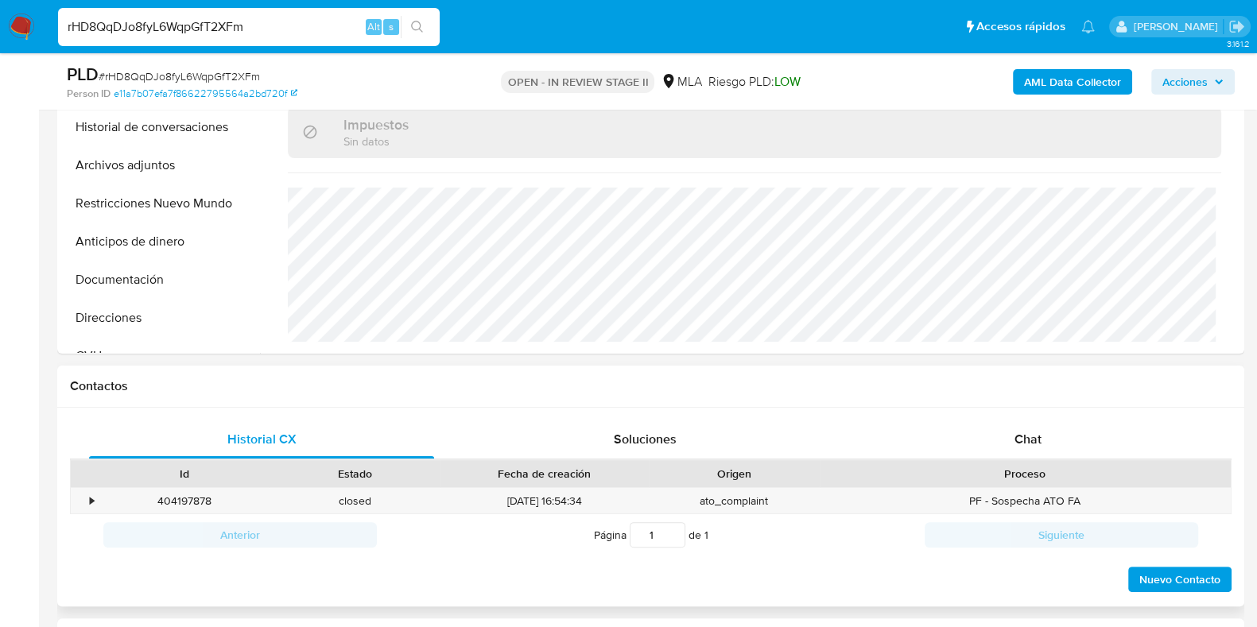
scroll to position [497, 0]
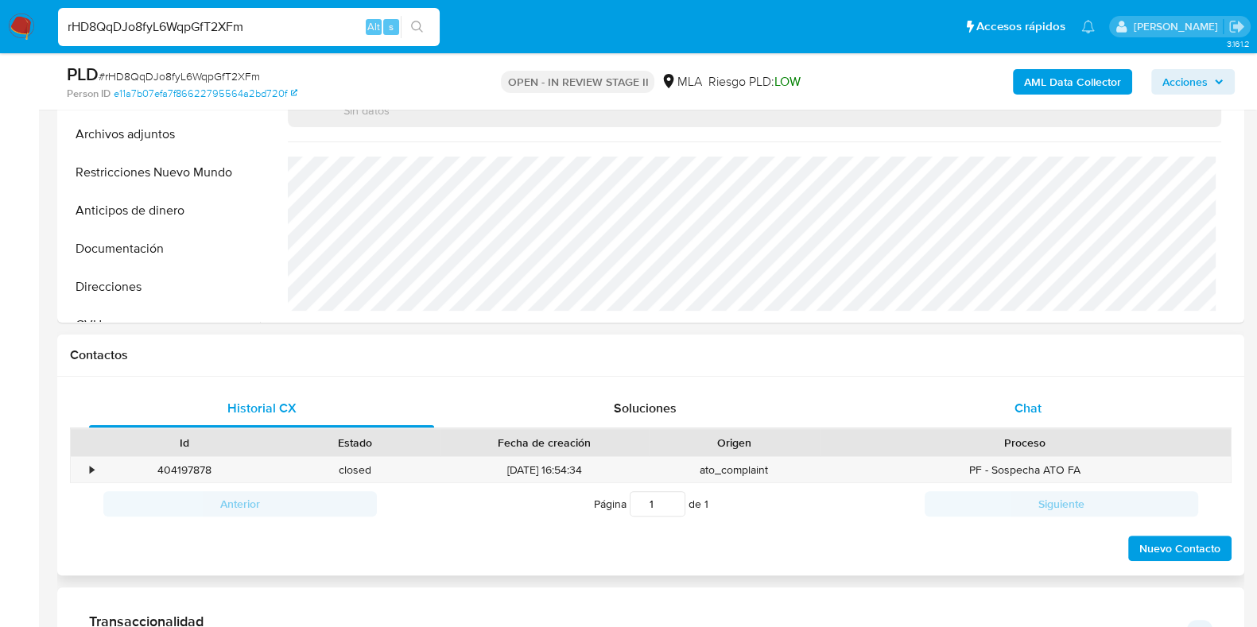
click at [1031, 403] on span "Chat" at bounding box center [1028, 408] width 27 height 18
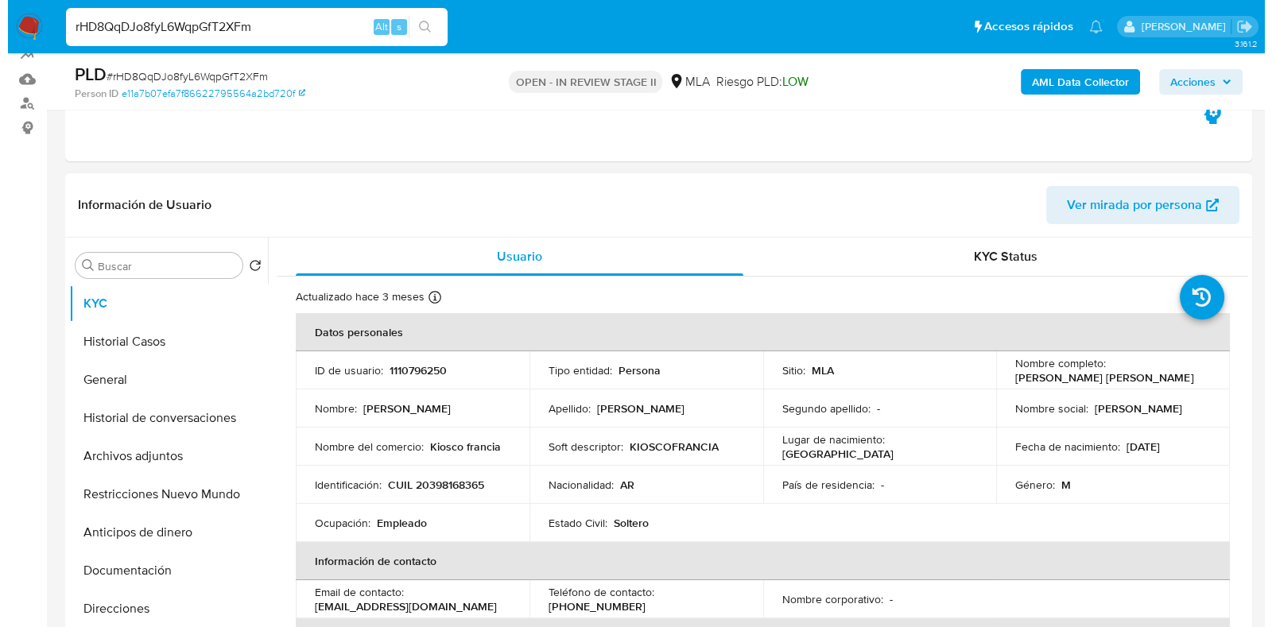
scroll to position [99, 0]
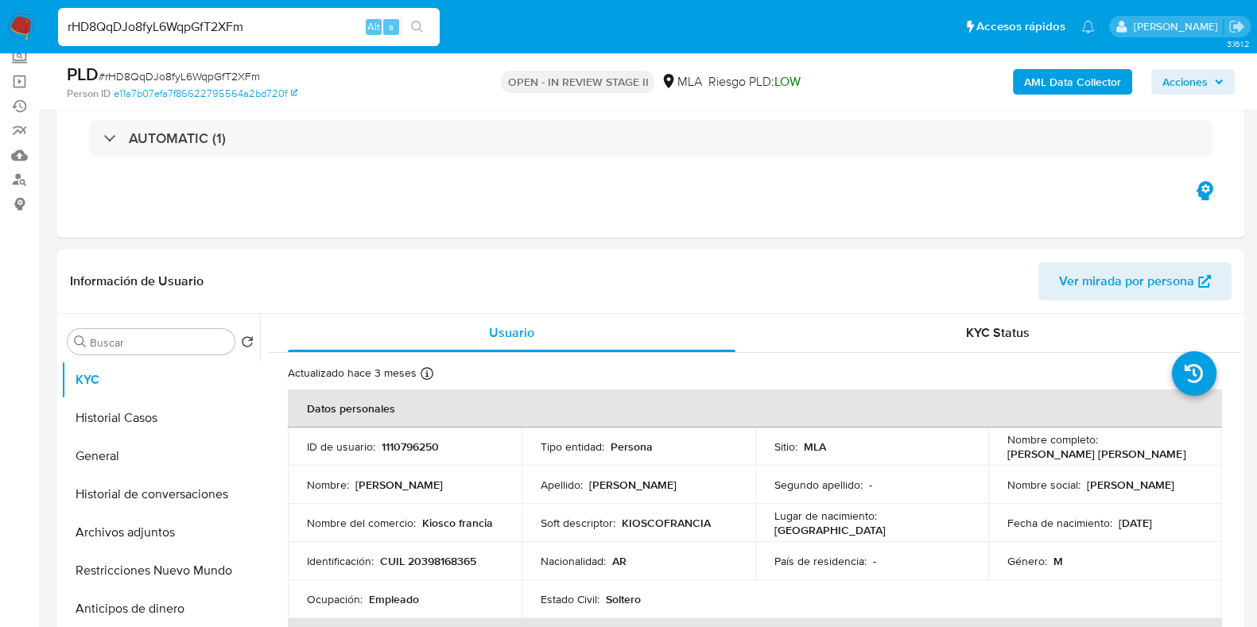
click at [1097, 81] on b "AML Data Collector" at bounding box center [1072, 81] width 97 height 25
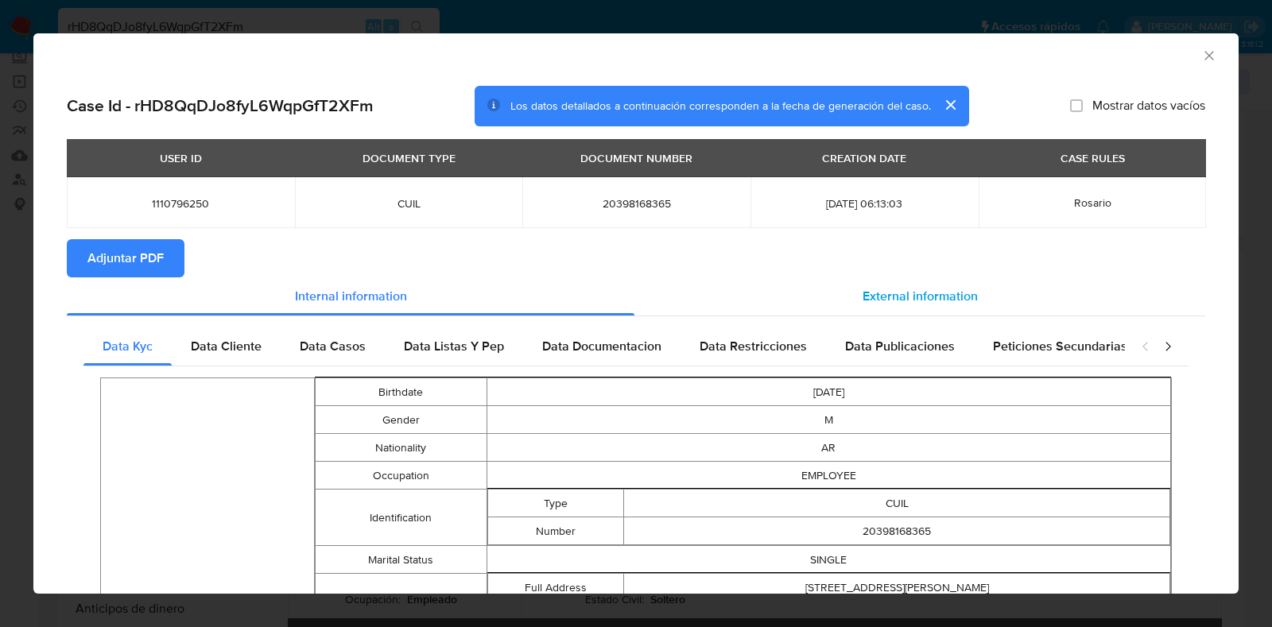
click at [918, 287] on span "External information" at bounding box center [920, 296] width 115 height 18
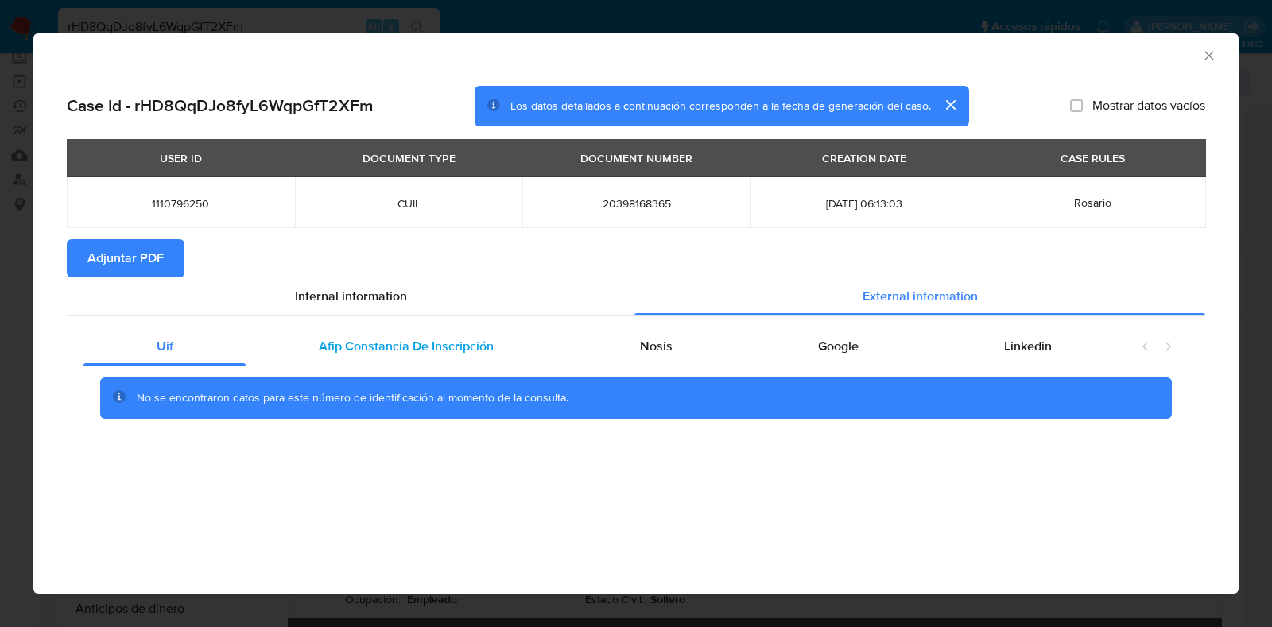
click at [445, 343] on span "Afip Constancia De Inscripción" at bounding box center [406, 346] width 175 height 18
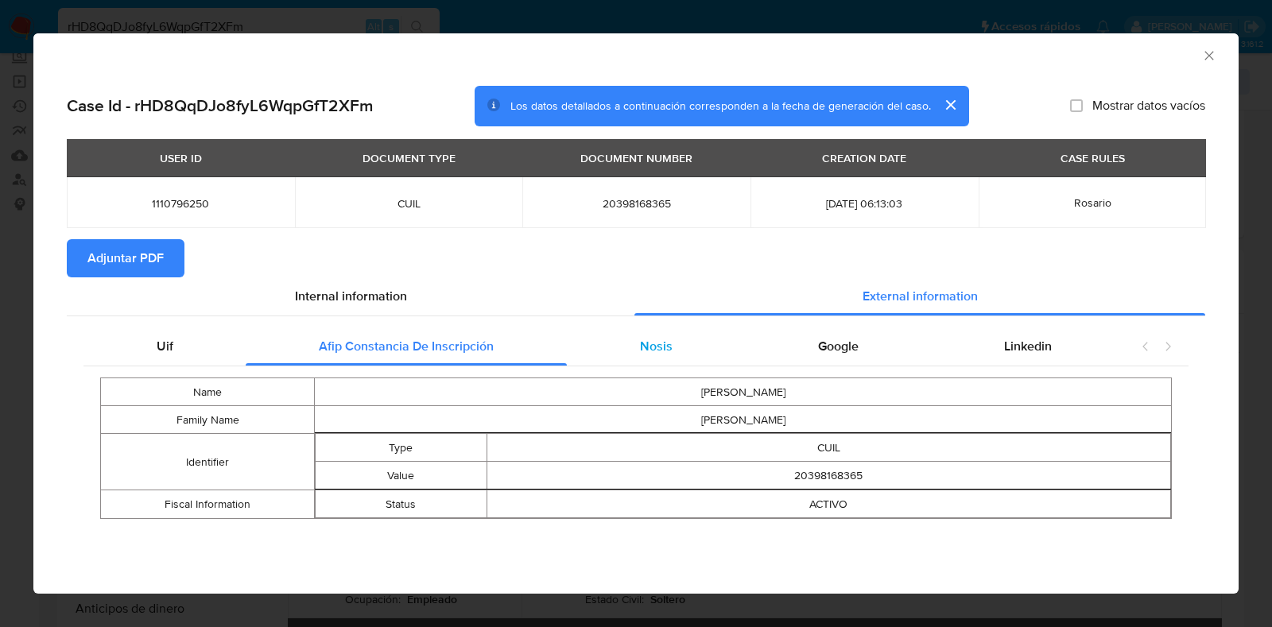
click at [688, 336] on div "Nosis" at bounding box center [656, 347] width 178 height 38
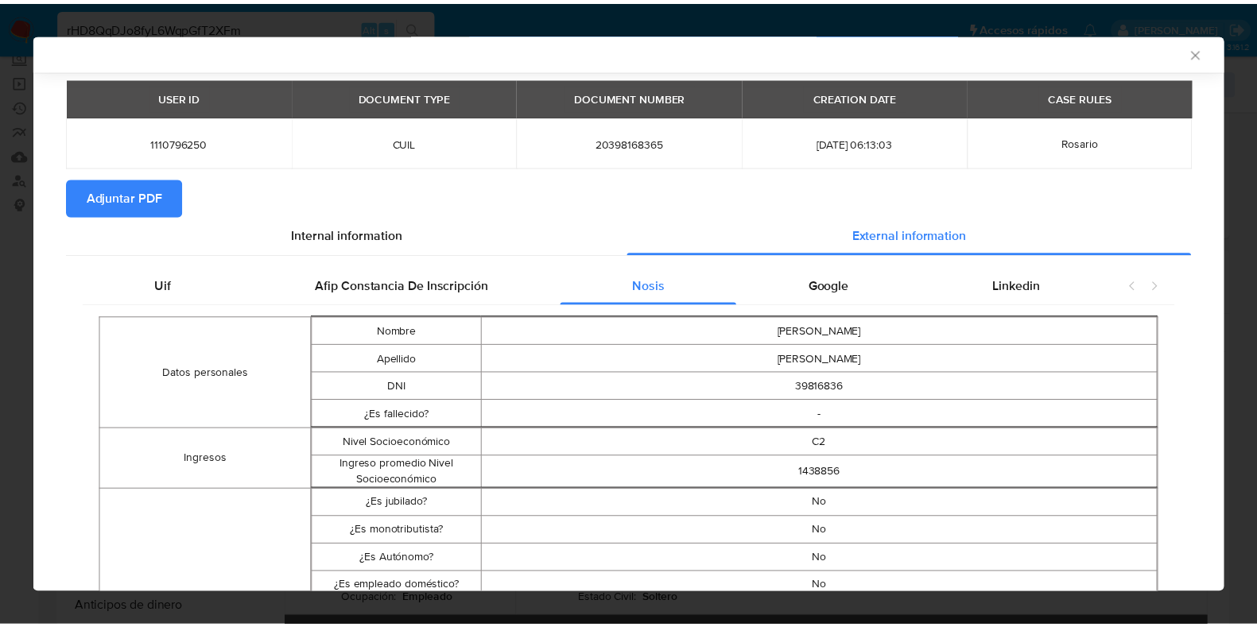
scroll to position [0, 0]
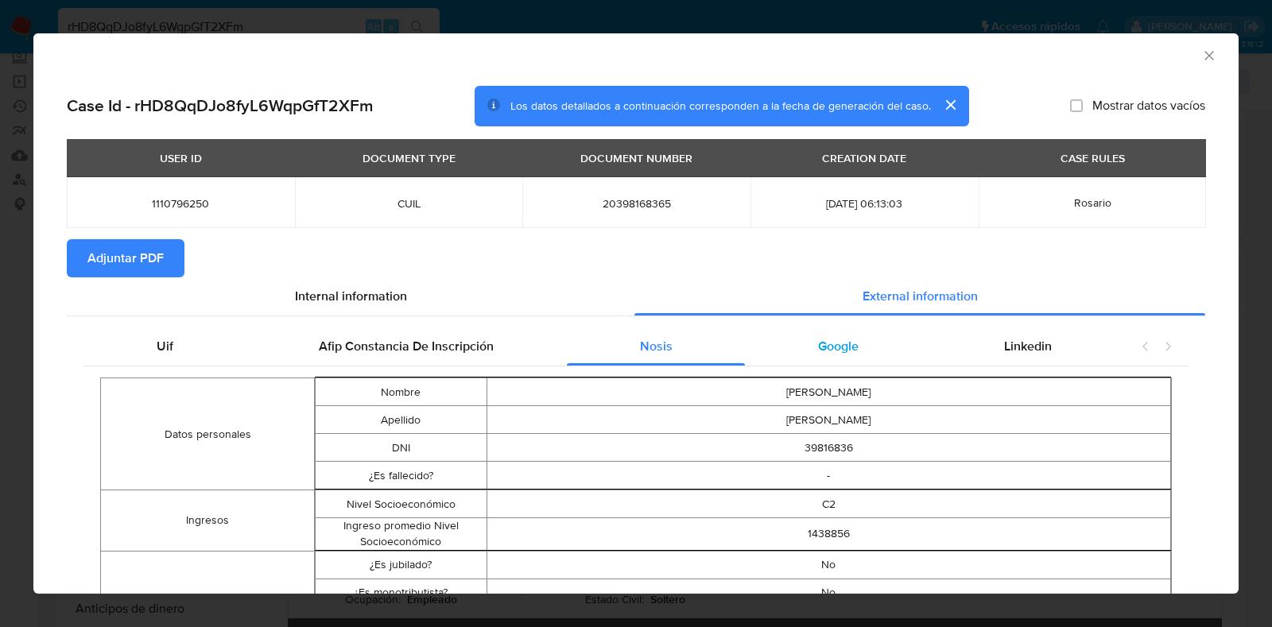
click at [819, 344] on span "Google" at bounding box center [838, 346] width 41 height 18
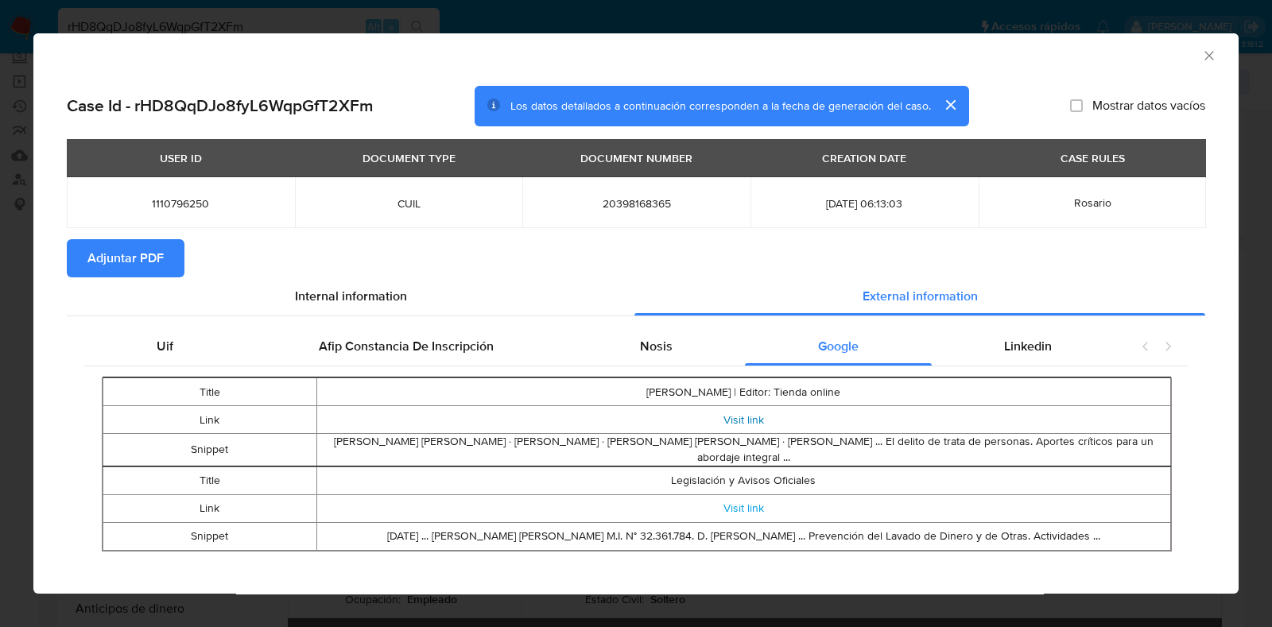
click at [742, 420] on link "Visit link" at bounding box center [744, 420] width 41 height 16
click at [743, 504] on link "Visit link" at bounding box center [744, 508] width 41 height 16
click at [170, 261] on button "Adjuntar PDF" at bounding box center [126, 258] width 118 height 38
click at [1202, 55] on icon "Cerrar ventana" at bounding box center [1210, 56] width 16 height 16
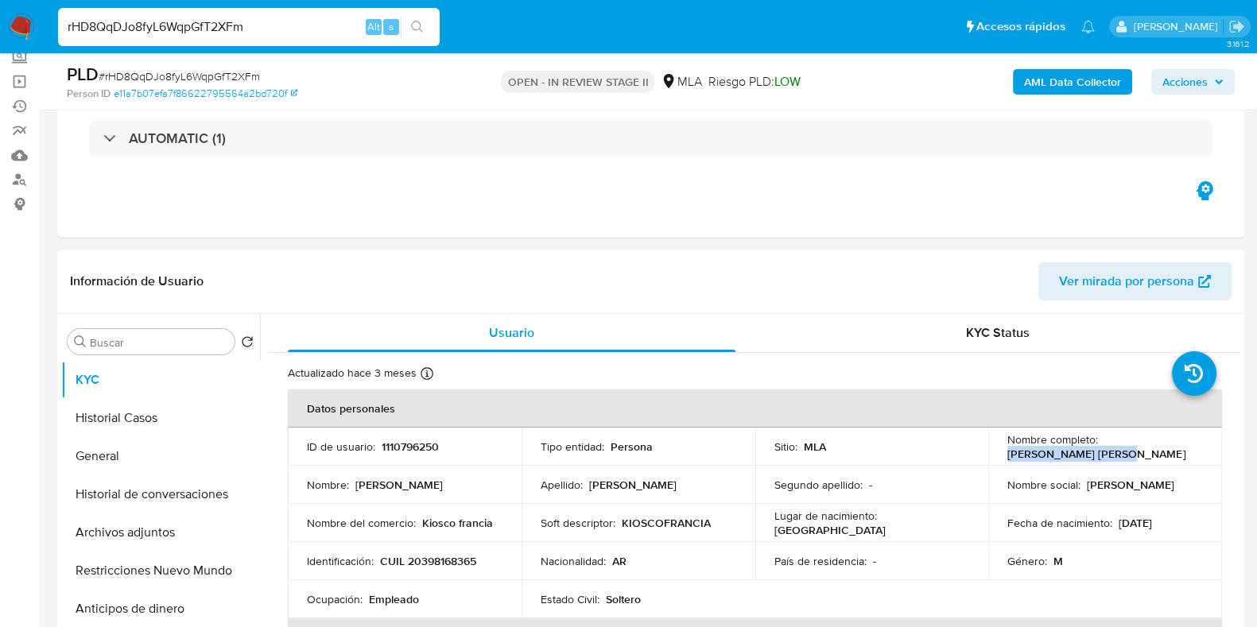
drag, startPoint x: 1109, startPoint y: 456, endPoint x: 1001, endPoint y: 459, distance: 108.2
click at [1001, 459] on td "Nombre completo : Matias Ezequiel Diaz" at bounding box center [1105, 447] width 234 height 38
copy p "Matias Ezequiel Diaz"
click at [426, 451] on p "1110796250" at bounding box center [410, 447] width 57 height 14
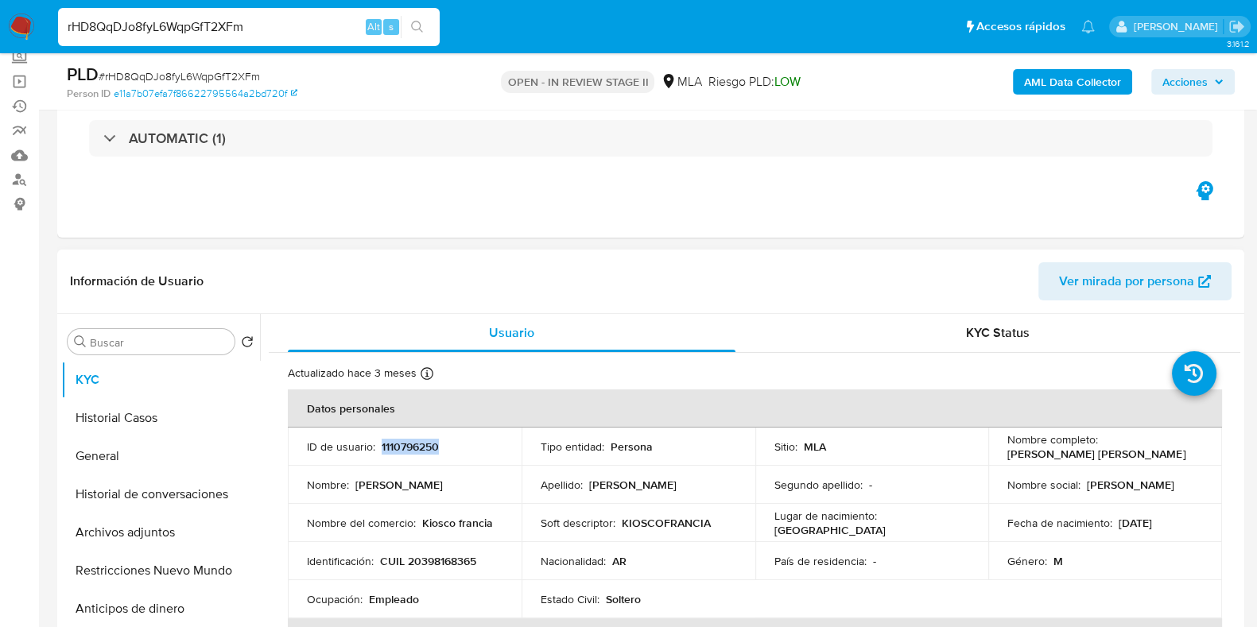
copy p "1110796250"
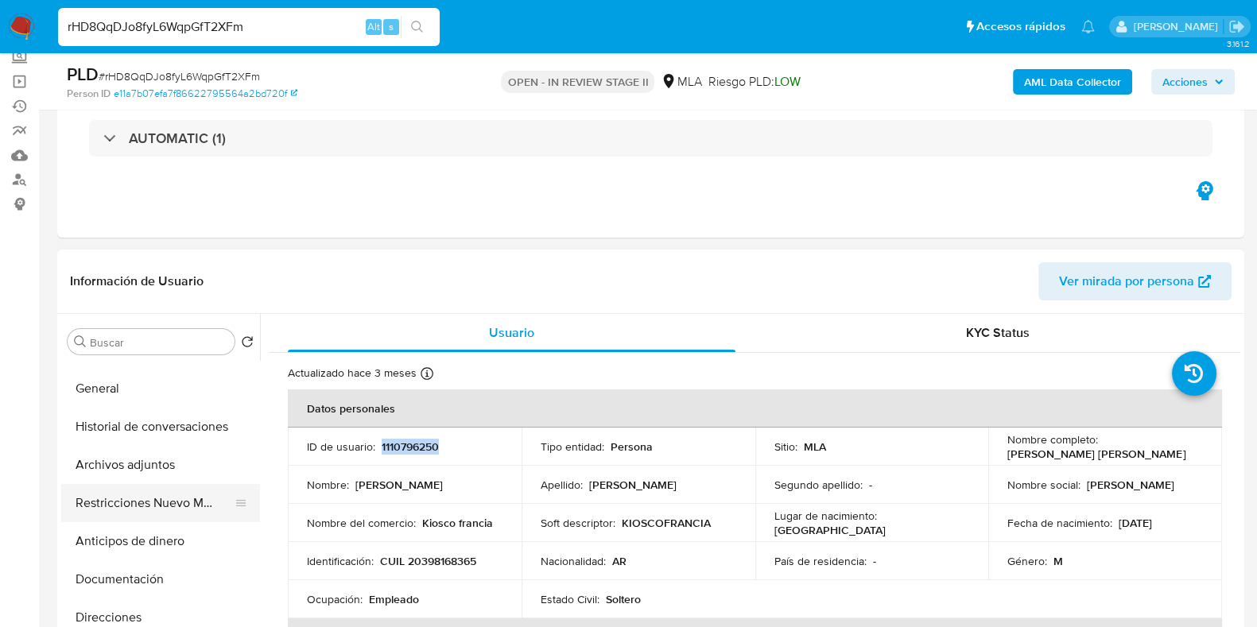
scroll to position [99, 0]
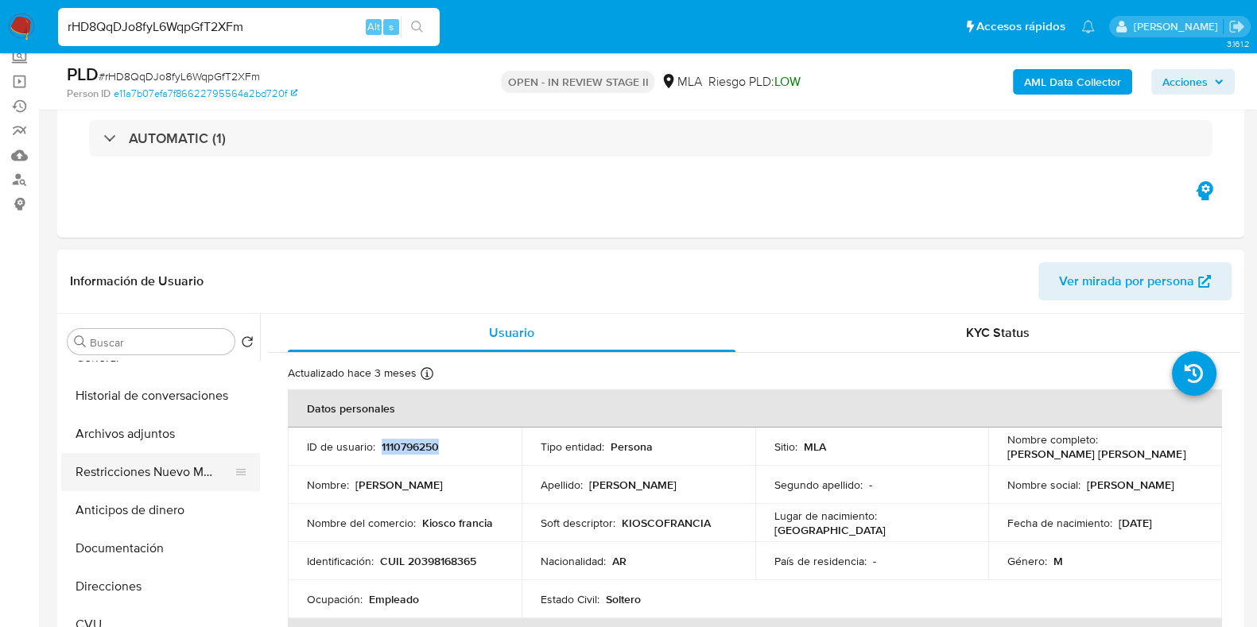
click at [135, 559] on button "Documentación" at bounding box center [160, 549] width 199 height 38
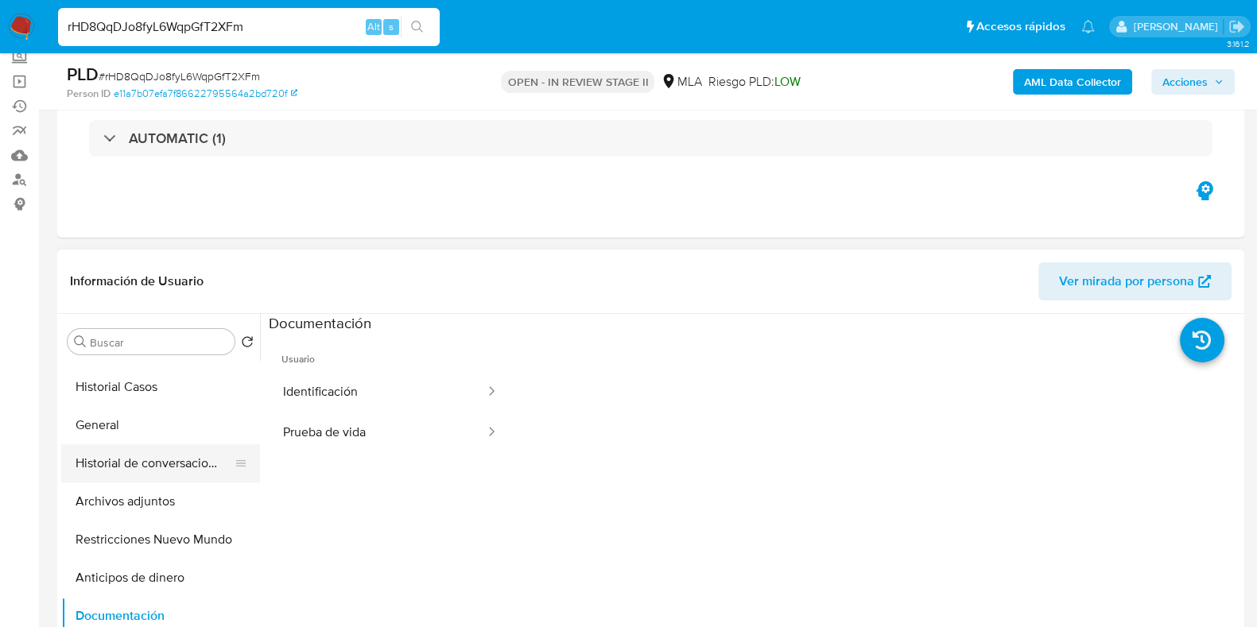
scroll to position [0, 0]
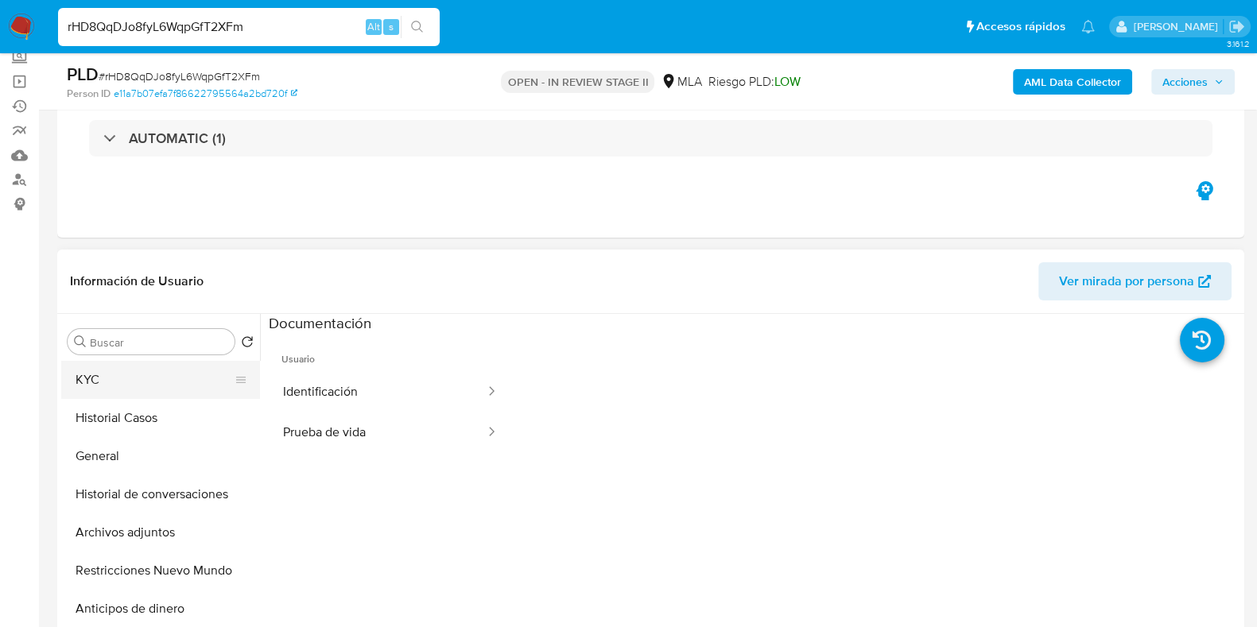
click at [123, 379] on button "KYC" at bounding box center [154, 380] width 186 height 38
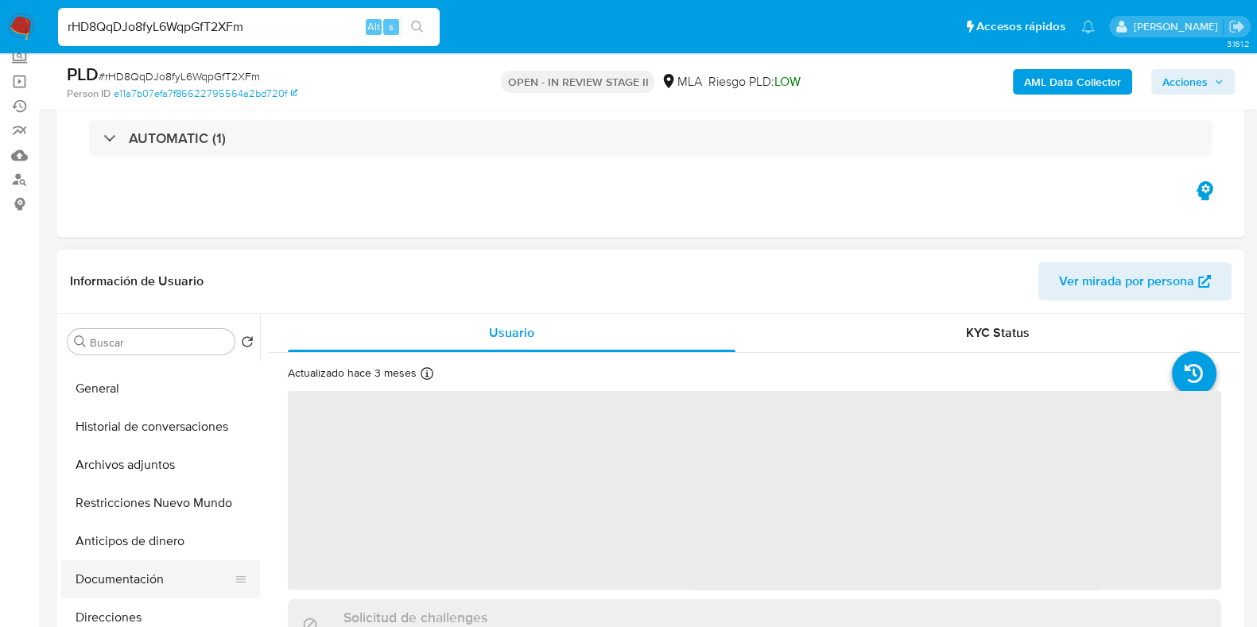
scroll to position [99, 0]
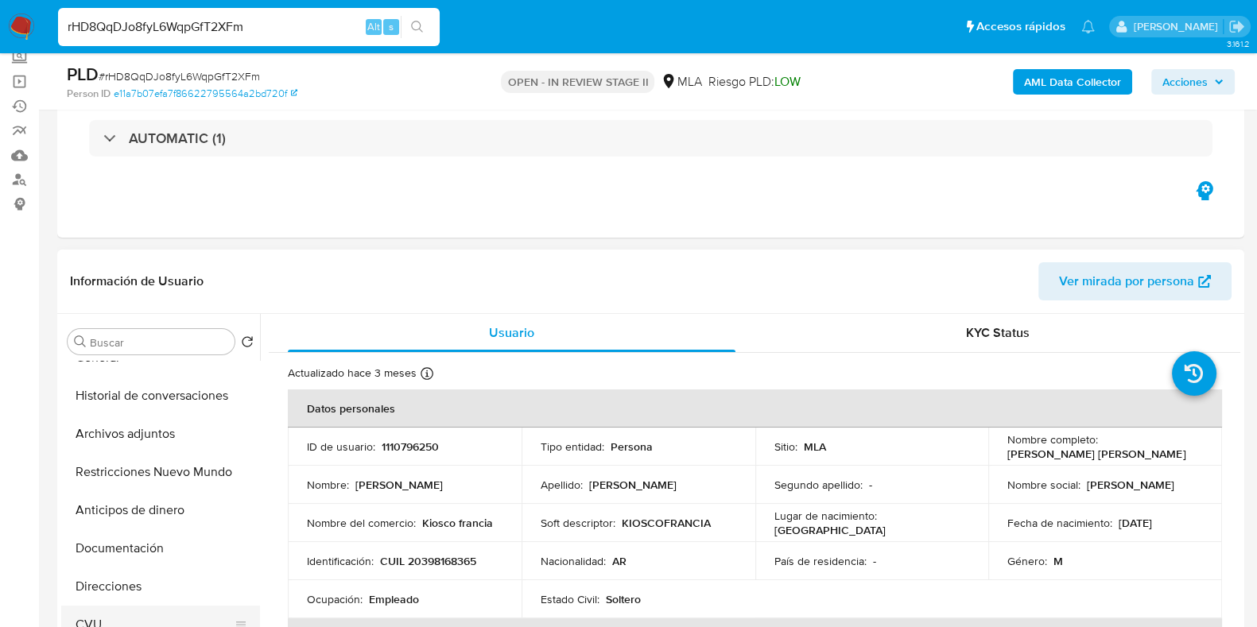
click at [99, 619] on button "CVU" at bounding box center [154, 625] width 186 height 38
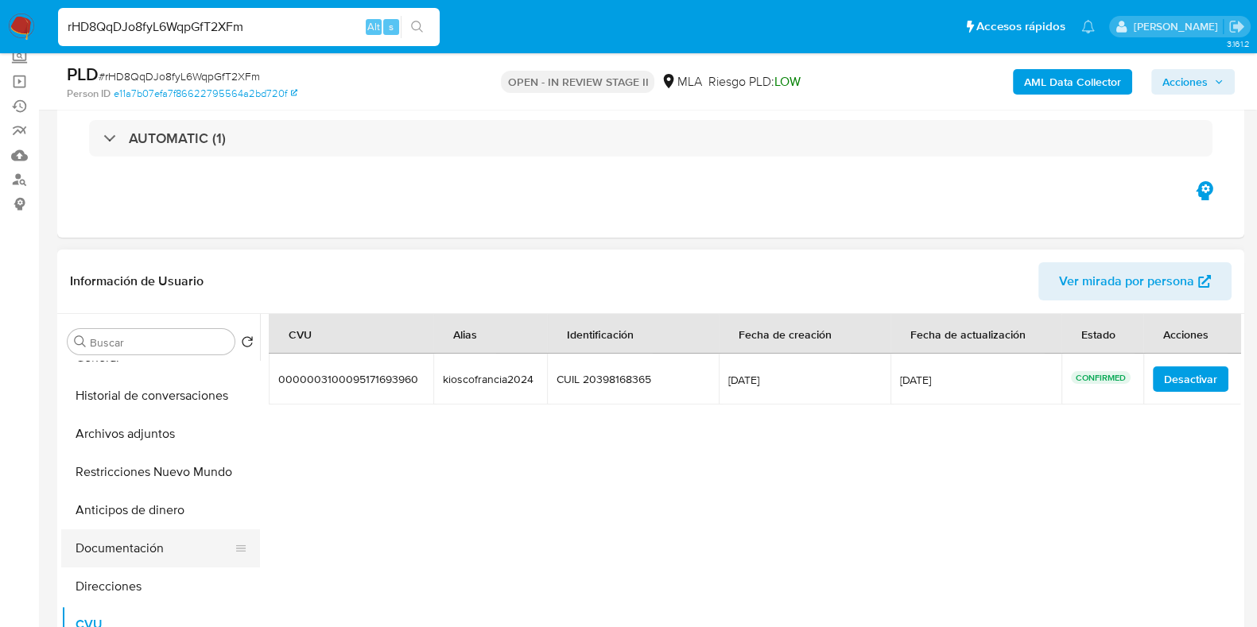
scroll to position [0, 0]
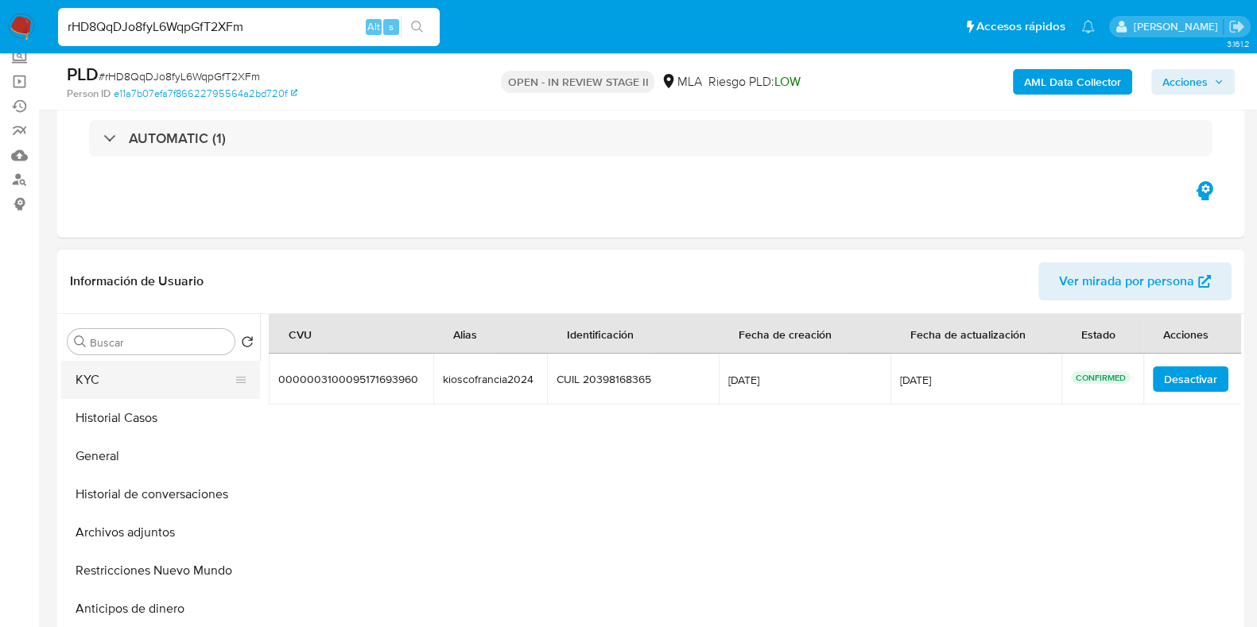
click at [143, 375] on button "KYC" at bounding box center [154, 380] width 186 height 38
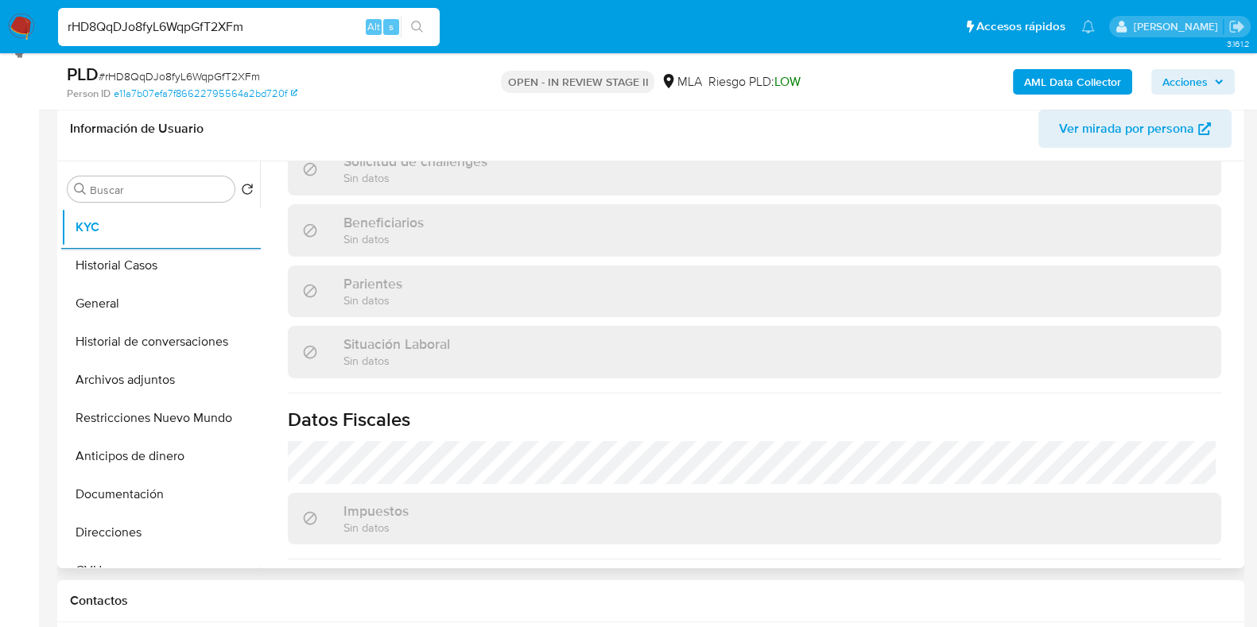
scroll to position [794, 0]
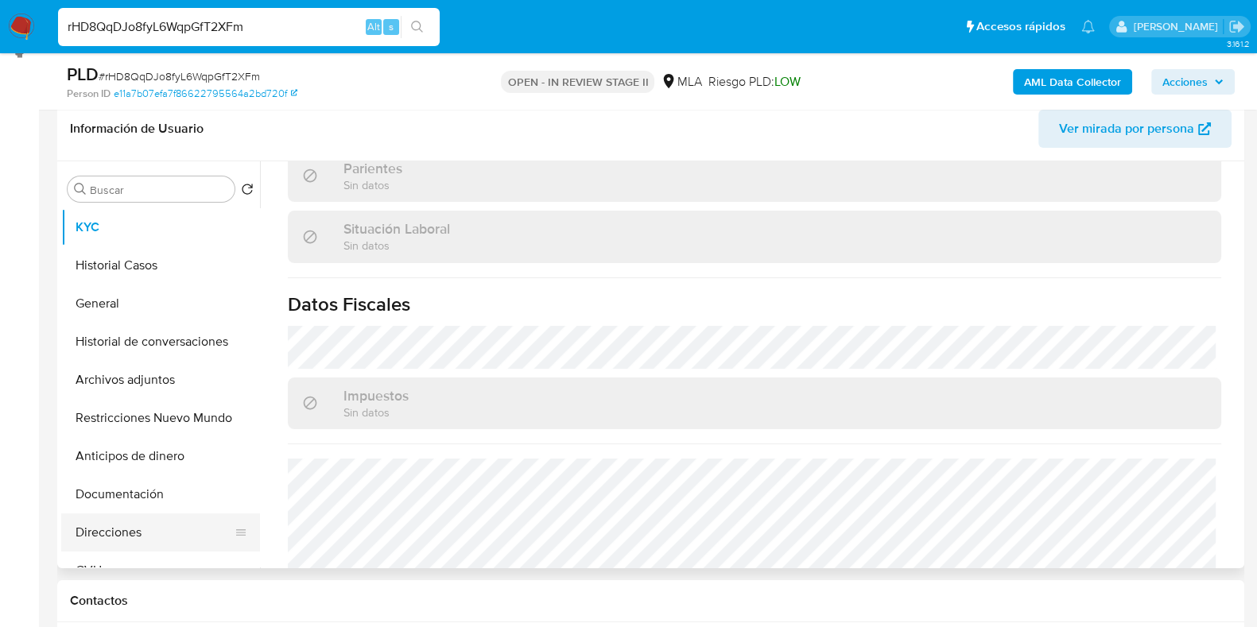
click at [127, 527] on button "Direcciones" at bounding box center [154, 533] width 186 height 38
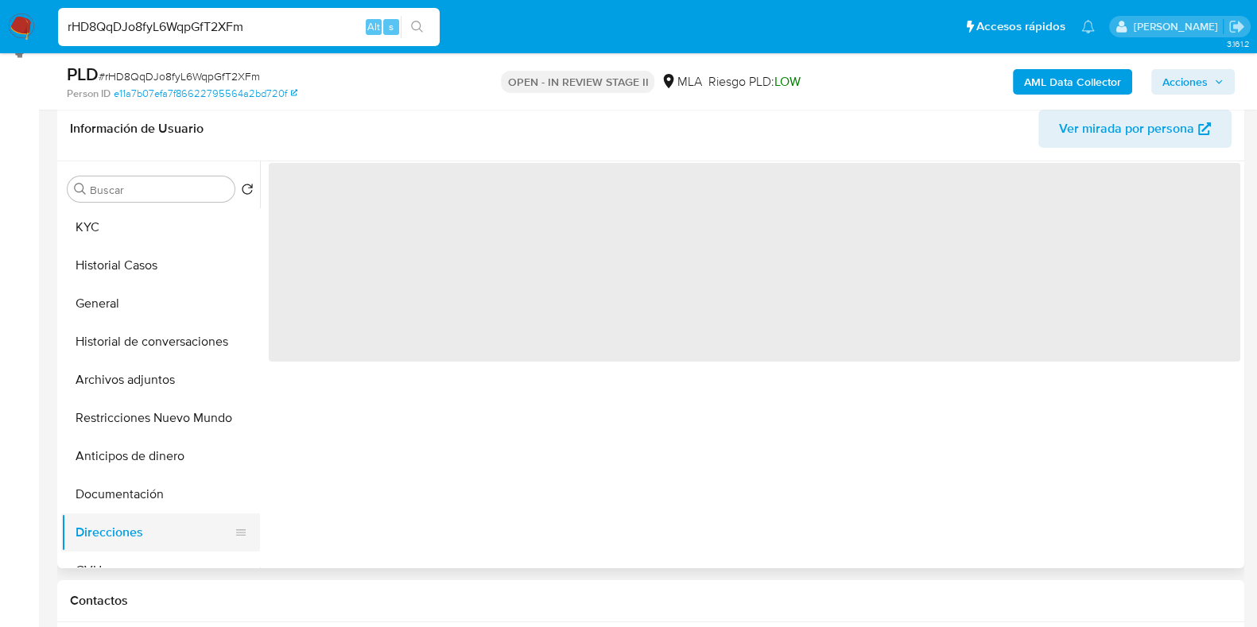
scroll to position [0, 0]
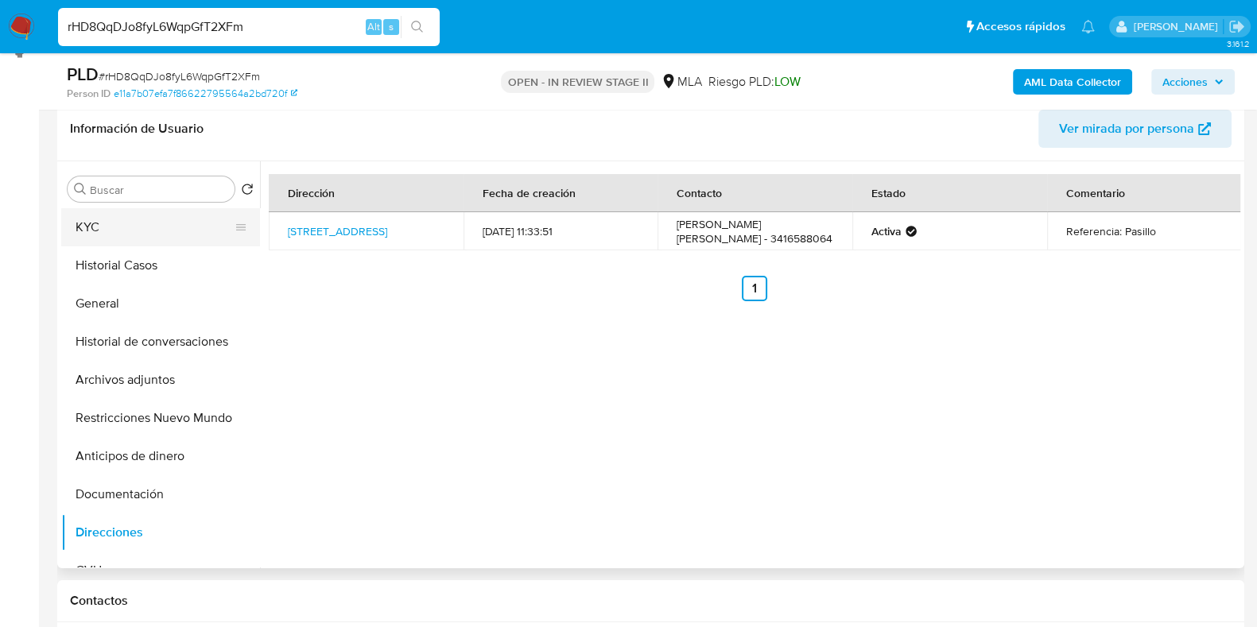
click at [106, 220] on button "KYC" at bounding box center [154, 227] width 186 height 38
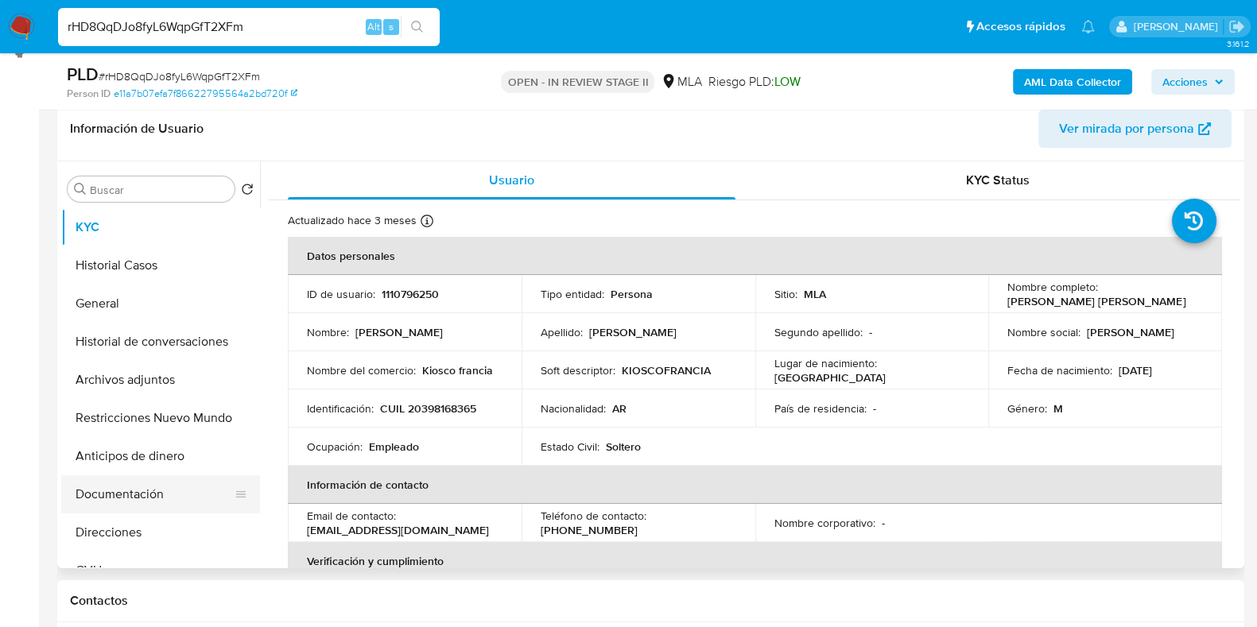
click at [155, 486] on button "Documentación" at bounding box center [154, 495] width 186 height 38
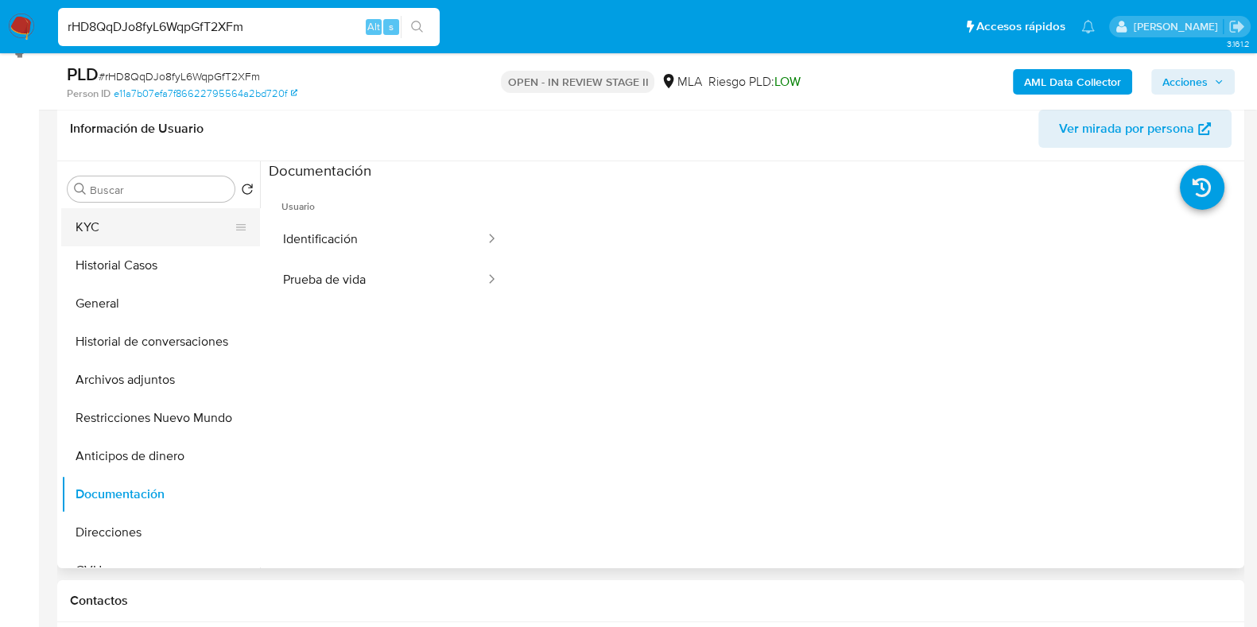
click at [111, 216] on button "KYC" at bounding box center [154, 227] width 186 height 38
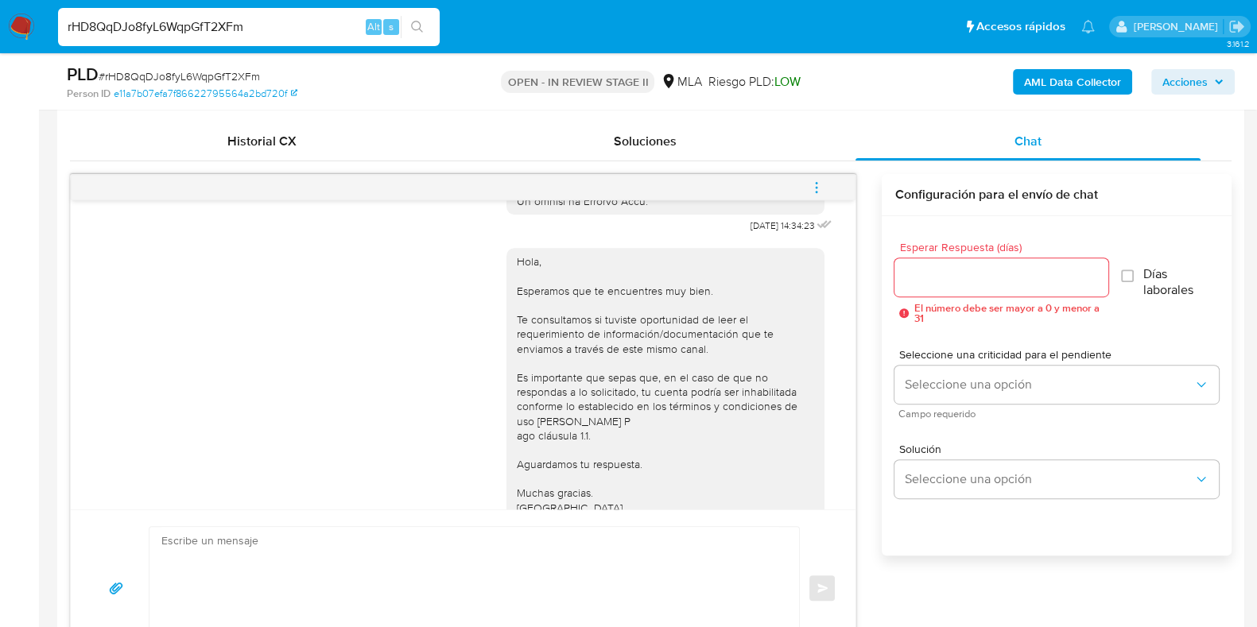
scroll to position [649, 0]
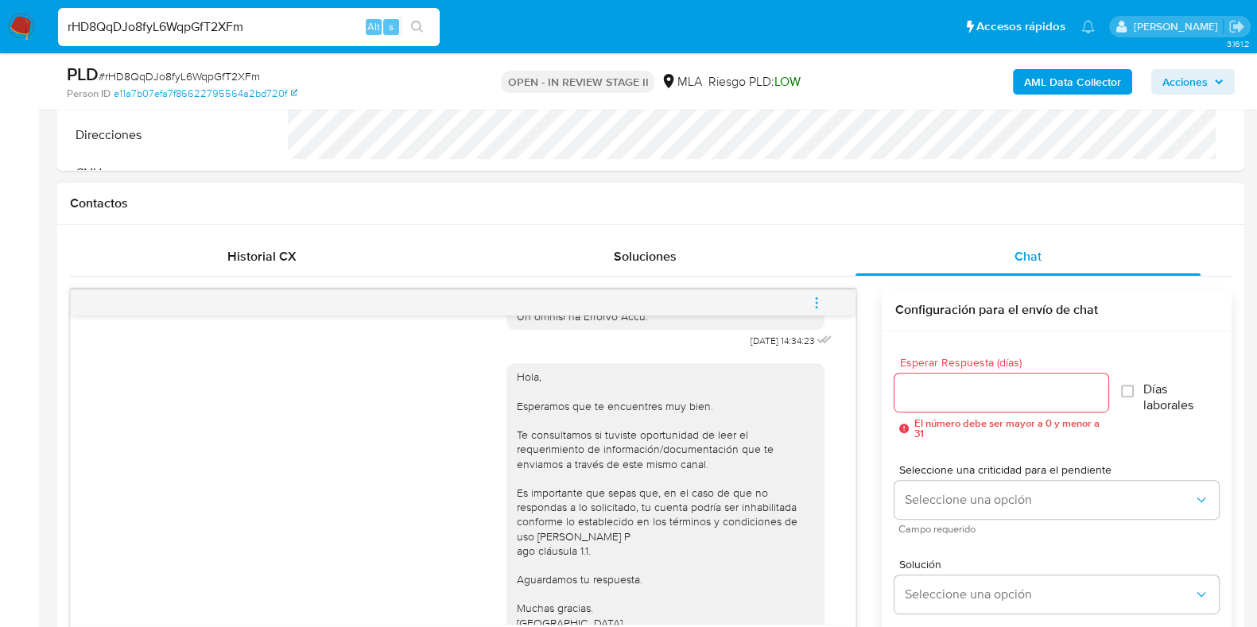
click at [817, 301] on icon "menu-action" at bounding box center [817, 302] width 2 height 2
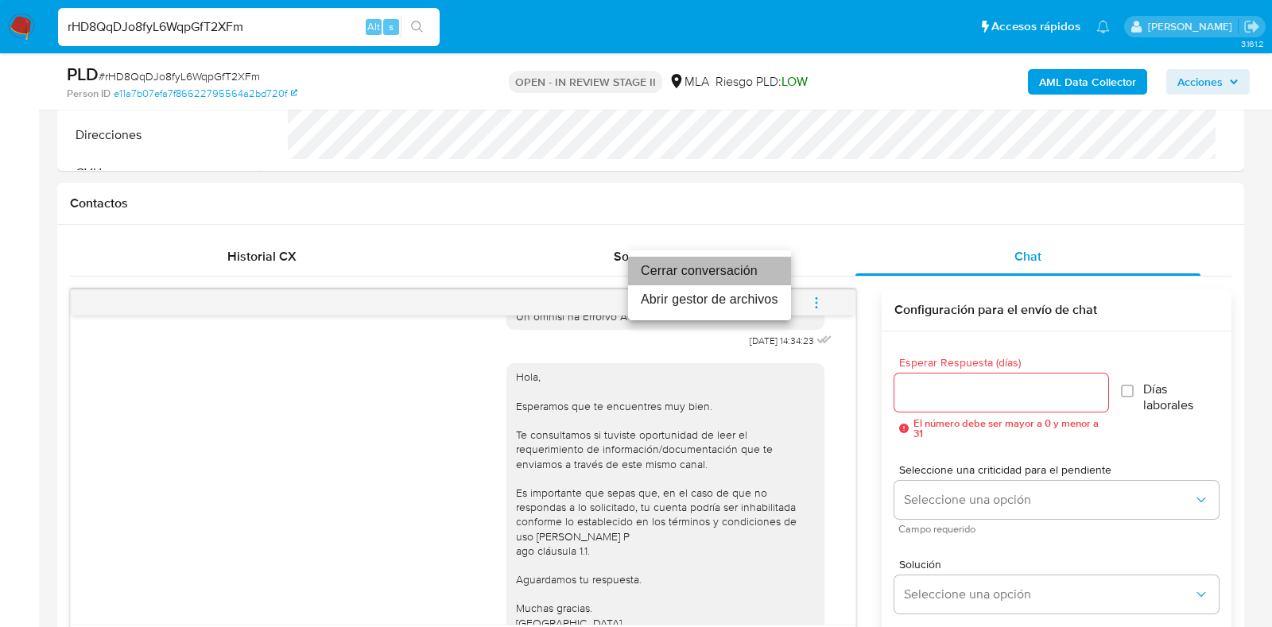
click at [711, 272] on li "Cerrar conversación" at bounding box center [709, 271] width 163 height 29
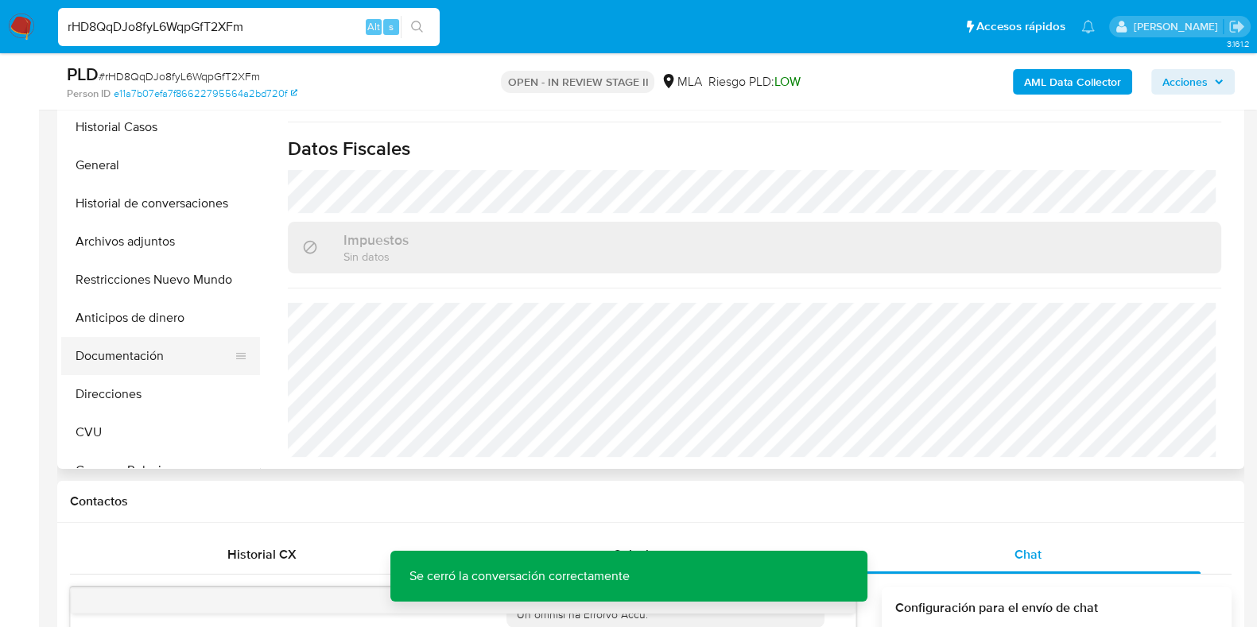
scroll to position [0, 0]
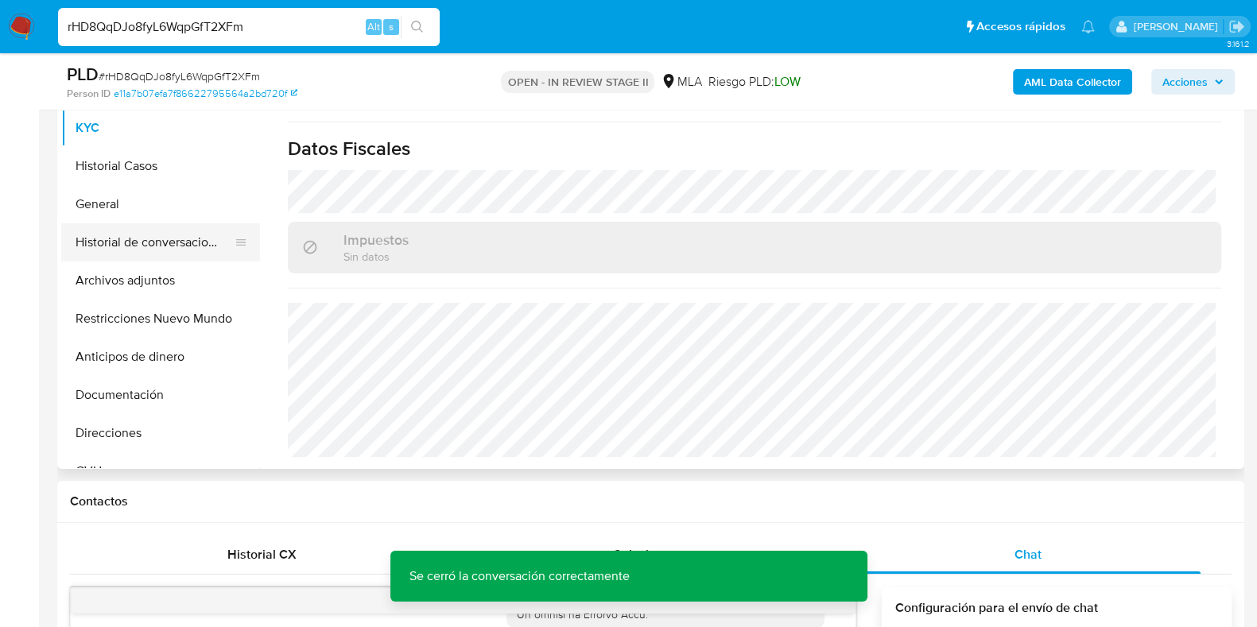
click at [131, 257] on button "Historial de conversaciones" at bounding box center [154, 242] width 186 height 38
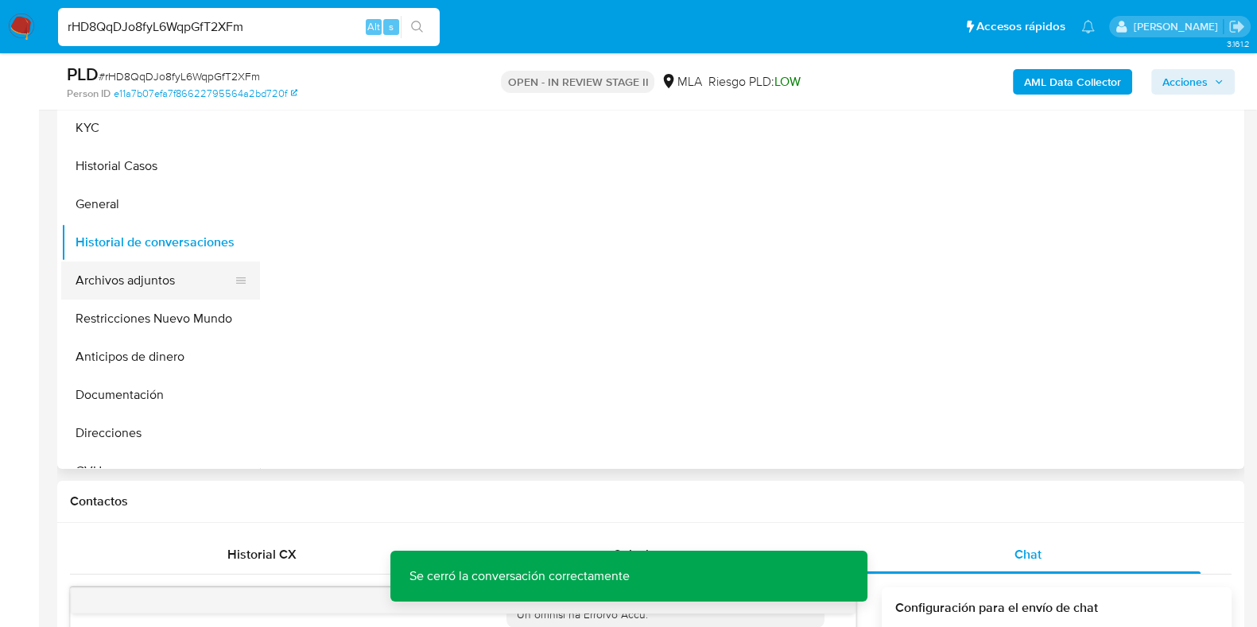
click at [124, 273] on button "Archivos adjuntos" at bounding box center [154, 281] width 186 height 38
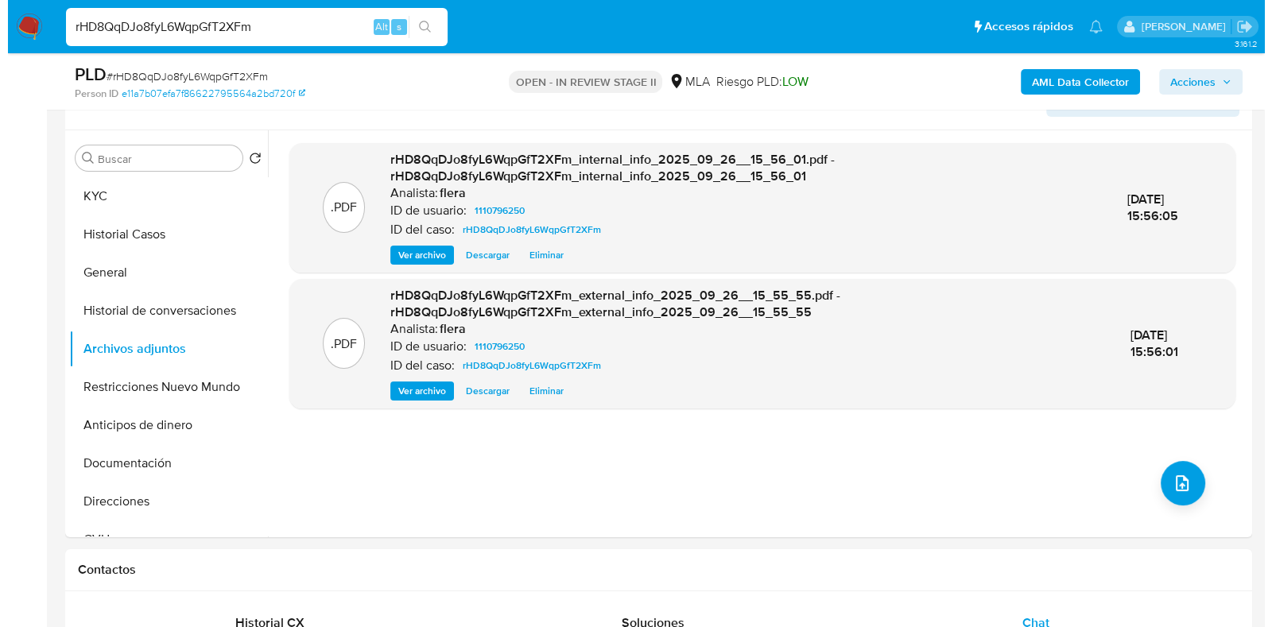
scroll to position [251, 0]
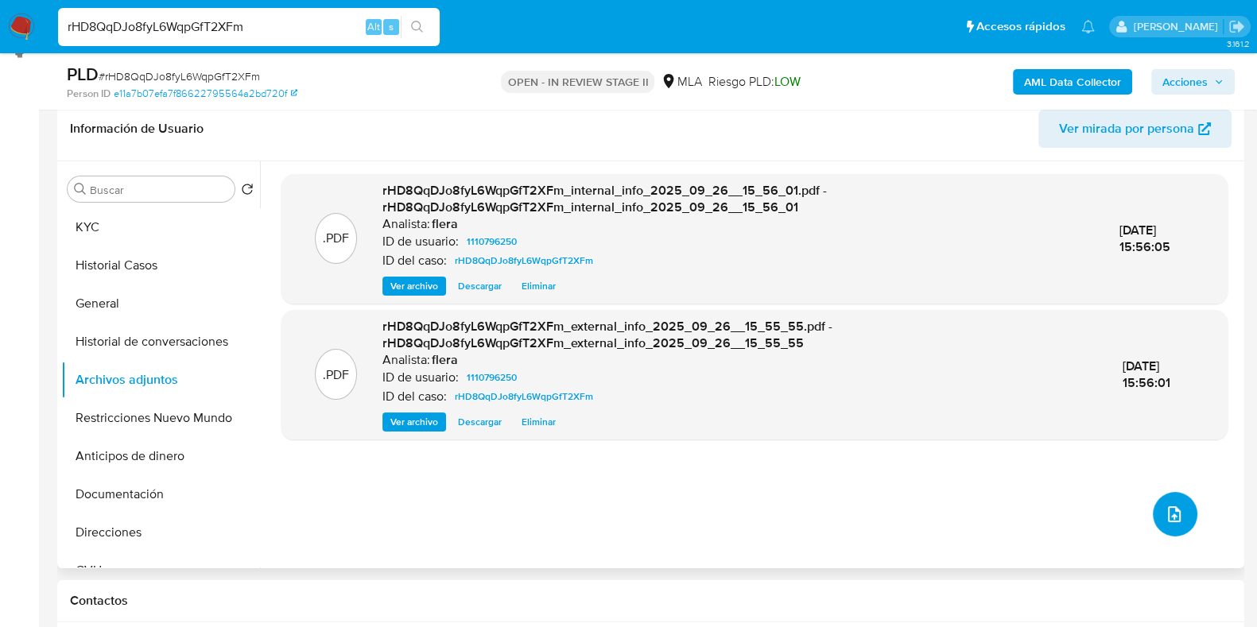
click at [1171, 507] on icon "upload-file" at bounding box center [1174, 514] width 19 height 19
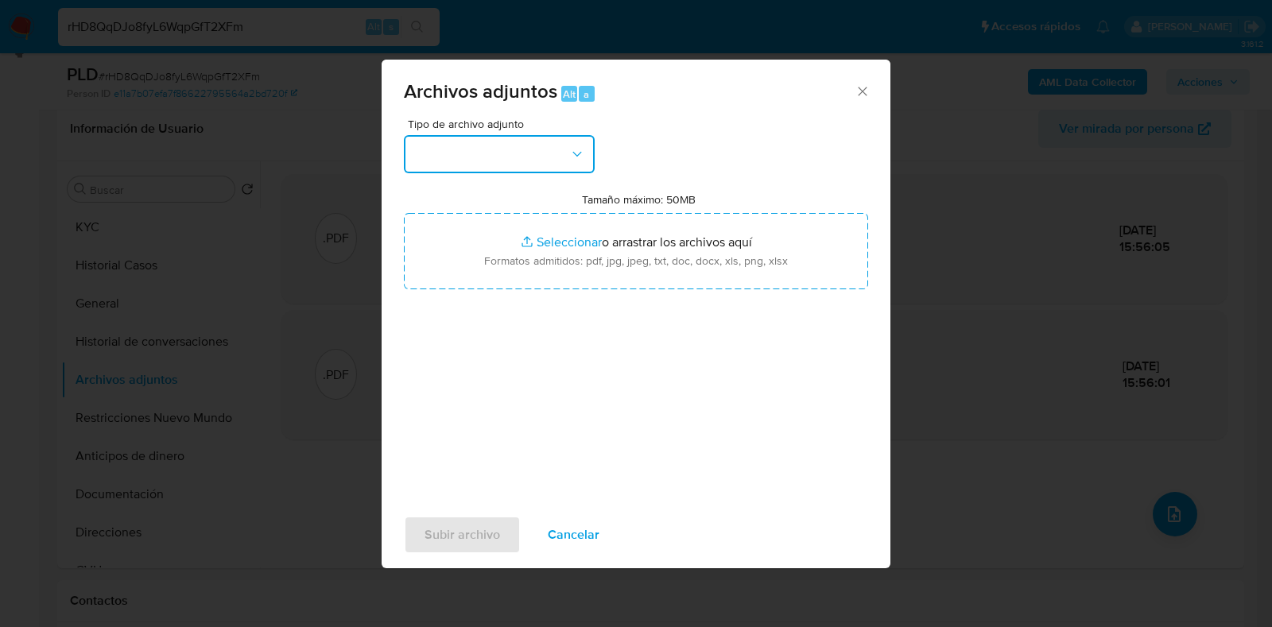
click at [504, 156] on button "button" at bounding box center [499, 154] width 191 height 38
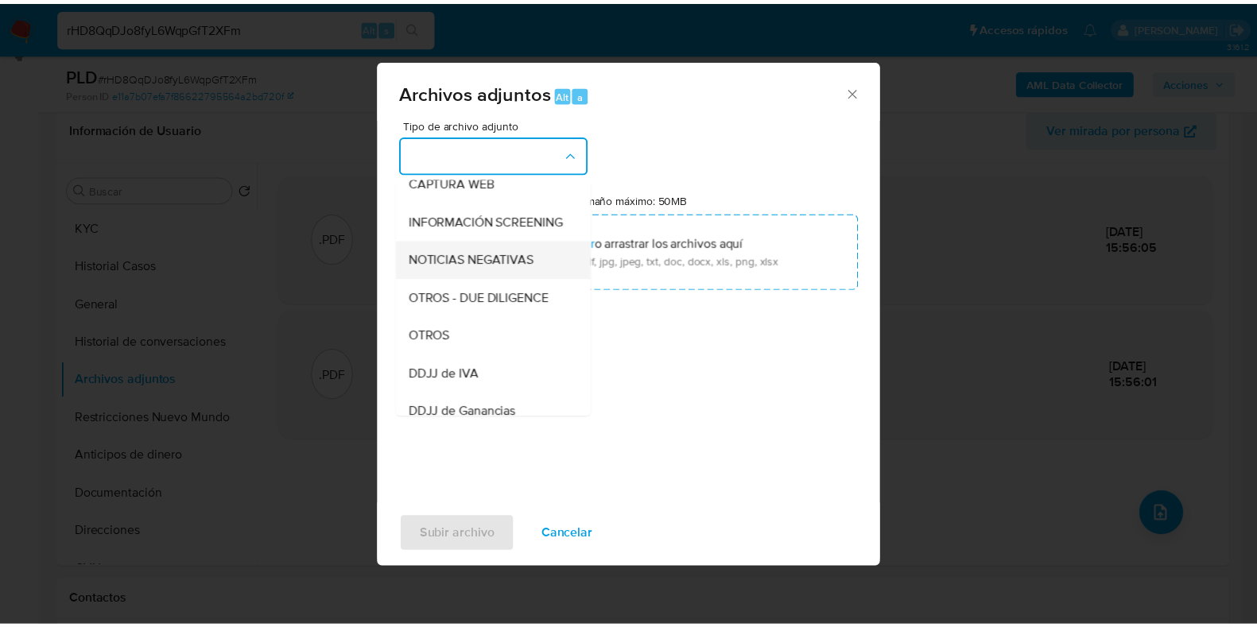
scroll to position [198, 0]
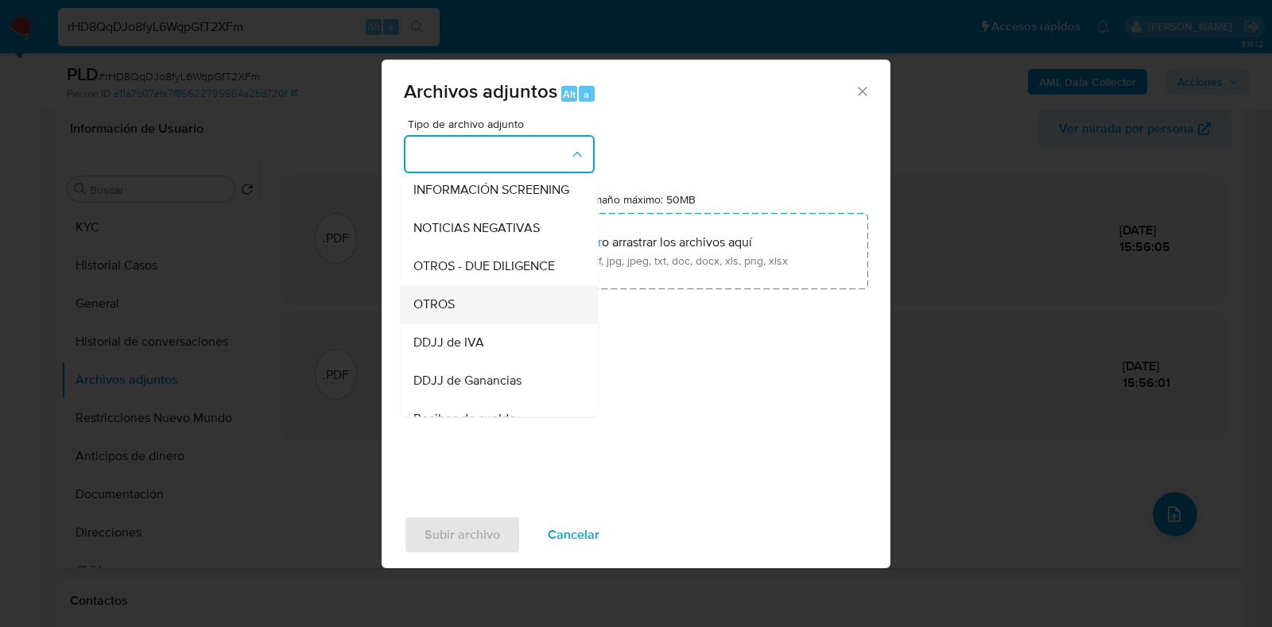
click at [481, 324] on div "OTROS" at bounding box center [495, 304] width 162 height 38
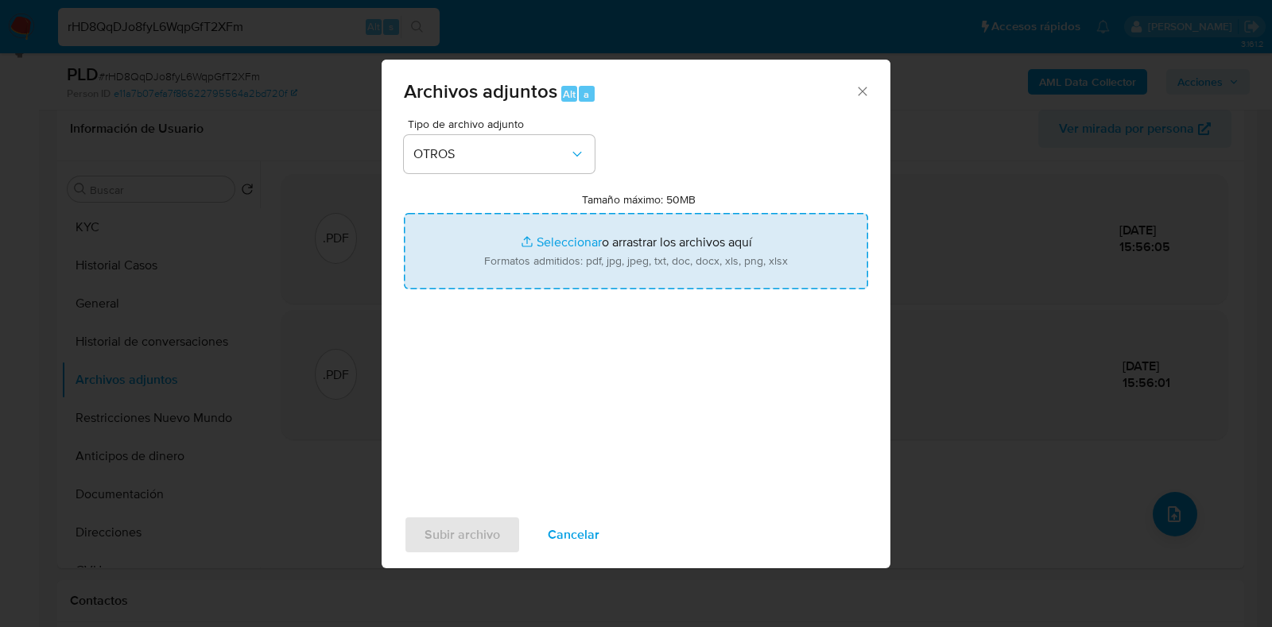
type input "C:\fakepath\Movimientos-Aladdin- Matias Ezequiel Diaz.xlsx"
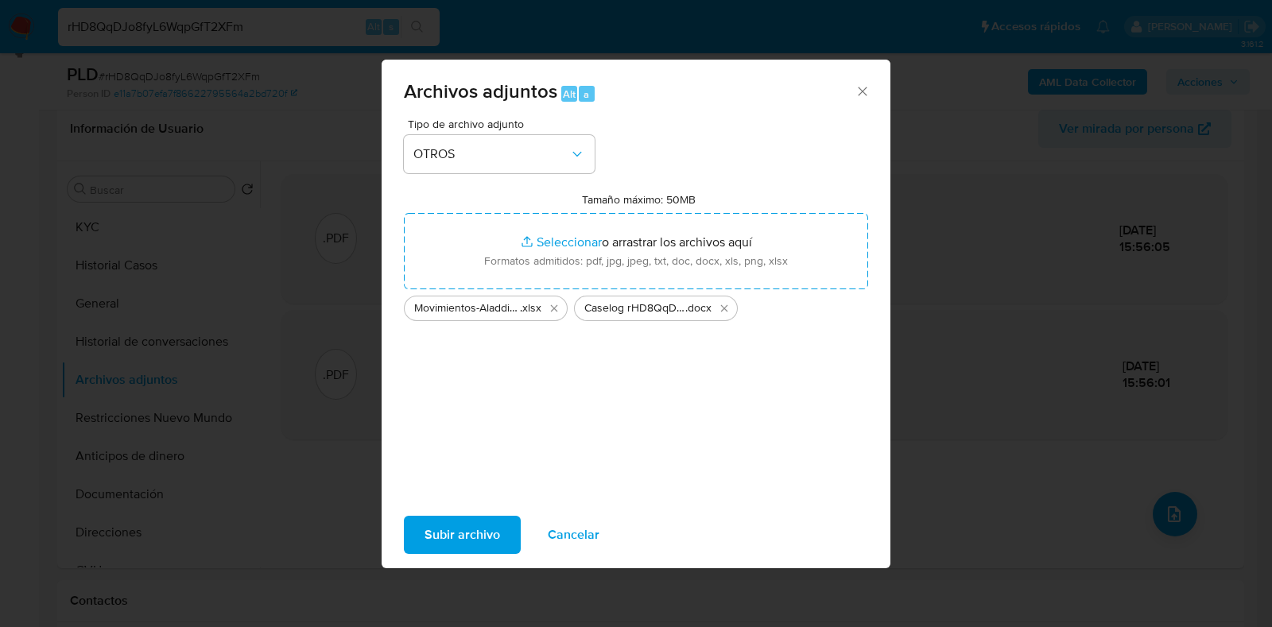
click at [482, 530] on span "Subir archivo" at bounding box center [463, 535] width 76 height 35
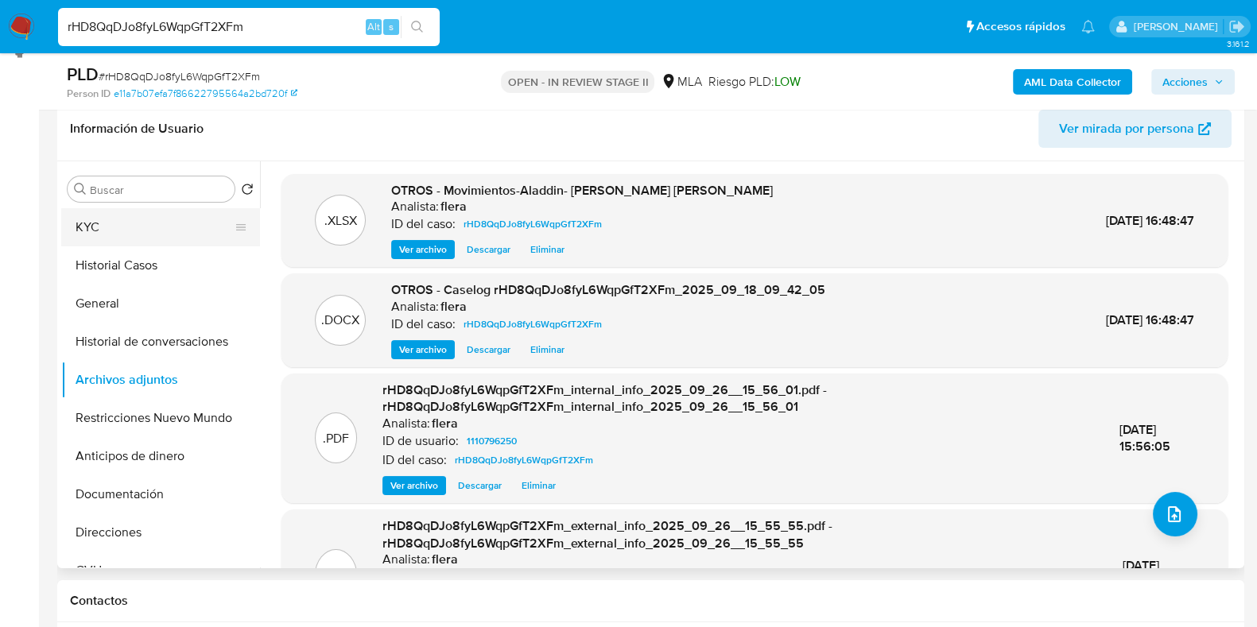
click at [145, 224] on button "KYC" at bounding box center [154, 227] width 186 height 38
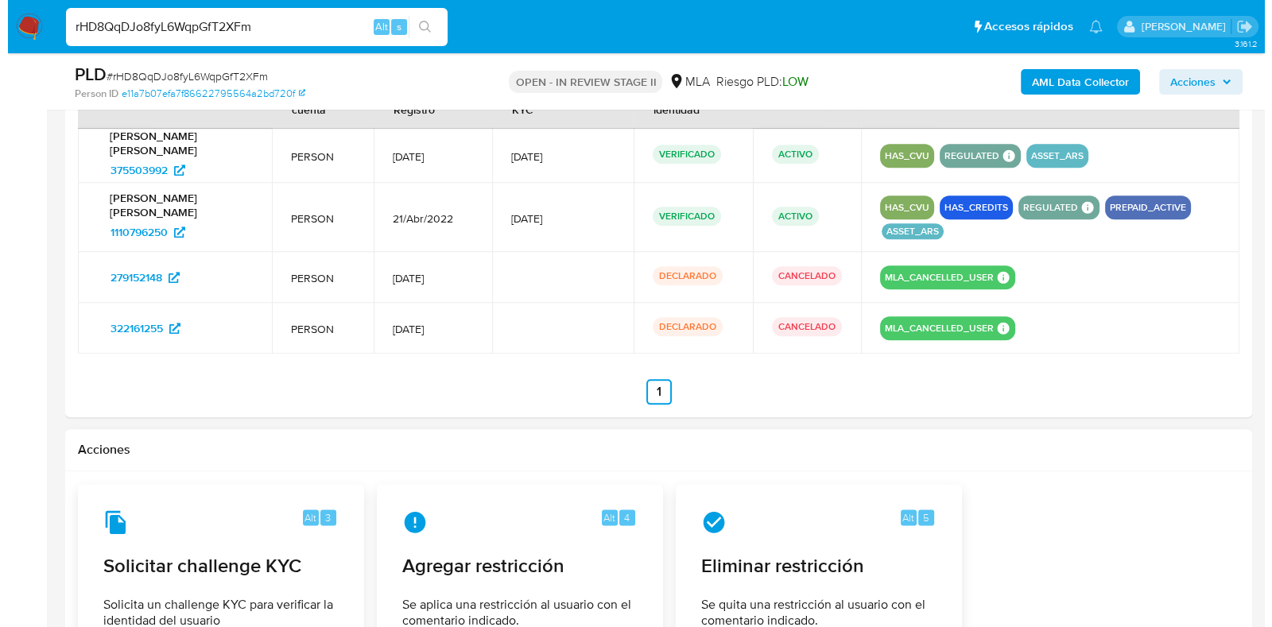
scroll to position [2418, 0]
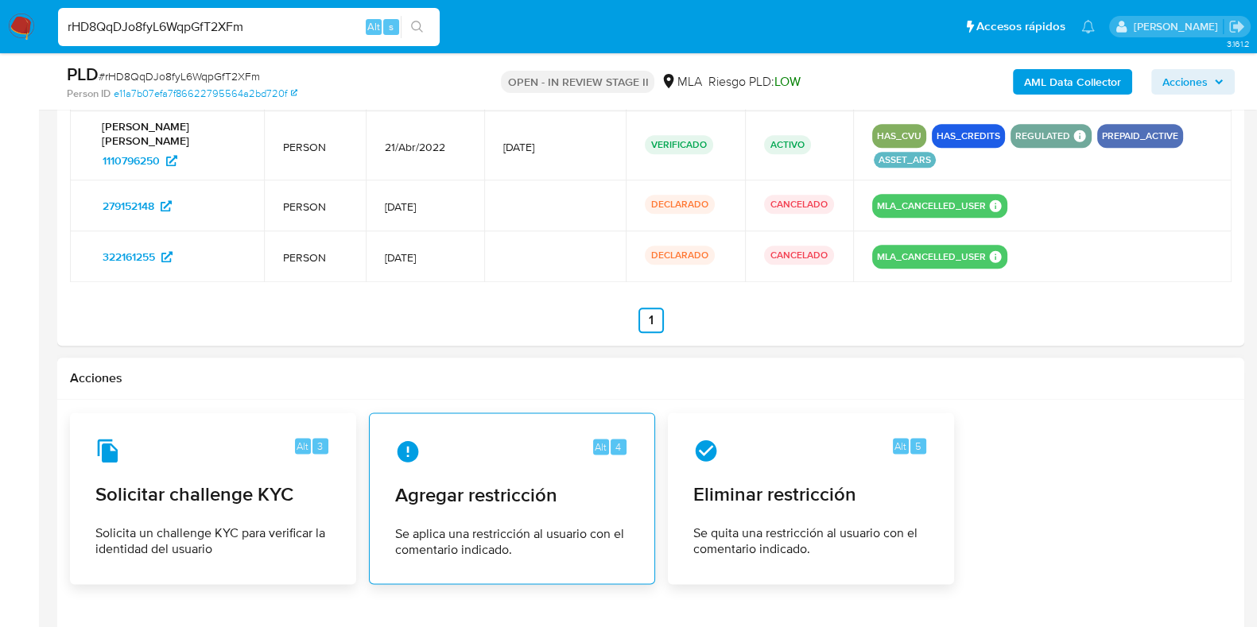
click at [507, 511] on div "Alt 4 Agregar restricción Se aplica una restricción al usuario con el comentari…" at bounding box center [512, 498] width 259 height 145
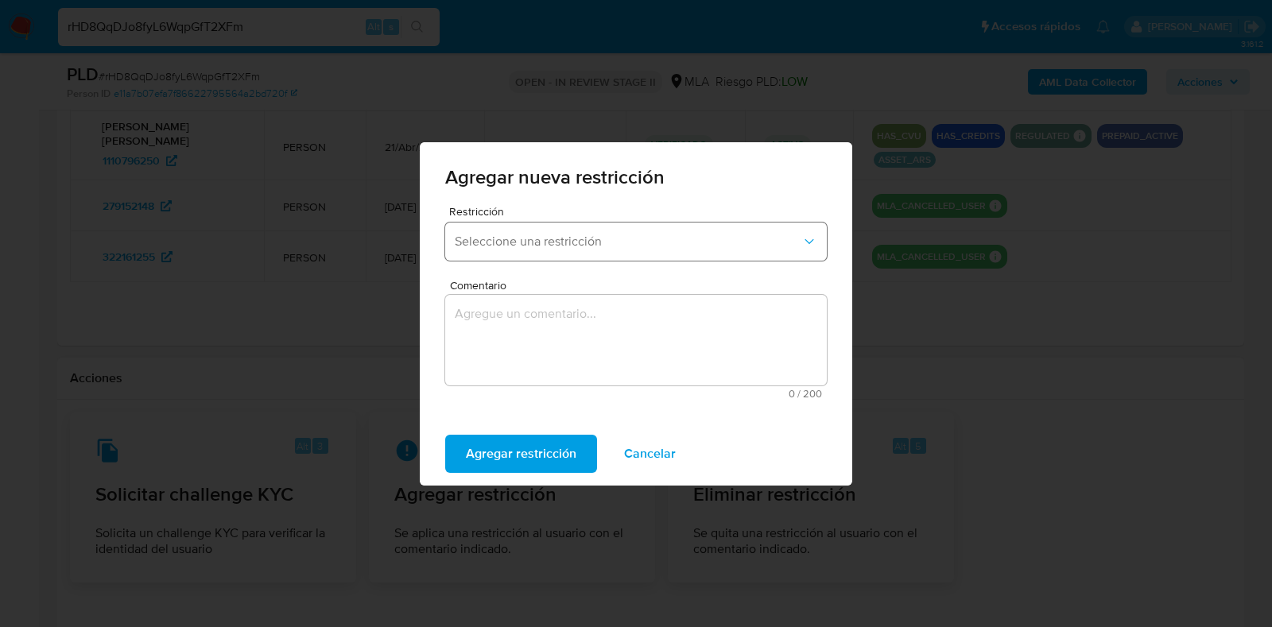
click at [517, 248] on span "Seleccione una restricción" at bounding box center [628, 242] width 347 height 16
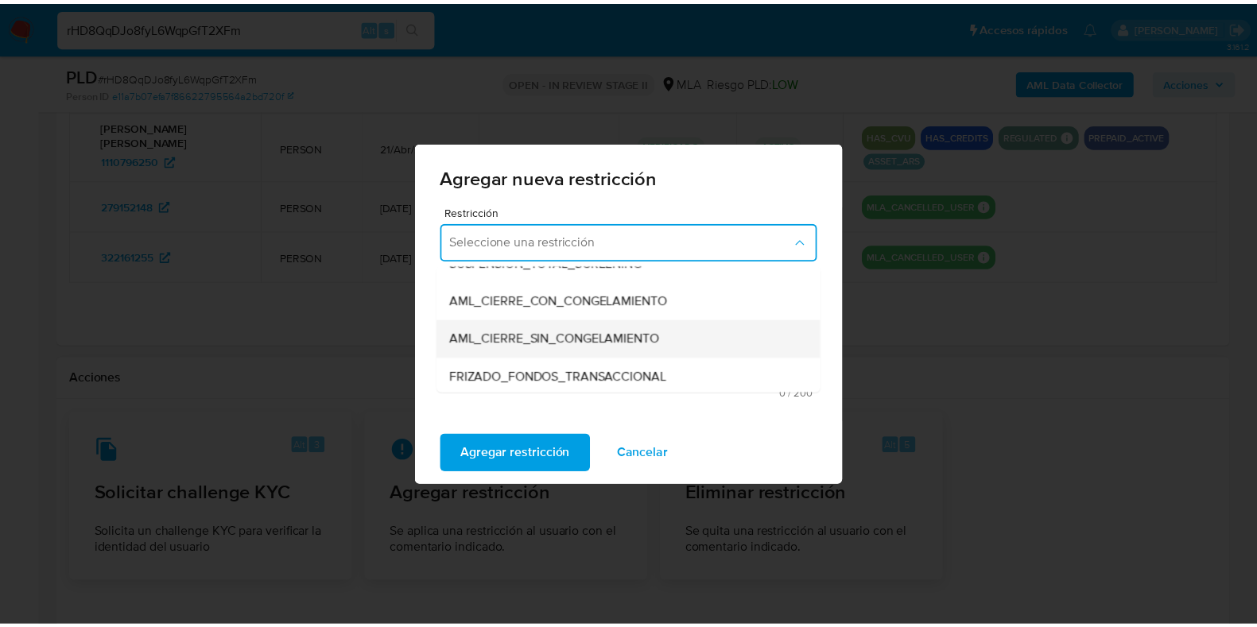
scroll to position [198, 0]
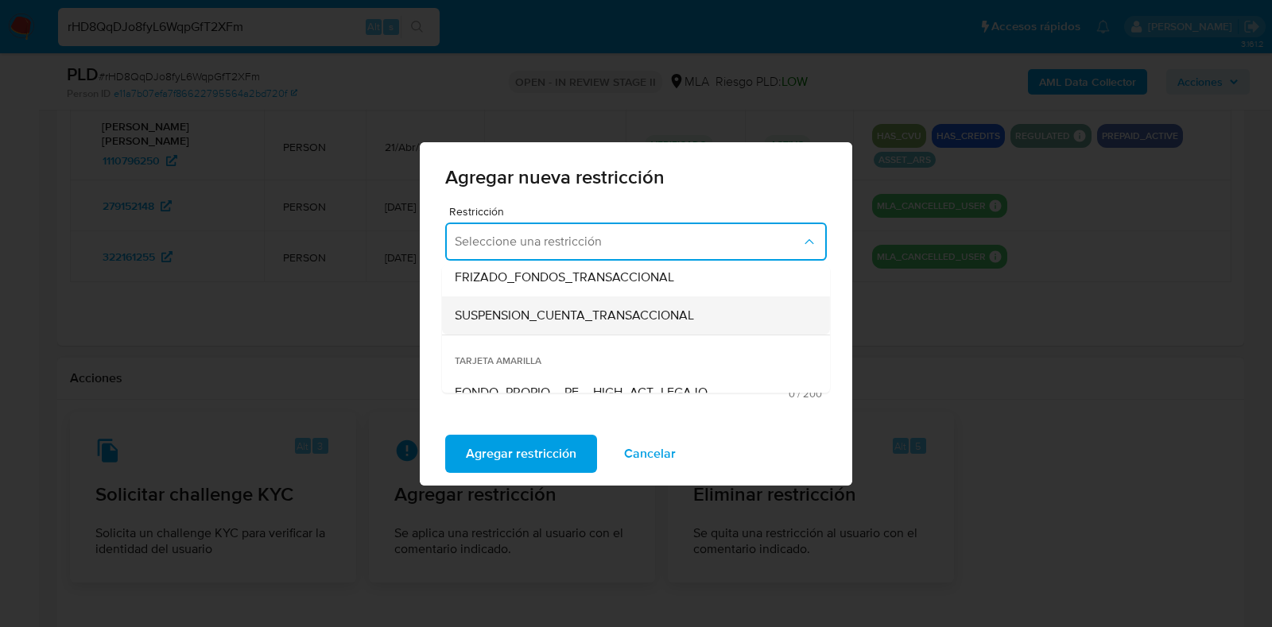
click at [654, 314] on span "SUSPENSION_CUENTA_TRANSACCIONAL" at bounding box center [574, 316] width 239 height 16
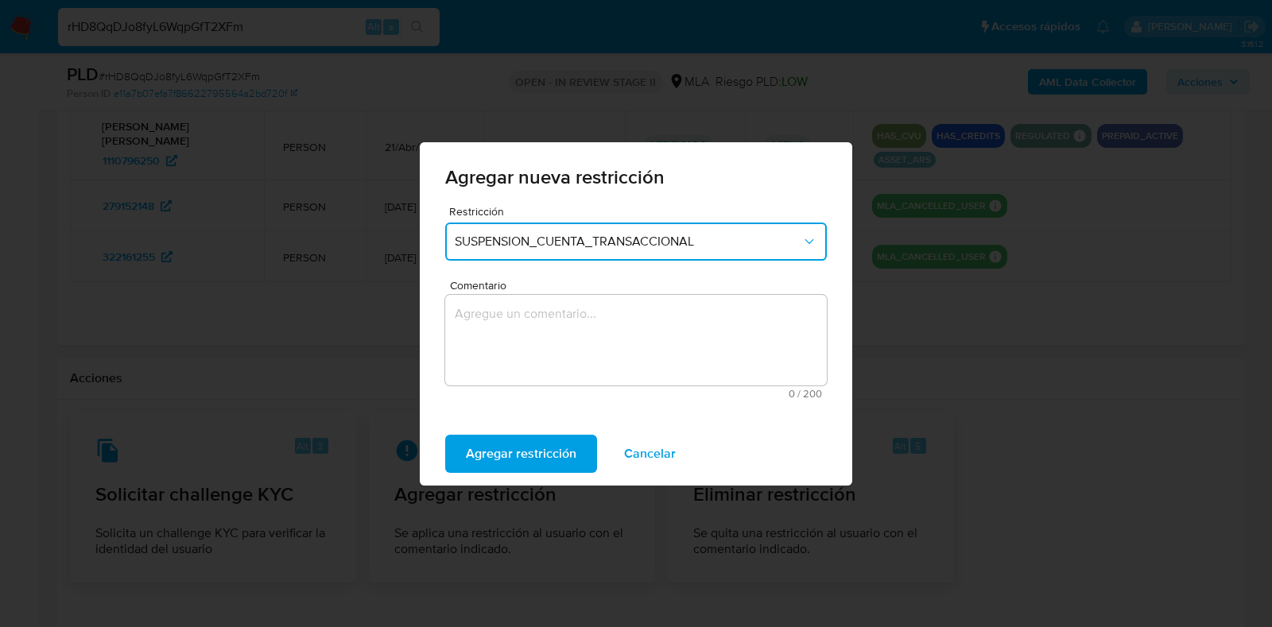
click at [654, 314] on textarea "Comentario" at bounding box center [636, 340] width 382 height 91
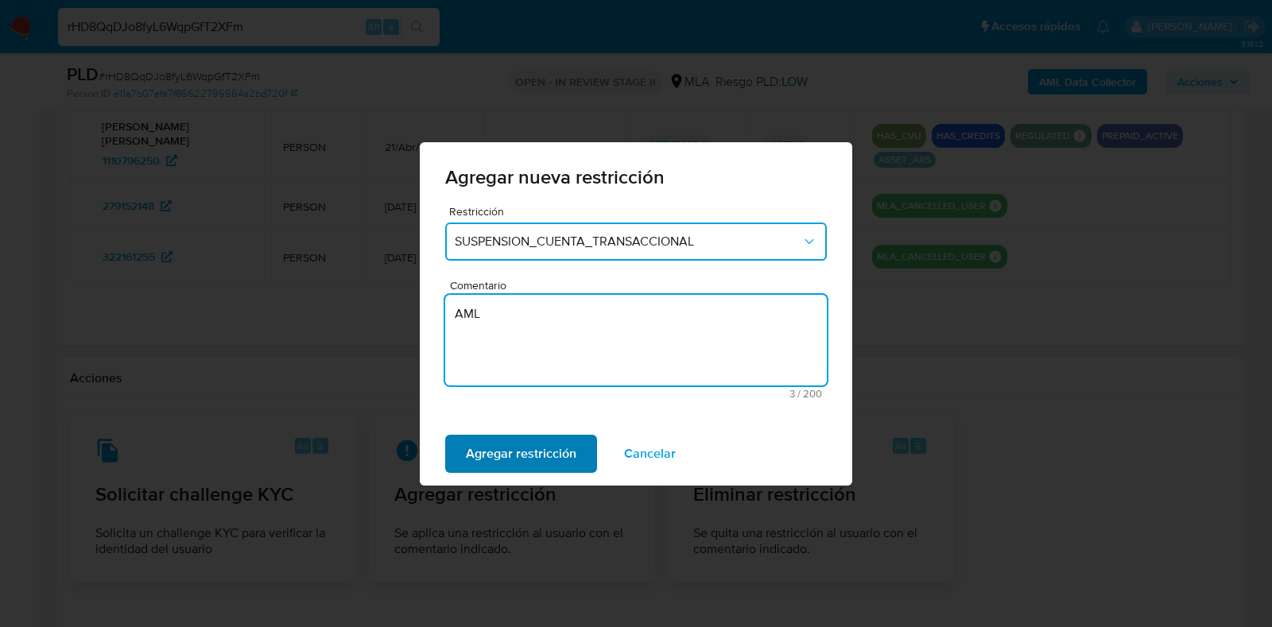
type textarea "AML"
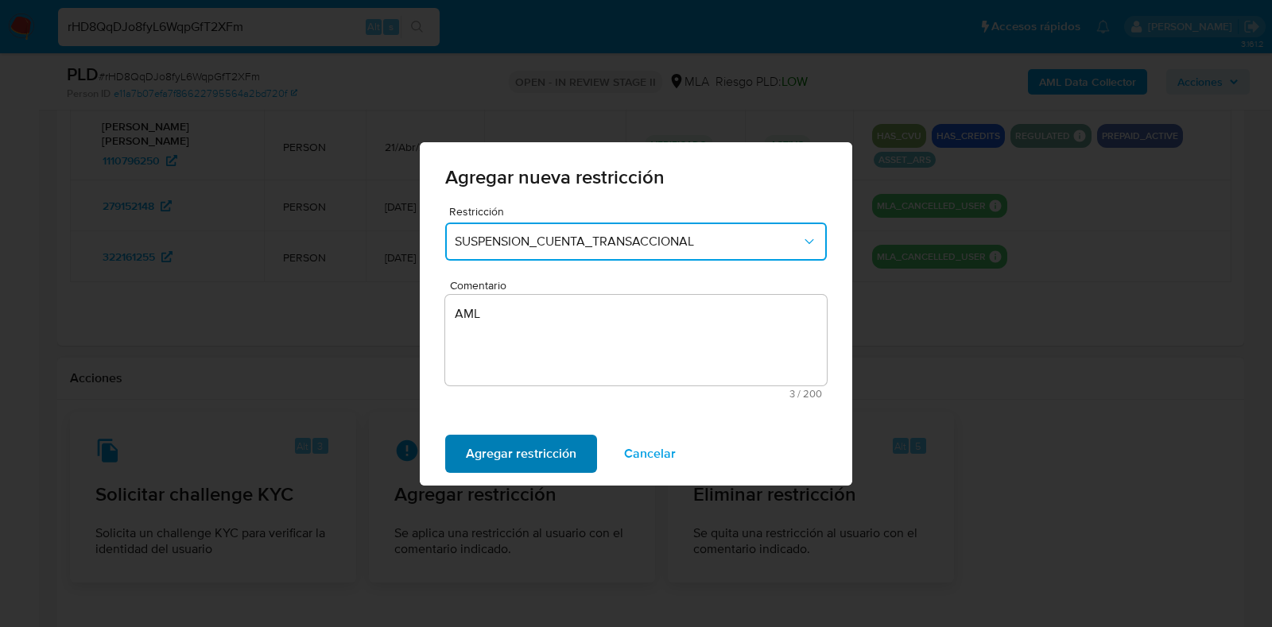
click at [549, 462] on span "Agregar restricción" at bounding box center [521, 454] width 111 height 35
click at [491, 448] on span "Confirmar" at bounding box center [494, 454] width 57 height 35
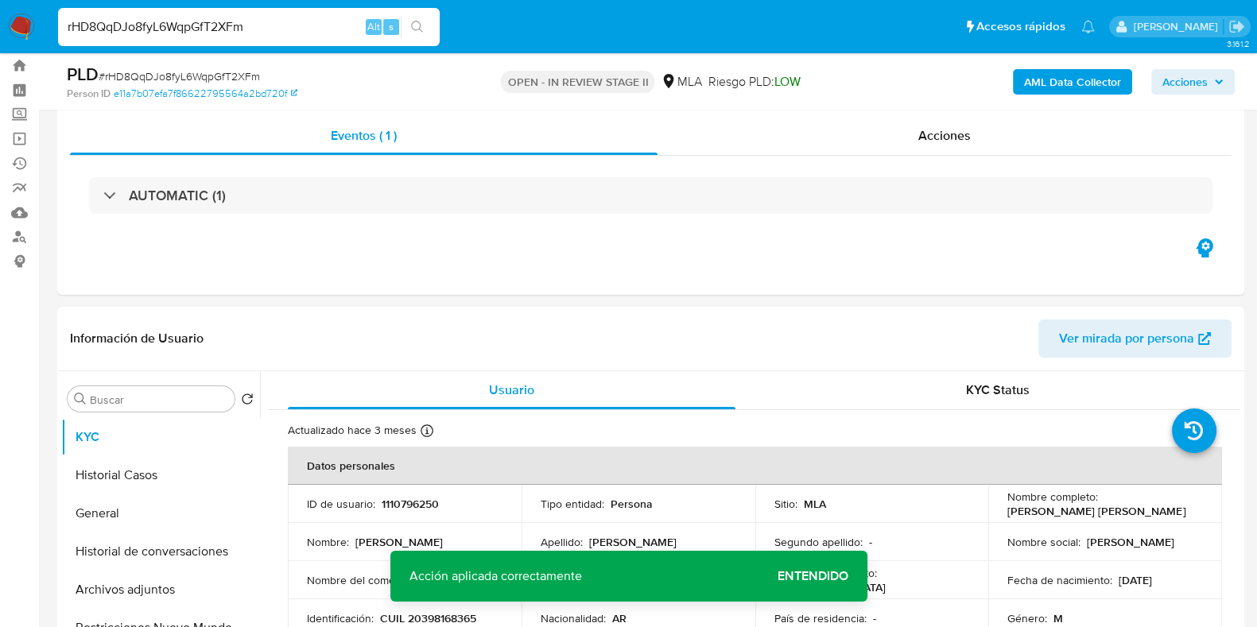
scroll to position [33, 0]
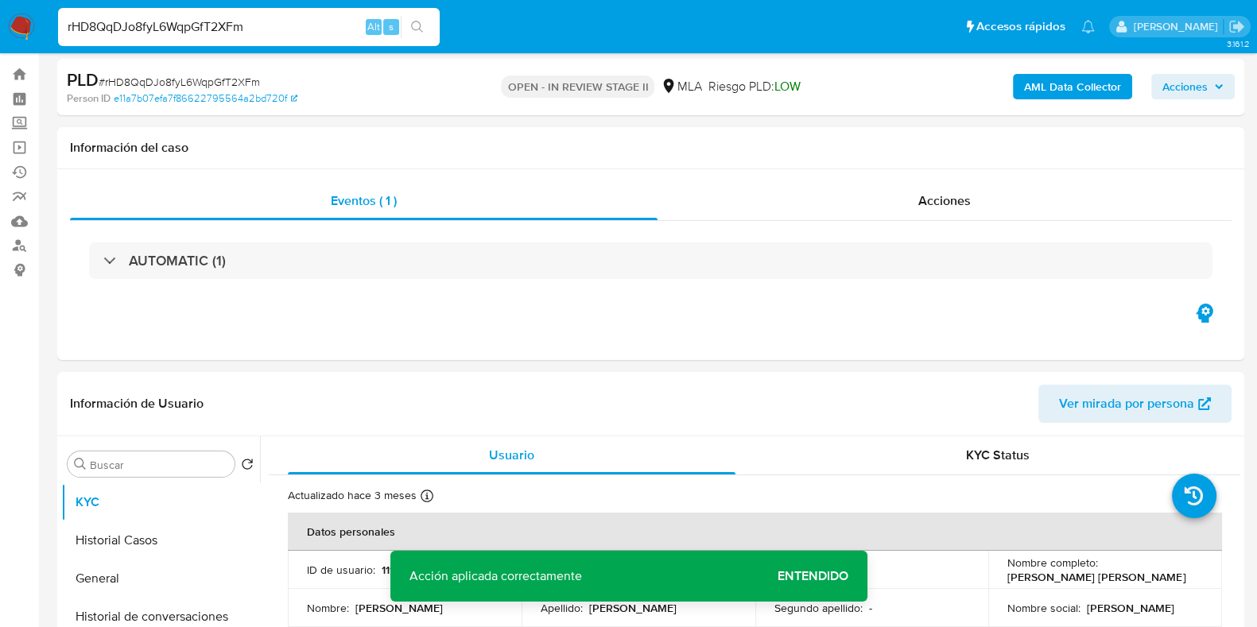
click at [1190, 83] on span "Acciones" at bounding box center [1185, 86] width 45 height 25
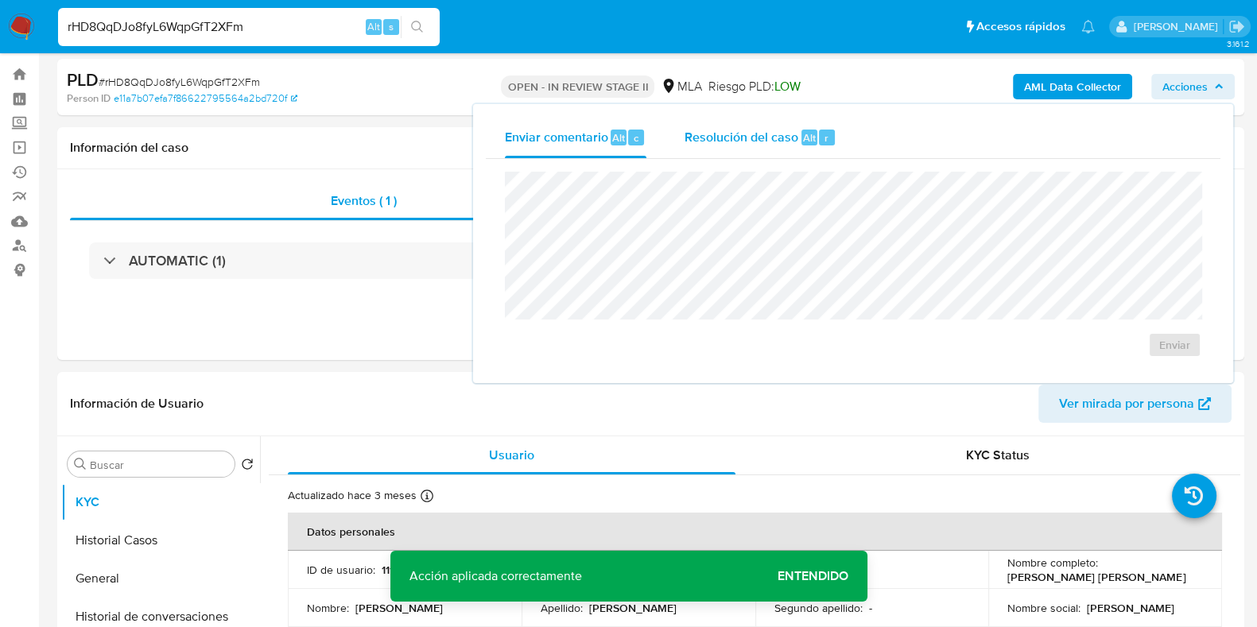
click at [783, 141] on span "Resolución del caso" at bounding box center [742, 137] width 114 height 18
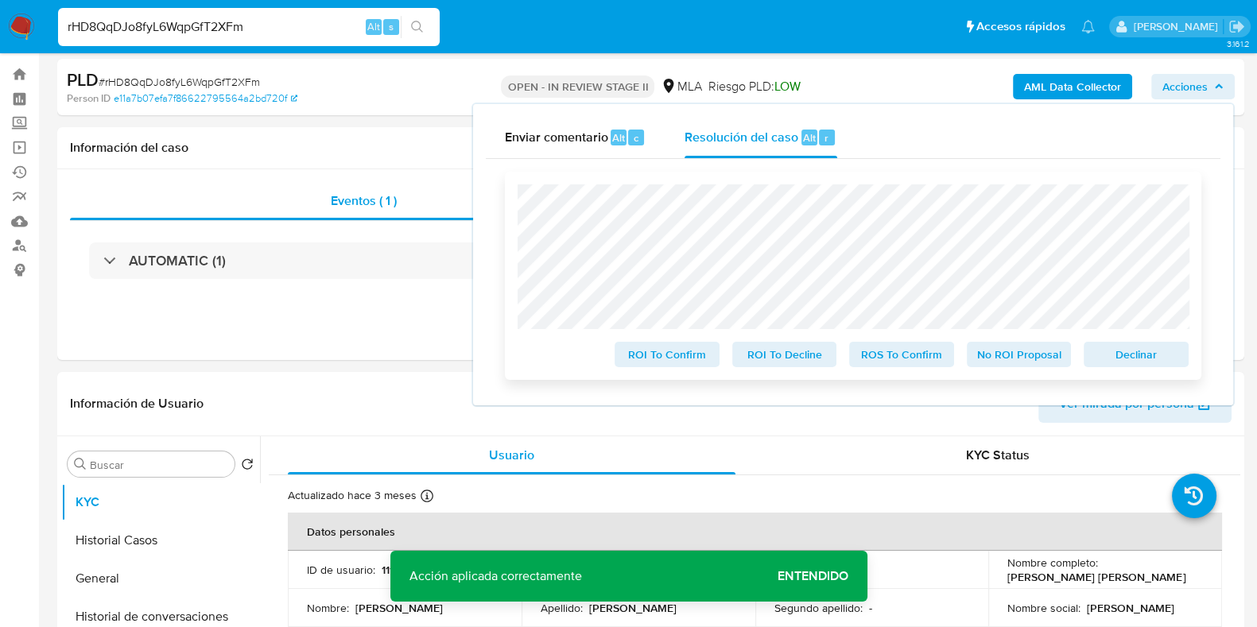
click at [1120, 357] on span "Declinar" at bounding box center [1136, 355] width 83 height 22
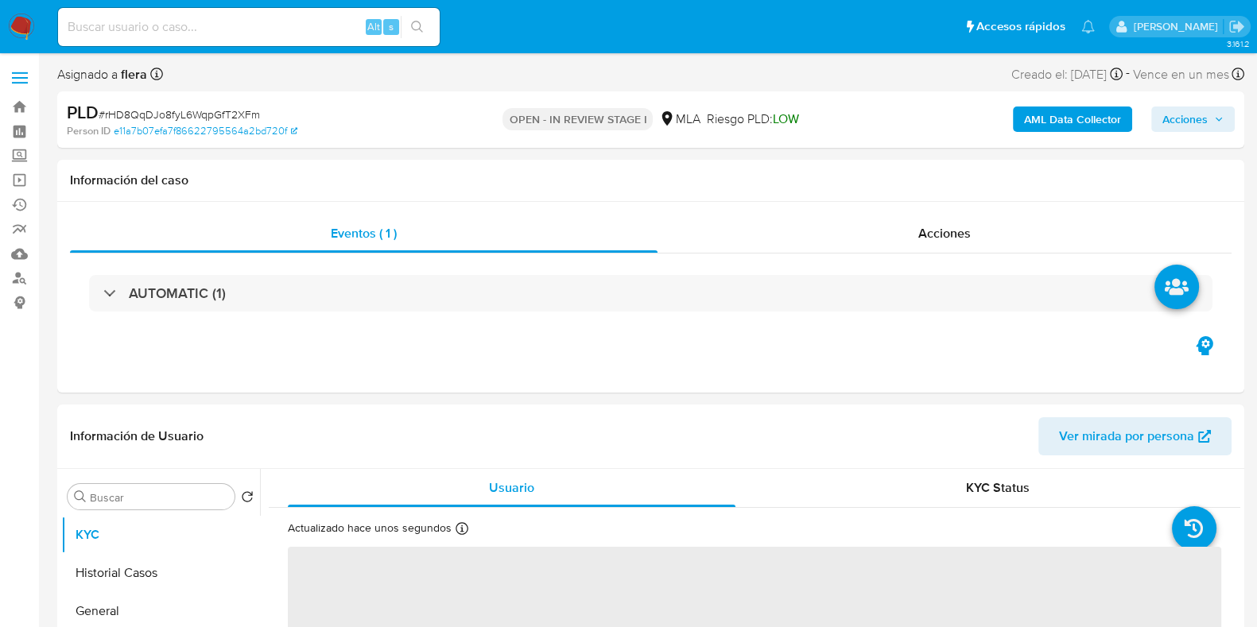
select select "10"
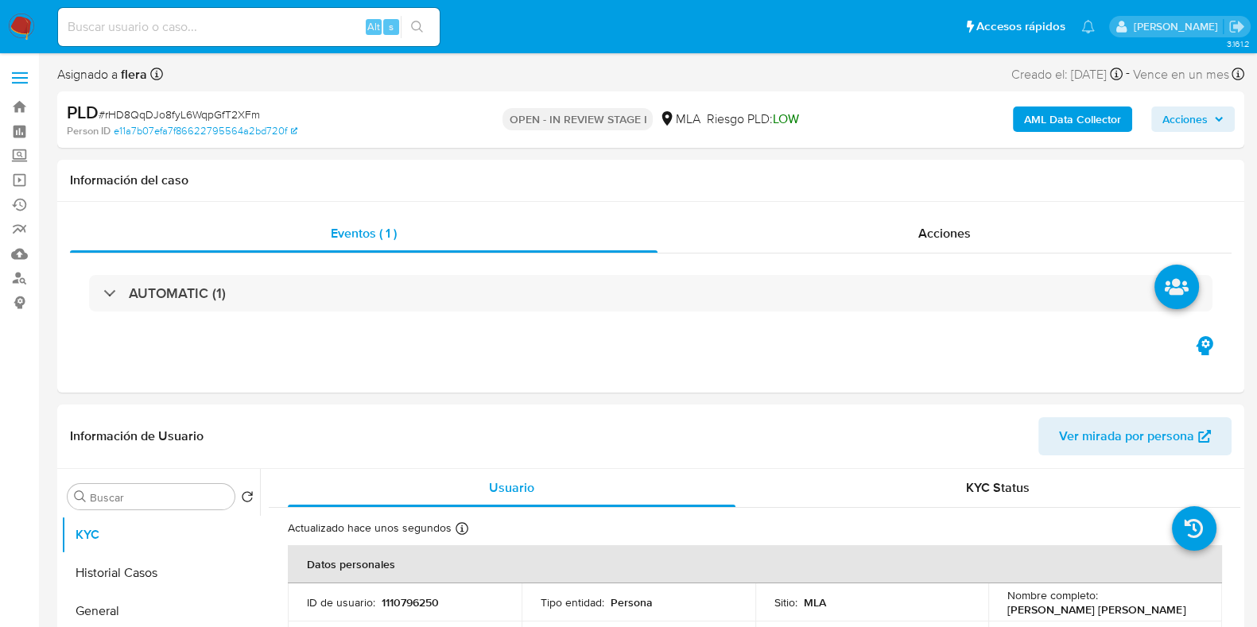
click at [1200, 130] on span "Acciones" at bounding box center [1185, 119] width 45 height 25
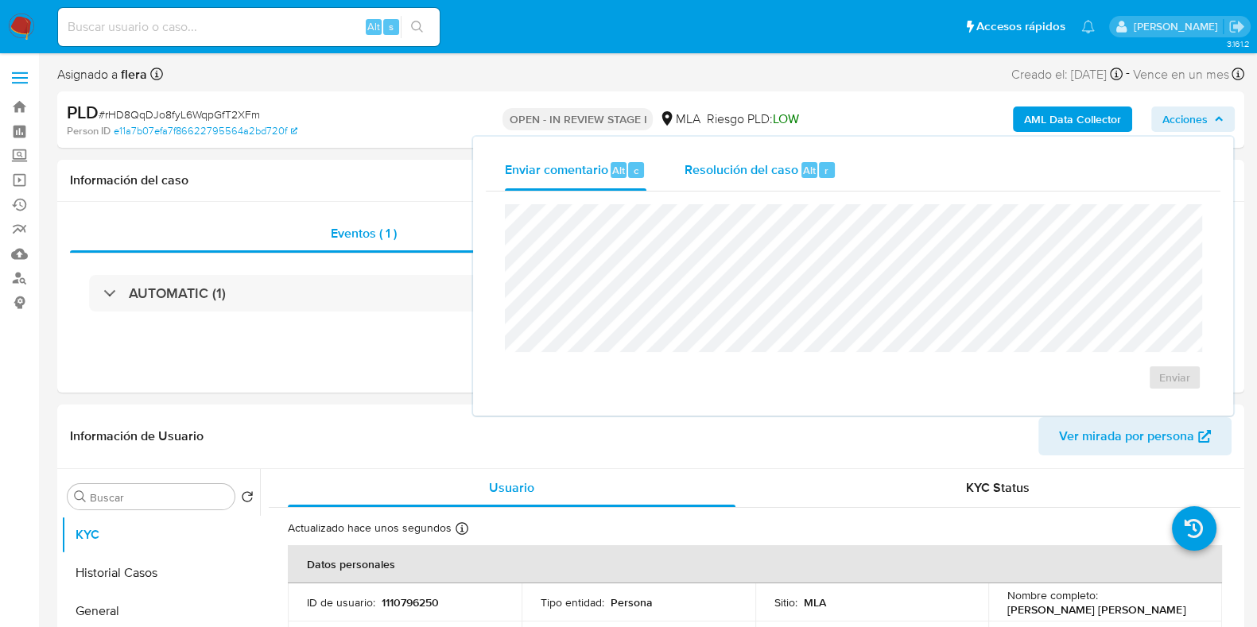
click at [829, 175] on div "r" at bounding box center [827, 170] width 16 height 16
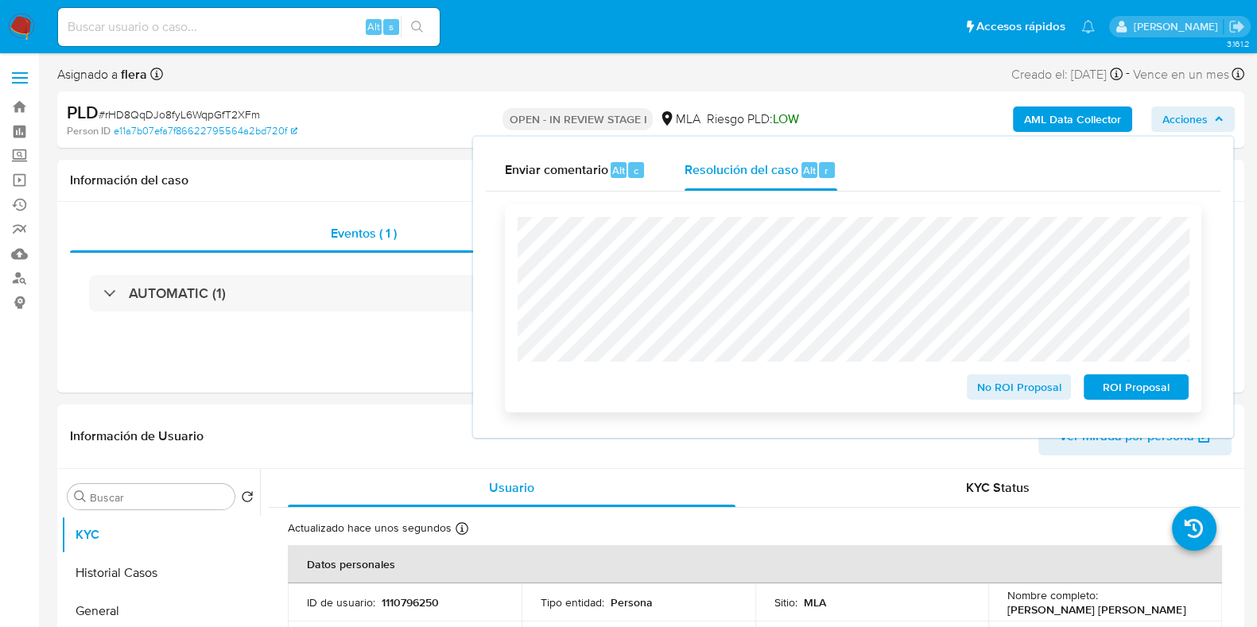
click at [1139, 386] on span "ROI Proposal" at bounding box center [1136, 387] width 83 height 22
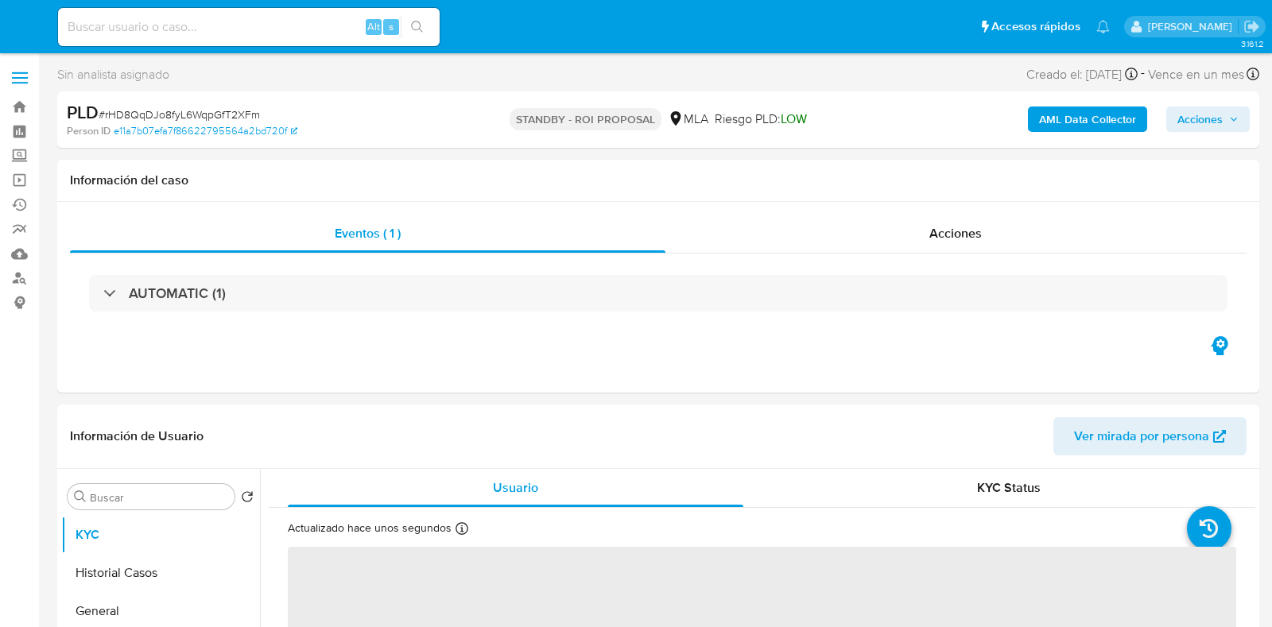
select select "10"
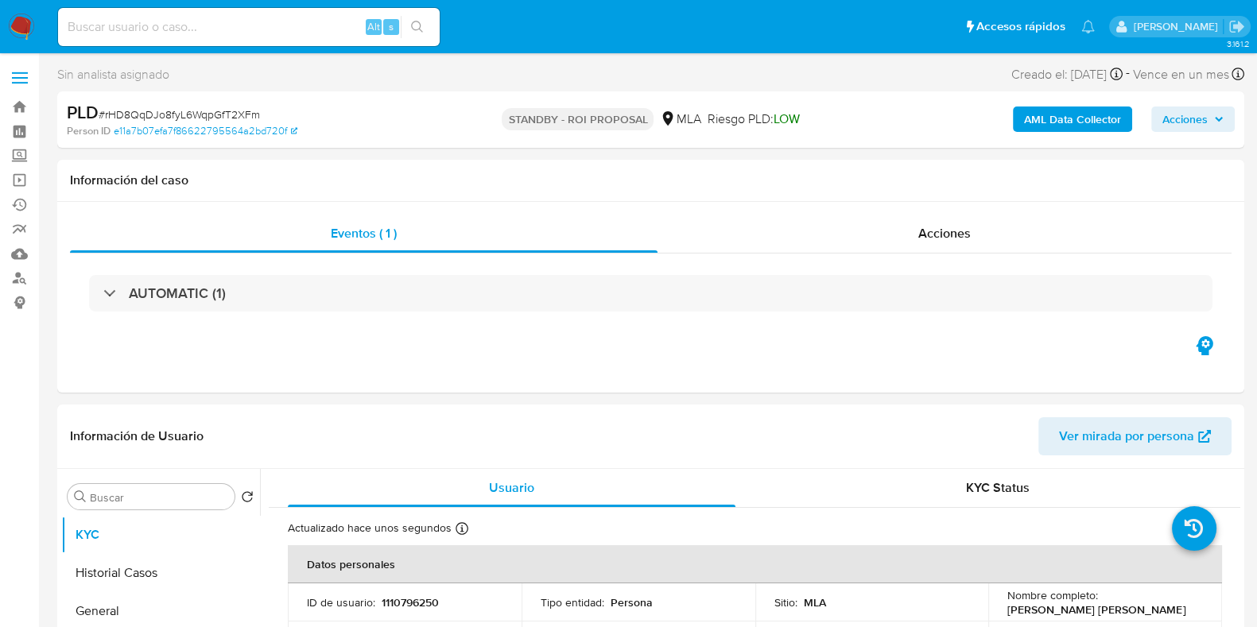
click at [234, 29] on input at bounding box center [249, 27] width 382 height 21
paste input "VBQ3daVA1a2CZS2j0VFroxQK"
type input "VBQ3daVA1a2CZS2j0VFroxQK"
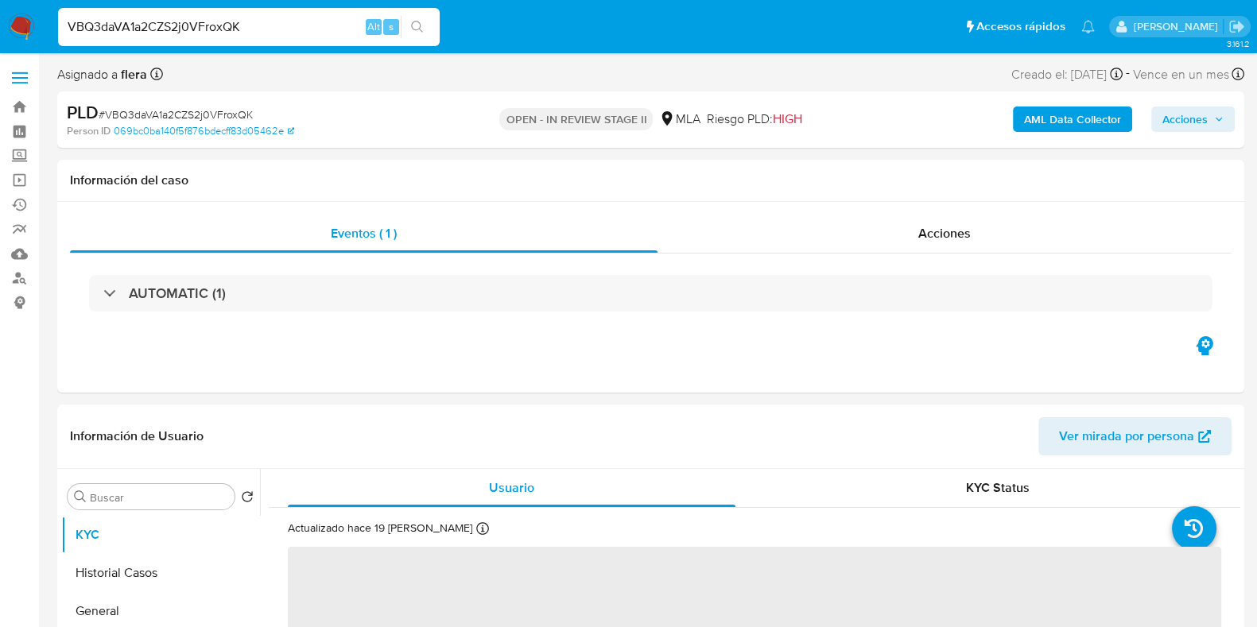
select select "10"
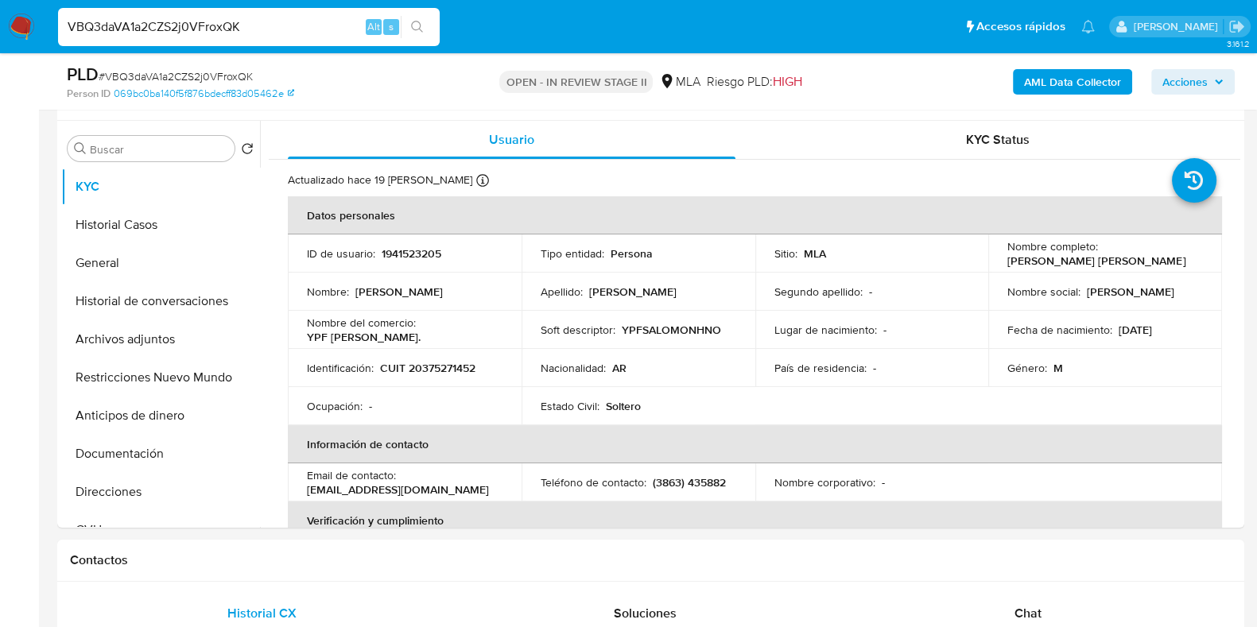
scroll to position [298, 0]
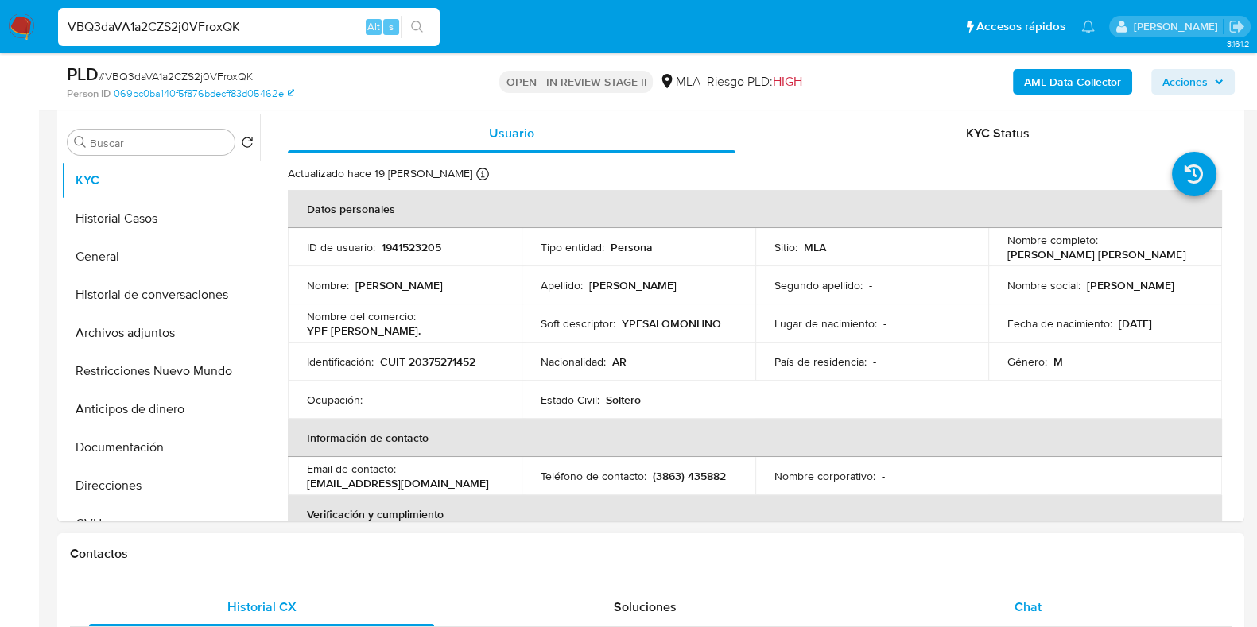
click at [1039, 591] on div "Chat" at bounding box center [1028, 607] width 345 height 38
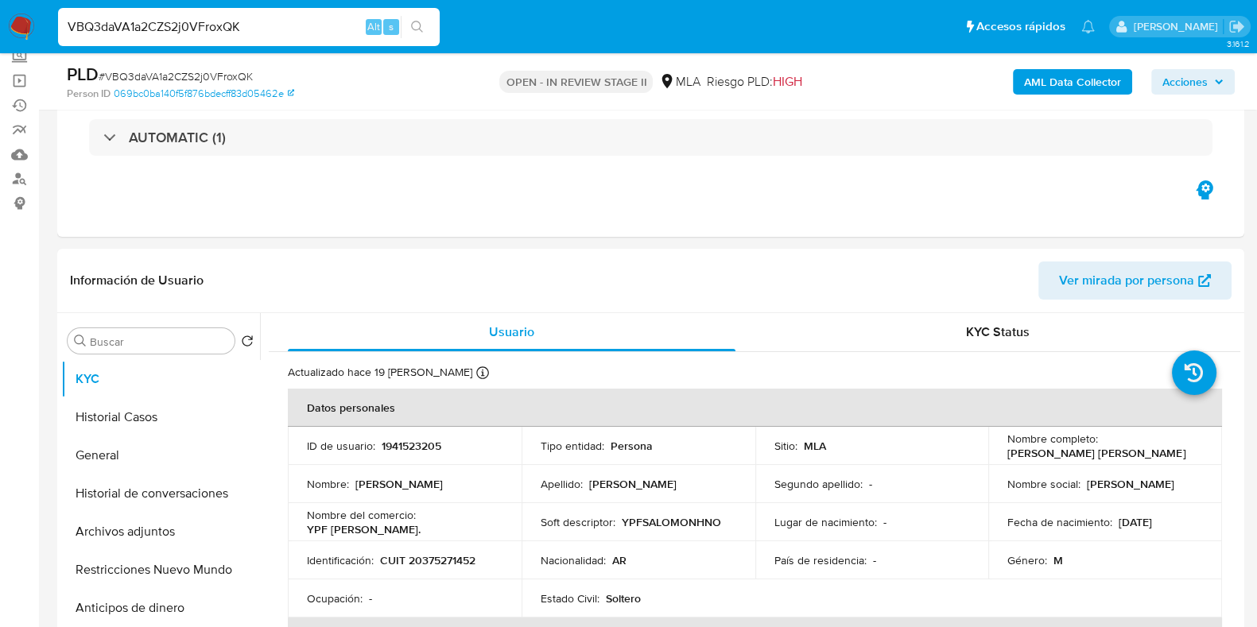
scroll to position [99, 0]
drag, startPoint x: 1171, startPoint y: 459, endPoint x: 1004, endPoint y: 453, distance: 167.1
click at [1008, 453] on div "Nombre completo : [PERSON_NAME] [PERSON_NAME]" at bounding box center [1106, 447] width 196 height 29
copy p "[PERSON_NAME] [PERSON_NAME]"
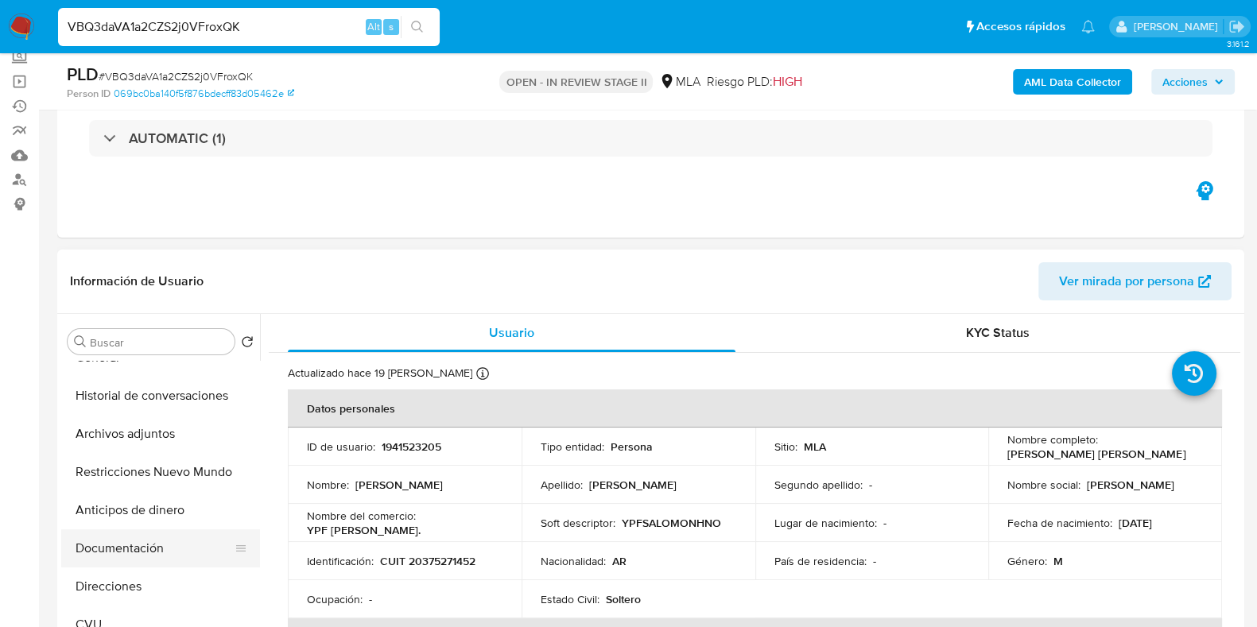
click at [134, 553] on button "Documentación" at bounding box center [154, 549] width 186 height 38
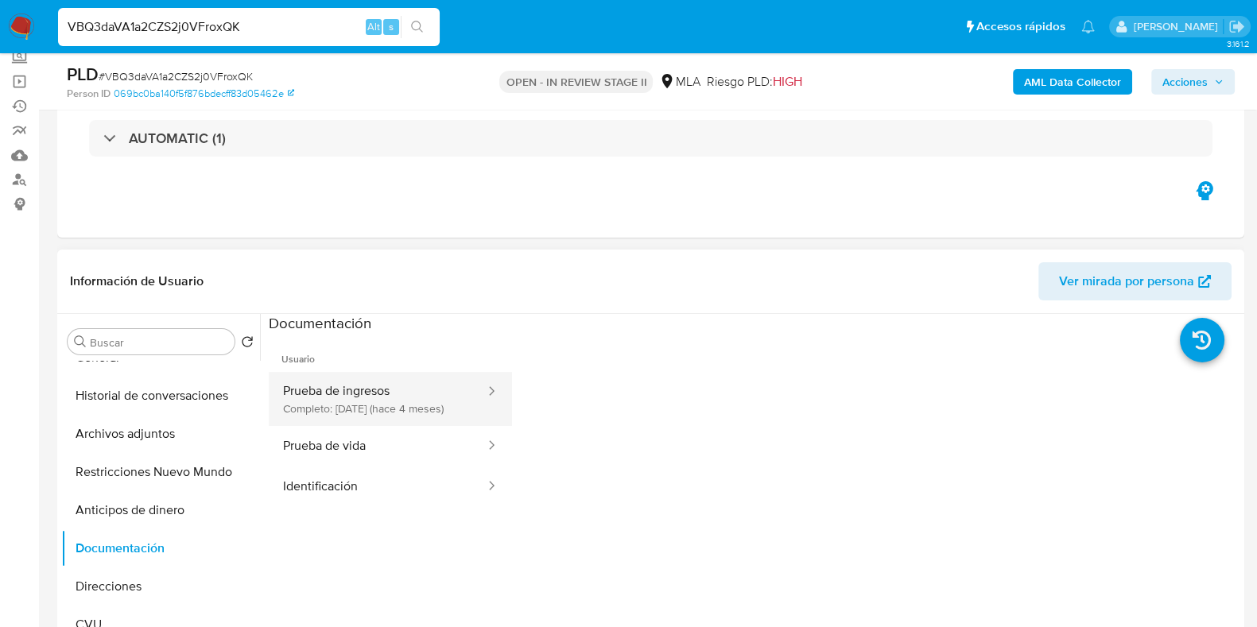
click at [319, 422] on button "Prueba de ingresos Completo: [DATE] (hace 4 meses)" at bounding box center [378, 399] width 218 height 54
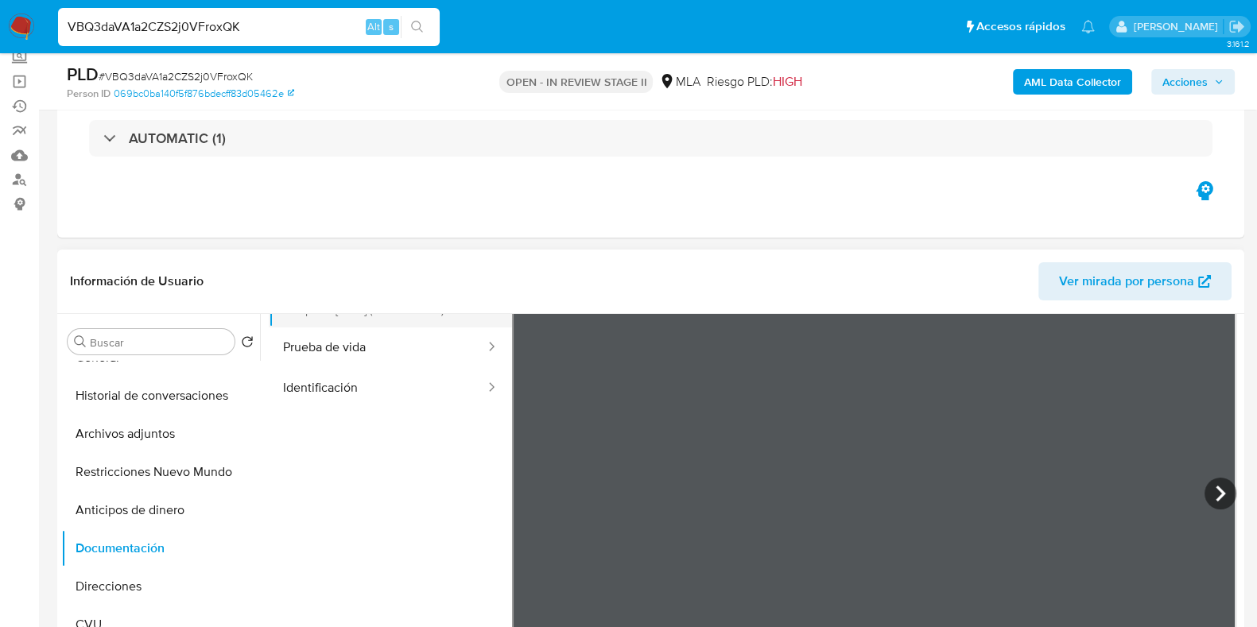
scroll to position [0, 0]
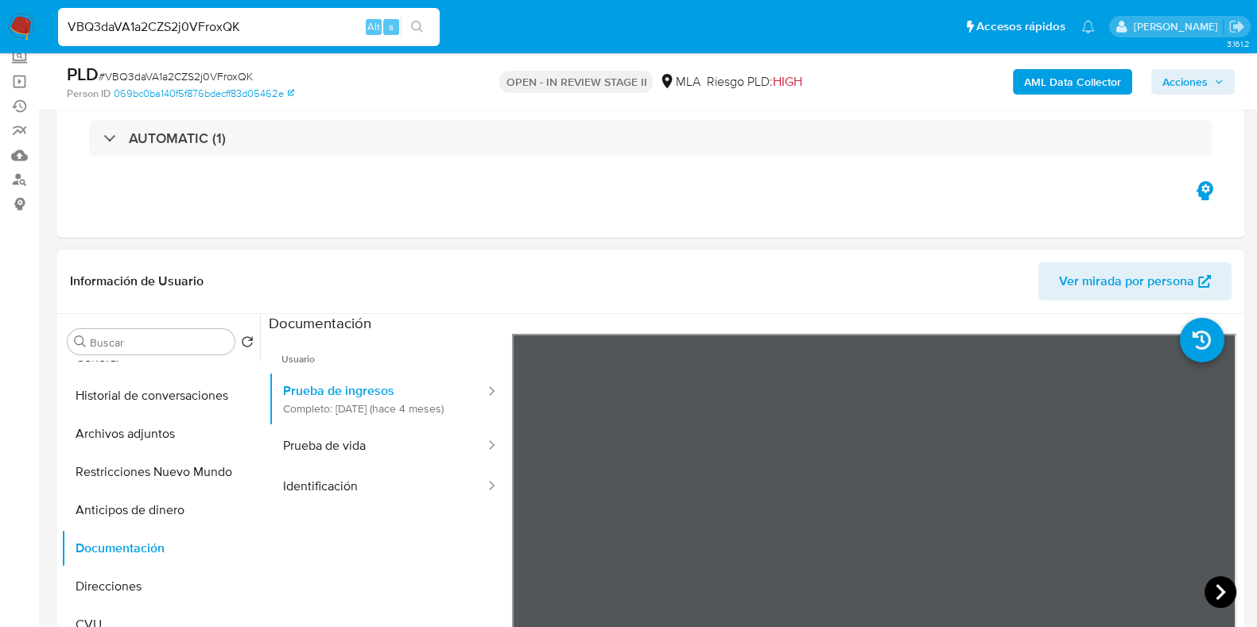
click at [1214, 600] on icon at bounding box center [1221, 593] width 32 height 32
click at [1206, 595] on icon at bounding box center [1221, 593] width 32 height 32
click at [527, 594] on icon at bounding box center [532, 593] width 32 height 32
click at [1216, 586] on icon at bounding box center [1221, 592] width 10 height 16
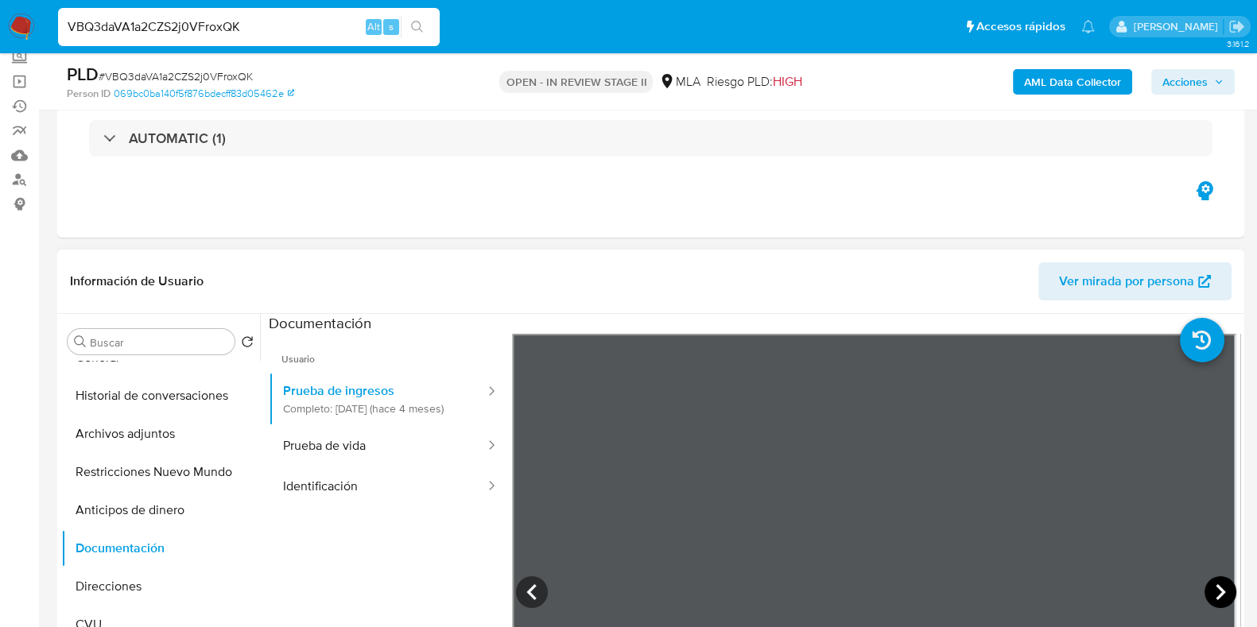
click at [1214, 600] on icon at bounding box center [1221, 593] width 32 height 32
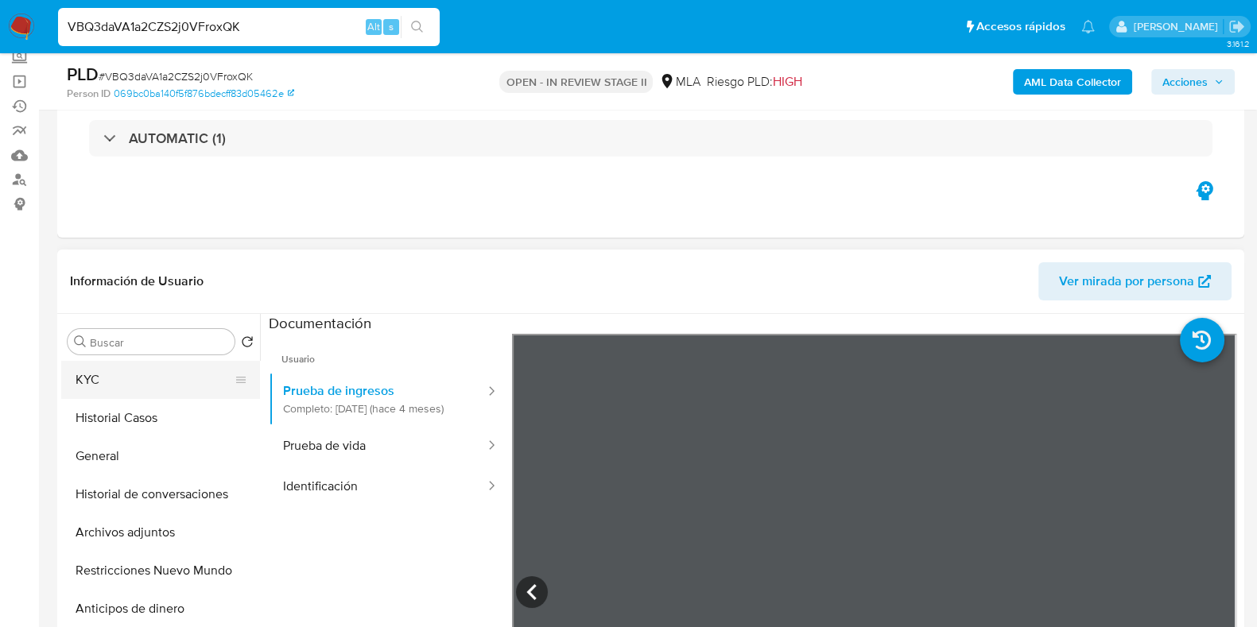
click at [95, 390] on button "KYC" at bounding box center [154, 380] width 186 height 38
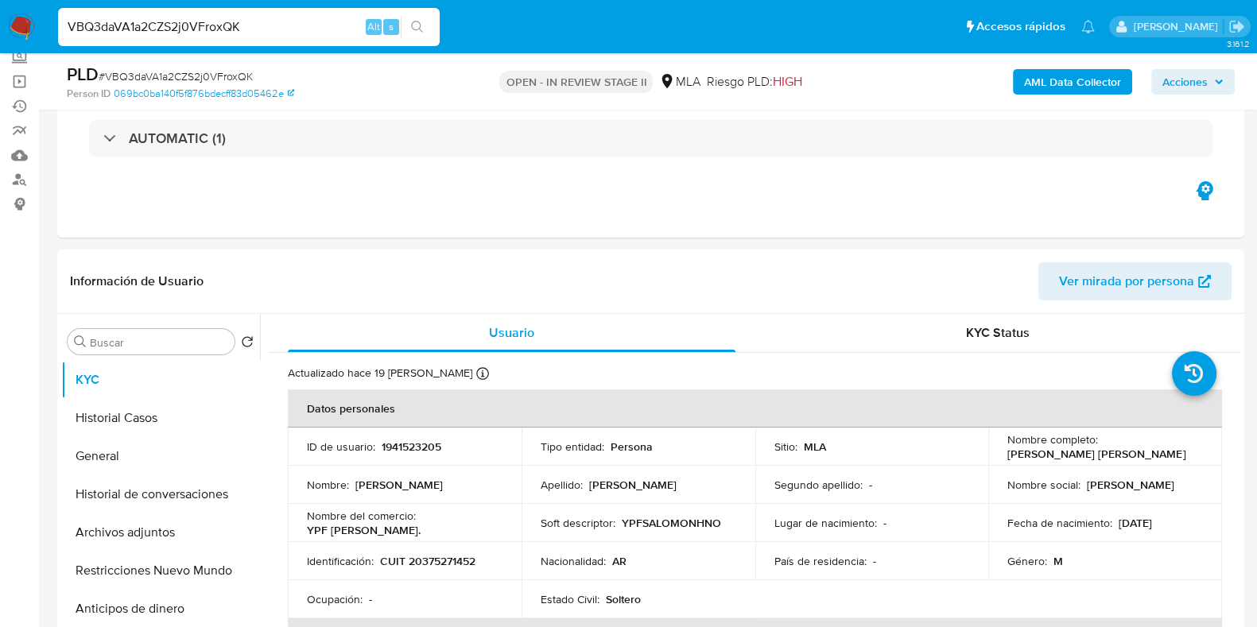
click at [1085, 75] on b "AML Data Collector" at bounding box center [1072, 81] width 97 height 25
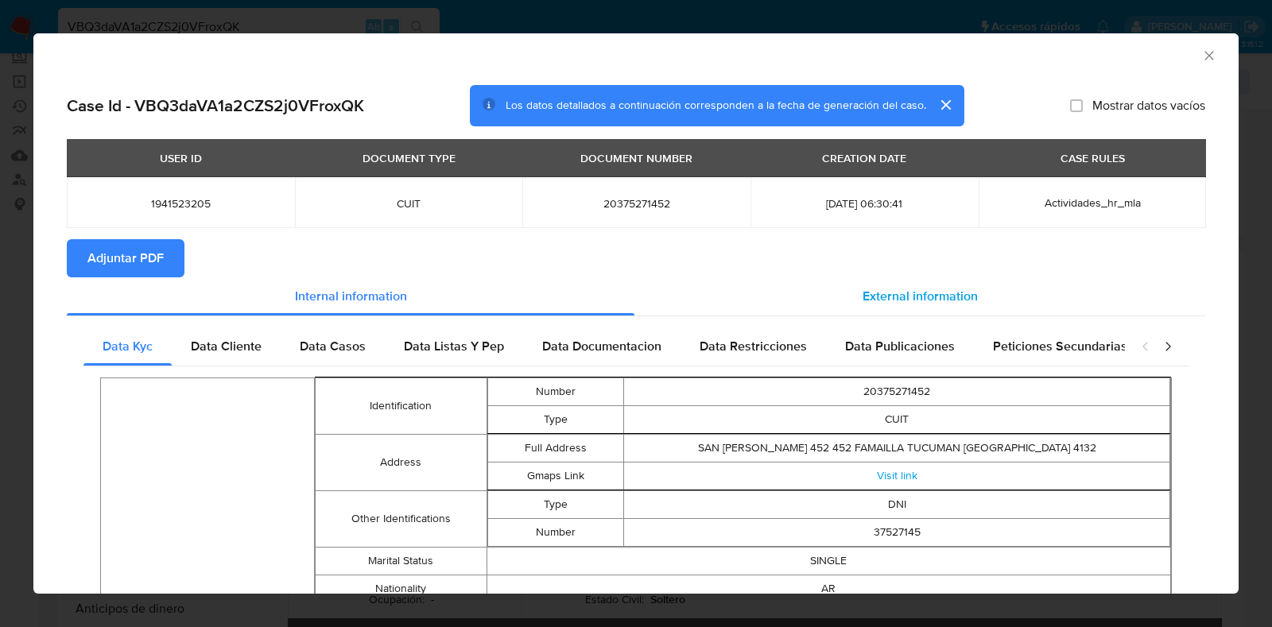
click at [918, 297] on span "External information" at bounding box center [920, 296] width 115 height 18
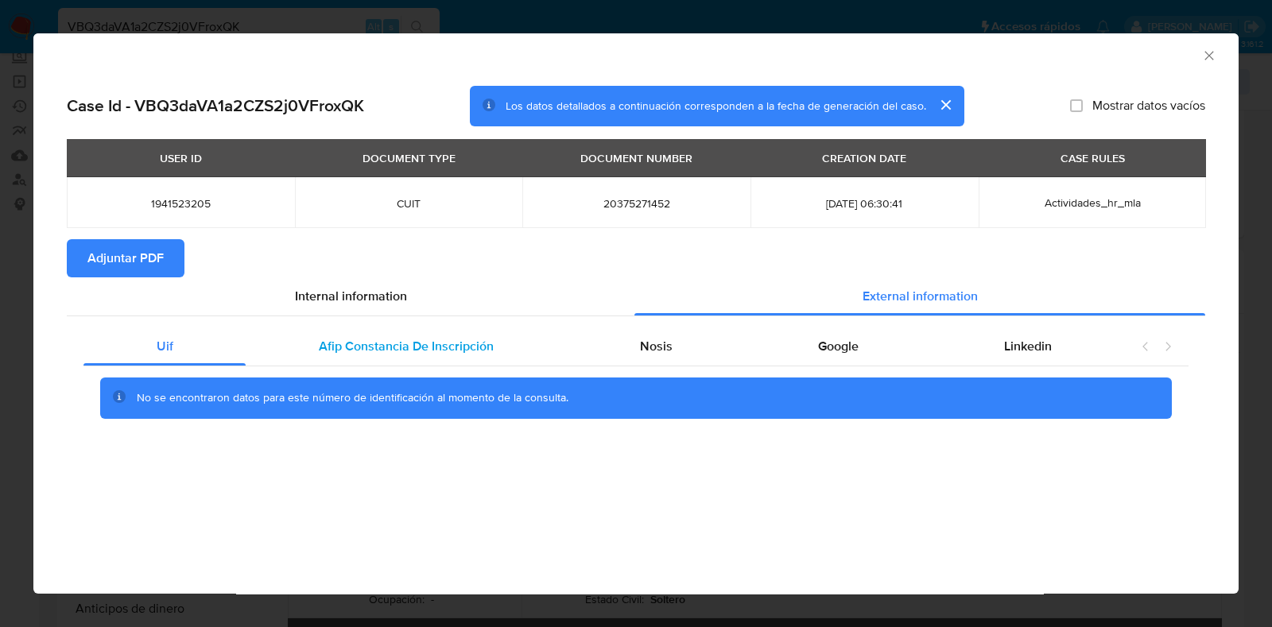
click at [301, 343] on div "Afip Constancia De Inscripción" at bounding box center [406, 347] width 320 height 38
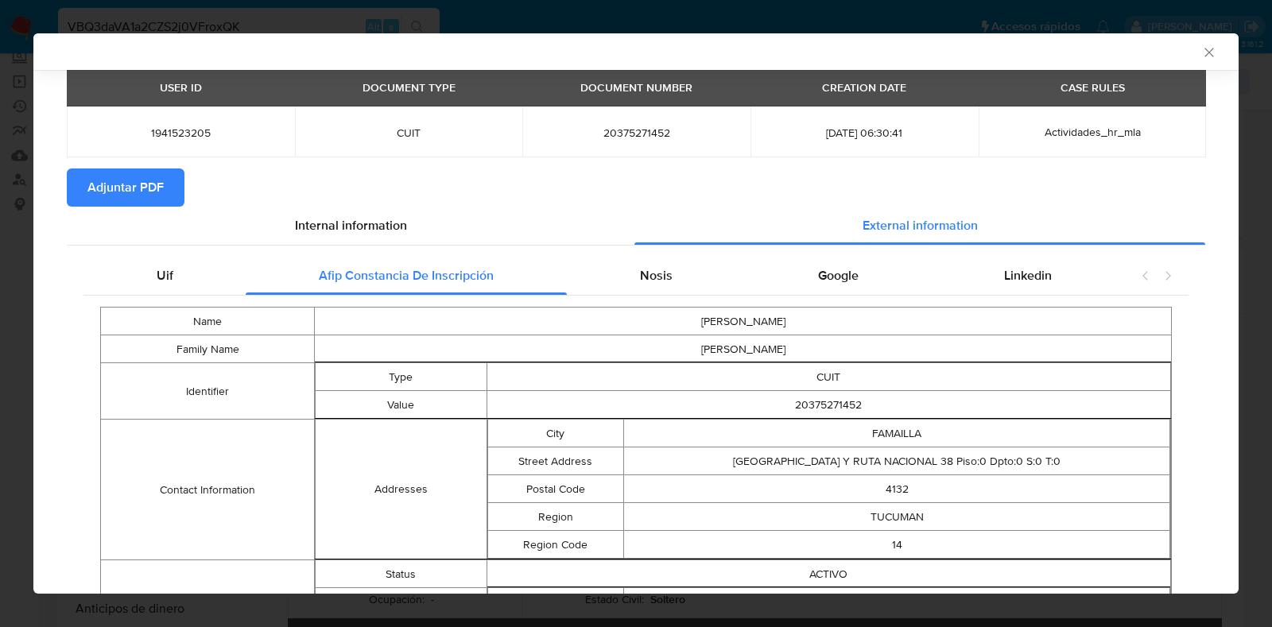
scroll to position [195, 0]
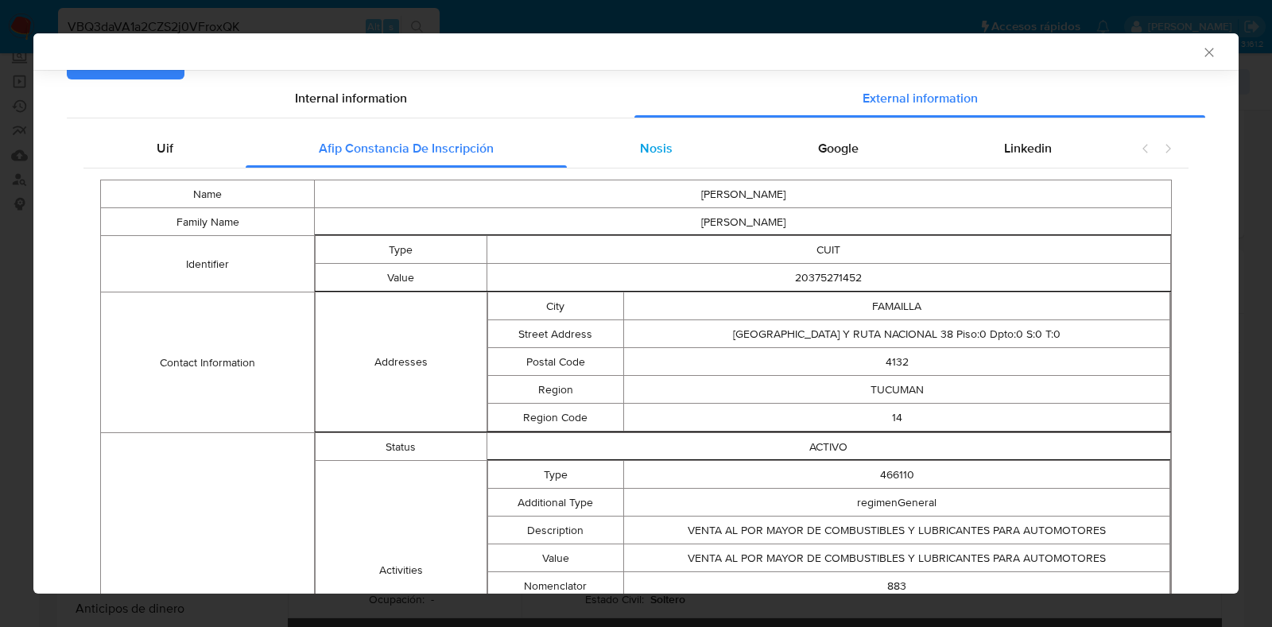
click at [630, 138] on div "Nosis" at bounding box center [656, 149] width 178 height 38
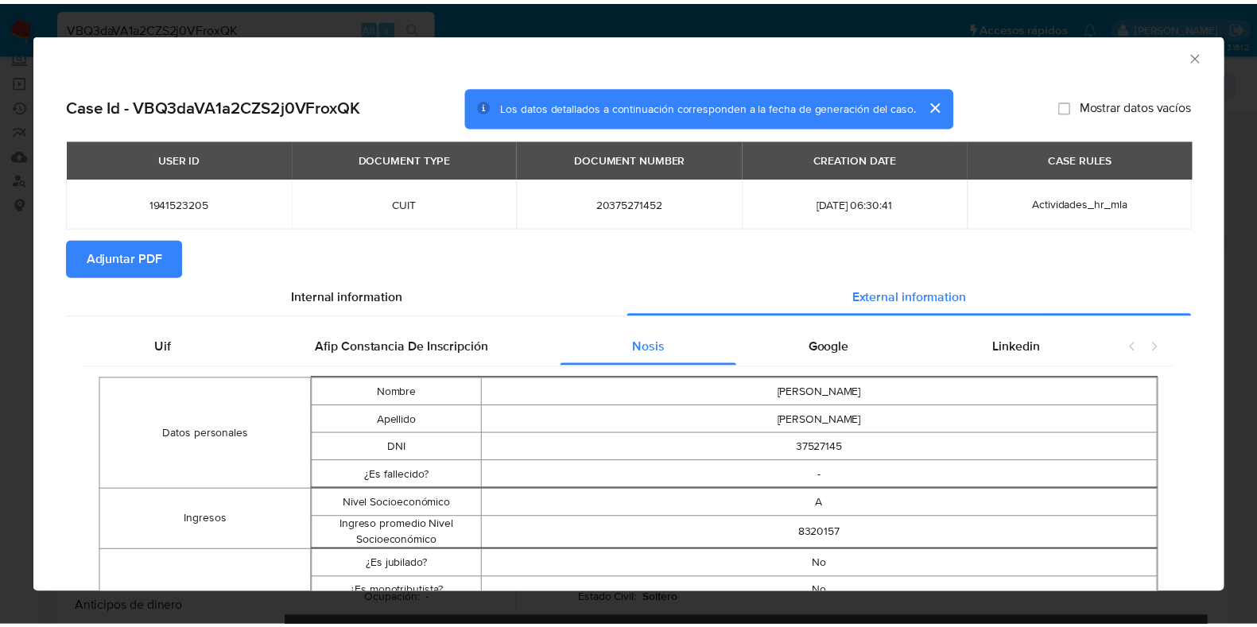
scroll to position [0, 0]
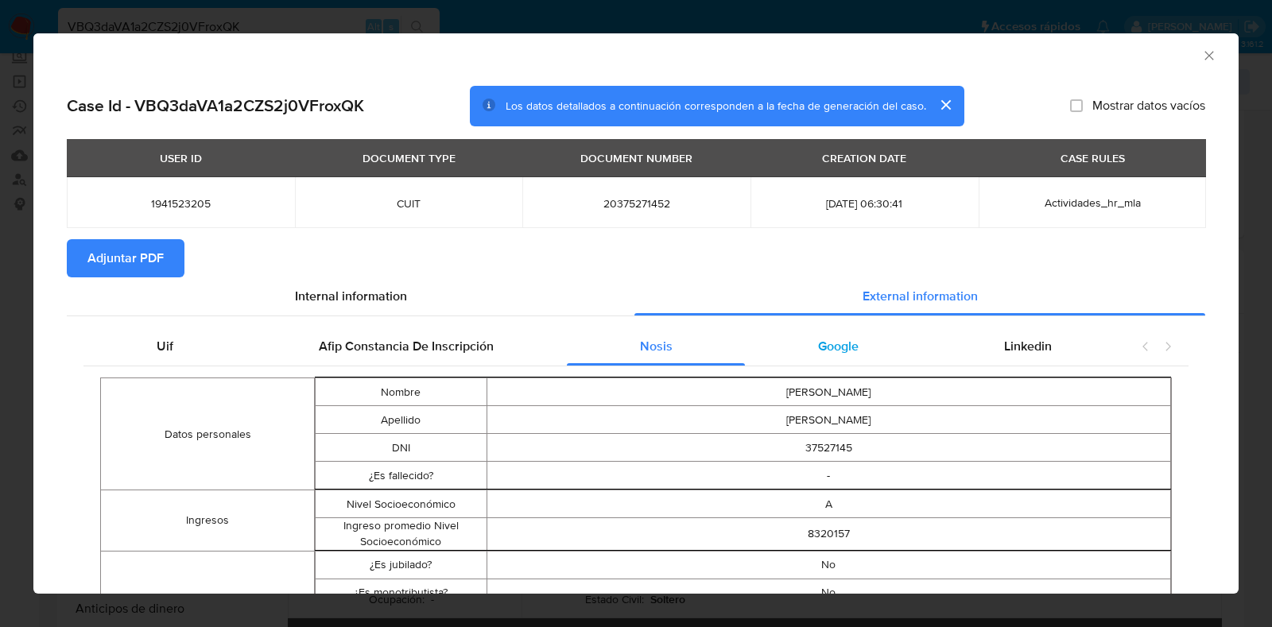
click at [836, 359] on div "Google" at bounding box center [838, 347] width 186 height 38
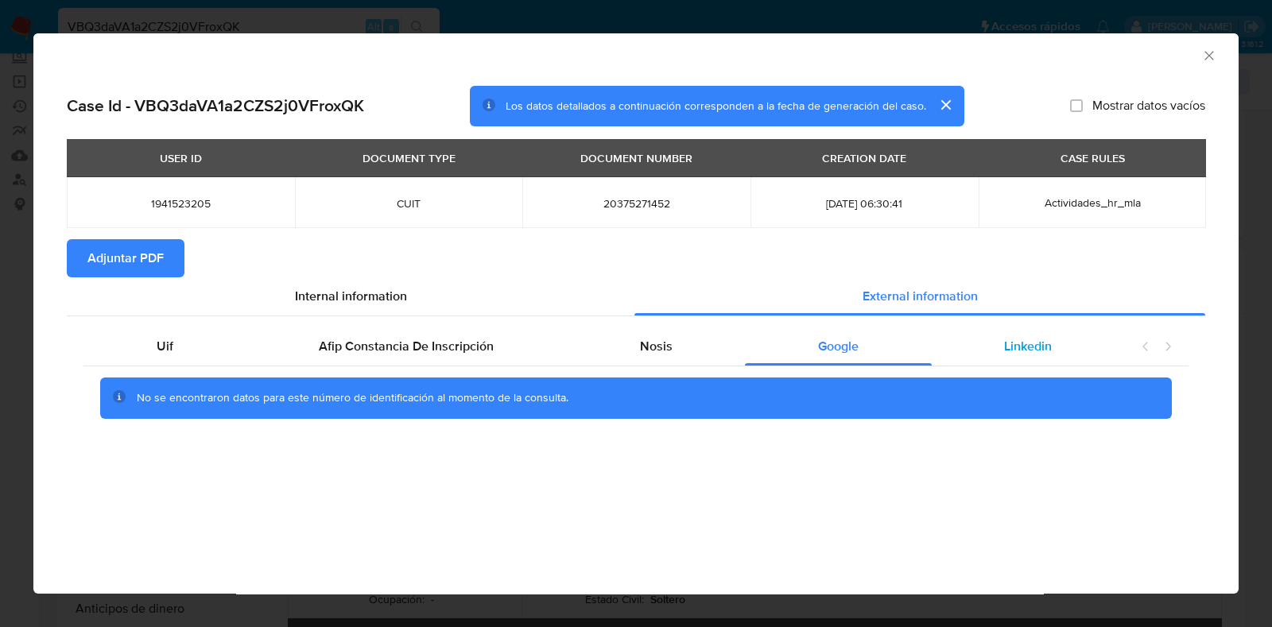
click at [972, 356] on div "Linkedin" at bounding box center [1028, 347] width 193 height 38
click at [148, 265] on span "Adjuntar PDF" at bounding box center [125, 258] width 76 height 35
click at [1205, 60] on icon "Cerrar ventana" at bounding box center [1210, 56] width 16 height 16
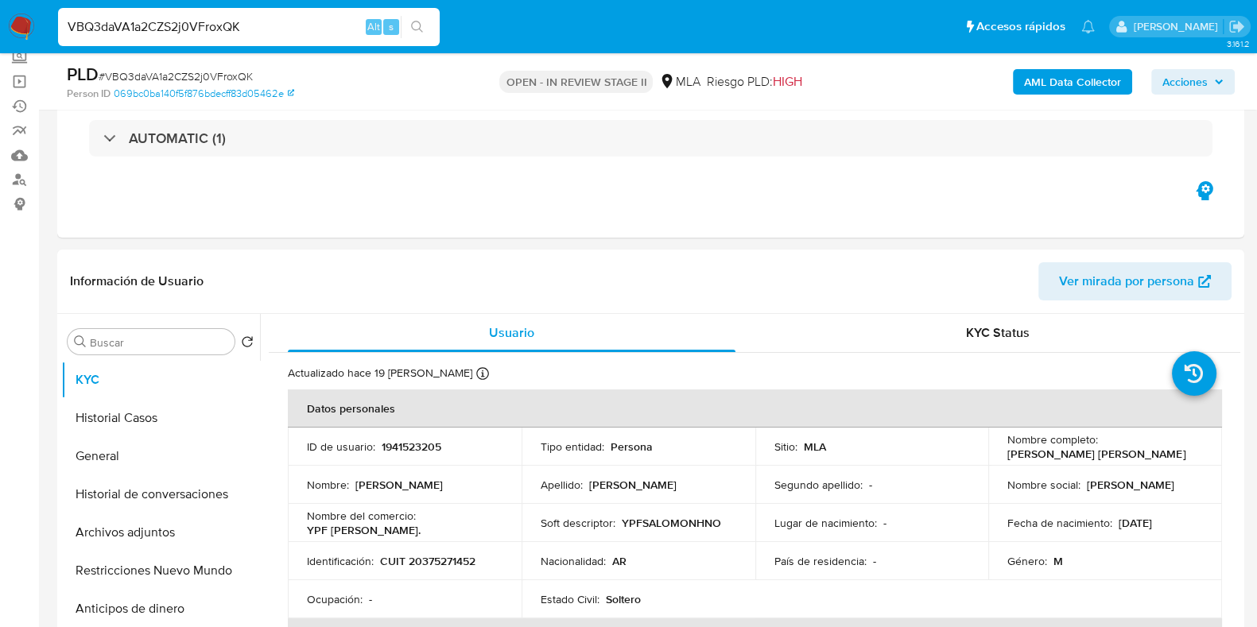
click at [426, 443] on p "1941523205" at bounding box center [412, 447] width 60 height 14
copy p "1941523205"
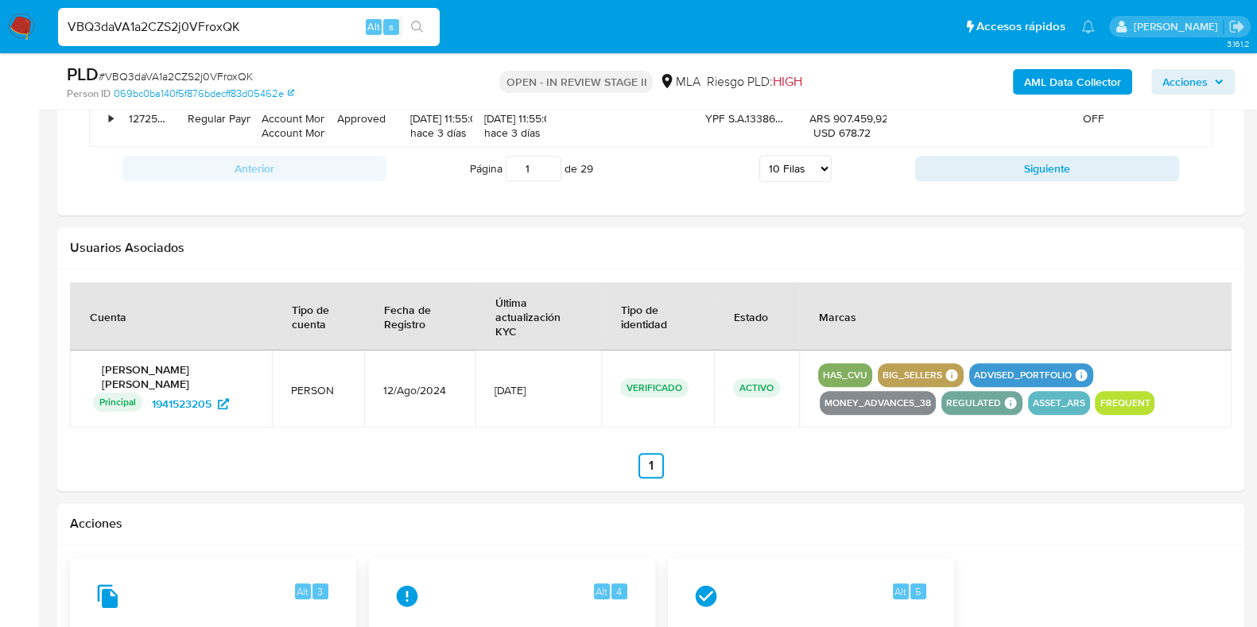
scroll to position [2056, 0]
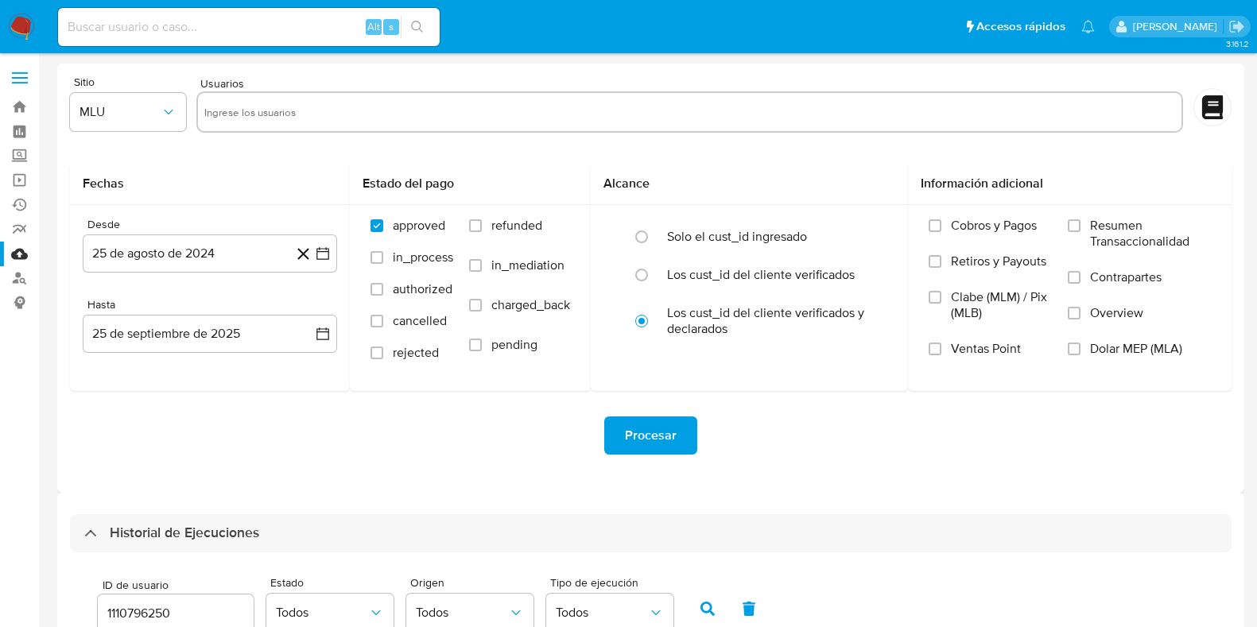
select select "10"
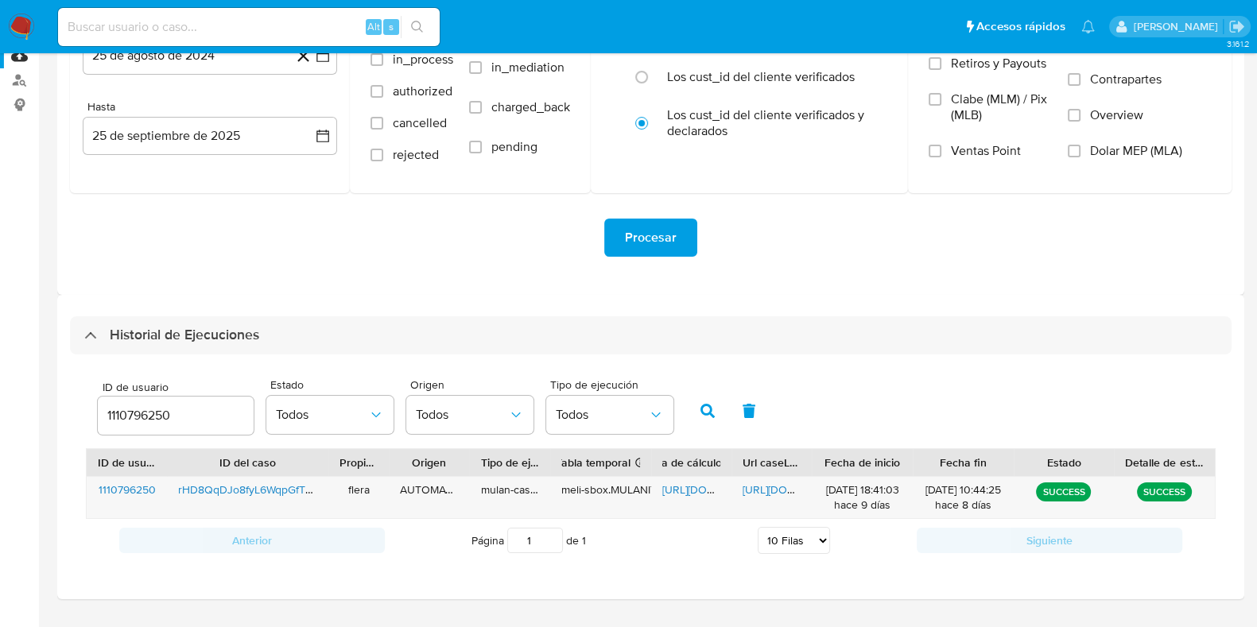
click at [141, 402] on div "1110796250" at bounding box center [176, 416] width 156 height 38
click at [140, 408] on input "1110796250" at bounding box center [176, 416] width 156 height 21
paste input "941523205"
click at [709, 421] on button "button" at bounding box center [707, 411] width 41 height 38
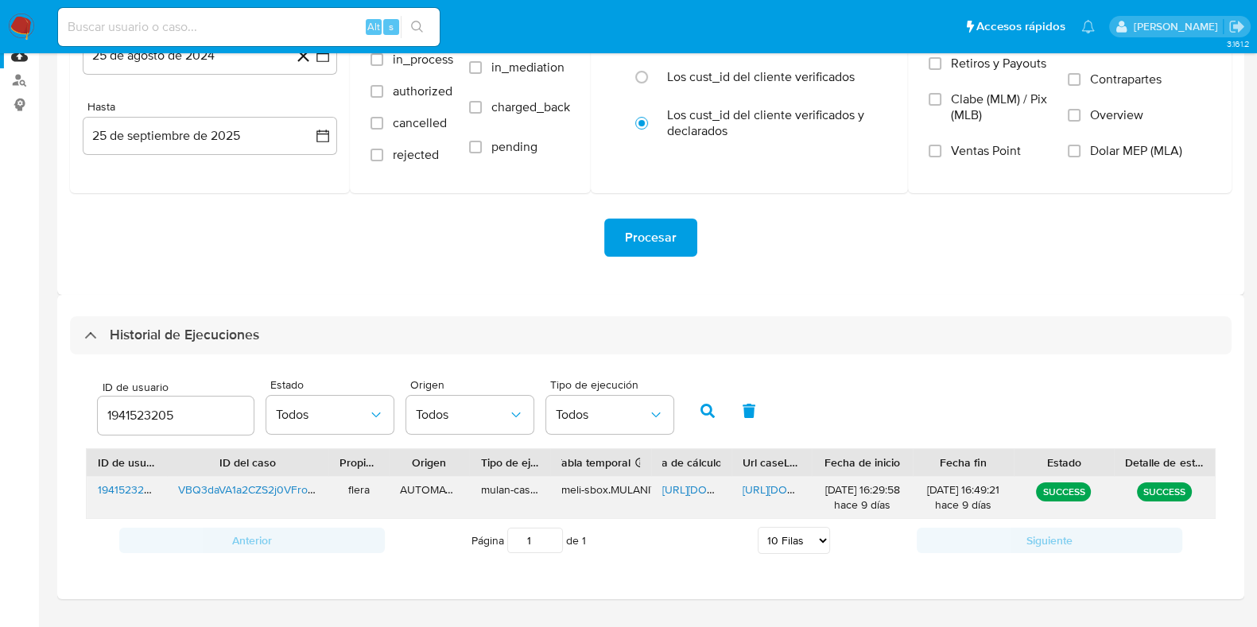
click at [696, 484] on span "[URL][DOMAIN_NAME]" at bounding box center [717, 490] width 110 height 16
click at [763, 489] on span "[URL][DOMAIN_NAME]" at bounding box center [798, 490] width 110 height 16
click at [155, 419] on input "1941523205" at bounding box center [176, 416] width 156 height 21
paste input "30817507"
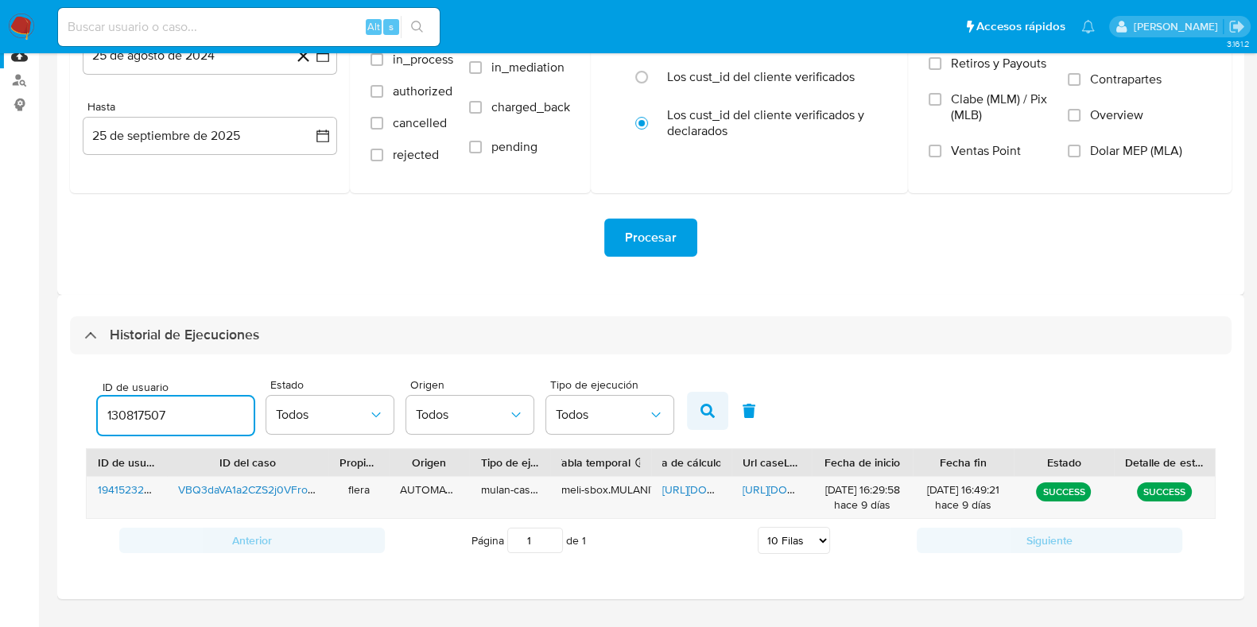
type input "130817507"
click at [695, 410] on button "button" at bounding box center [707, 411] width 41 height 38
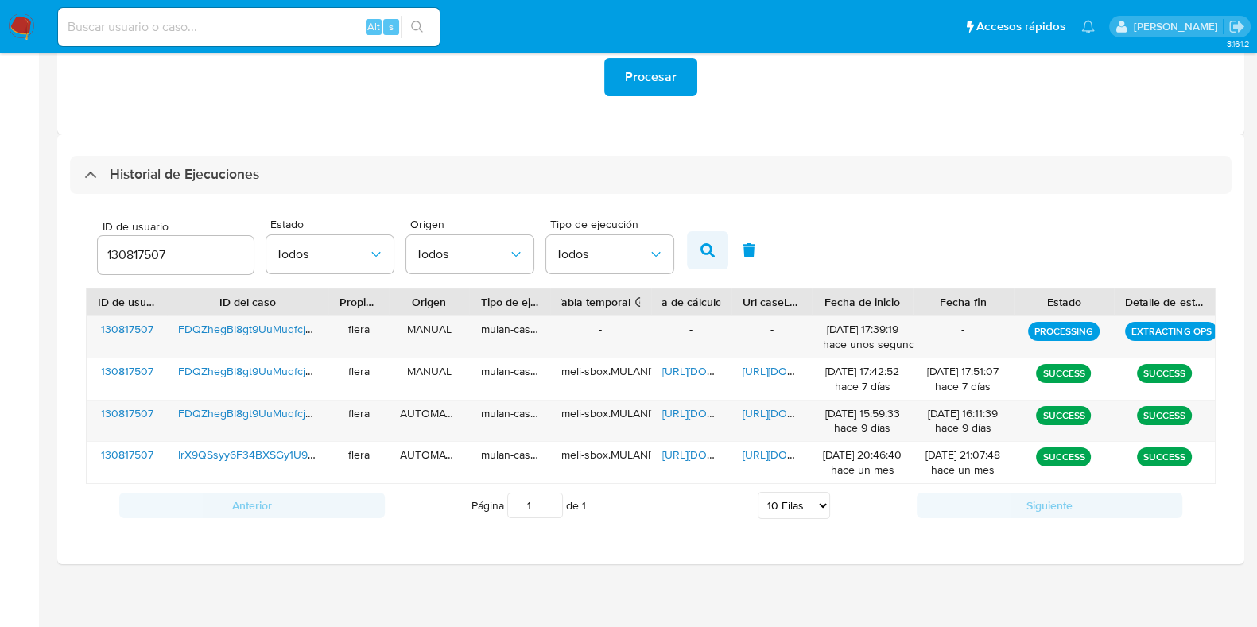
scroll to position [361, 0]
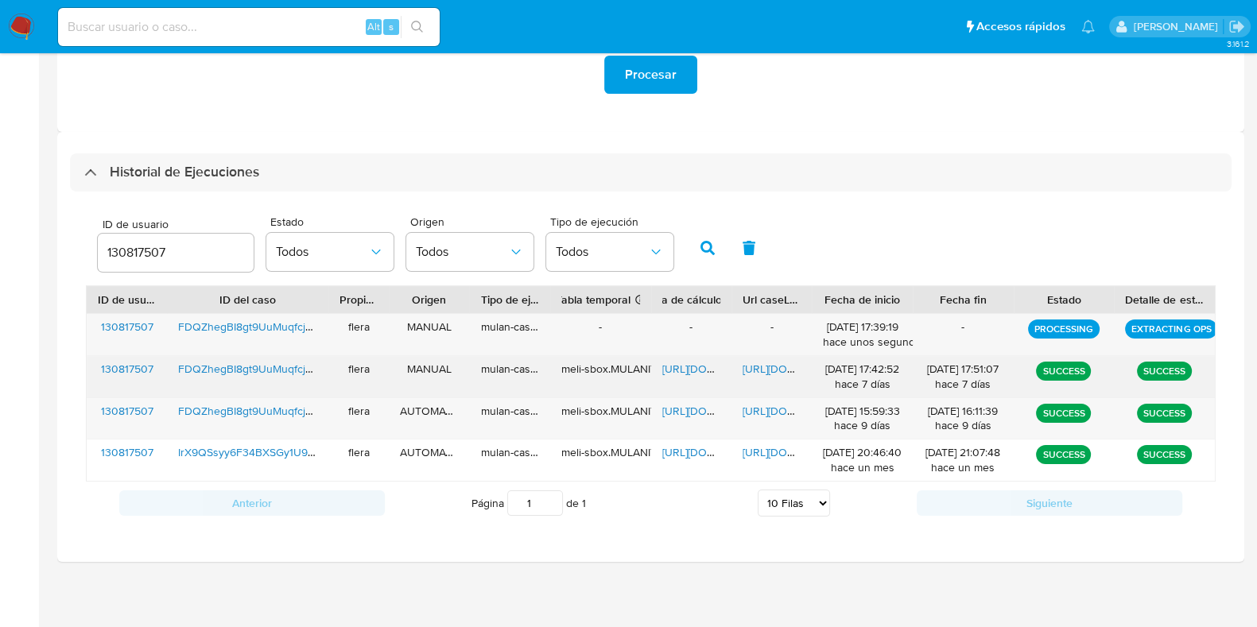
click at [674, 363] on span "[URL][DOMAIN_NAME]" at bounding box center [717, 369] width 110 height 16
click at [771, 364] on span "[URL][DOMAIN_NAME]" at bounding box center [798, 369] width 110 height 16
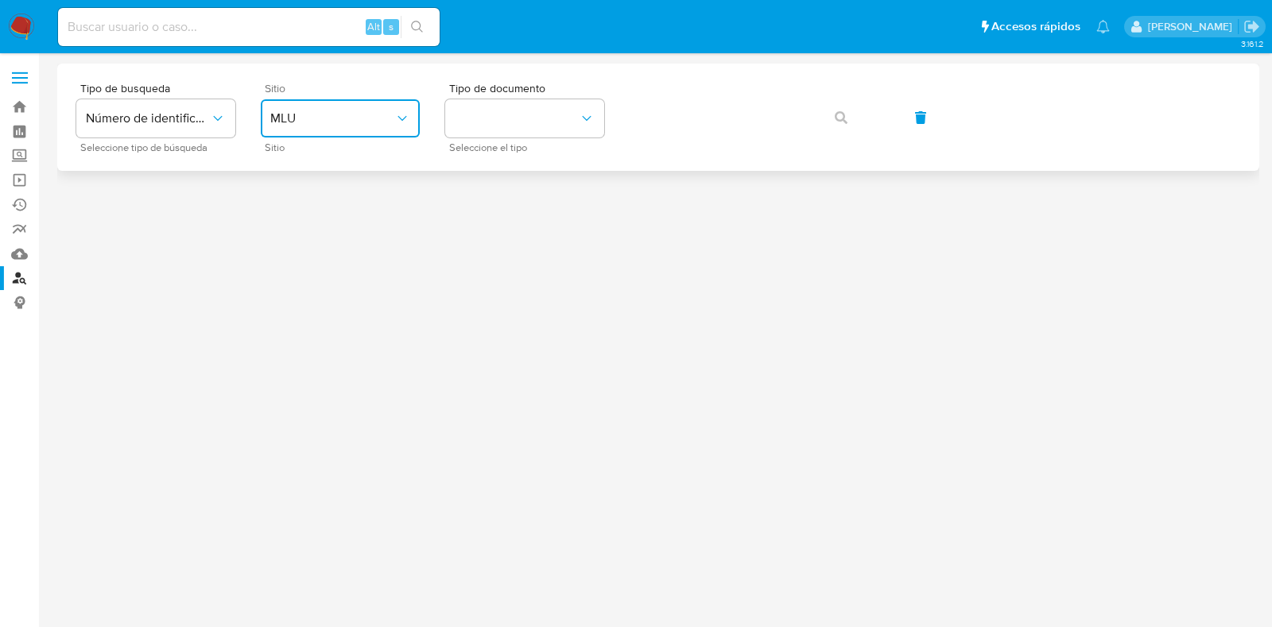
click at [374, 116] on span "MLU" at bounding box center [332, 119] width 124 height 16
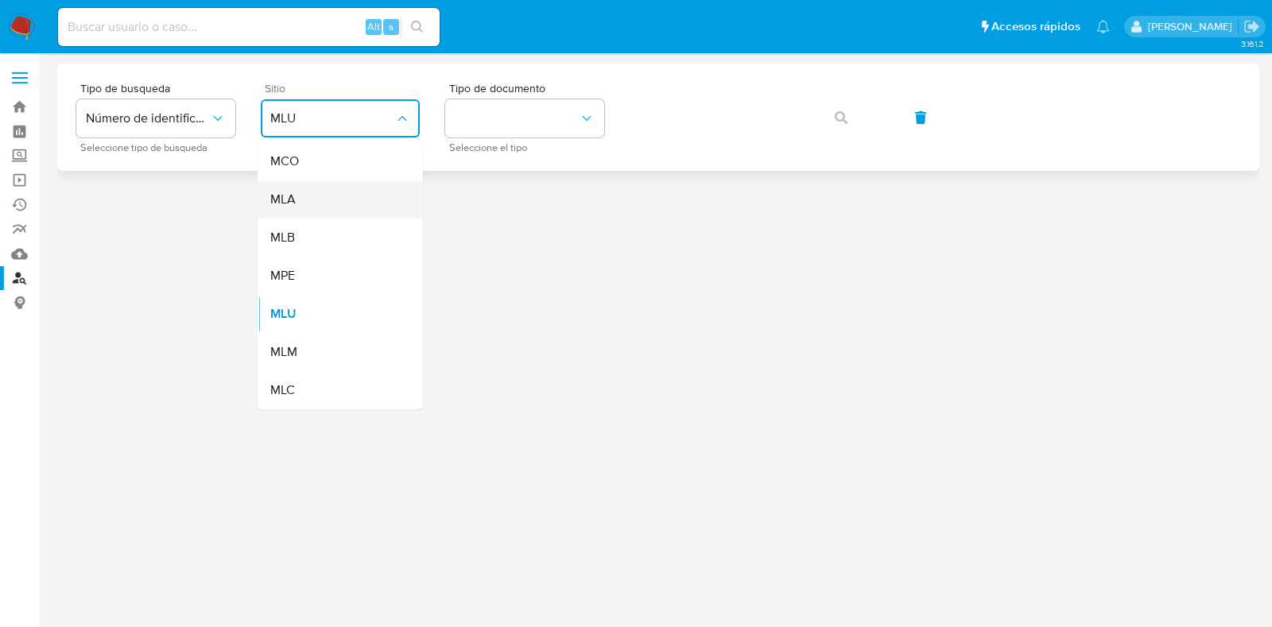
click at [345, 186] on div "MLA" at bounding box center [335, 200] width 130 height 38
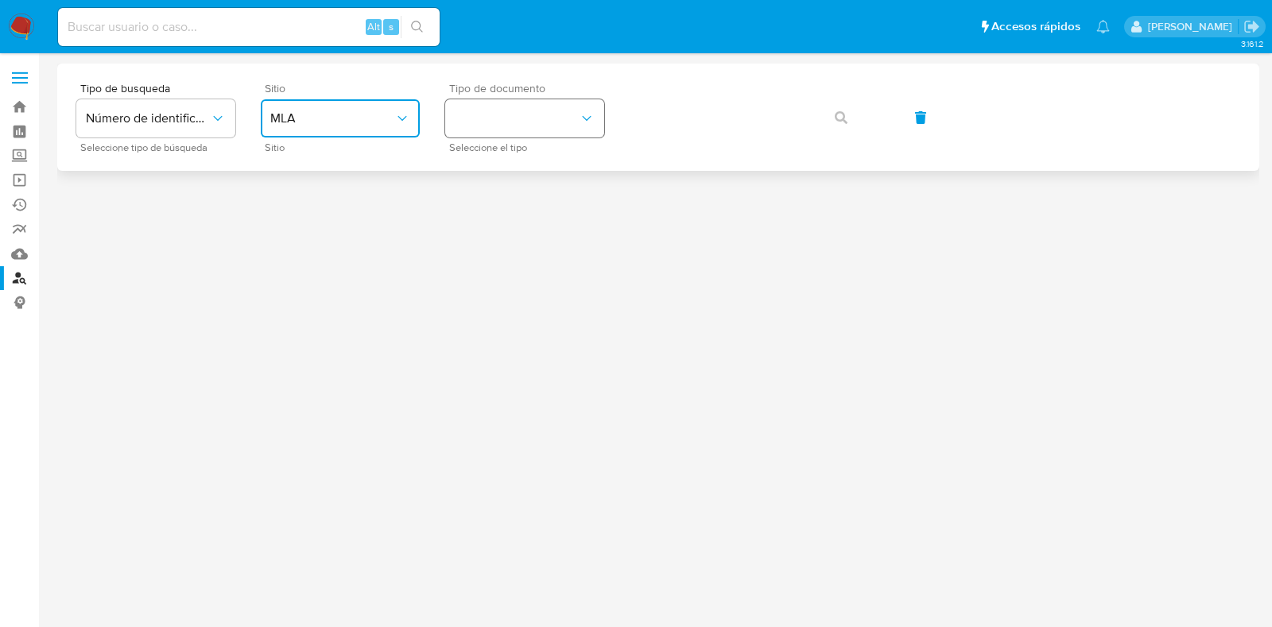
click at [512, 105] on button "identificationType" at bounding box center [524, 118] width 159 height 38
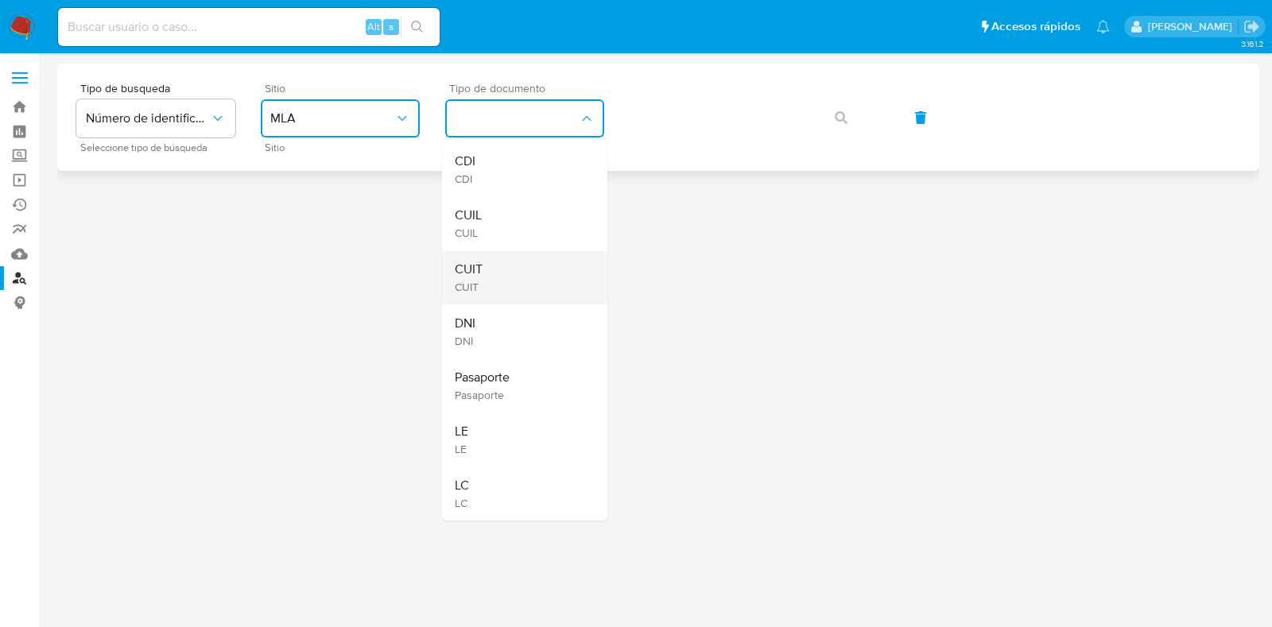
click at [496, 283] on div "CUIT CUIT" at bounding box center [520, 277] width 130 height 54
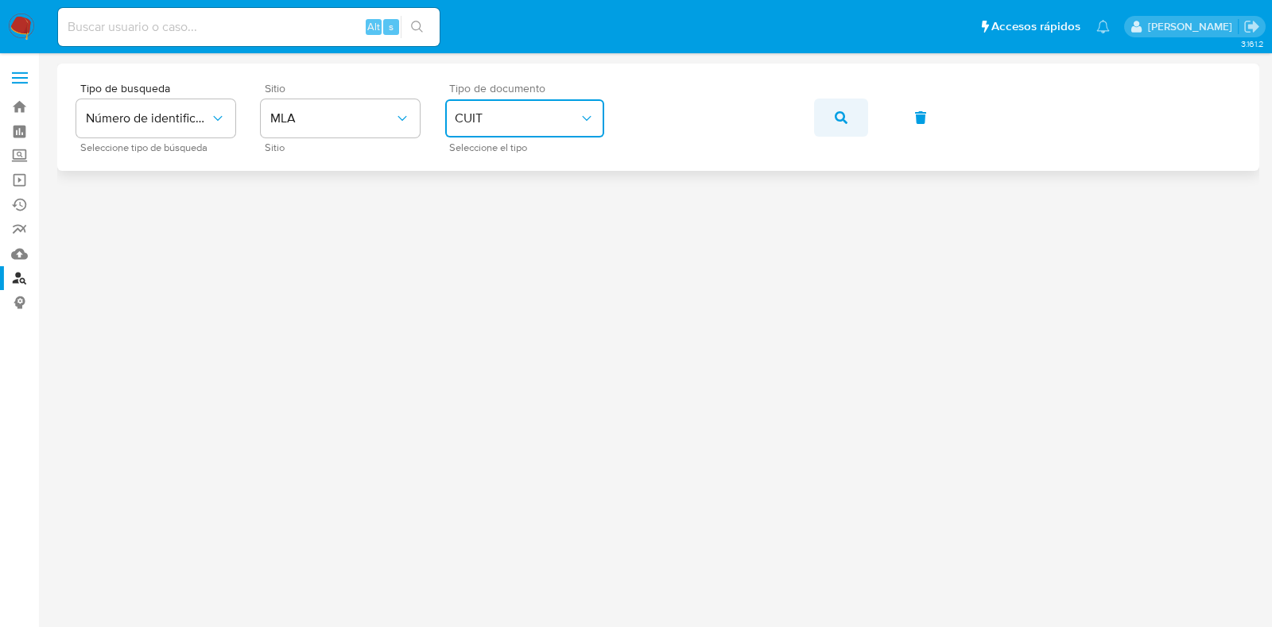
click at [841, 118] on icon "button" at bounding box center [841, 117] width 13 height 13
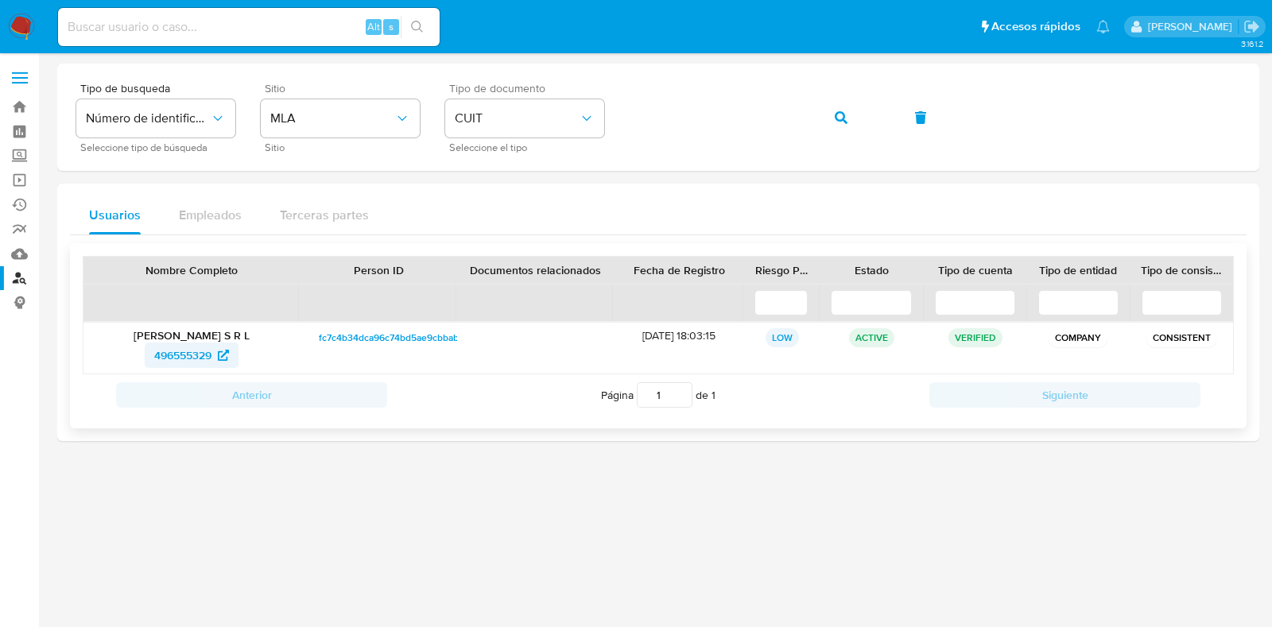
click at [165, 360] on span "496555329" at bounding box center [182, 355] width 57 height 25
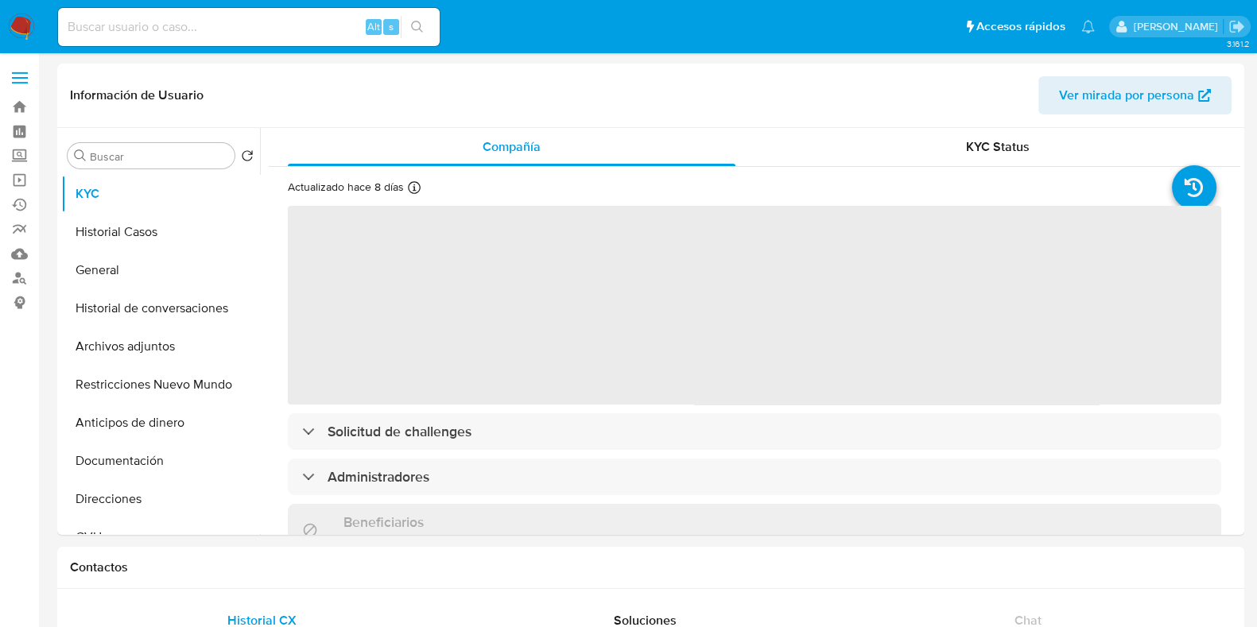
select select "10"
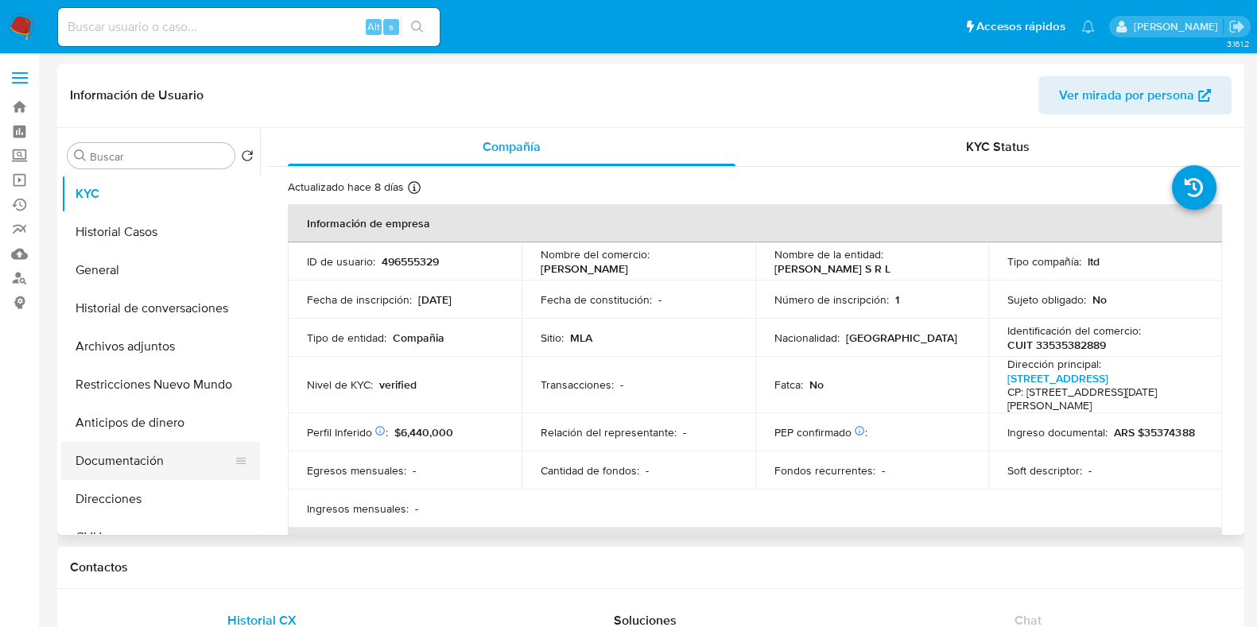
click at [138, 456] on button "Documentación" at bounding box center [154, 461] width 186 height 38
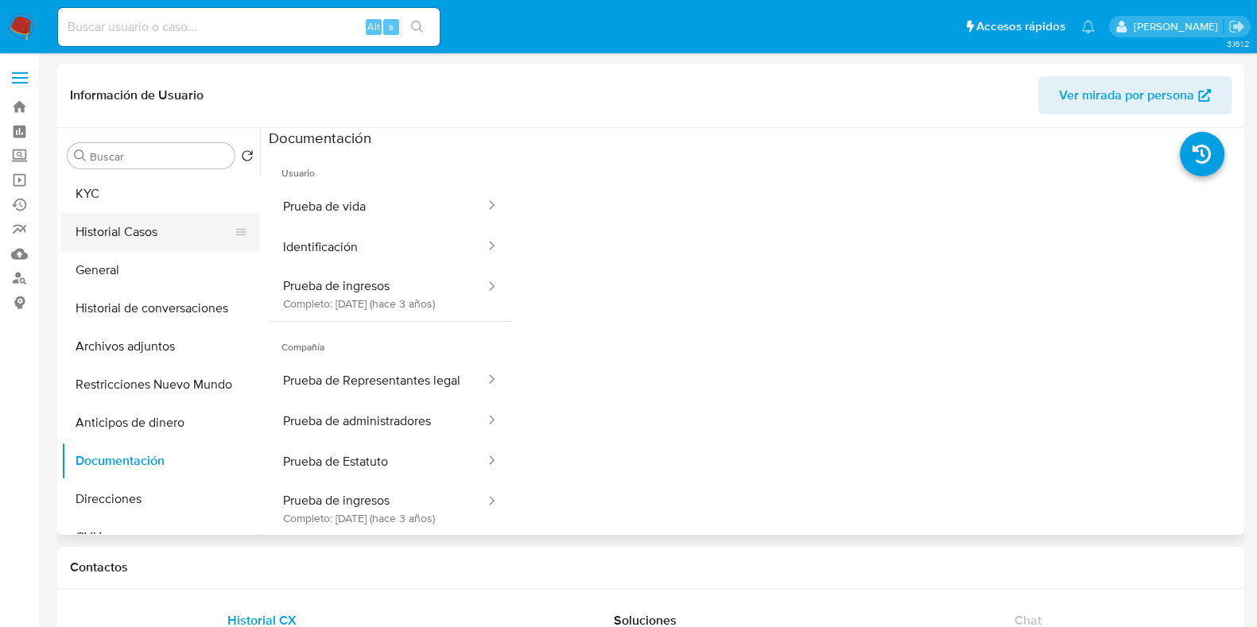
click at [95, 236] on button "Historial Casos" at bounding box center [154, 232] width 186 height 38
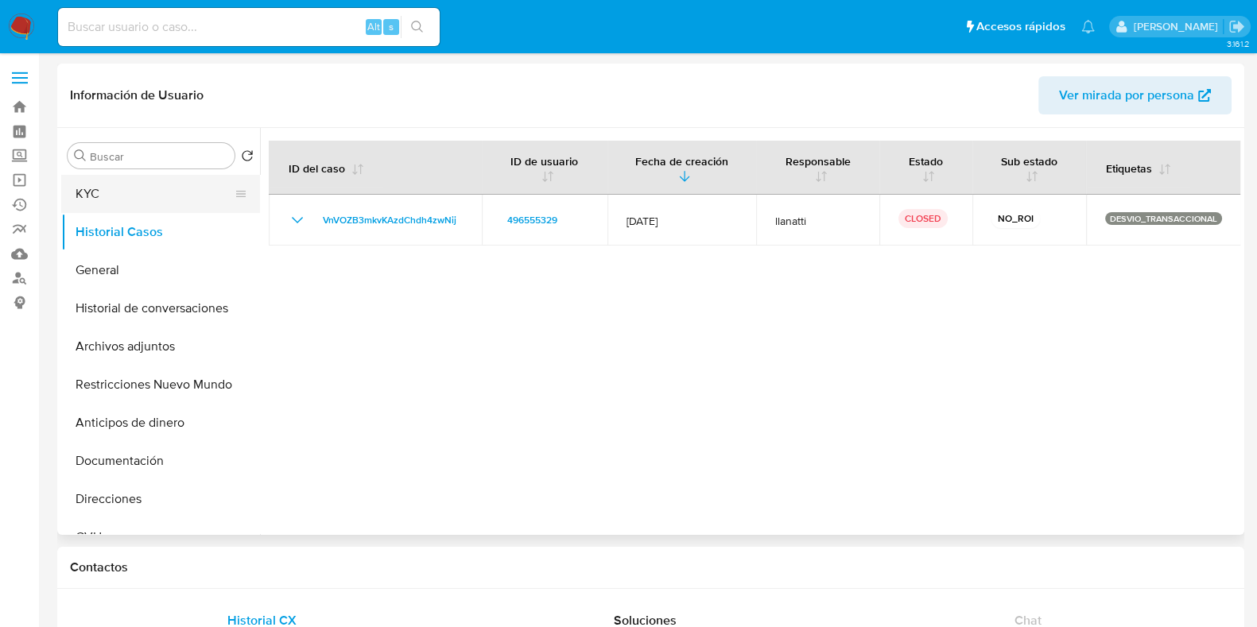
click at [95, 200] on button "KYC" at bounding box center [154, 194] width 186 height 38
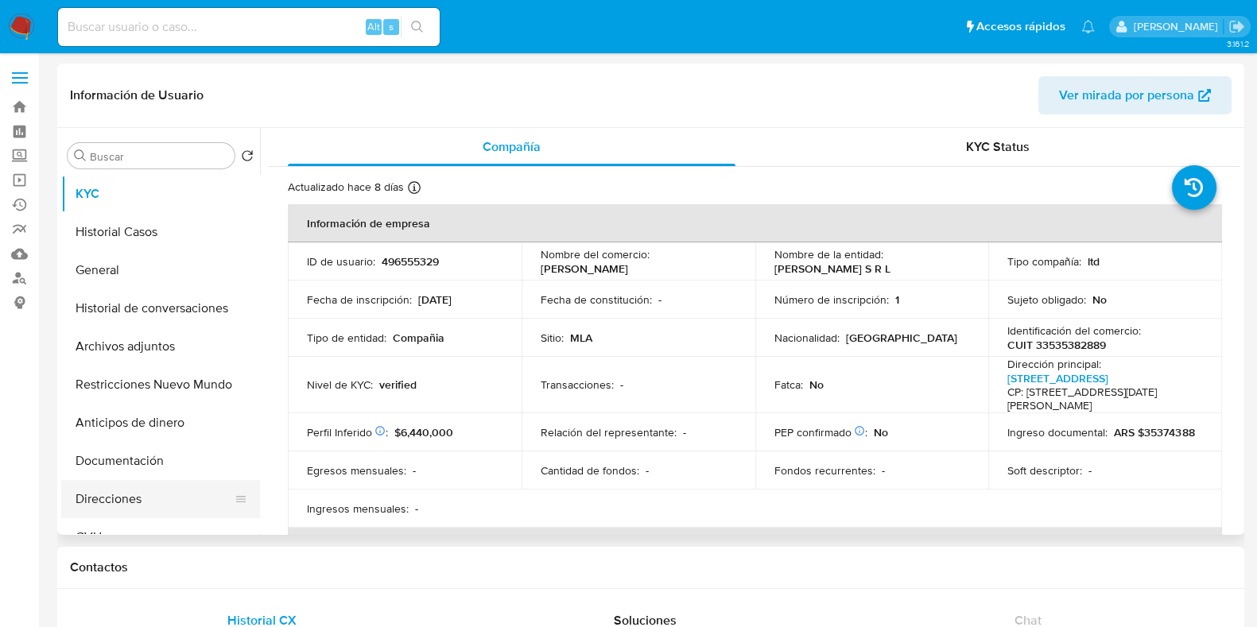
click at [122, 483] on button "Direcciones" at bounding box center [154, 499] width 186 height 38
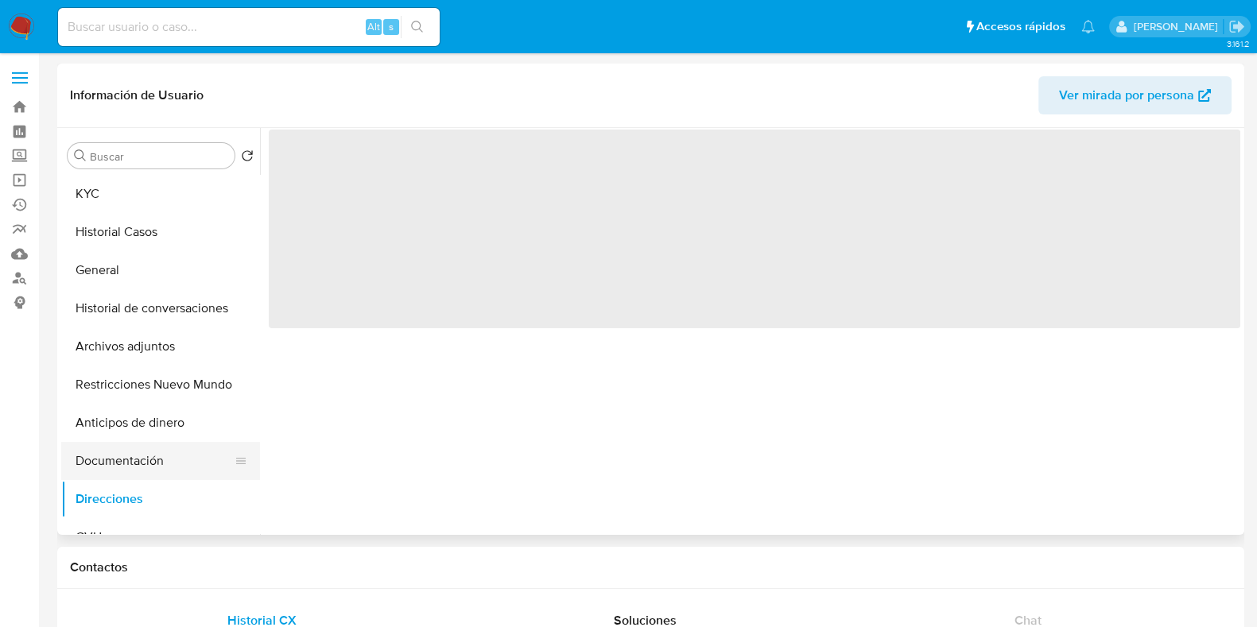
click at [126, 464] on button "Documentación" at bounding box center [154, 461] width 186 height 38
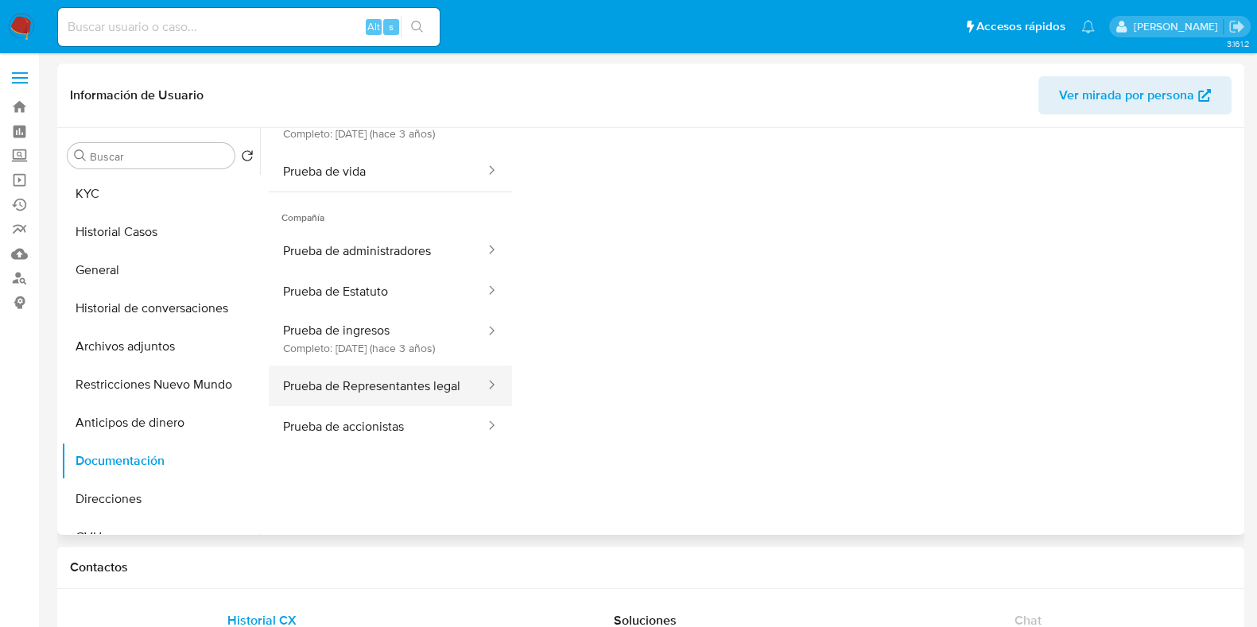
click at [381, 399] on button "Prueba de Representantes legal" at bounding box center [378, 386] width 218 height 41
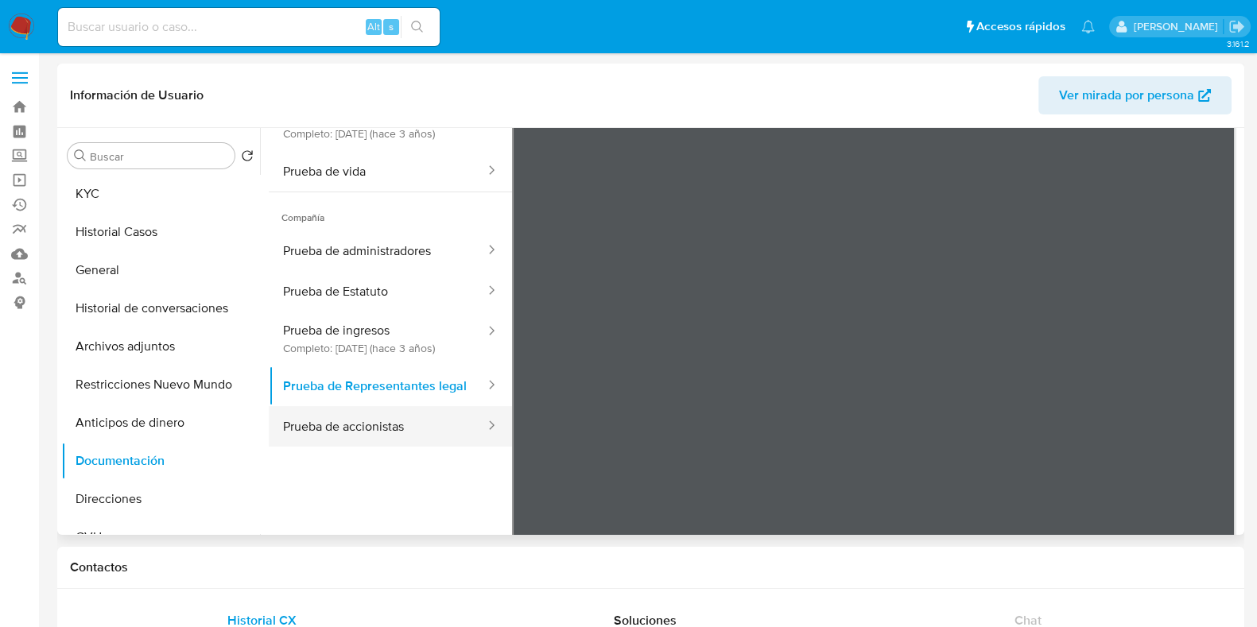
click at [363, 447] on button "Prueba de accionistas" at bounding box center [378, 426] width 218 height 41
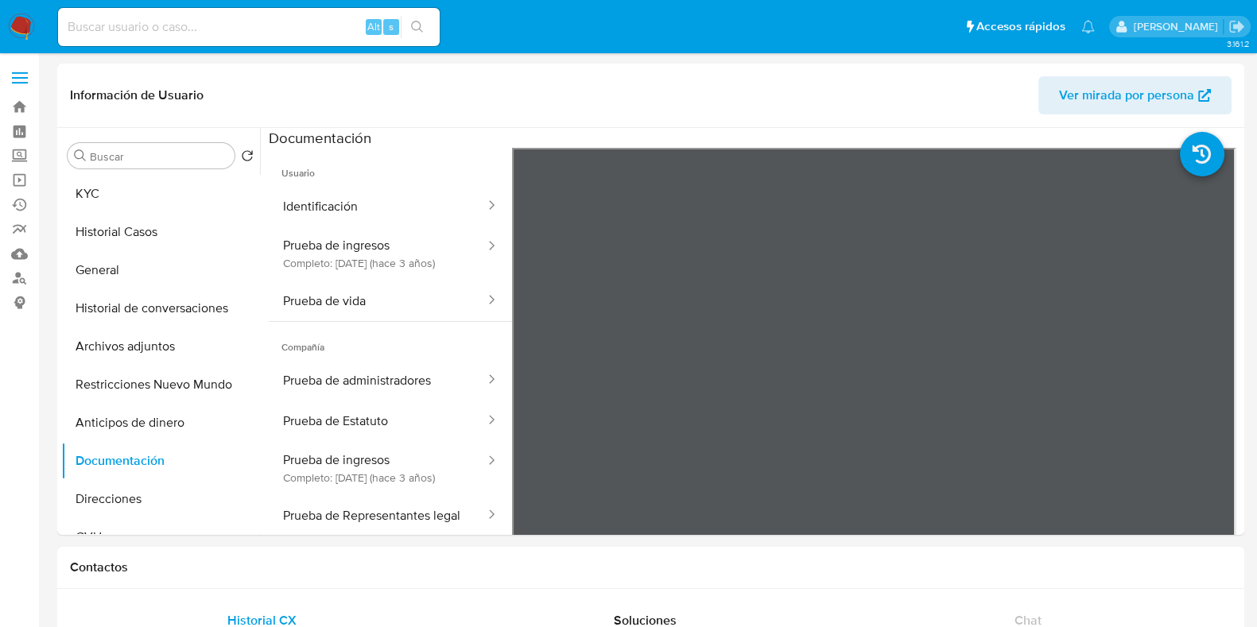
click at [262, 25] on input at bounding box center [249, 27] width 382 height 21
paste input "FDQZhegBI8gt9UuMuqfcjwxa"
type input "FDQZhegBI8gt9UuMuqfcjwxa"
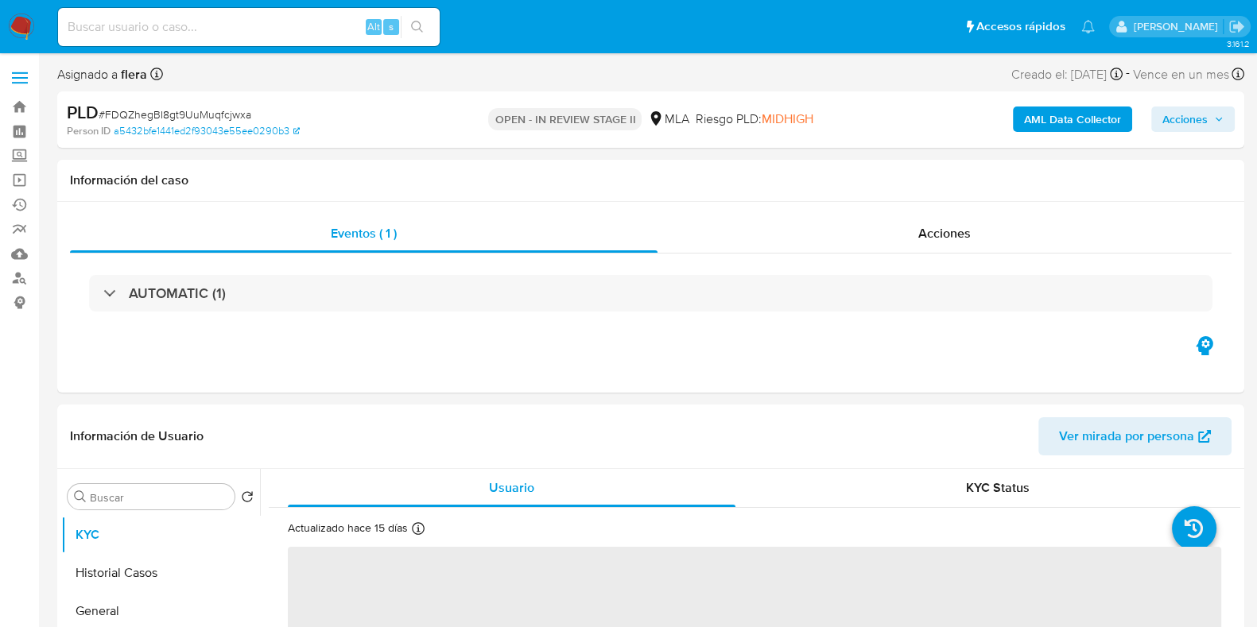
select select "10"
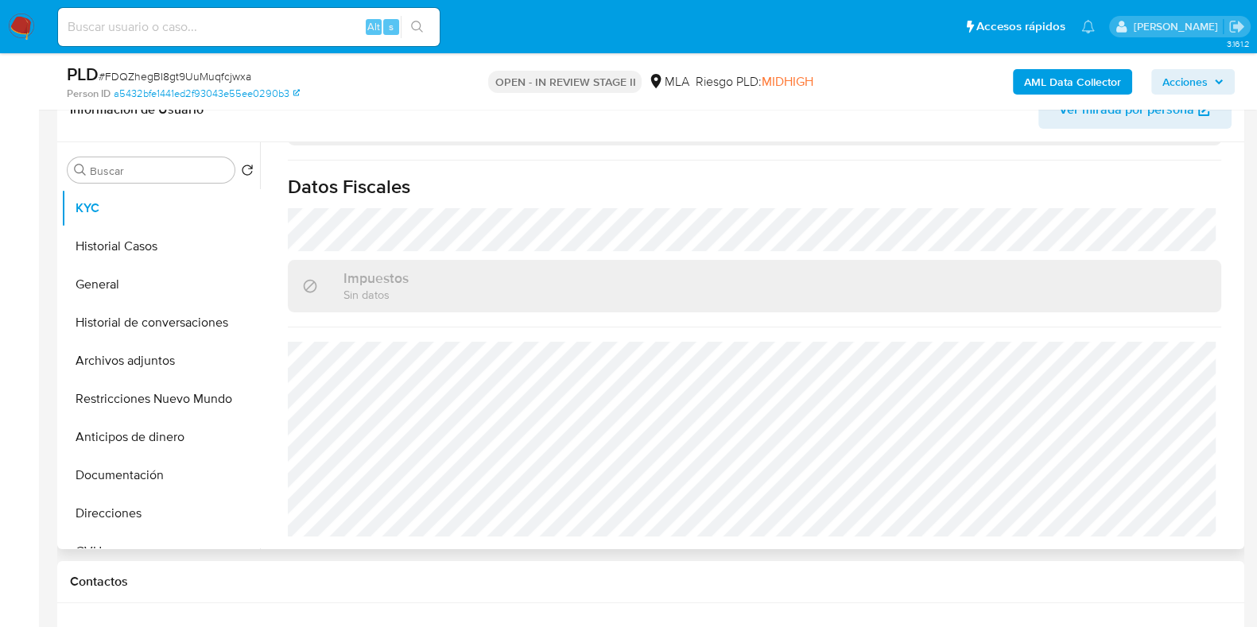
scroll to position [397, 0]
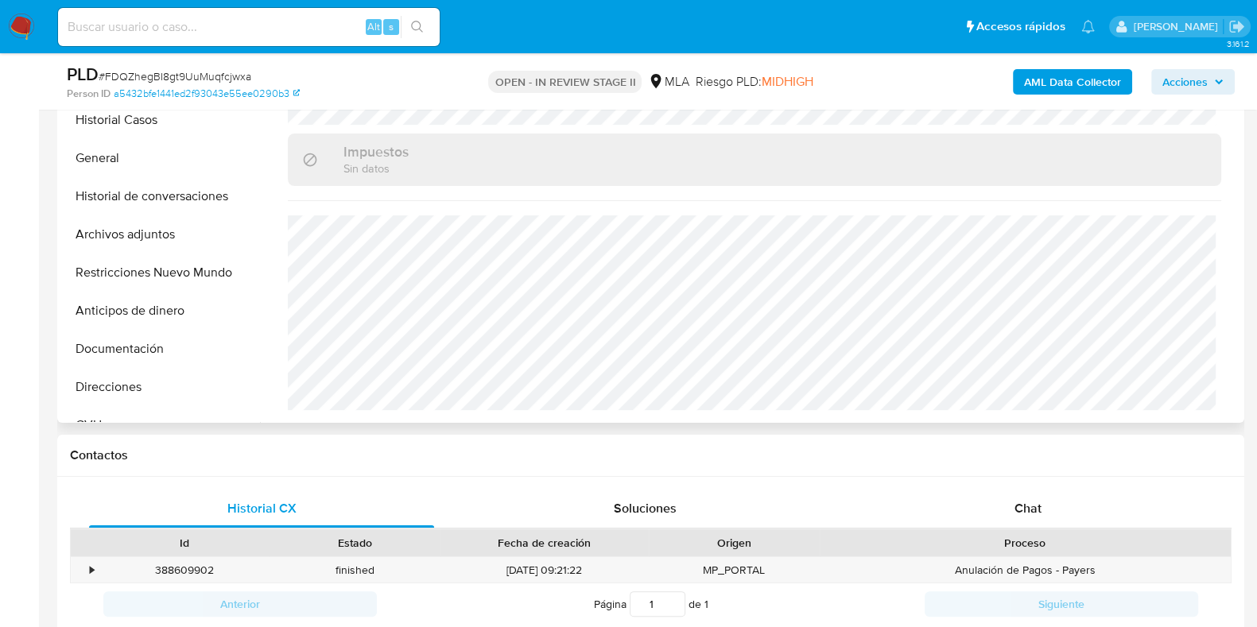
click at [1016, 511] on span "Chat" at bounding box center [1028, 508] width 27 height 18
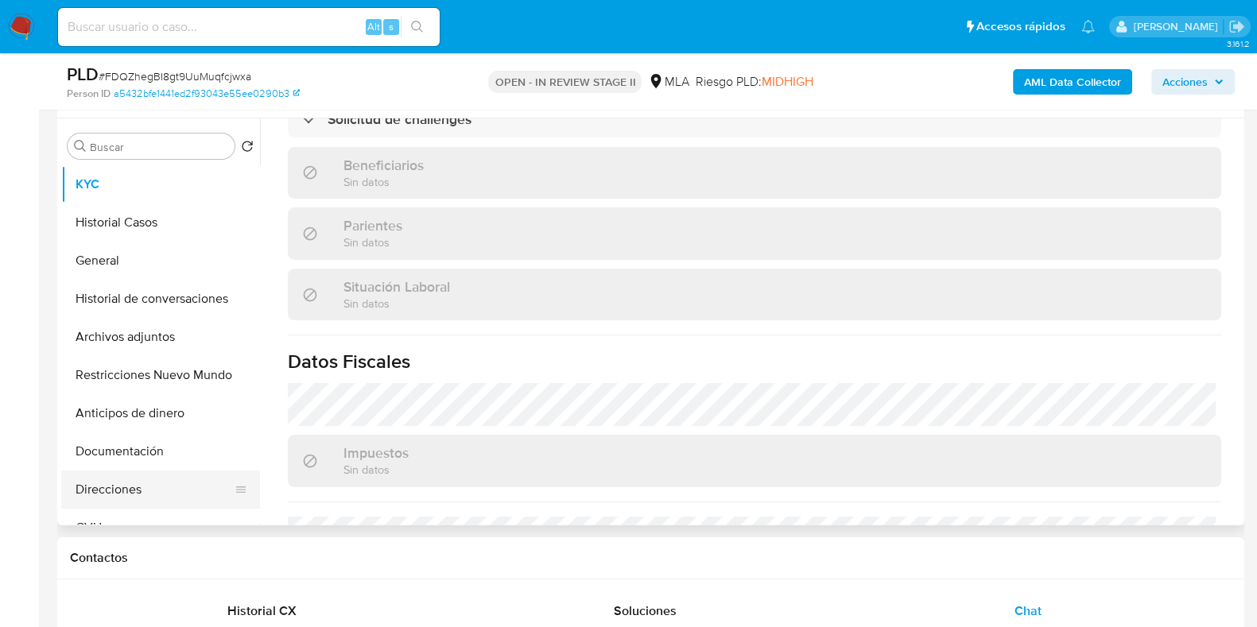
scroll to position [198, 0]
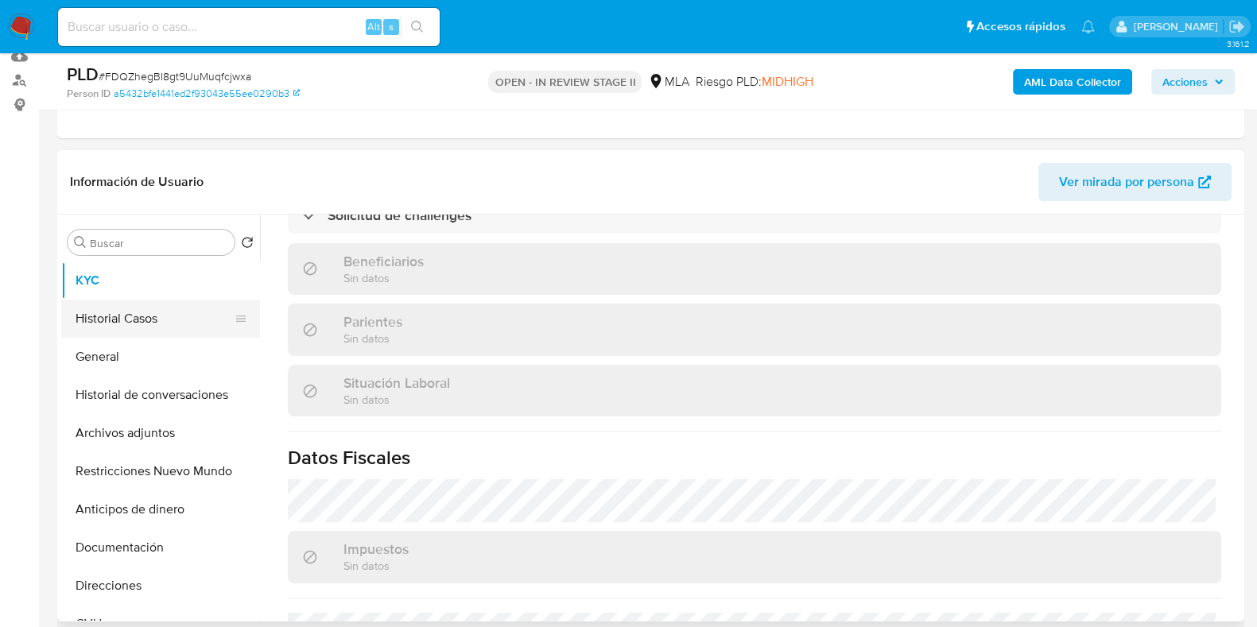
click at [151, 324] on button "Historial Casos" at bounding box center [154, 319] width 186 height 38
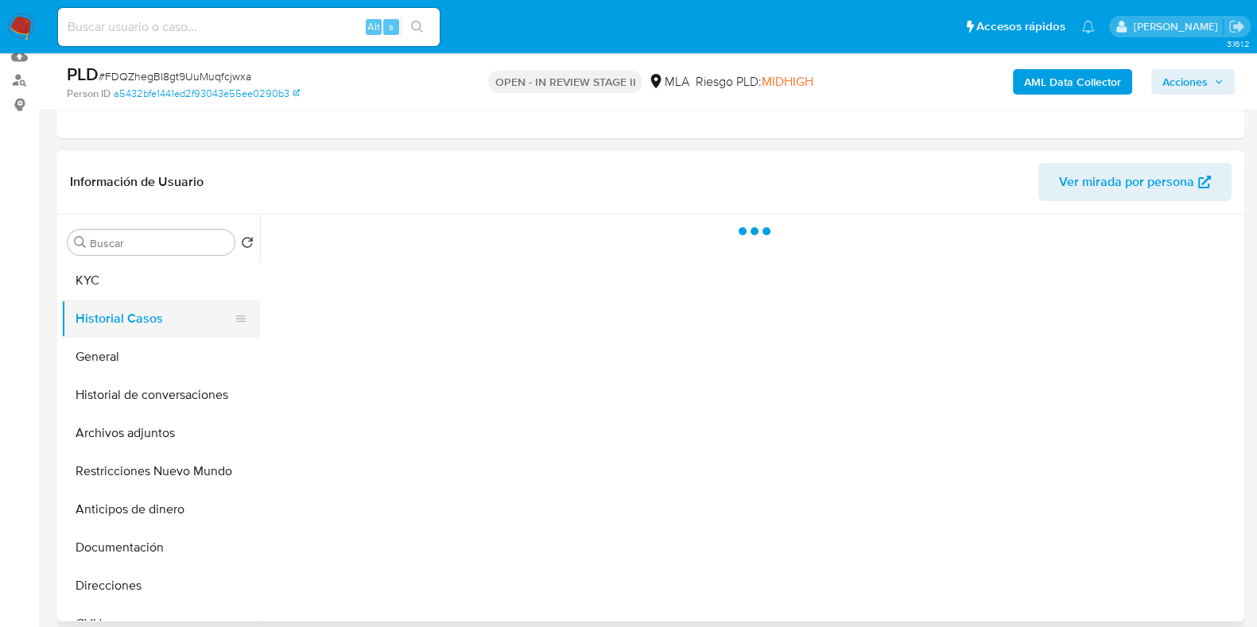
scroll to position [0, 0]
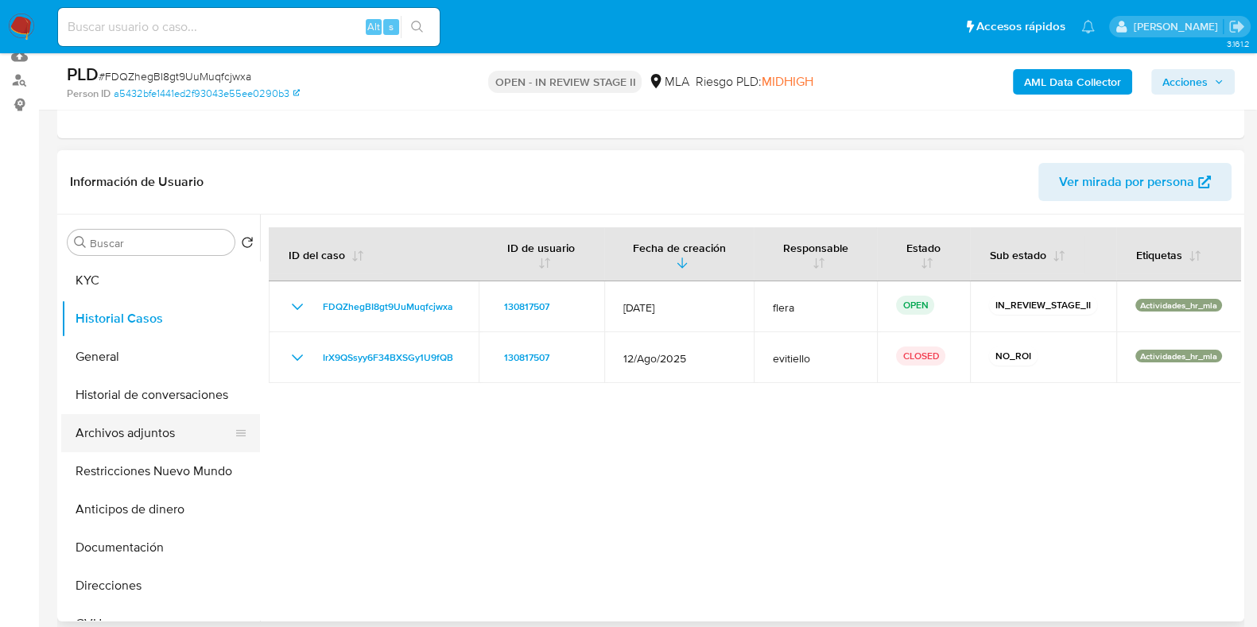
click at [134, 435] on button "Archivos adjuntos" at bounding box center [154, 433] width 186 height 38
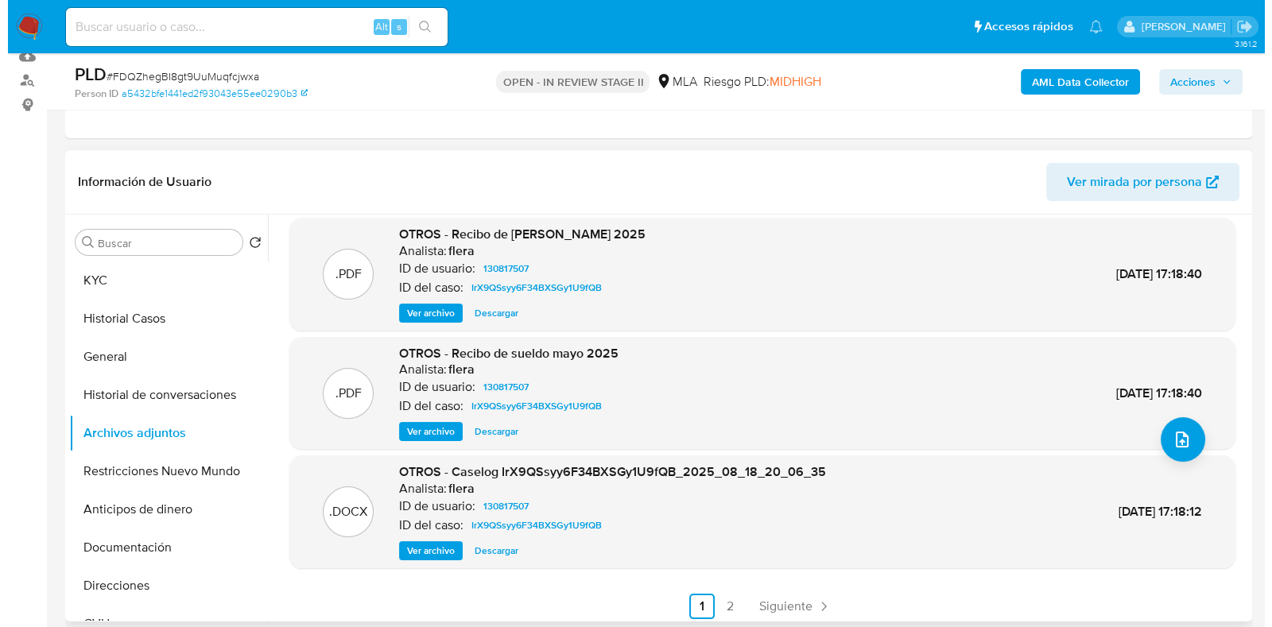
scroll to position [134, 0]
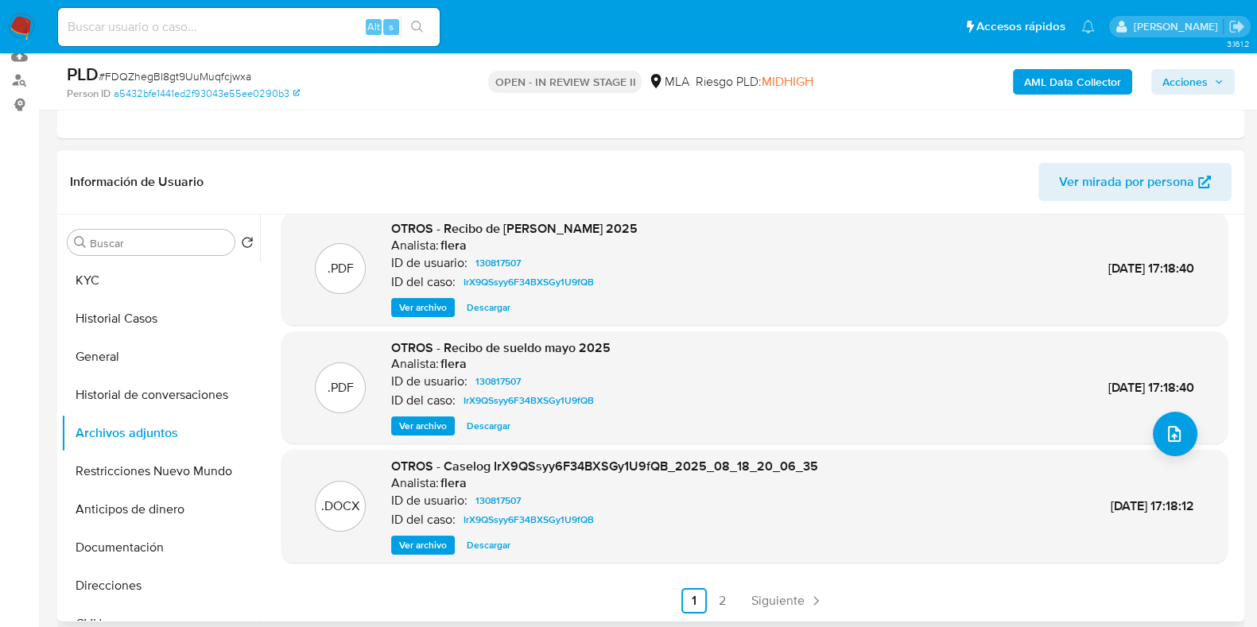
click at [411, 548] on span "Ver archivo" at bounding box center [423, 546] width 48 height 16
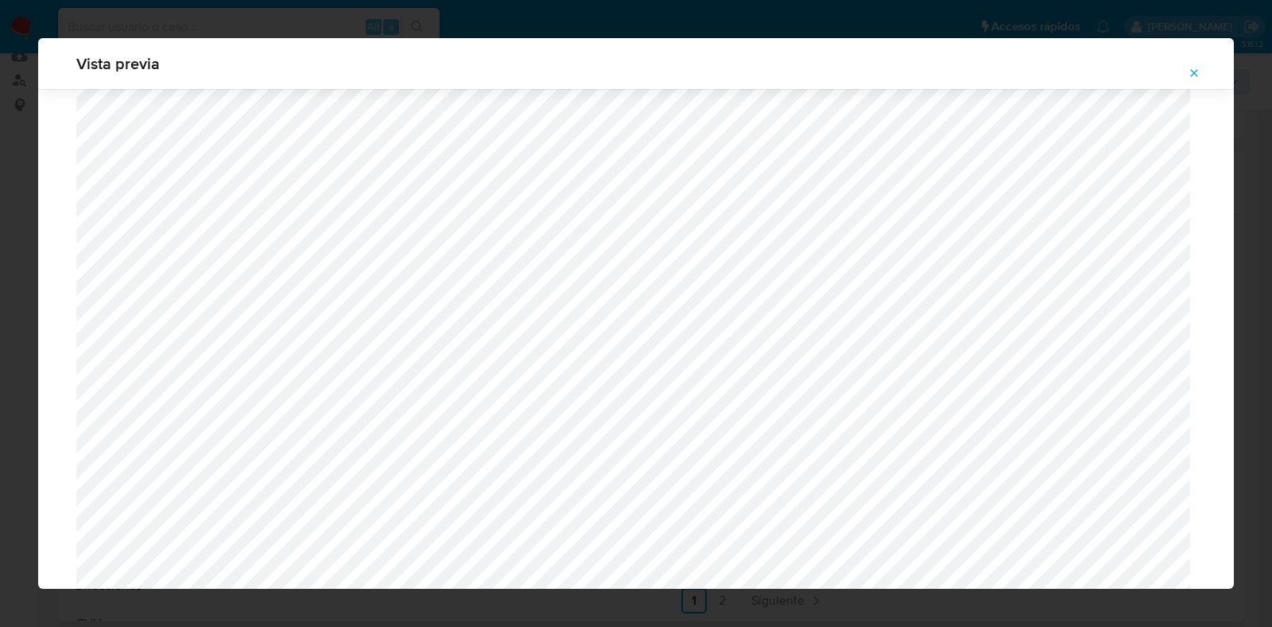
scroll to position [663, 0]
click at [1190, 74] on icon "Attachment preview" at bounding box center [1194, 73] width 13 height 13
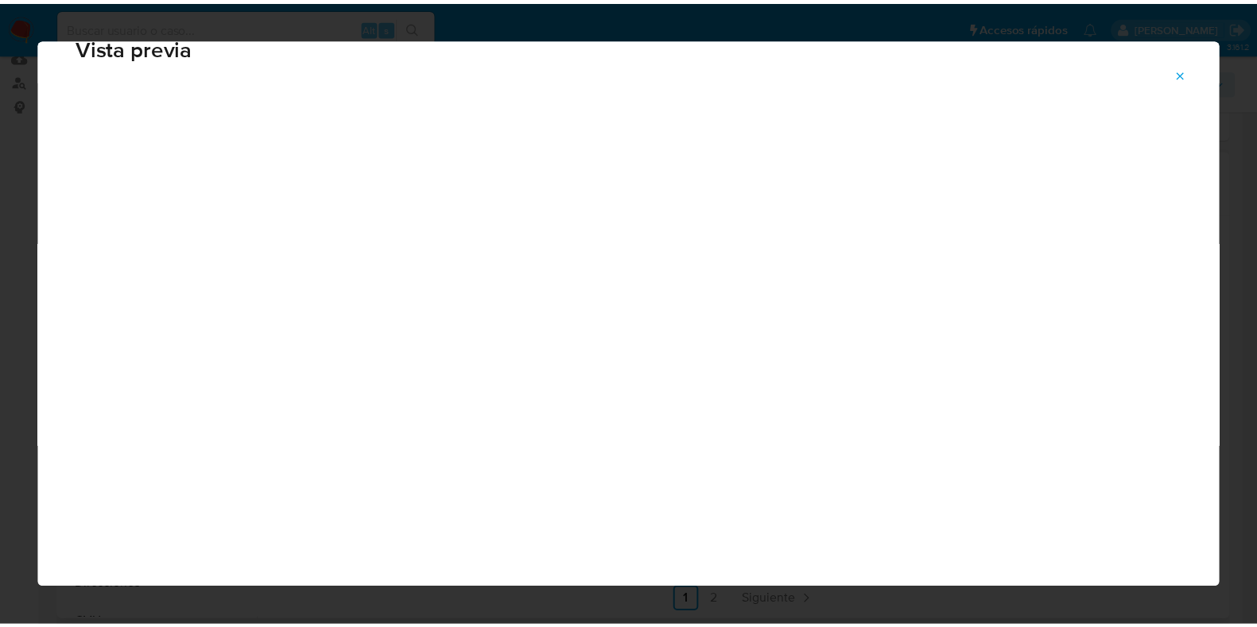
scroll to position [40, 0]
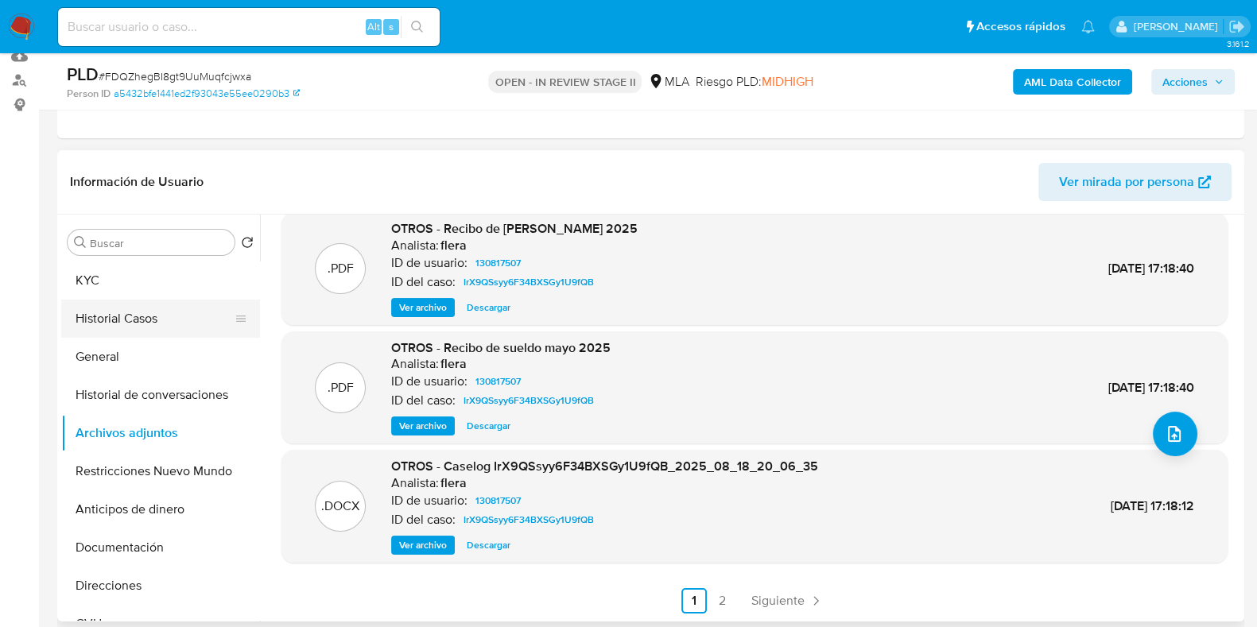
click at [148, 331] on button "Historial Casos" at bounding box center [154, 319] width 186 height 38
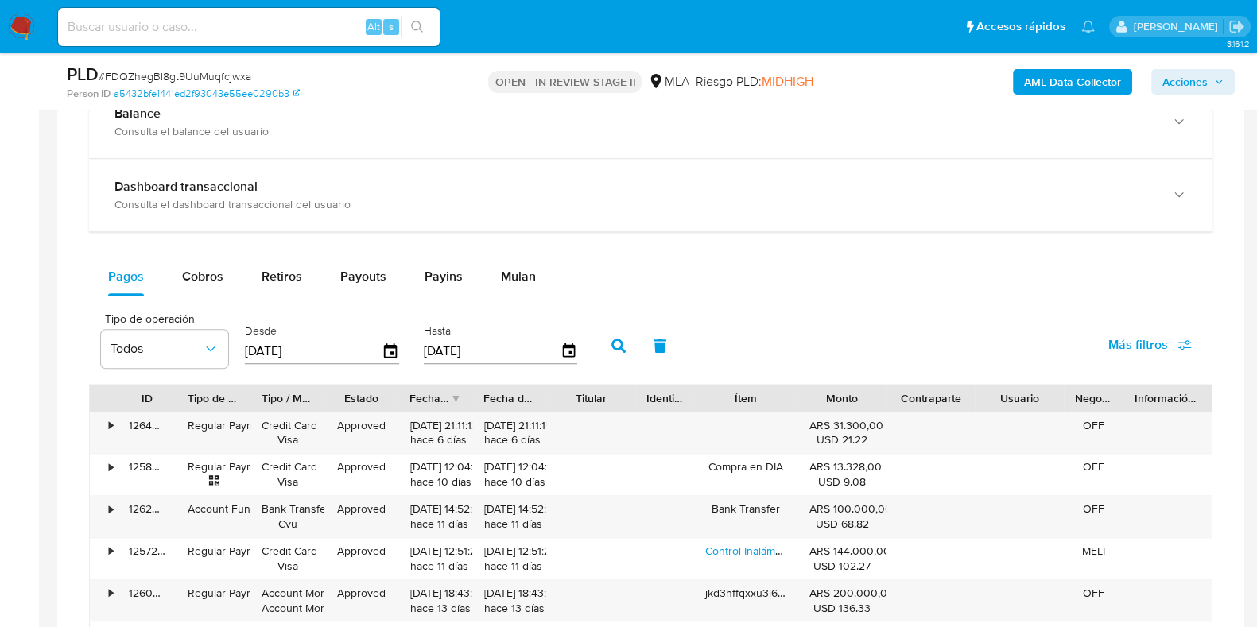
scroll to position [1490, 0]
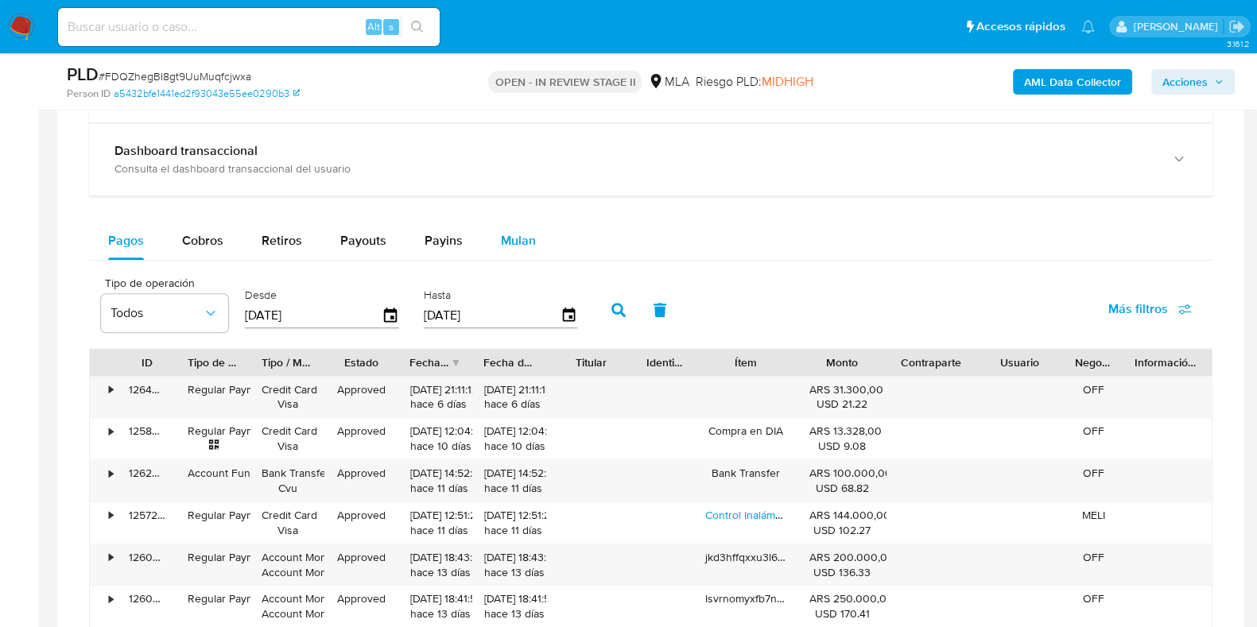
click at [508, 247] on div "Mulan" at bounding box center [518, 241] width 35 height 38
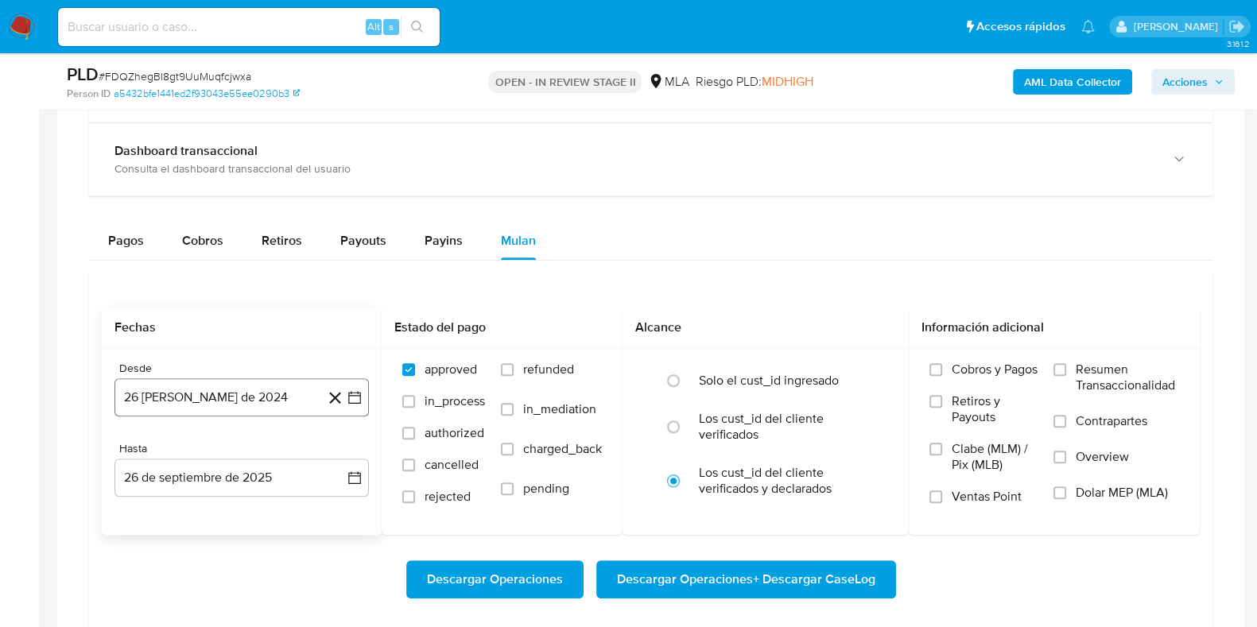
click at [239, 398] on button "26 de agosto de 2024" at bounding box center [242, 398] width 254 height 38
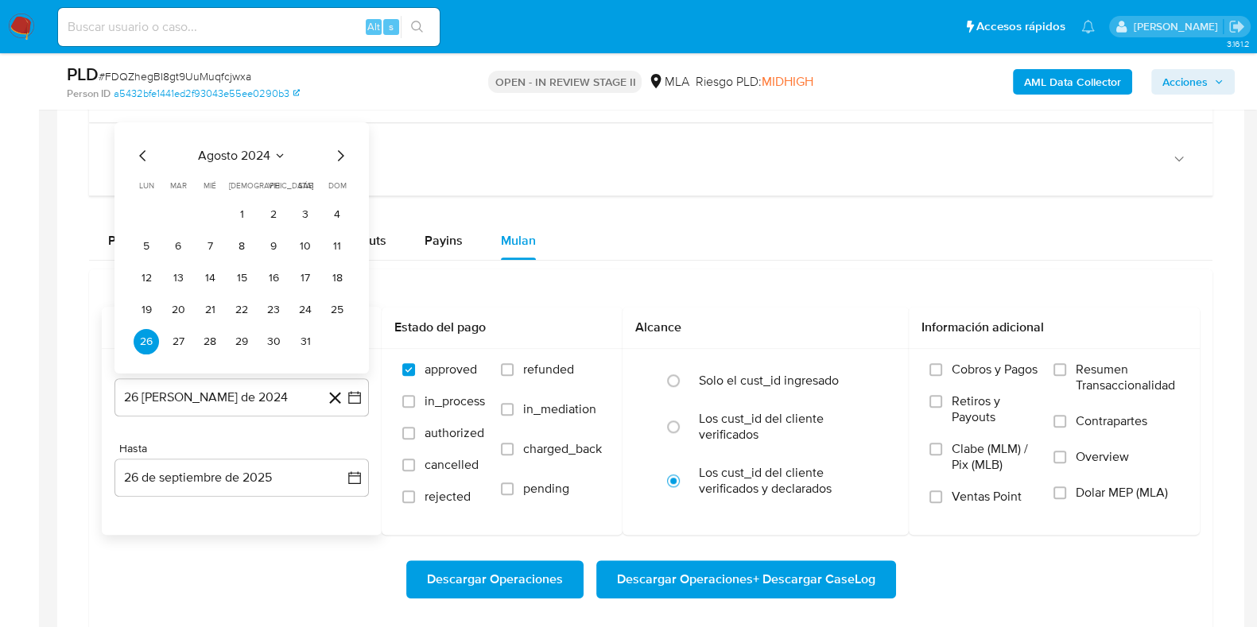
click at [247, 152] on span "agosto 2024" at bounding box center [234, 155] width 72 height 16
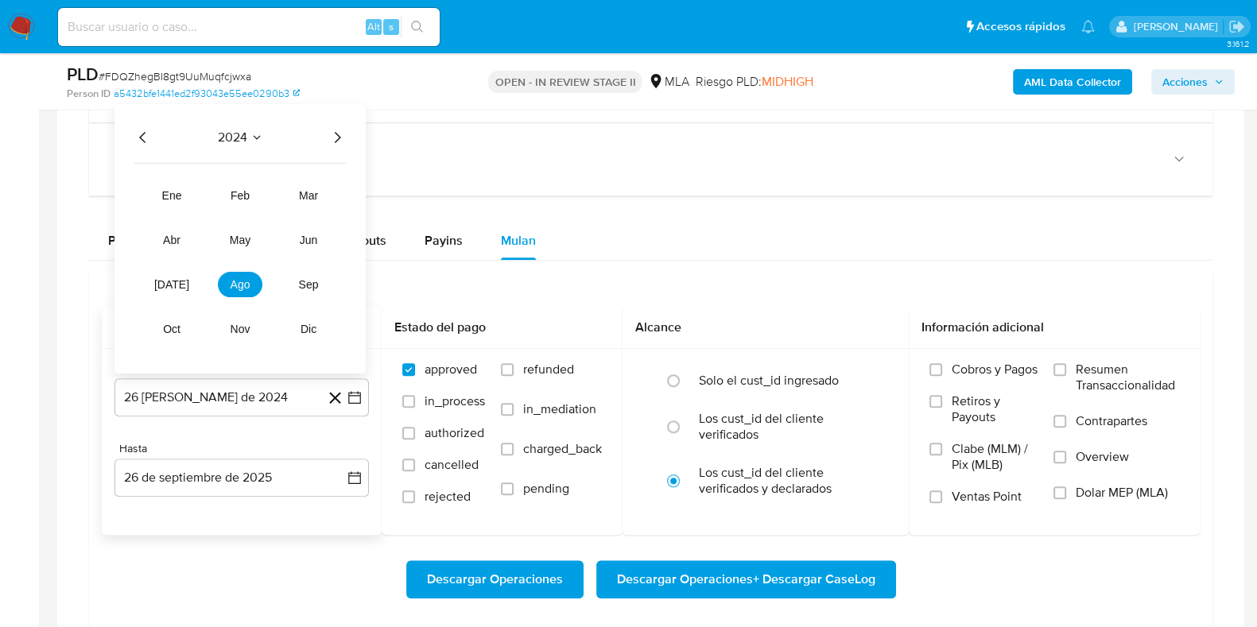
click at [336, 134] on icon "Año siguiente" at bounding box center [337, 136] width 19 height 19
click at [247, 278] on span "ago" at bounding box center [241, 284] width 20 height 13
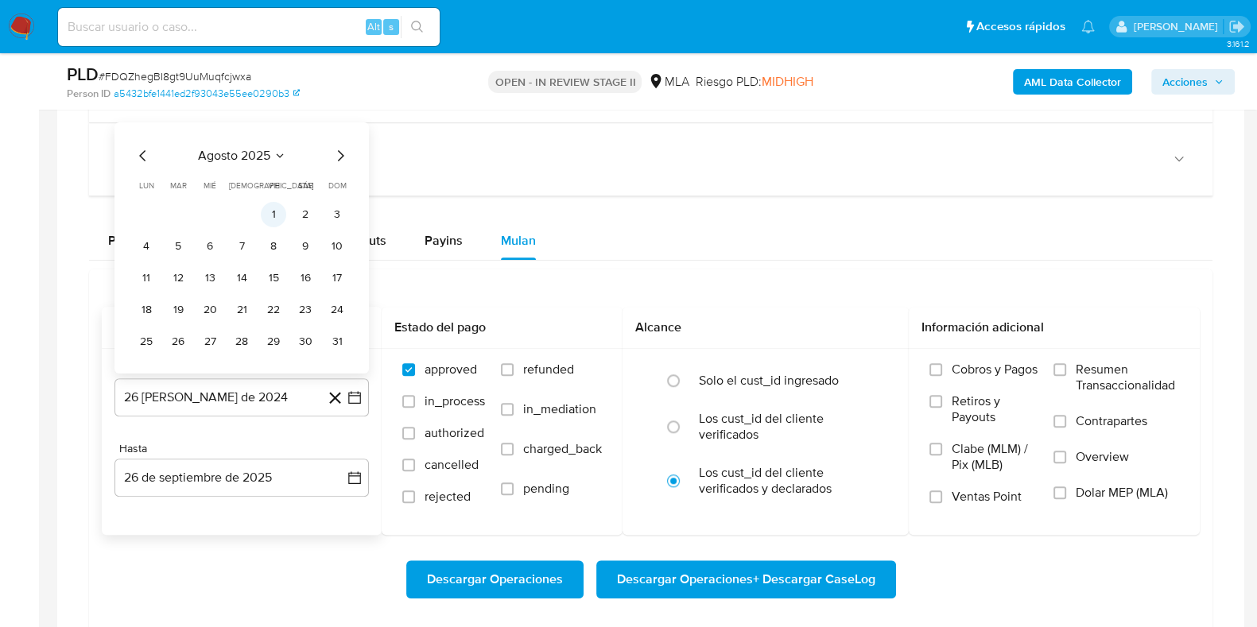
click at [279, 214] on button "1" at bounding box center [273, 213] width 25 height 25
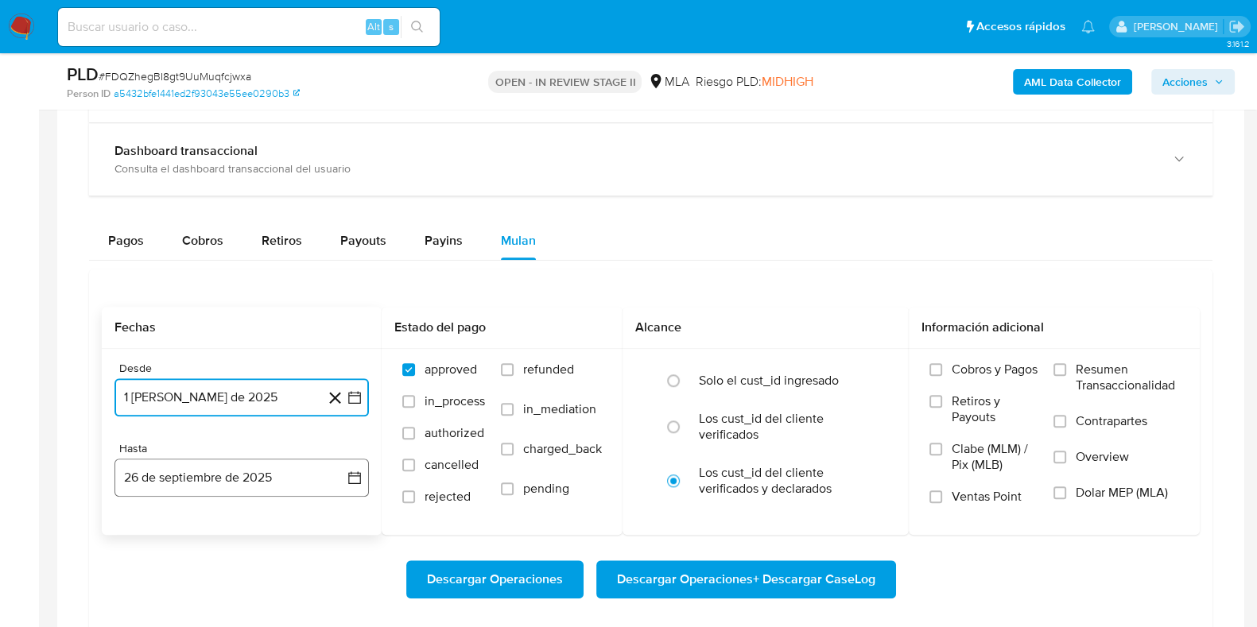
click at [215, 463] on button "26 de septiembre de 2025" at bounding box center [242, 478] width 254 height 38
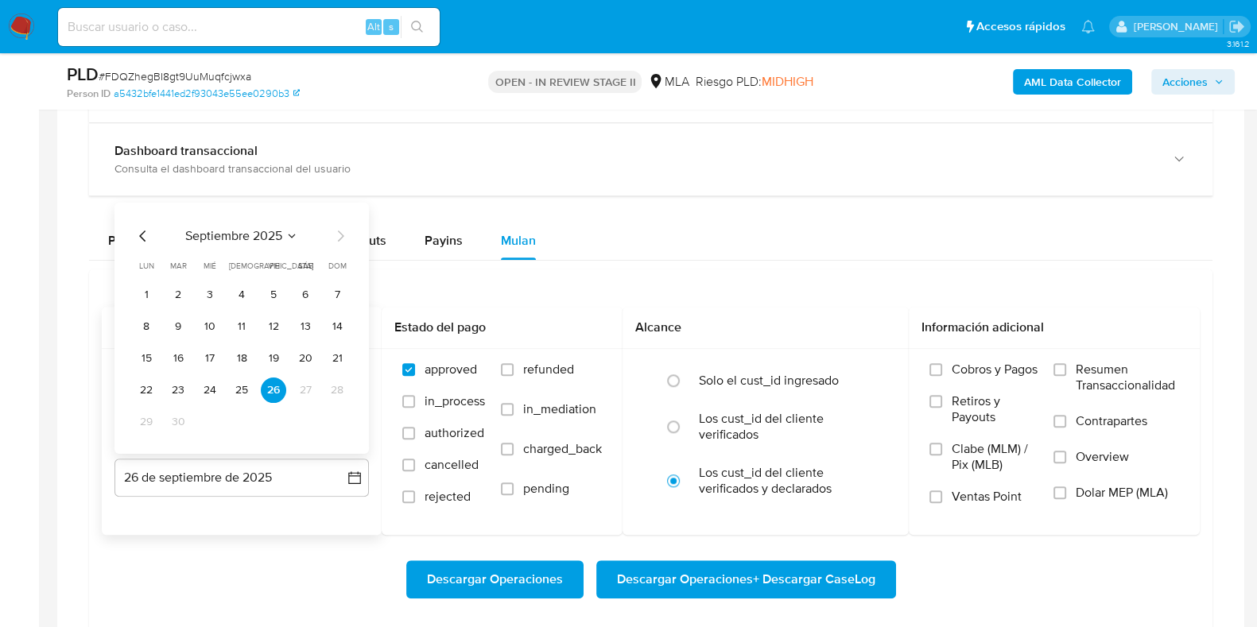
click at [139, 235] on icon "Mes anterior" at bounding box center [143, 235] width 19 height 19
click at [339, 423] on button "31" at bounding box center [336, 421] width 25 height 25
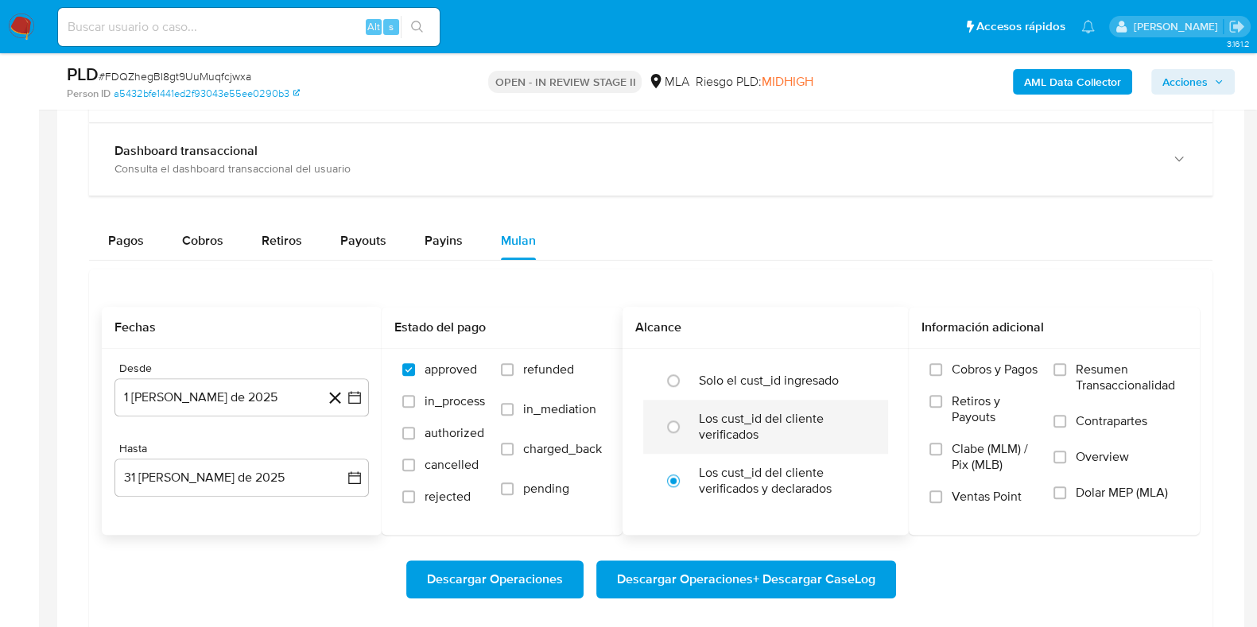
click at [724, 411] on label "Los cust_id del cliente verificados" at bounding box center [782, 427] width 167 height 32
click at [686, 414] on input "radio" at bounding box center [673, 426] width 25 height 25
radio input "true"
click at [1089, 495] on span "Dolar MEP (MLA)" at bounding box center [1122, 493] width 92 height 16
click at [1066, 495] on input "Dolar MEP (MLA)" at bounding box center [1060, 493] width 13 height 13
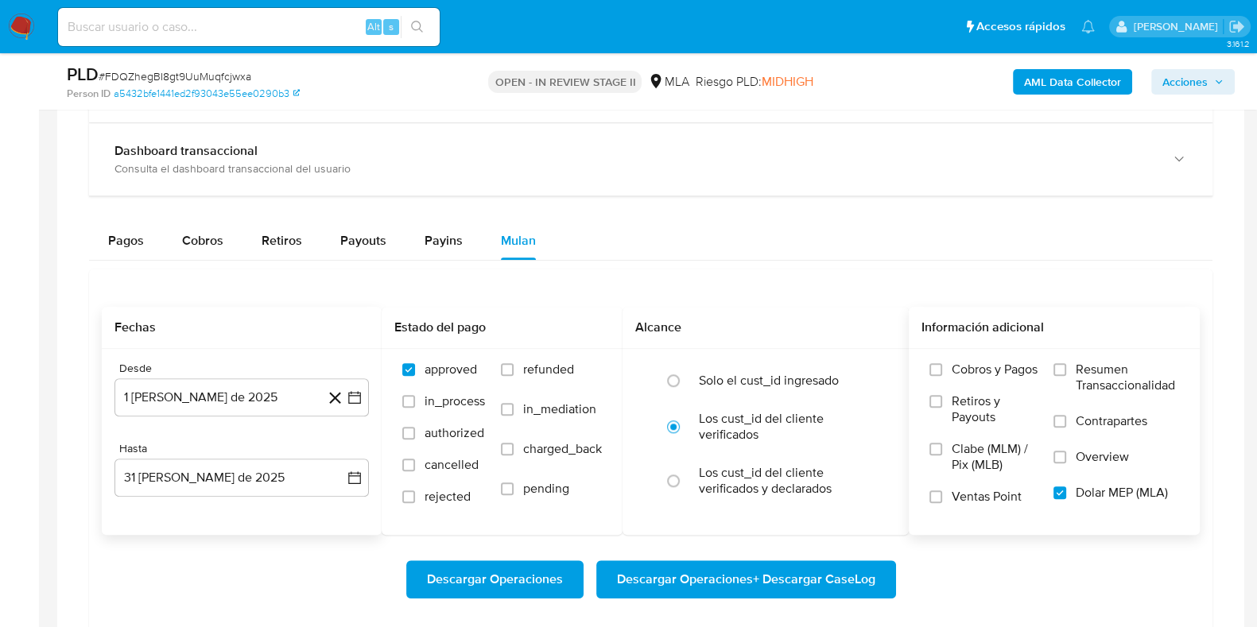
click at [822, 571] on span "Descargar Operaciones + Descargar CaseLog" at bounding box center [746, 579] width 258 height 35
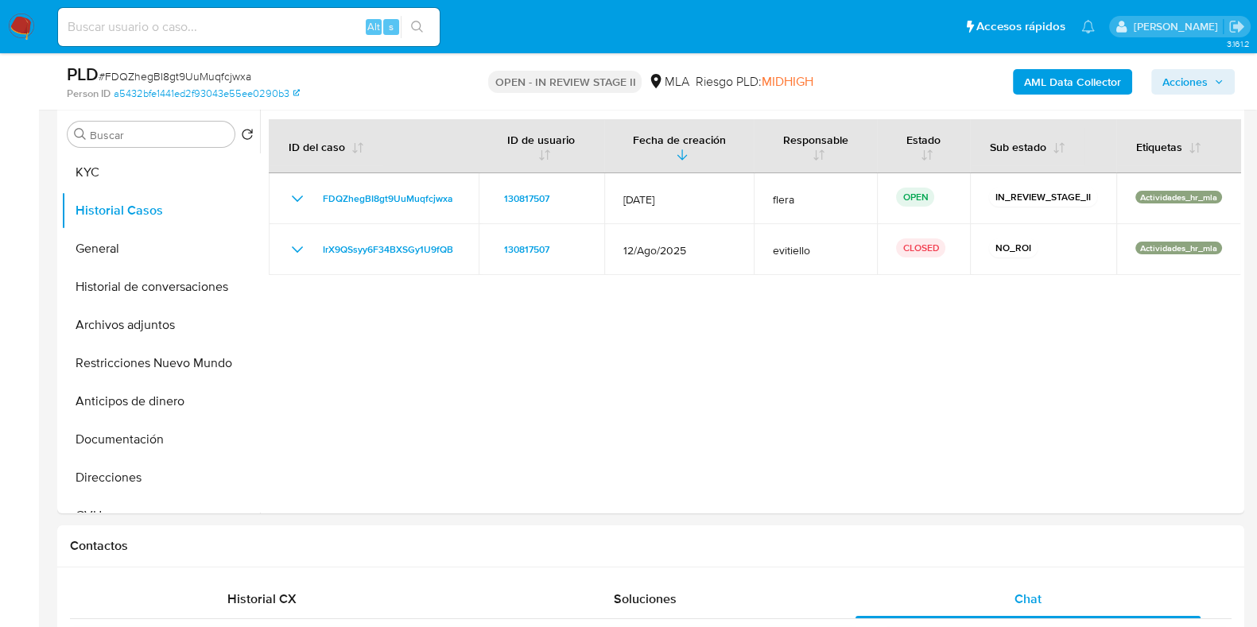
scroll to position [298, 0]
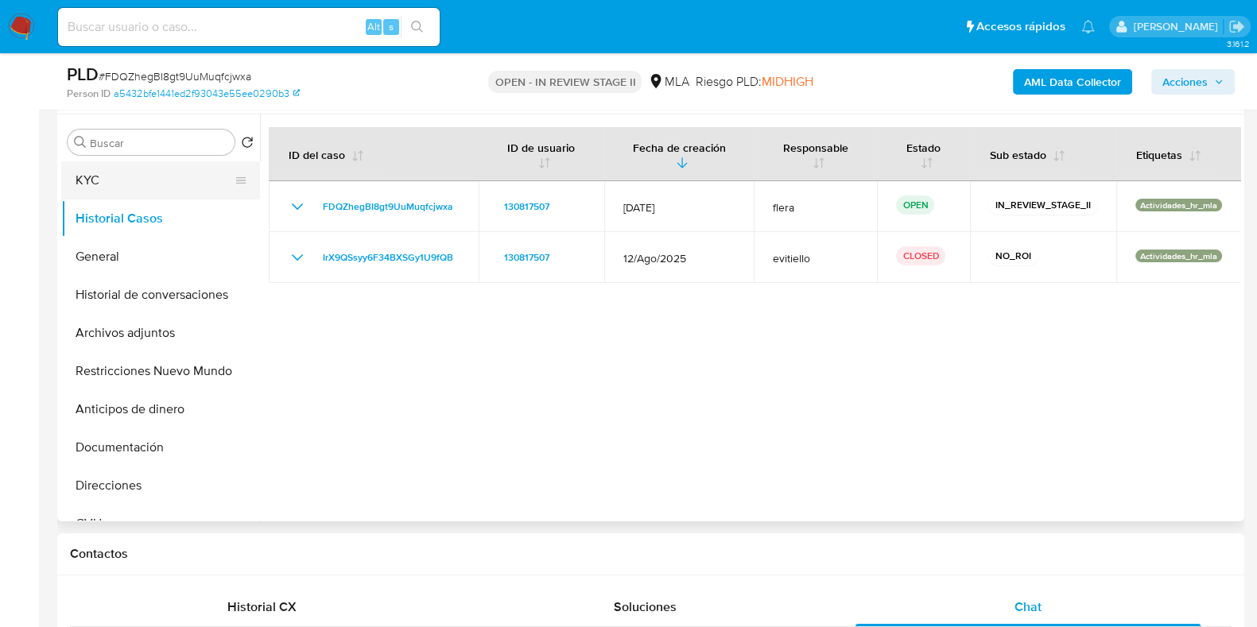
click at [115, 182] on button "KYC" at bounding box center [154, 180] width 186 height 38
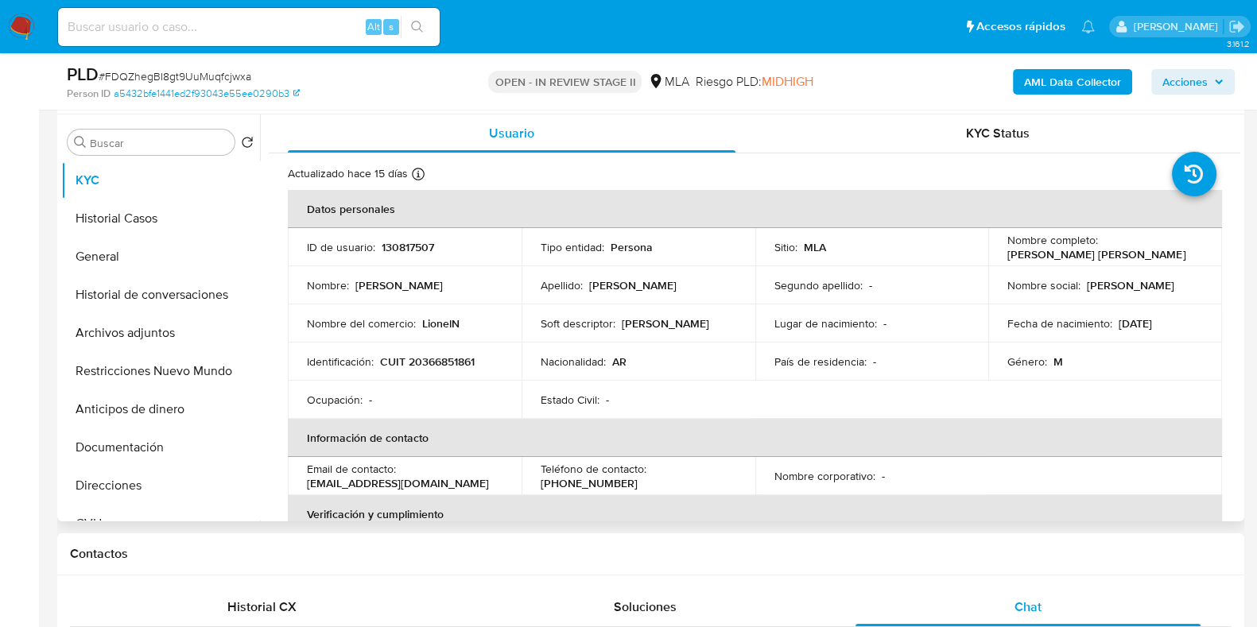
click at [411, 250] on p "130817507" at bounding box center [408, 247] width 52 height 14
copy p "130817507"
drag, startPoint x: 1115, startPoint y: 262, endPoint x: 1000, endPoint y: 254, distance: 115.5
click at [1000, 254] on td "Nombre completo : Lionel David Nudelman" at bounding box center [1105, 247] width 234 height 38
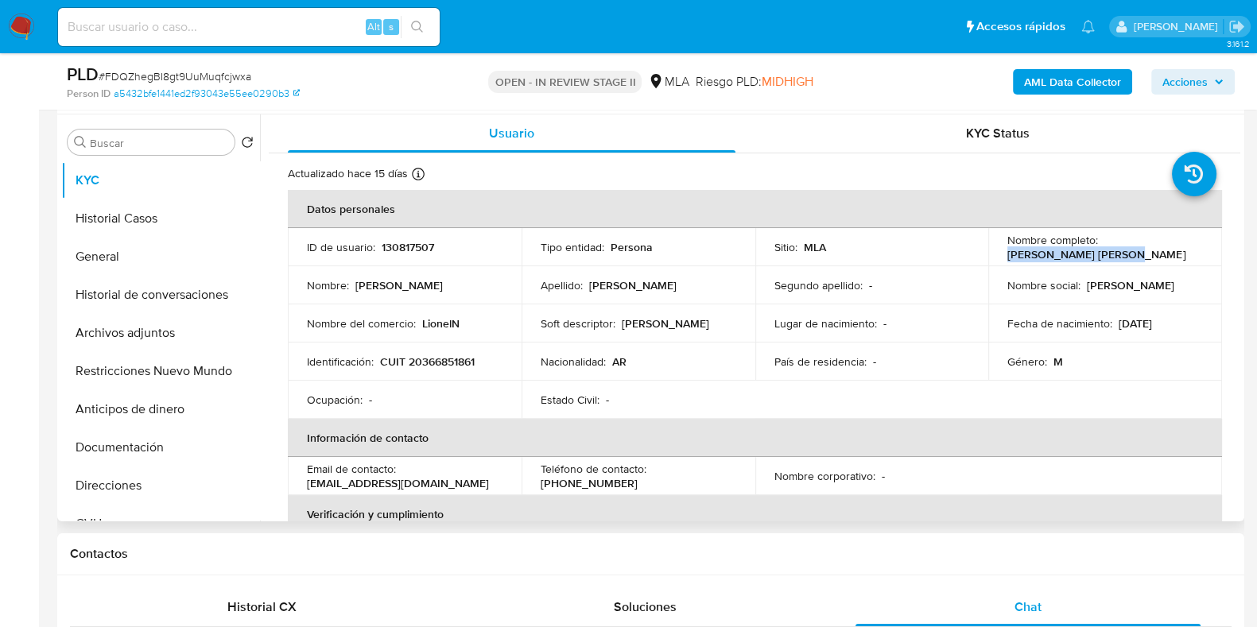
copy p "[PERSON_NAME] [PERSON_NAME]"
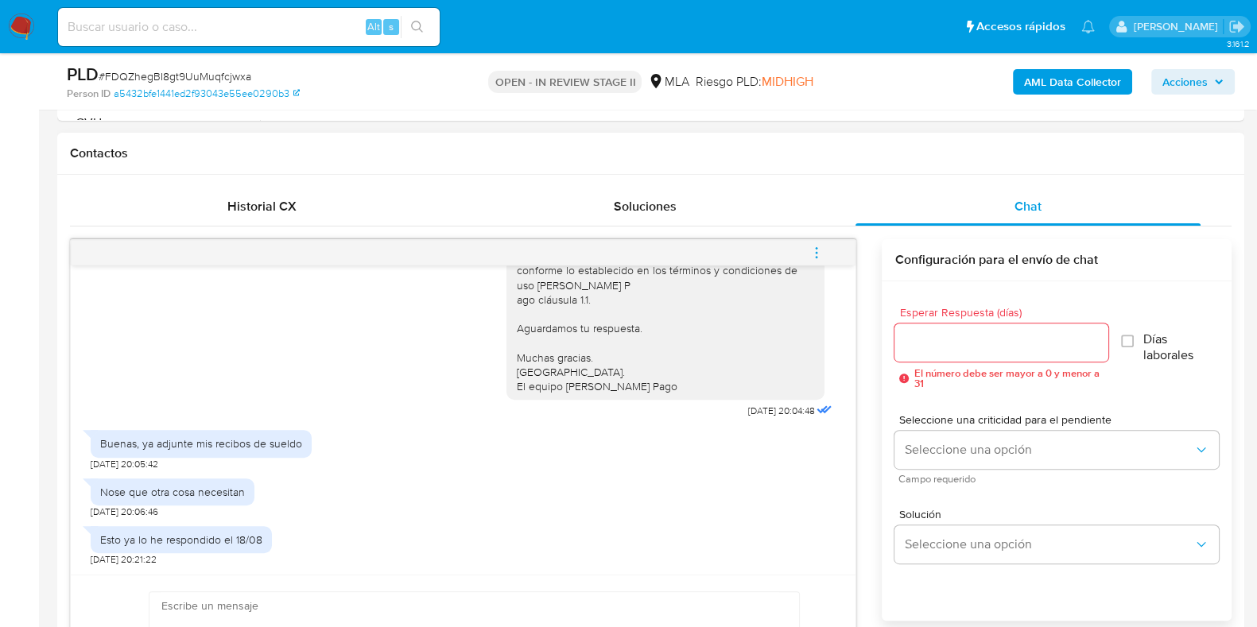
scroll to position [794, 0]
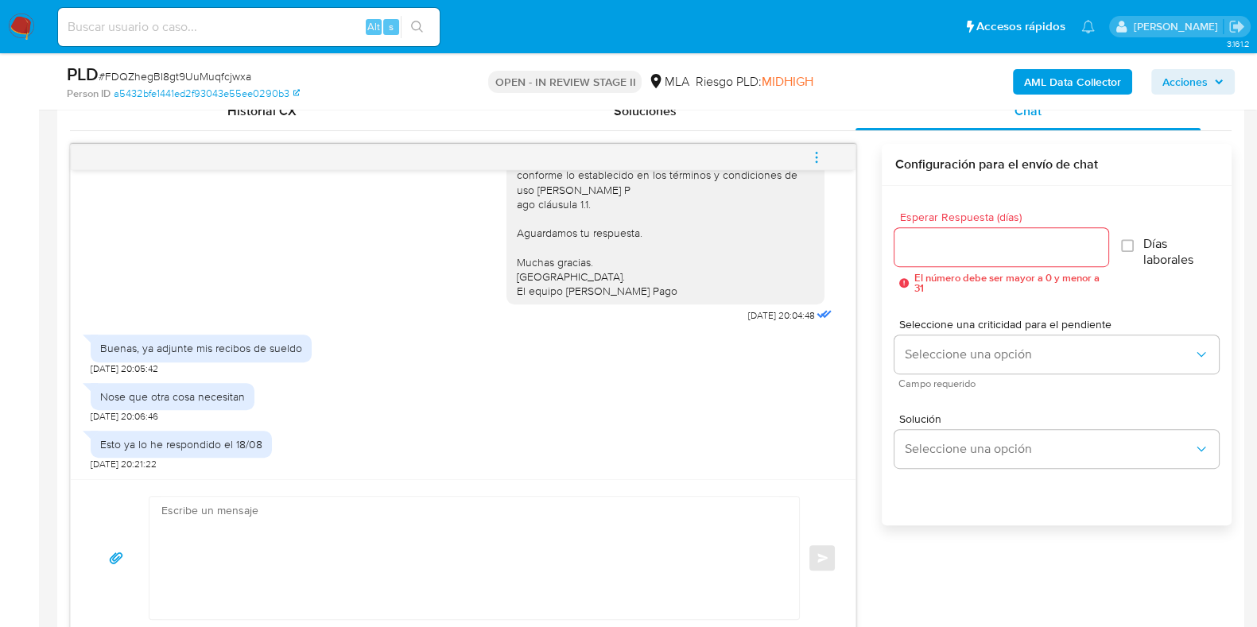
click at [445, 542] on textarea at bounding box center [470, 558] width 618 height 122
paste textarea "Hola, ¡Muchas gracias por tu respuesta! Confirmamos la recepción de la document…"
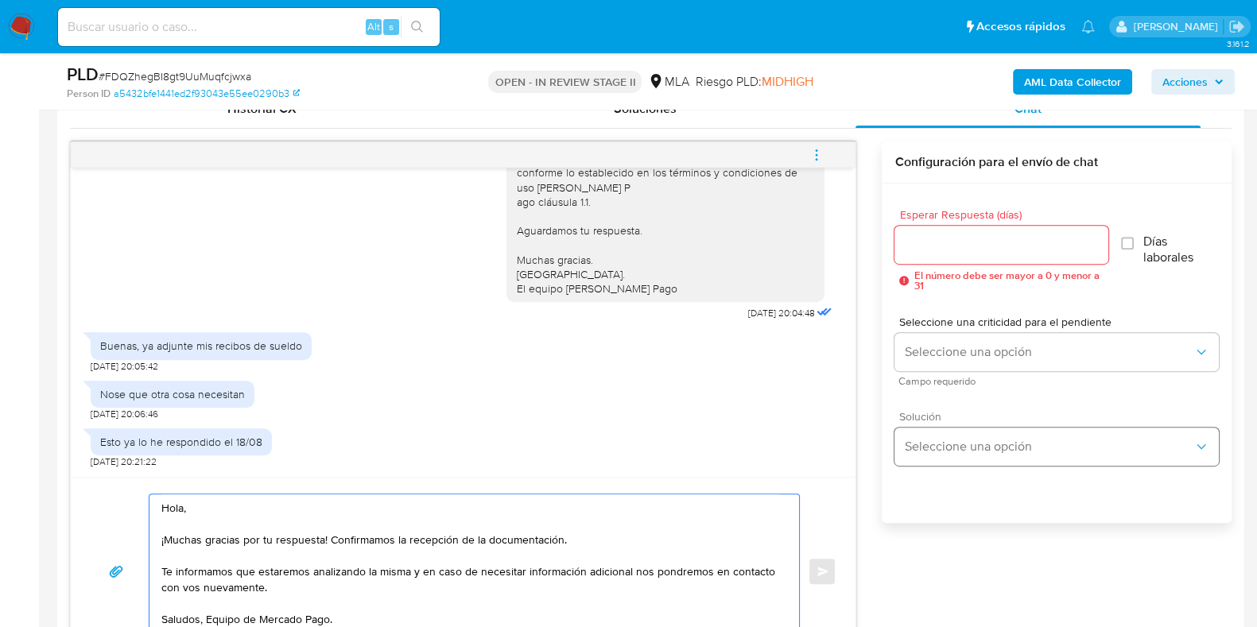
scroll to position [712, 0]
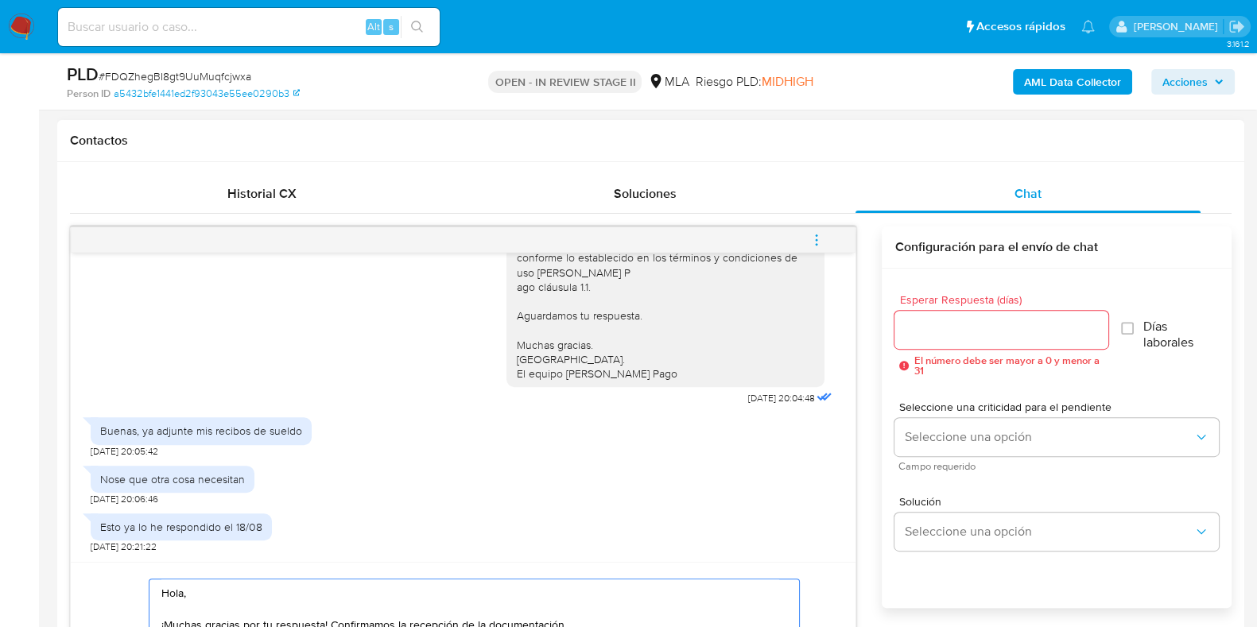
type textarea "Hola, ¡Muchas gracias por tu respuesta! Confirmamos la recepción de la document…"
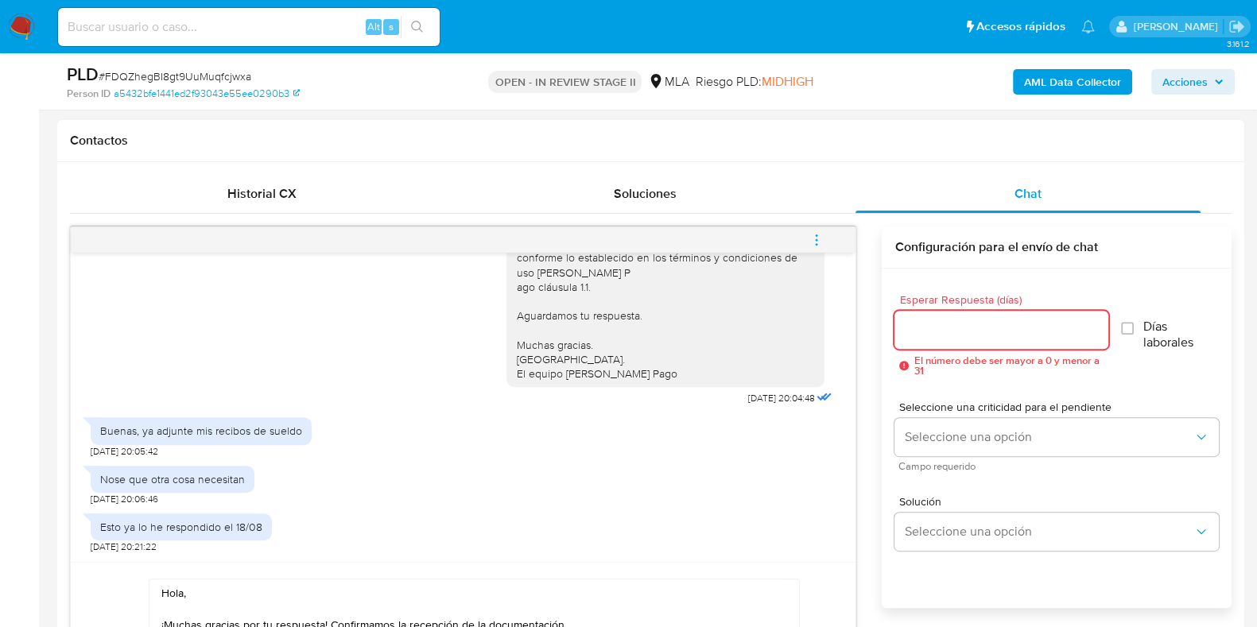
click at [934, 333] on input "Esperar Respuesta (días)" at bounding box center [1001, 330] width 213 height 21
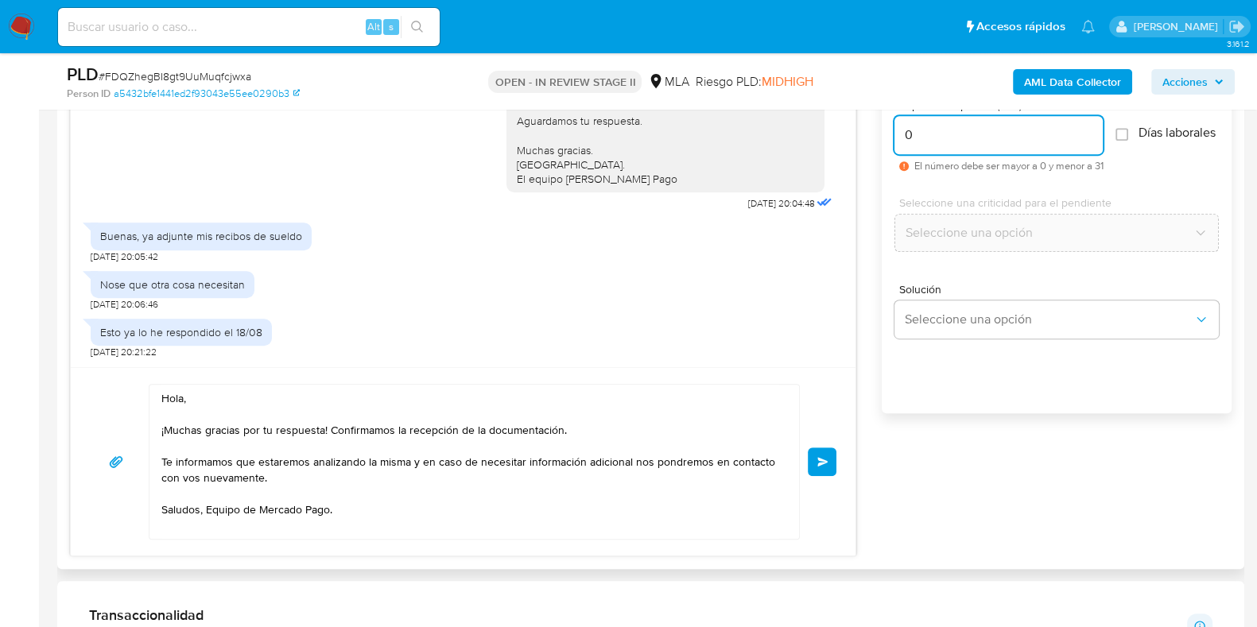
scroll to position [911, 0]
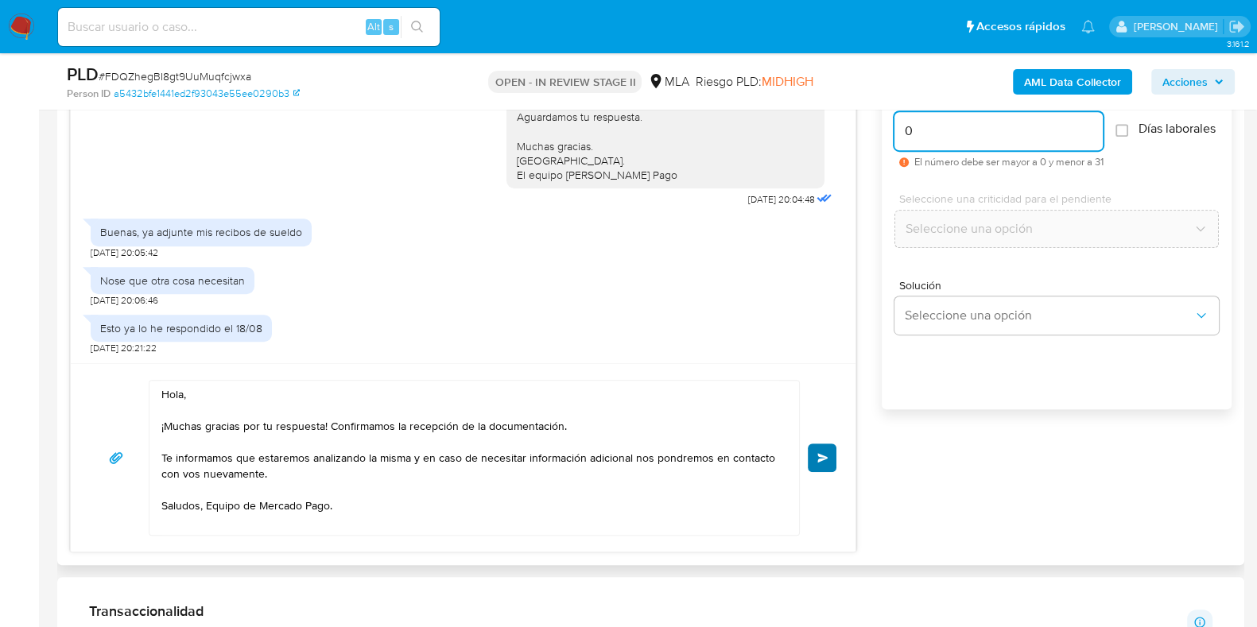
type input "0"
click at [821, 450] on button "Enviar" at bounding box center [822, 458] width 29 height 29
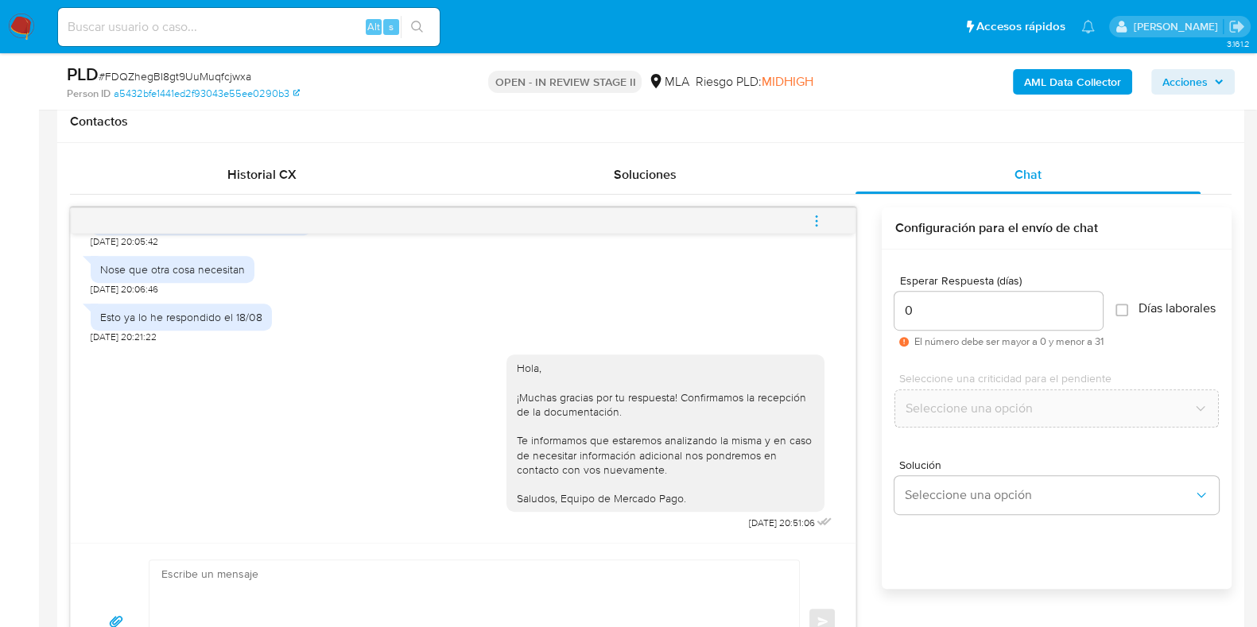
scroll to position [712, 0]
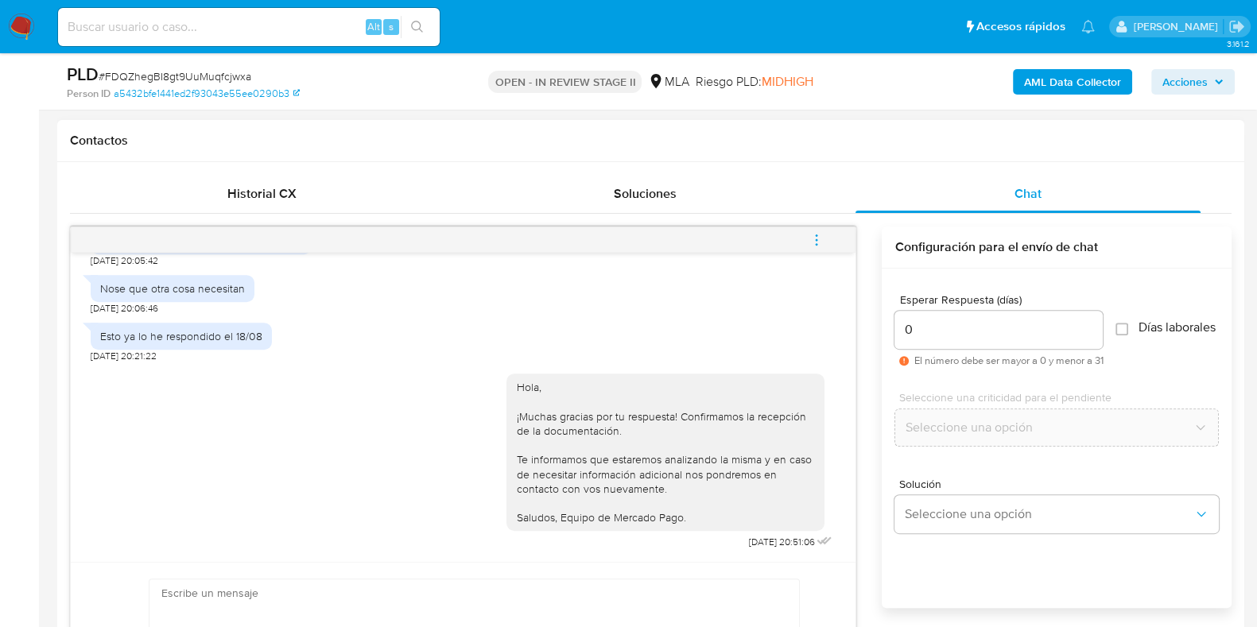
click at [823, 235] on icon "menu-action" at bounding box center [817, 240] width 14 height 14
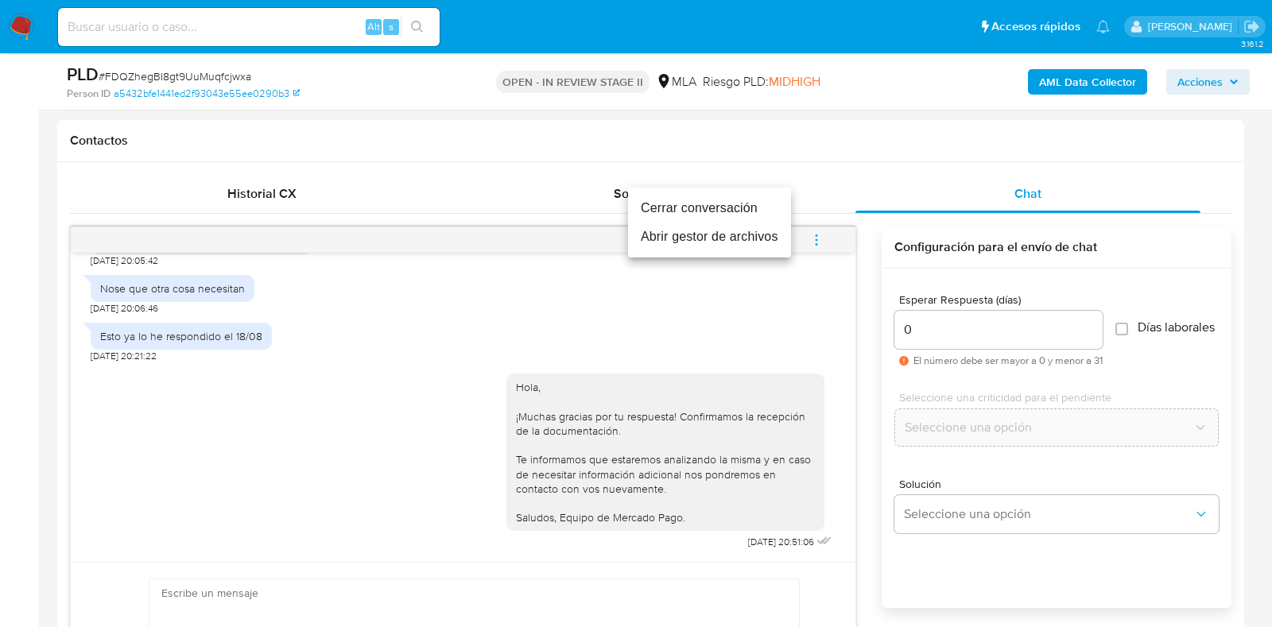
click at [700, 201] on li "Cerrar conversación" at bounding box center [709, 208] width 163 height 29
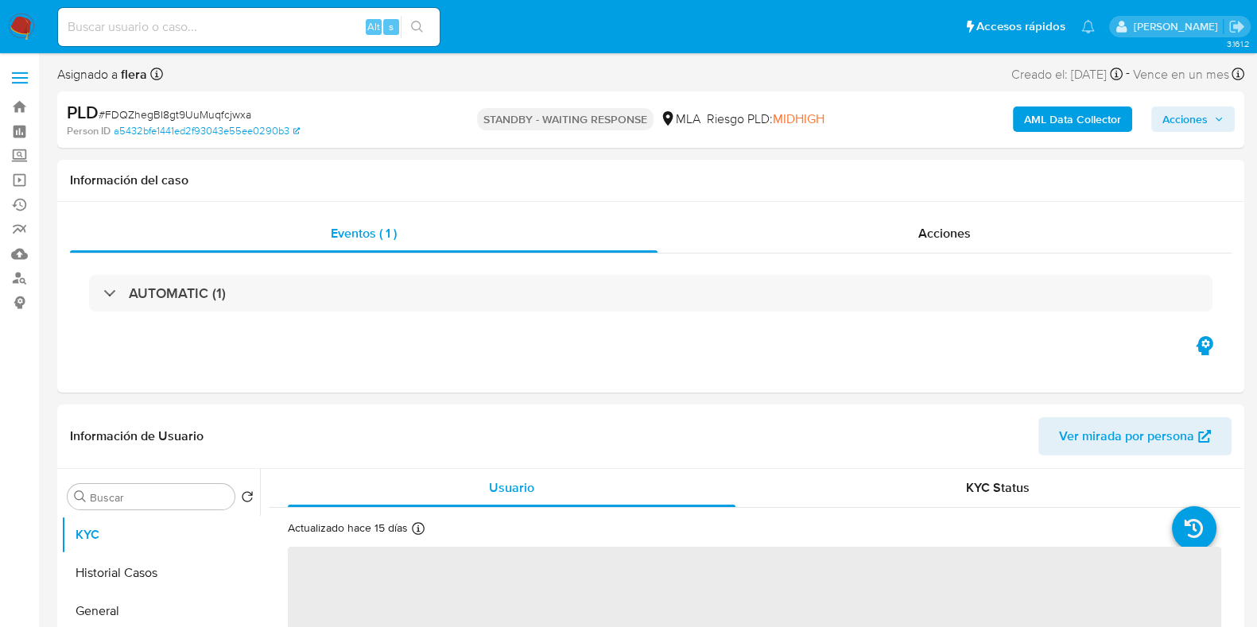
select select "10"
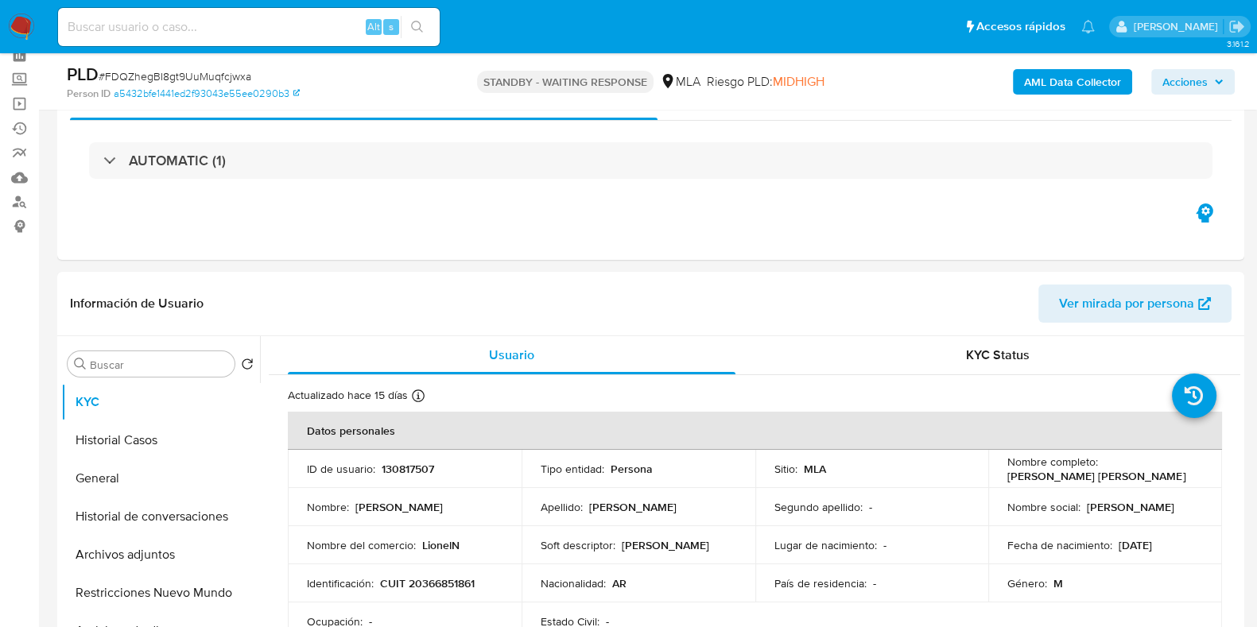
scroll to position [198, 0]
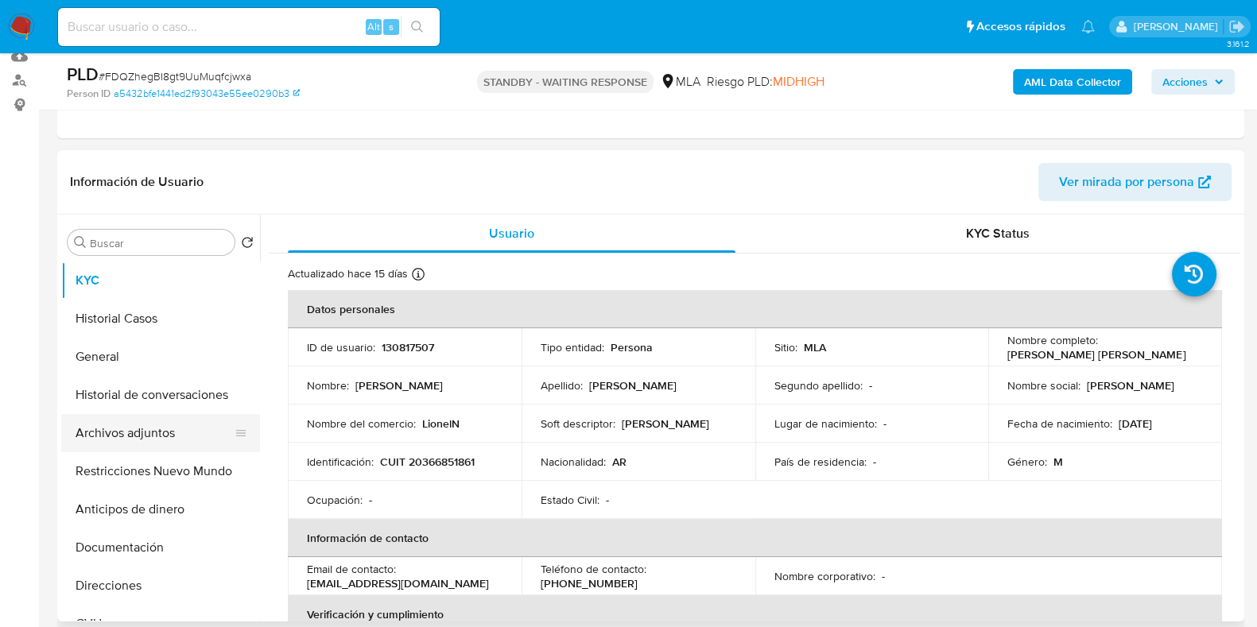
click at [147, 439] on button "Archivos adjuntos" at bounding box center [154, 433] width 186 height 38
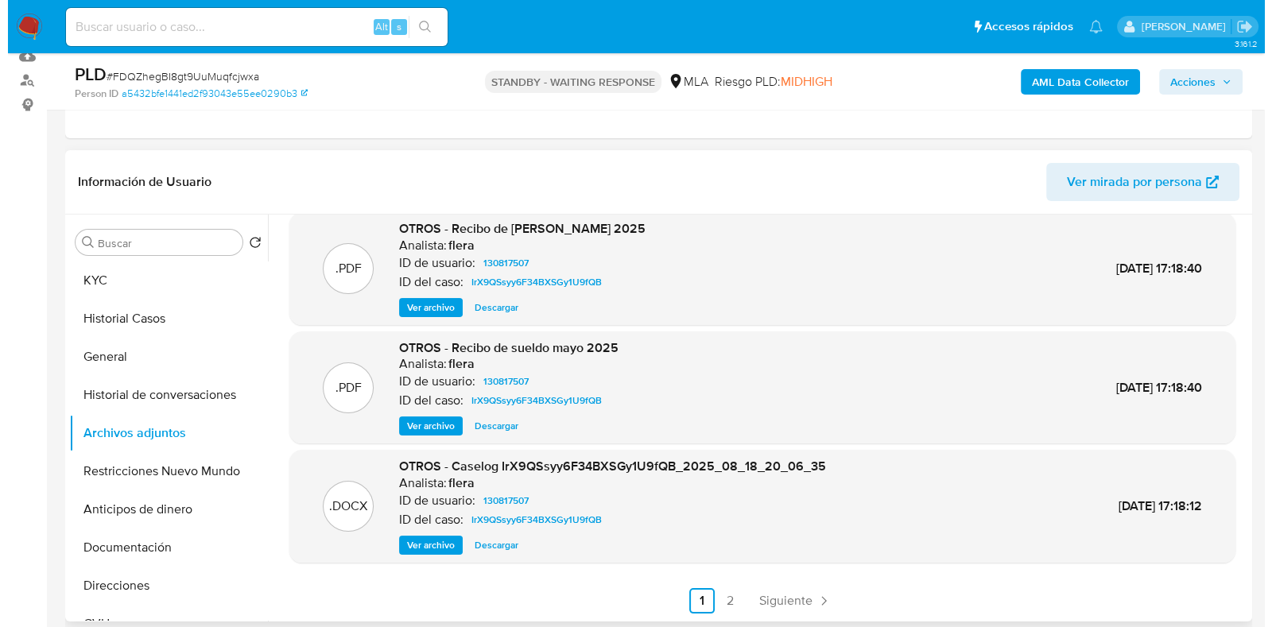
scroll to position [397, 0]
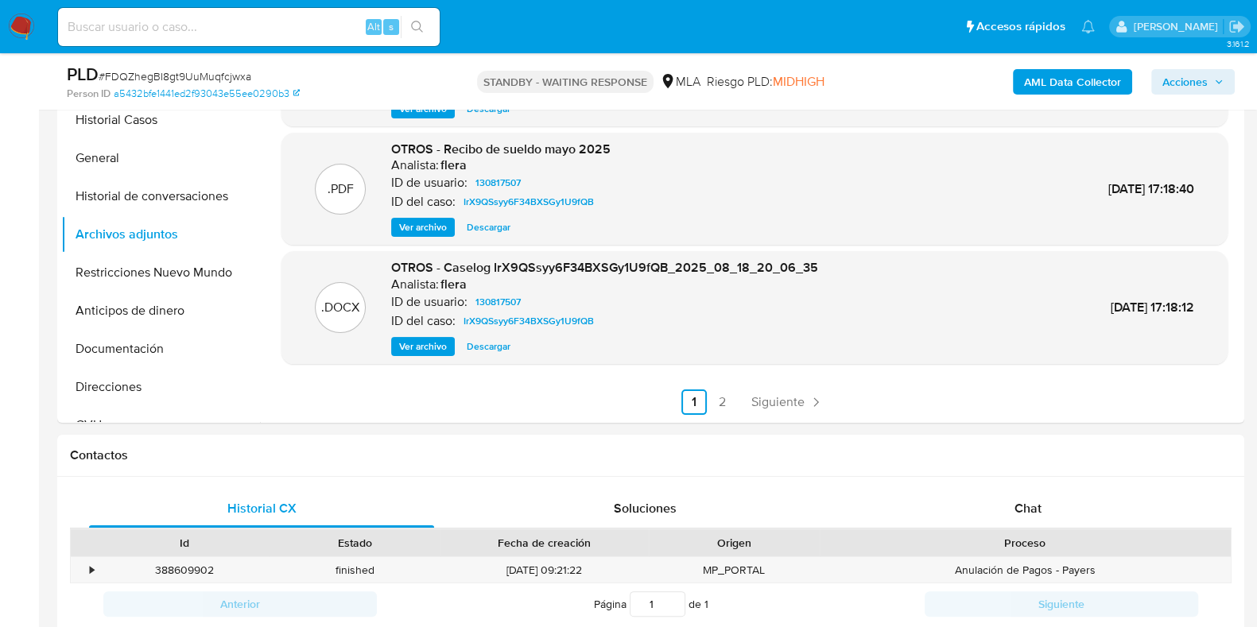
click at [203, 78] on span "# FDQZhegBI8gt9UuMuqfcjwxa" at bounding box center [175, 76] width 153 height 16
copy span "FDQZhegBI8gt9UuMuqfcjwxa"
click at [1066, 83] on b "AML Data Collector" at bounding box center [1072, 81] width 97 height 25
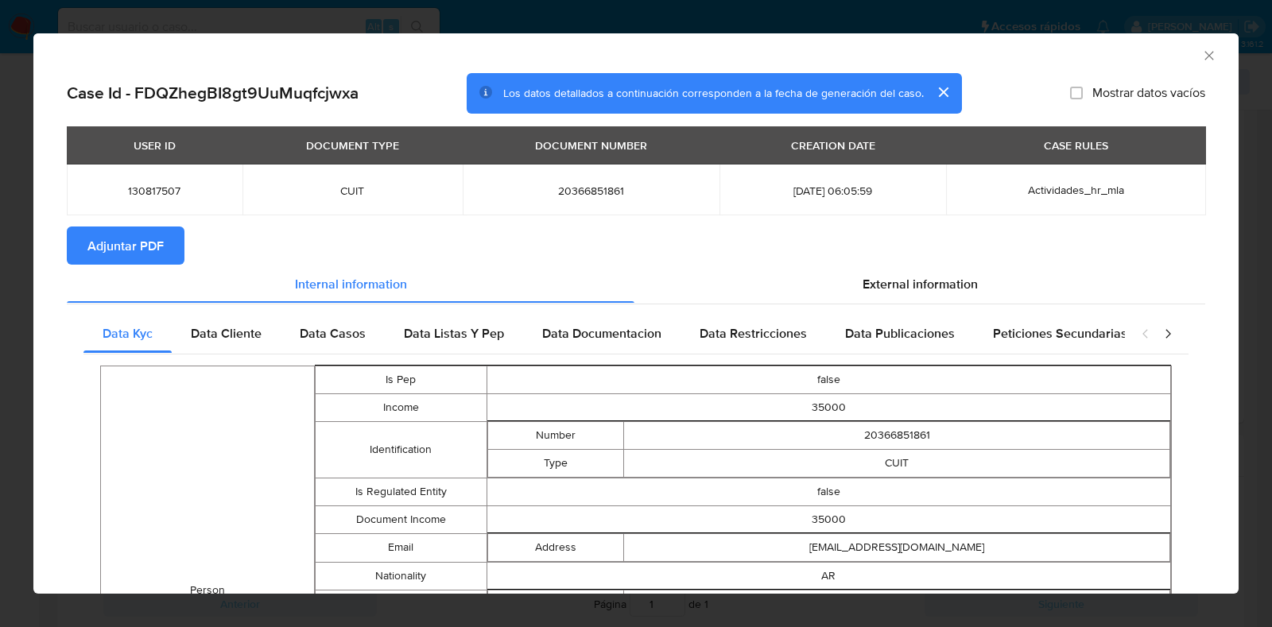
click at [135, 243] on span "Adjuntar PDF" at bounding box center [125, 245] width 76 height 35
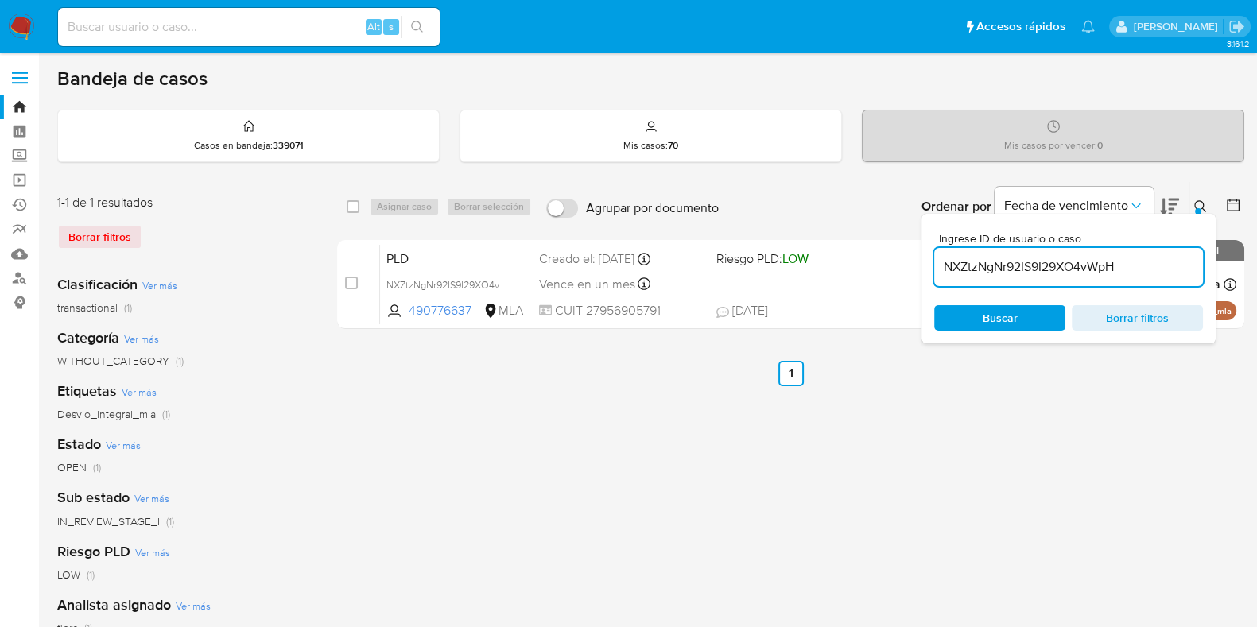
click at [1002, 269] on input "NXZtzNgNr92IS9I29XO4vWpH" at bounding box center [1068, 267] width 269 height 21
paste input "FDQZhegBI8gt9UuMuqfcjwxa"
type input "FDQZhegBI8gt9UuMuqfcjwxa"
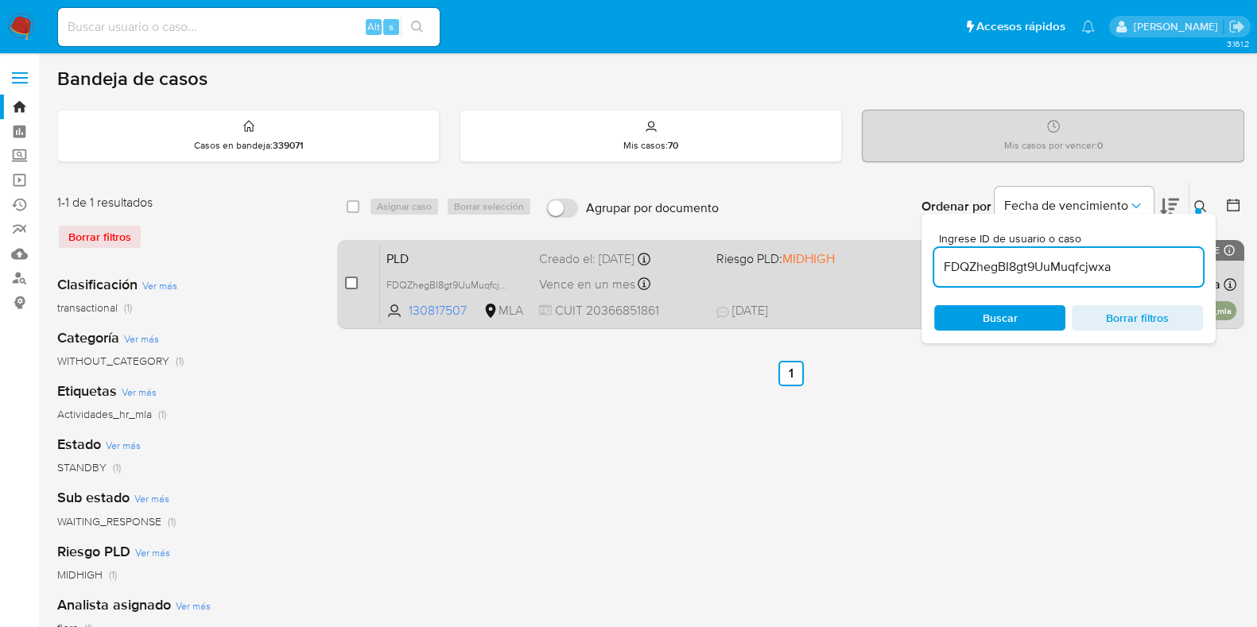
click at [351, 281] on input "checkbox" at bounding box center [351, 283] width 13 height 13
checkbox input "true"
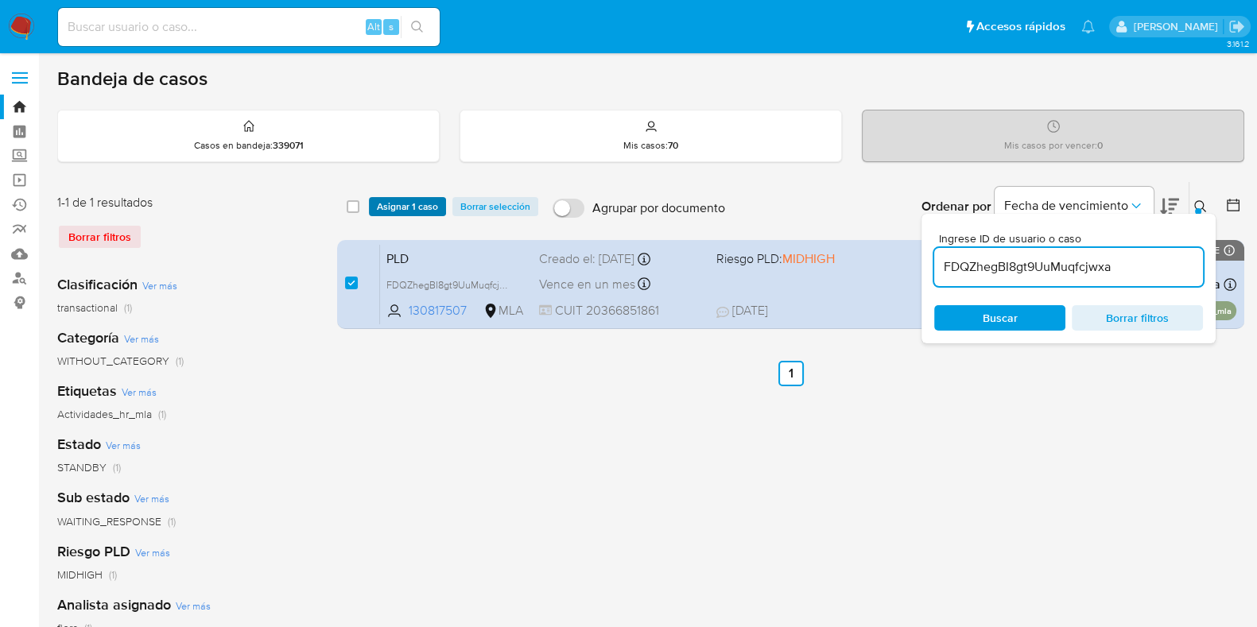
click at [401, 204] on span "Asignar 1 caso" at bounding box center [407, 207] width 61 height 16
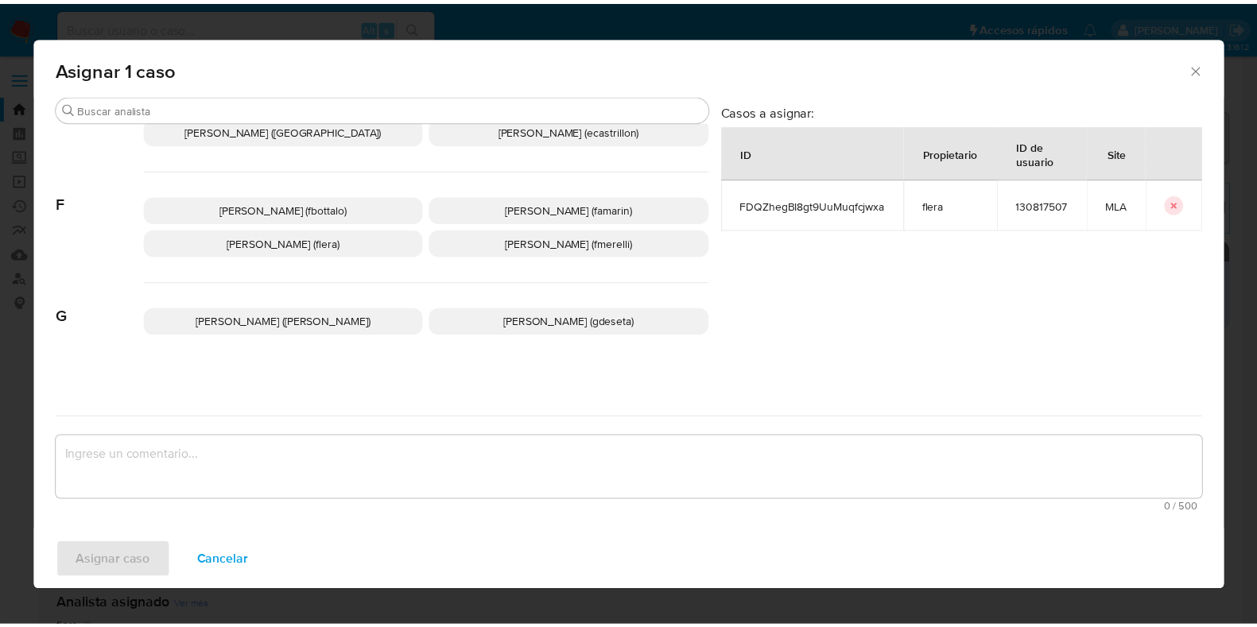
scroll to position [397, 0]
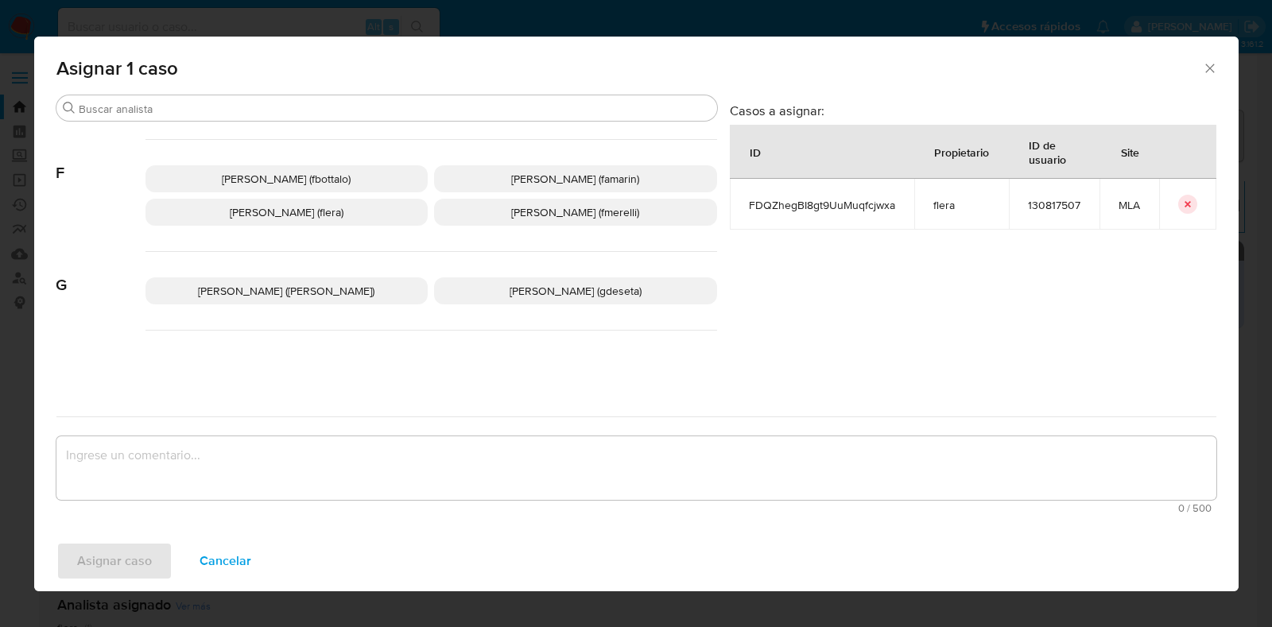
click at [362, 208] on p "[PERSON_NAME] (flera)" at bounding box center [287, 212] width 283 height 27
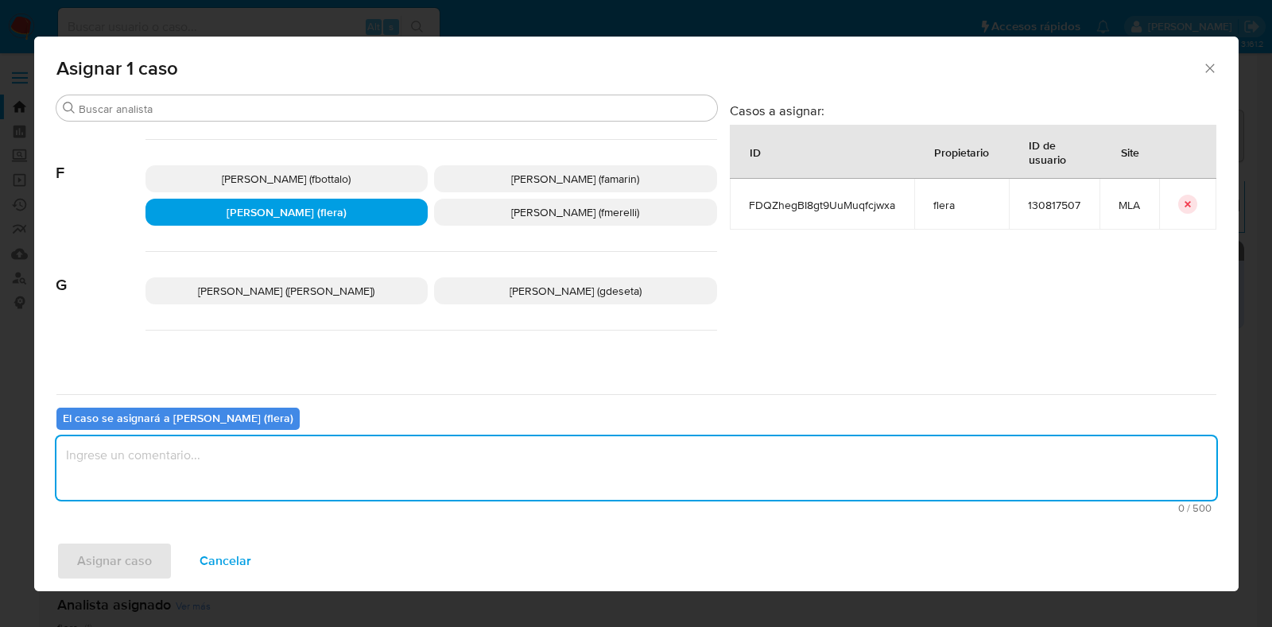
click at [332, 448] on textarea "assign-modal" at bounding box center [636, 469] width 1160 height 64
click at [127, 554] on span "Asignar caso" at bounding box center [114, 561] width 75 height 35
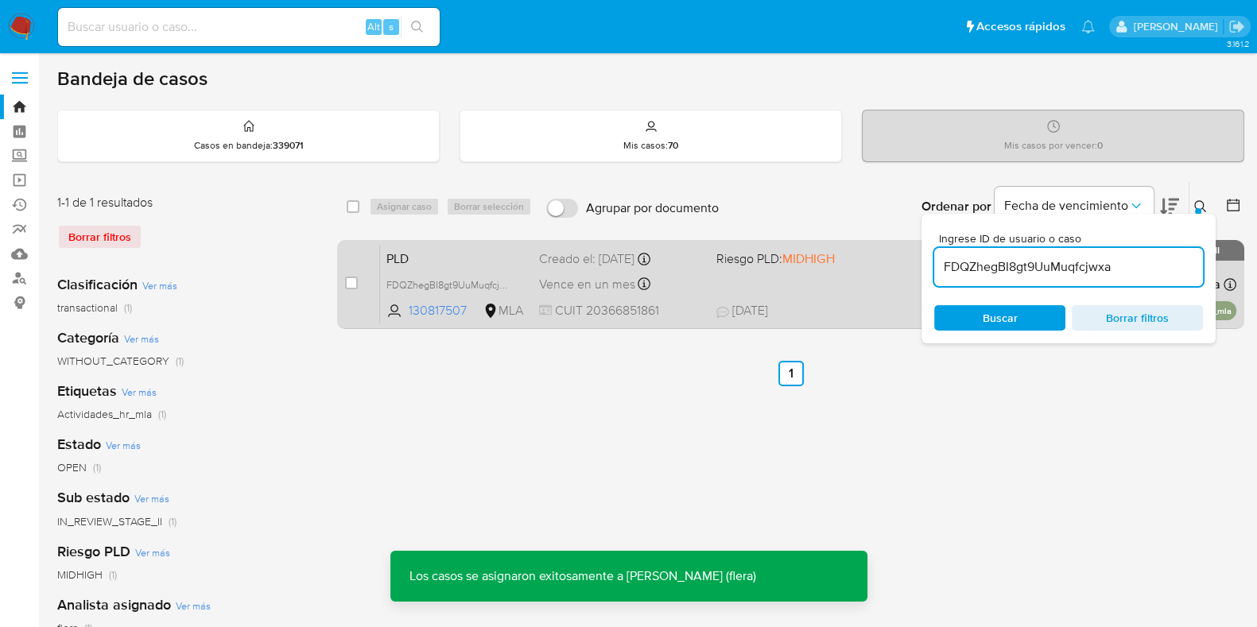
click at [384, 253] on div "PLD FDQZhegBI8gt9UuMuqfcjwxa 130817507 MLA Riesgo PLD: MIDHIGH Creado el: [DATE…" at bounding box center [808, 284] width 856 height 80
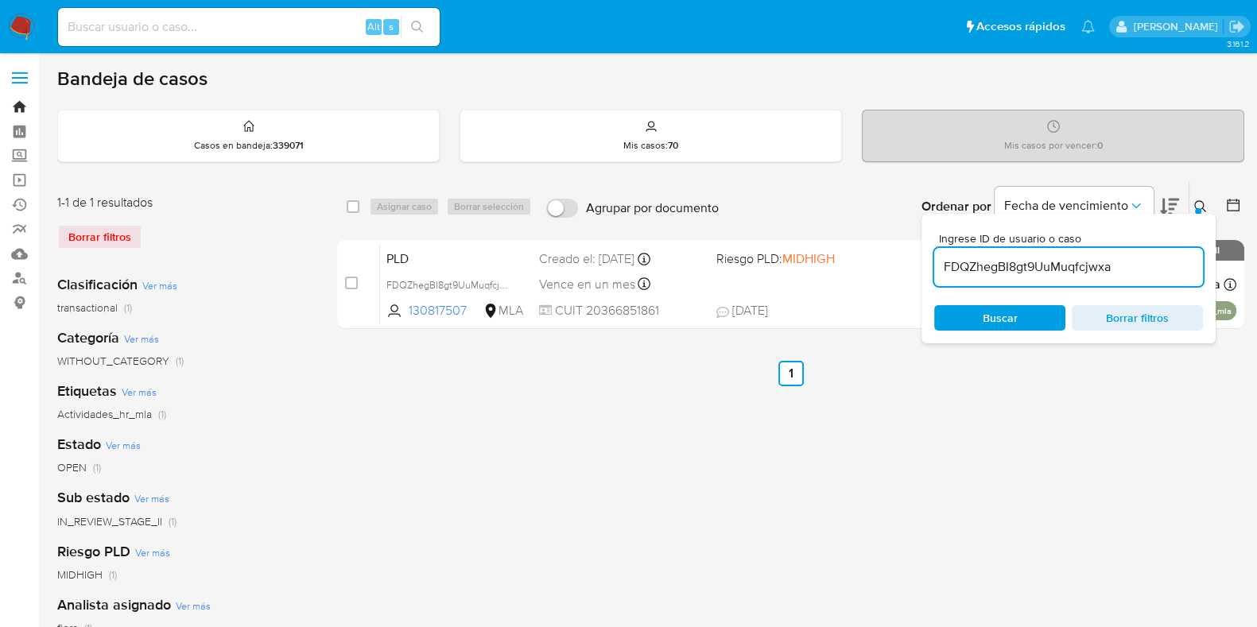
click at [17, 99] on link "Bandeja" at bounding box center [94, 107] width 189 height 25
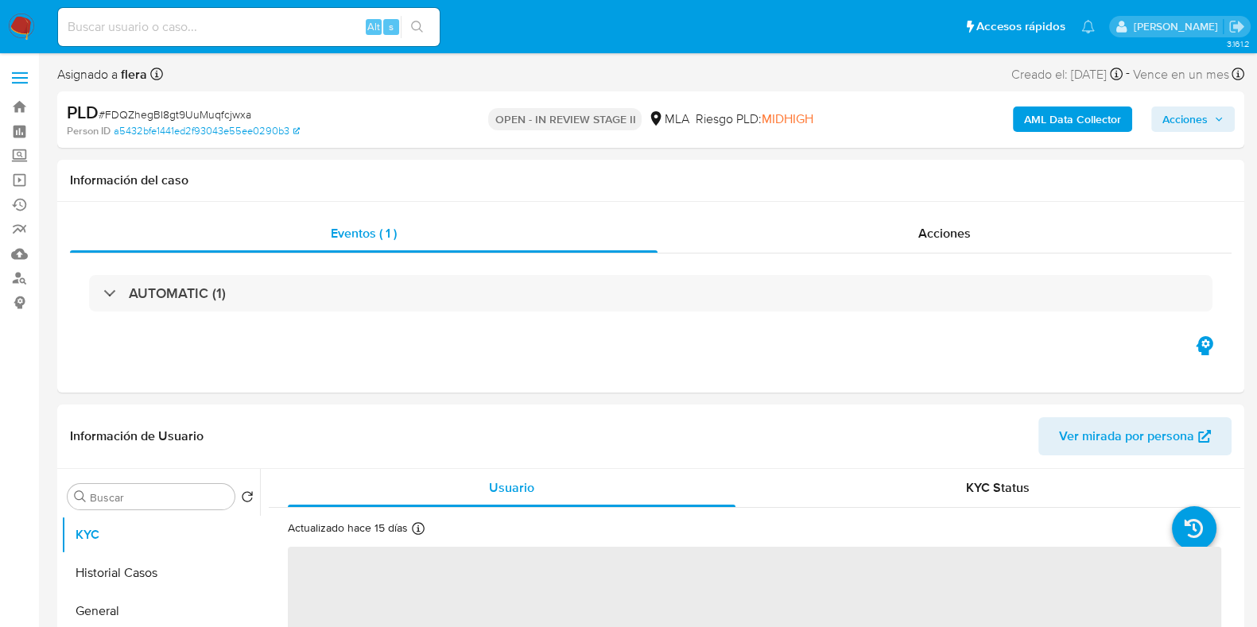
select select "10"
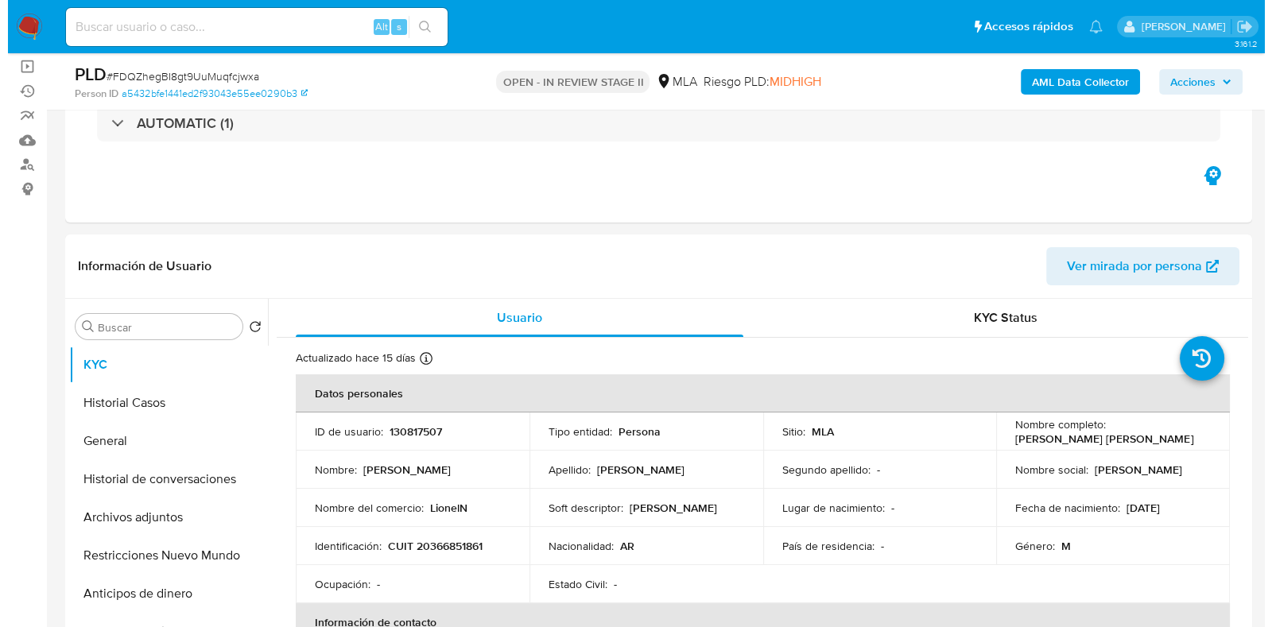
scroll to position [198, 0]
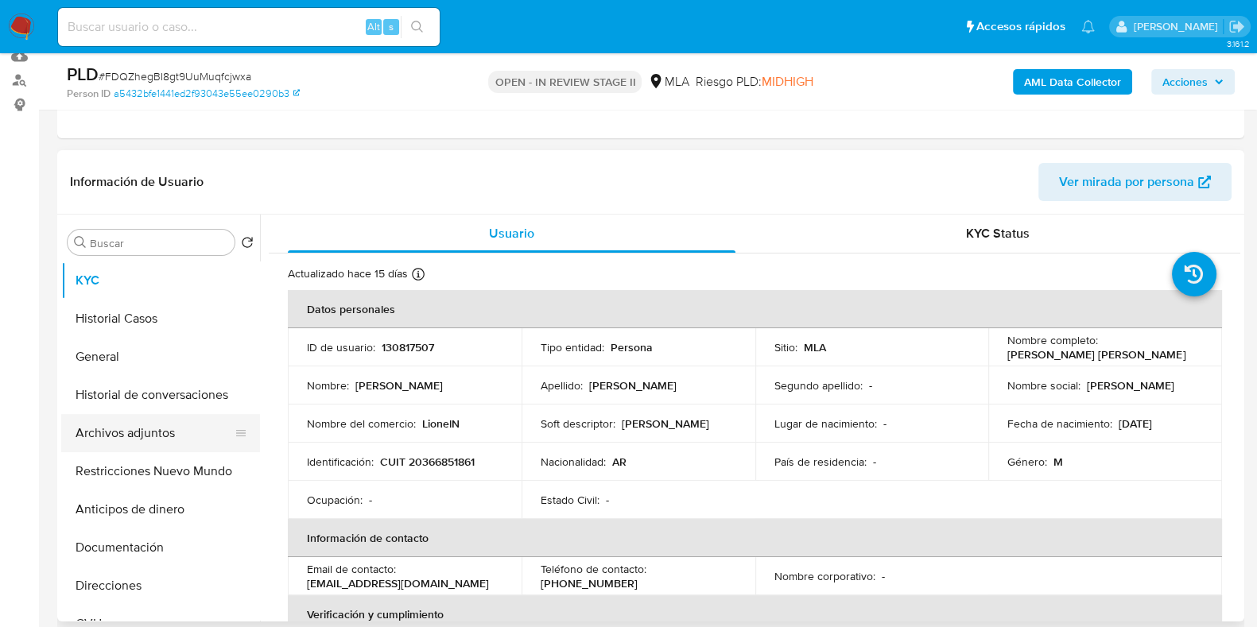
click at [131, 431] on button "Archivos adjuntos" at bounding box center [154, 433] width 186 height 38
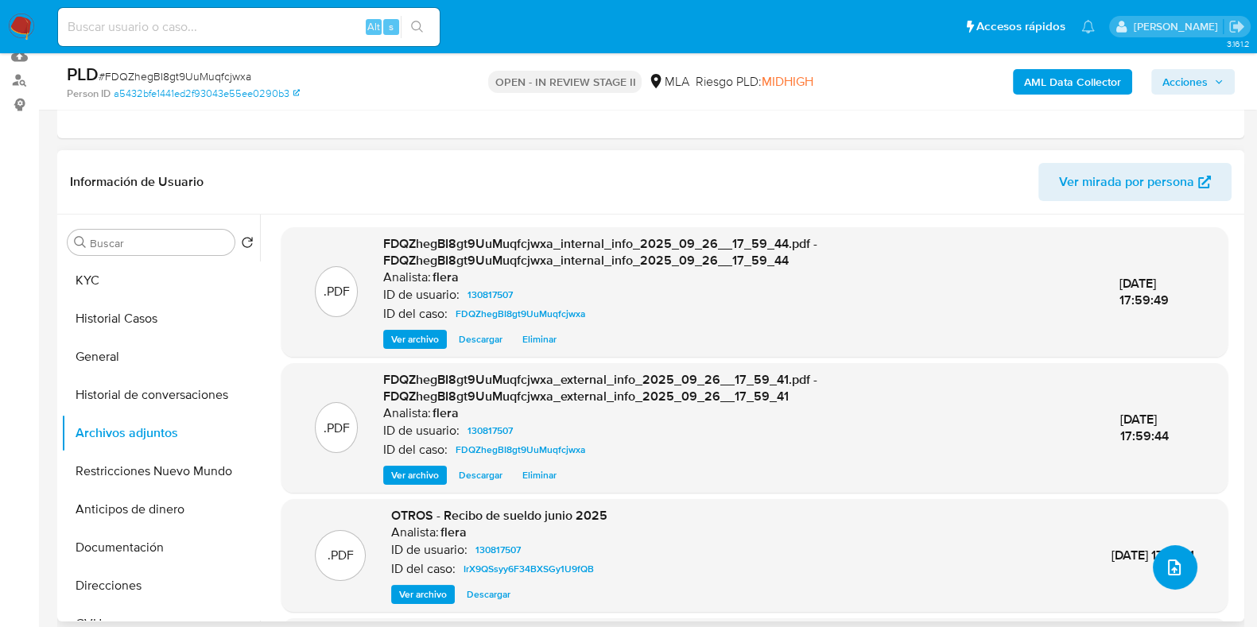
click at [1180, 581] on button "upload-file" at bounding box center [1175, 568] width 45 height 45
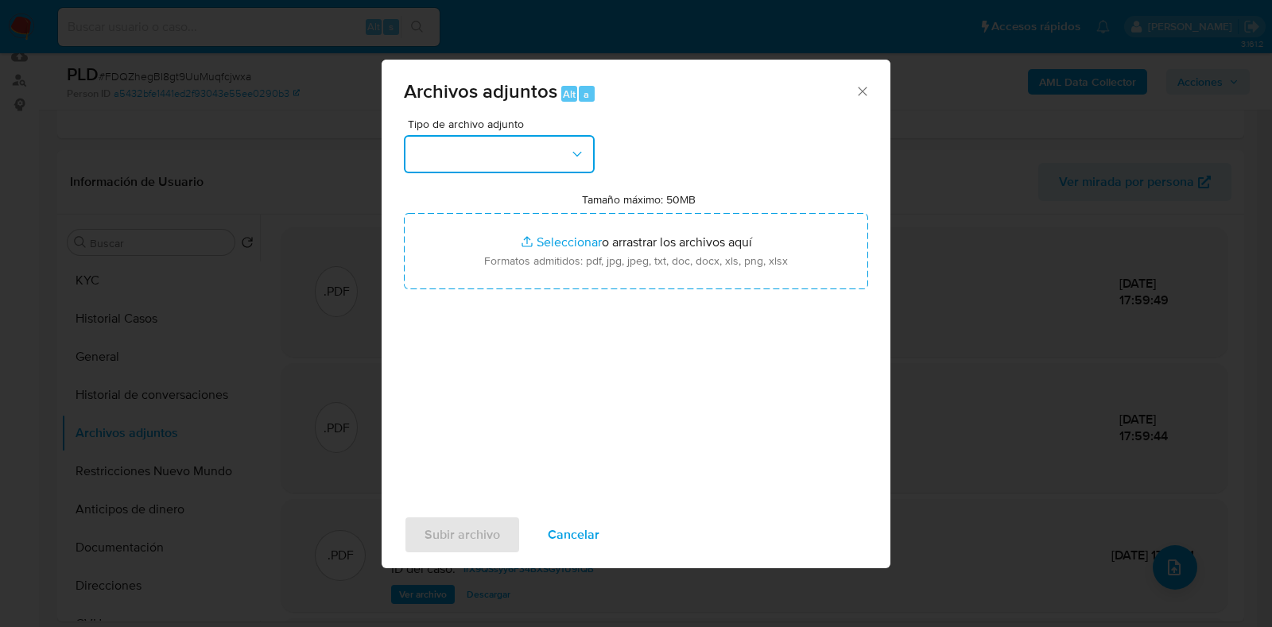
click at [553, 150] on button "button" at bounding box center [499, 154] width 191 height 38
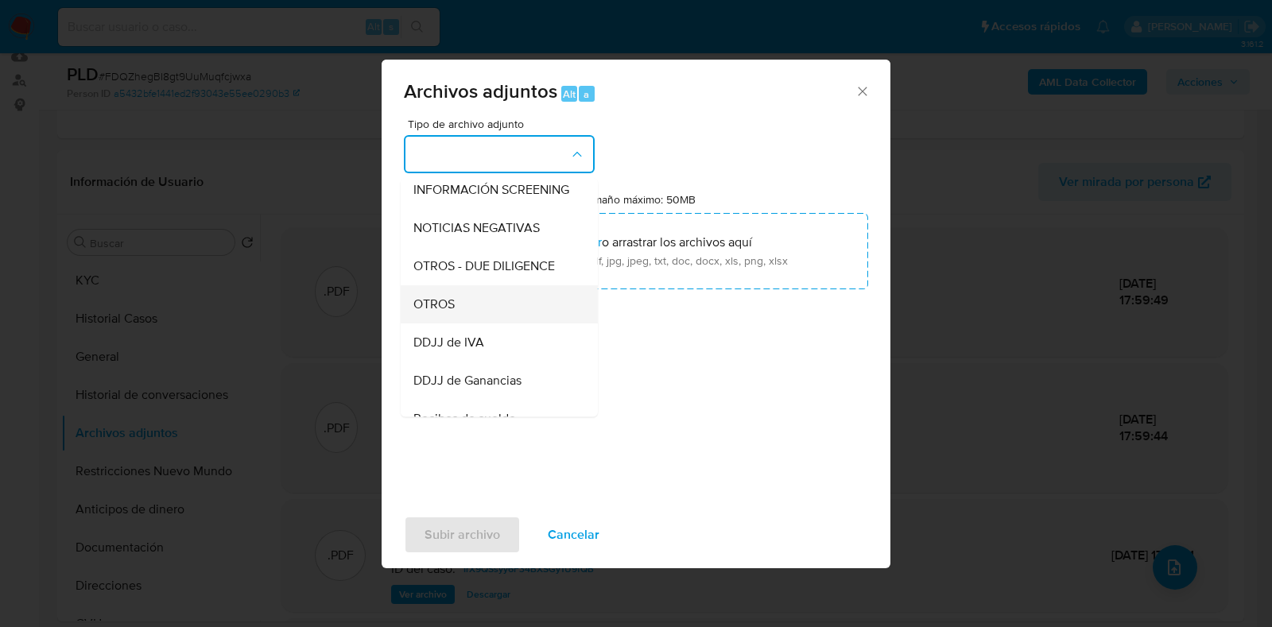
click at [476, 317] on div "OTROS" at bounding box center [495, 304] width 162 height 38
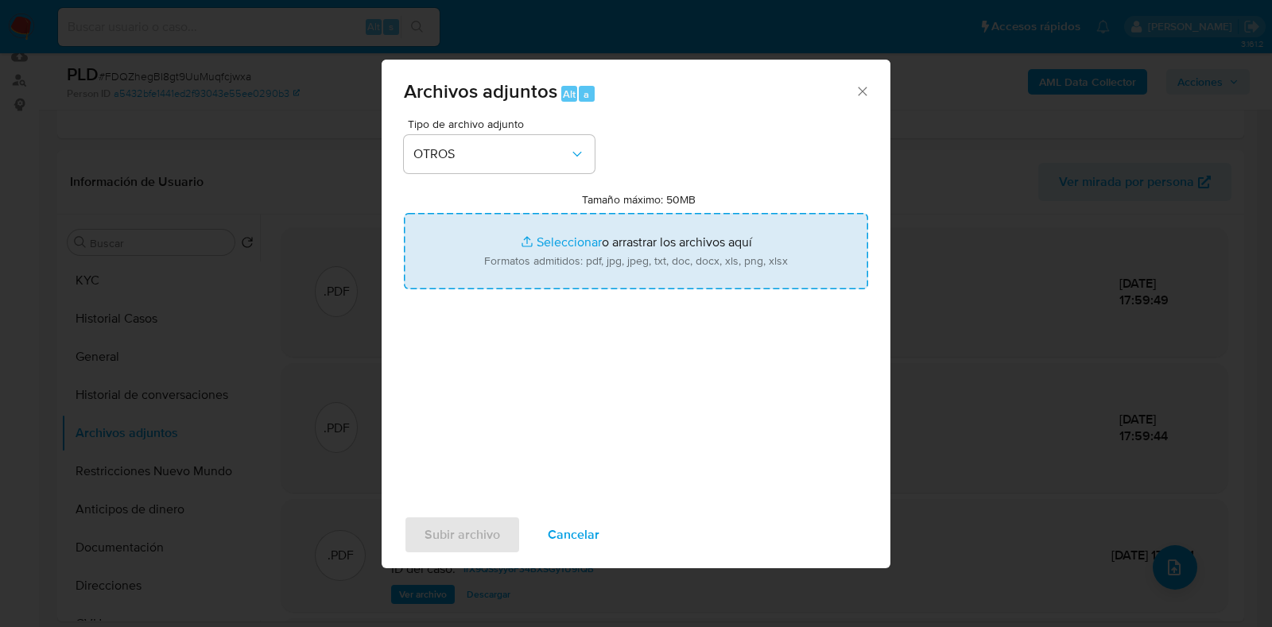
type input "C:\fakepath\Movimientos-Aladdin- [PERSON_NAME] [PERSON_NAME] (complementario).x…"
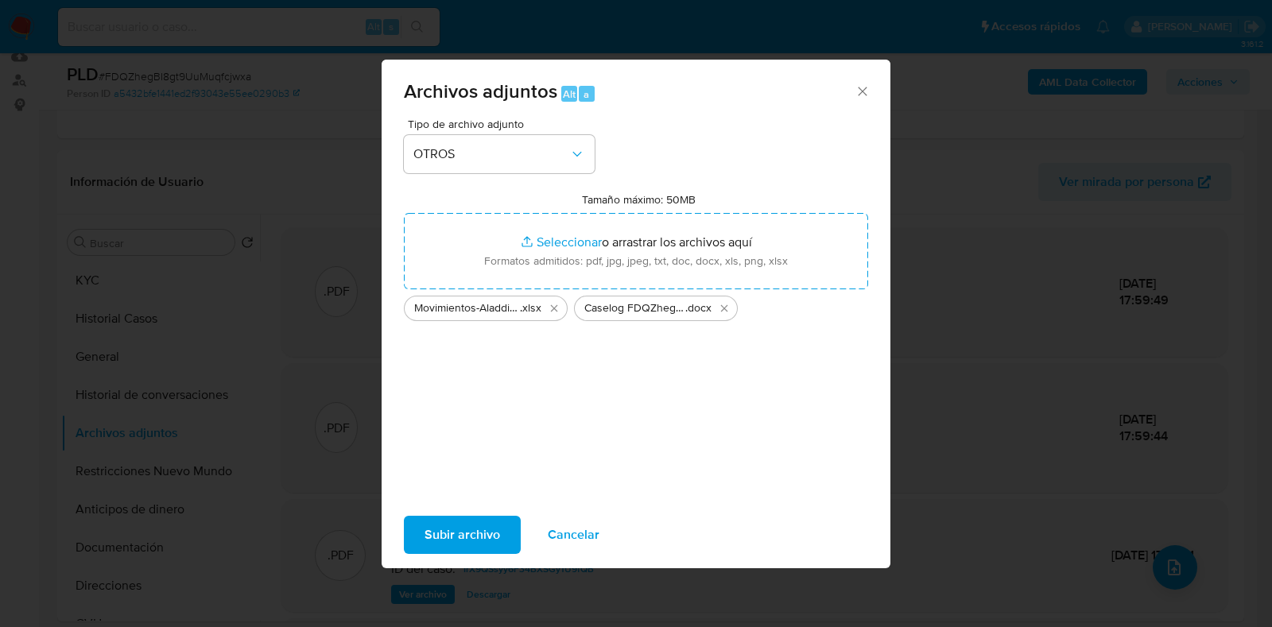
click at [437, 526] on span "Subir archivo" at bounding box center [463, 535] width 76 height 35
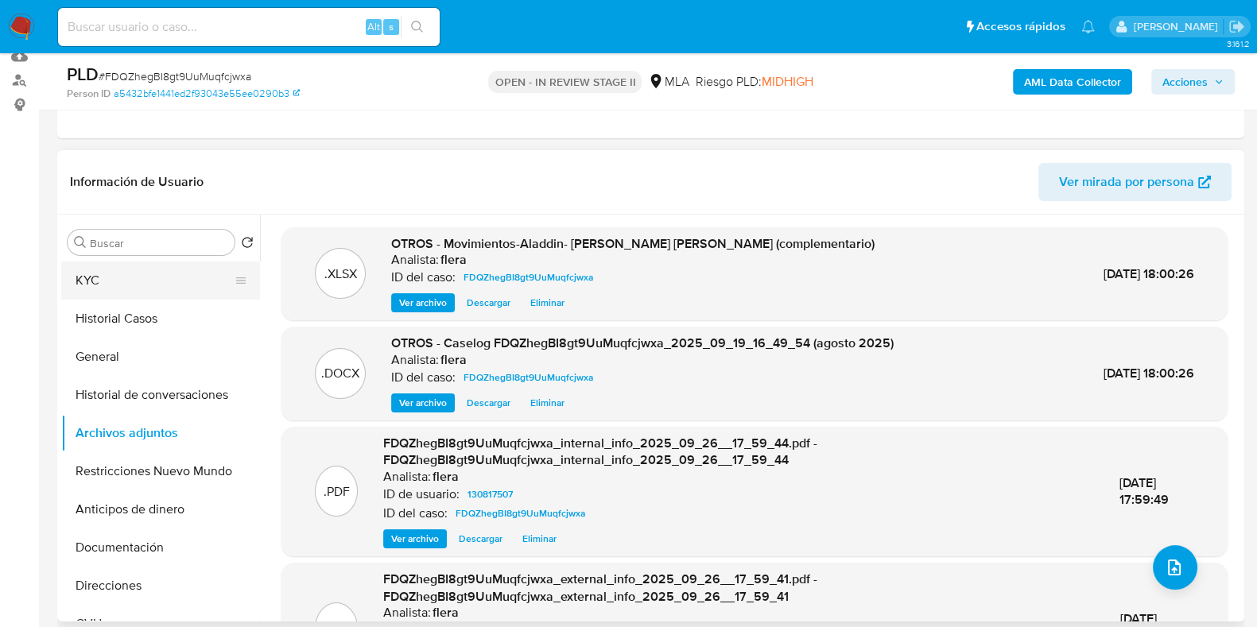
click at [169, 282] on button "KYC" at bounding box center [154, 281] width 186 height 38
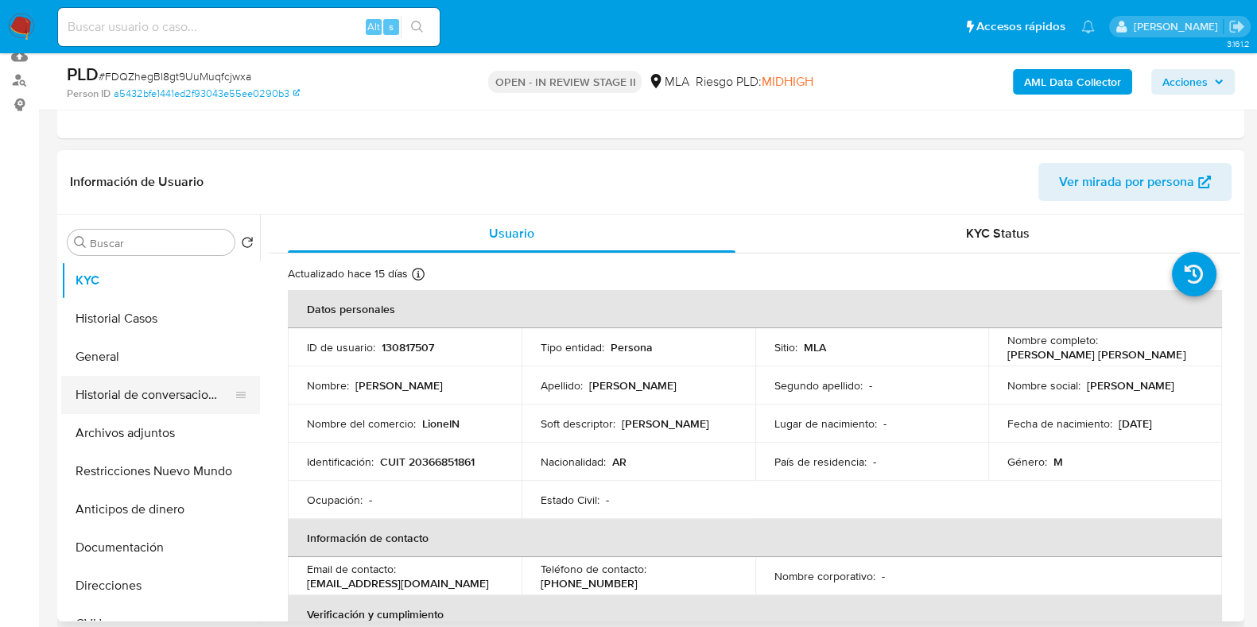
click at [174, 382] on button "Historial de conversaciones" at bounding box center [154, 395] width 186 height 38
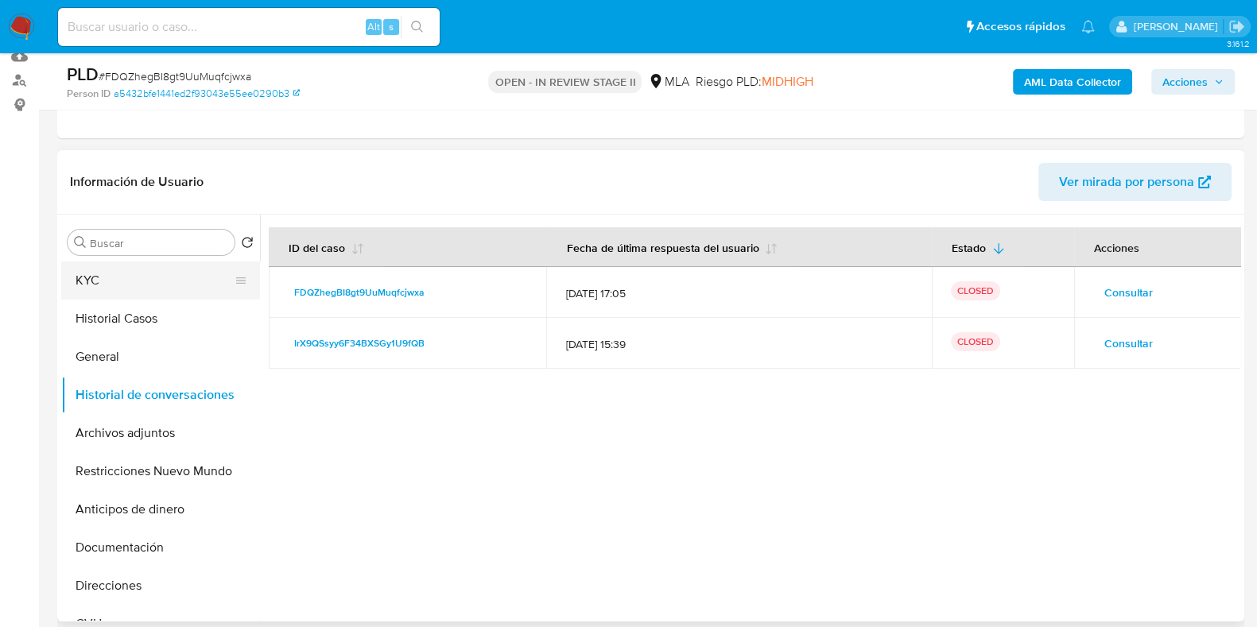
click at [158, 284] on button "KYC" at bounding box center [154, 281] width 186 height 38
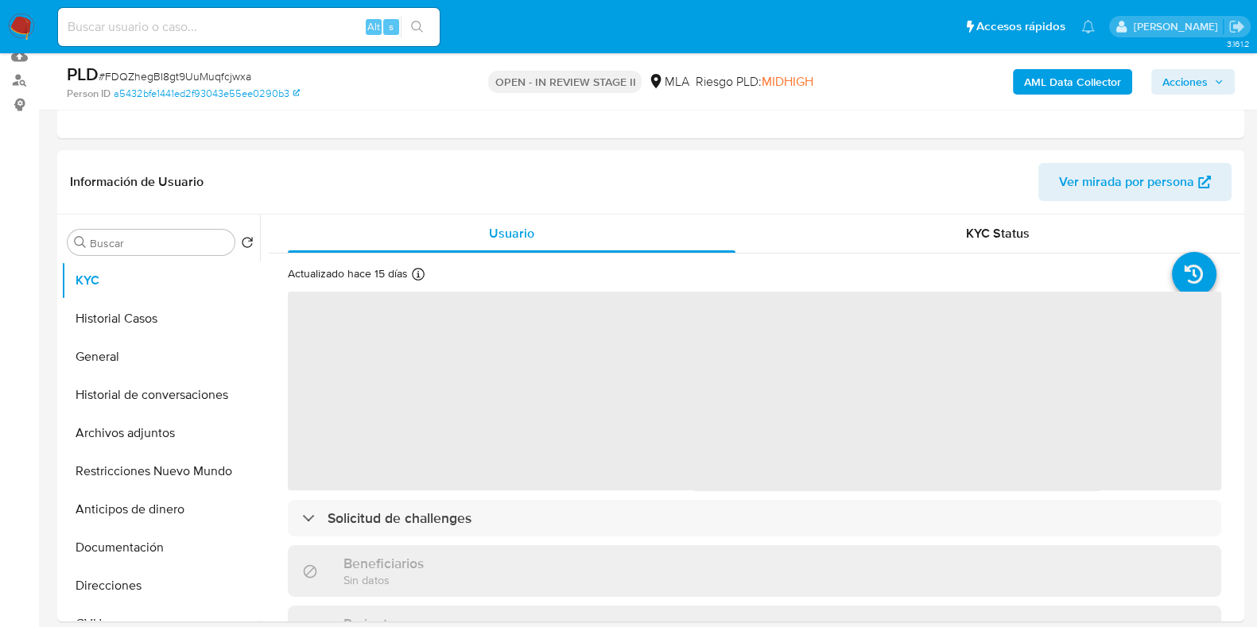
click at [1233, 73] on button "Acciones" at bounding box center [1193, 81] width 83 height 25
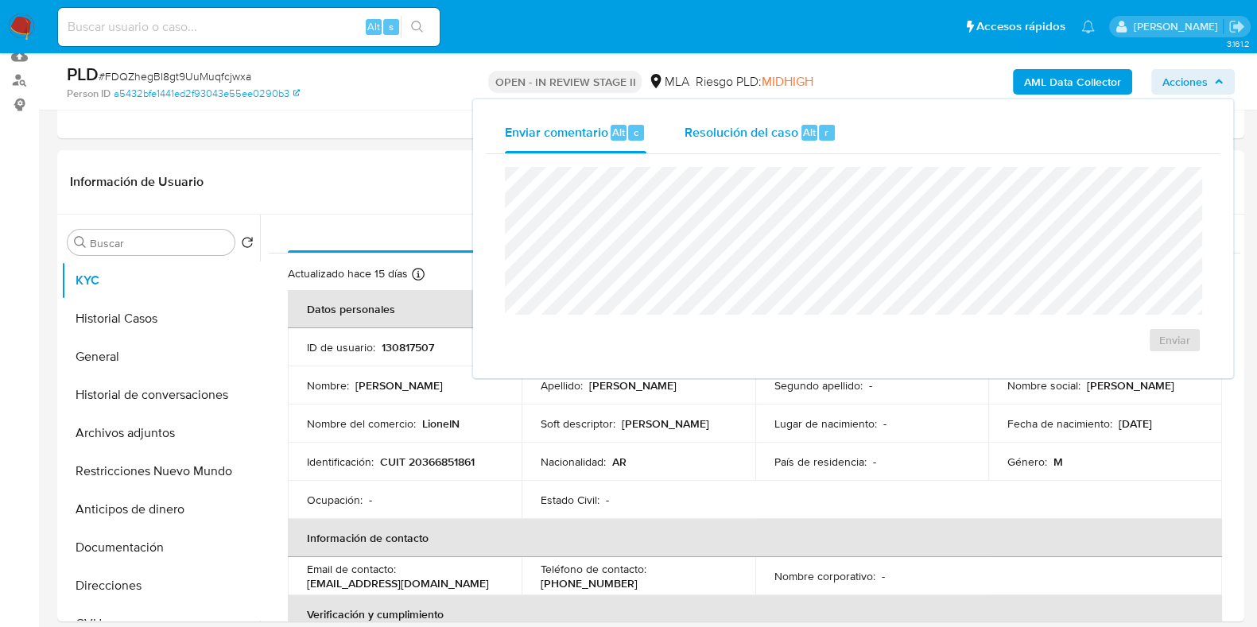
click at [736, 130] on span "Resolución del caso" at bounding box center [742, 131] width 114 height 18
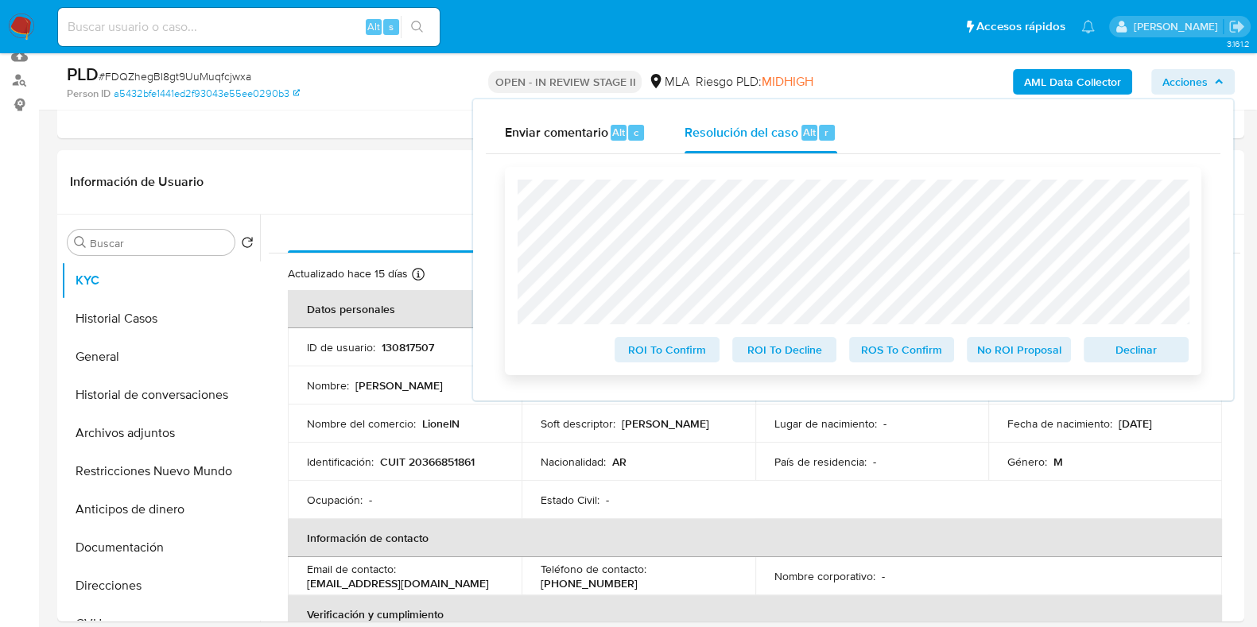
click at [1039, 351] on span "No ROI Proposal" at bounding box center [1019, 350] width 83 height 22
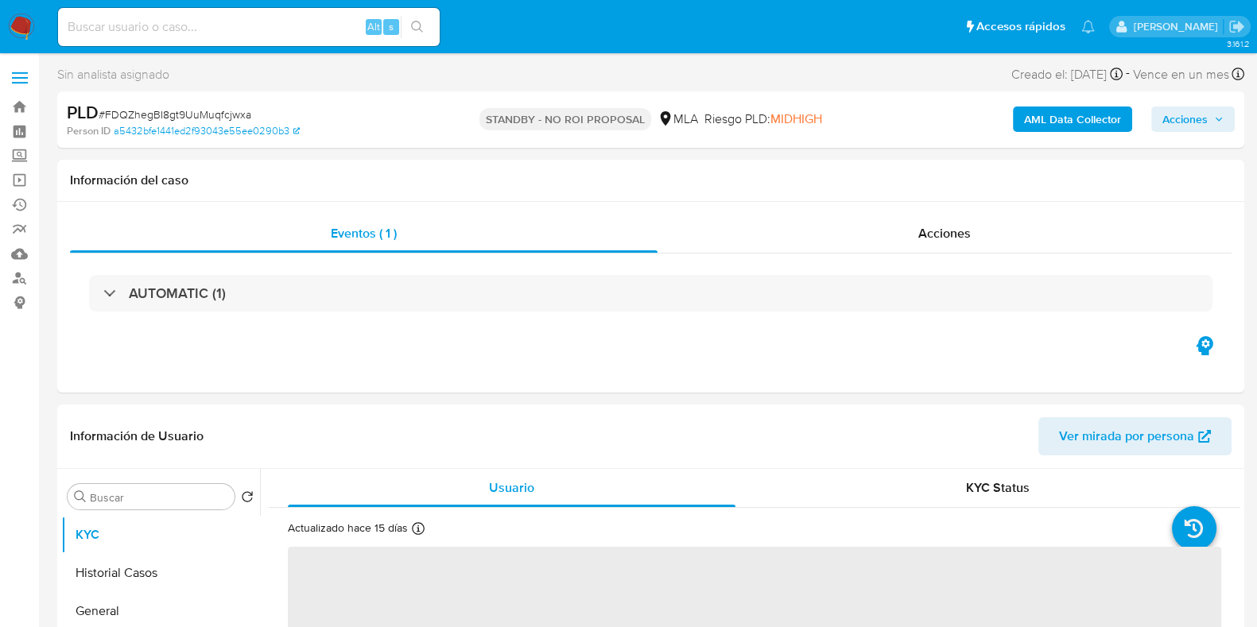
select select "10"
